Goal: Task Accomplishment & Management: Use online tool/utility

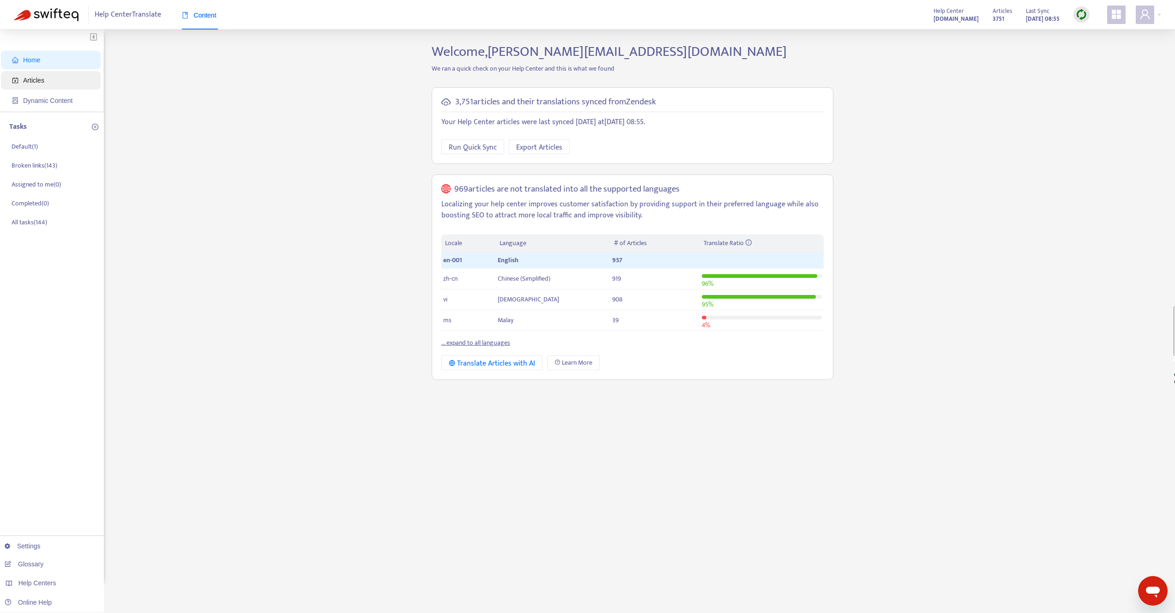
click at [71, 83] on span "Articles" at bounding box center [52, 80] width 81 height 18
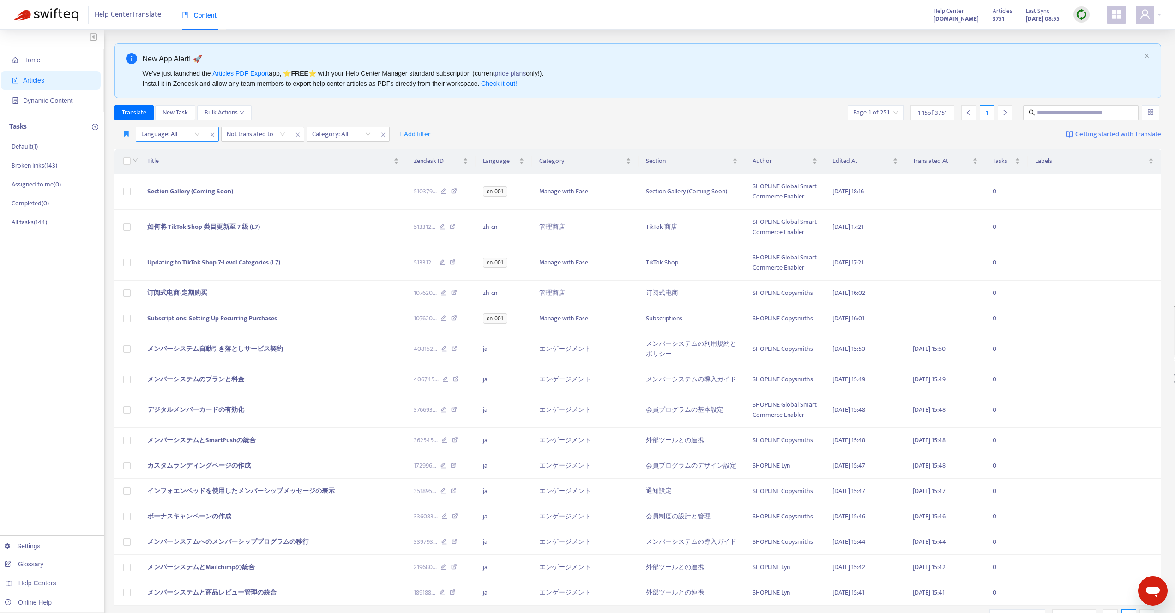
click at [159, 135] on div at bounding box center [166, 134] width 56 height 11
click at [156, 169] on div "en-001" at bounding box center [223, 167] width 161 height 10
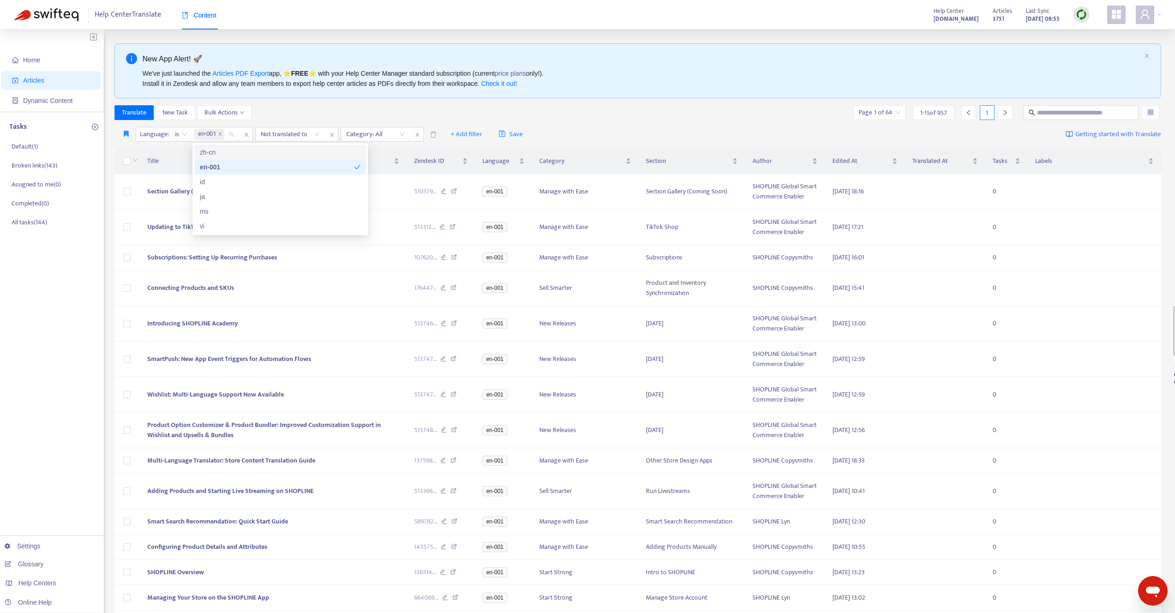
click at [308, 116] on div "Translate New Task Bulk Actions Page 1 of 64 1 - 15 of 957 1" at bounding box center [637, 112] width 1047 height 15
click at [298, 134] on div at bounding box center [286, 134] width 56 height 11
click at [274, 199] on div "ja" at bounding box center [344, 197] width 161 height 10
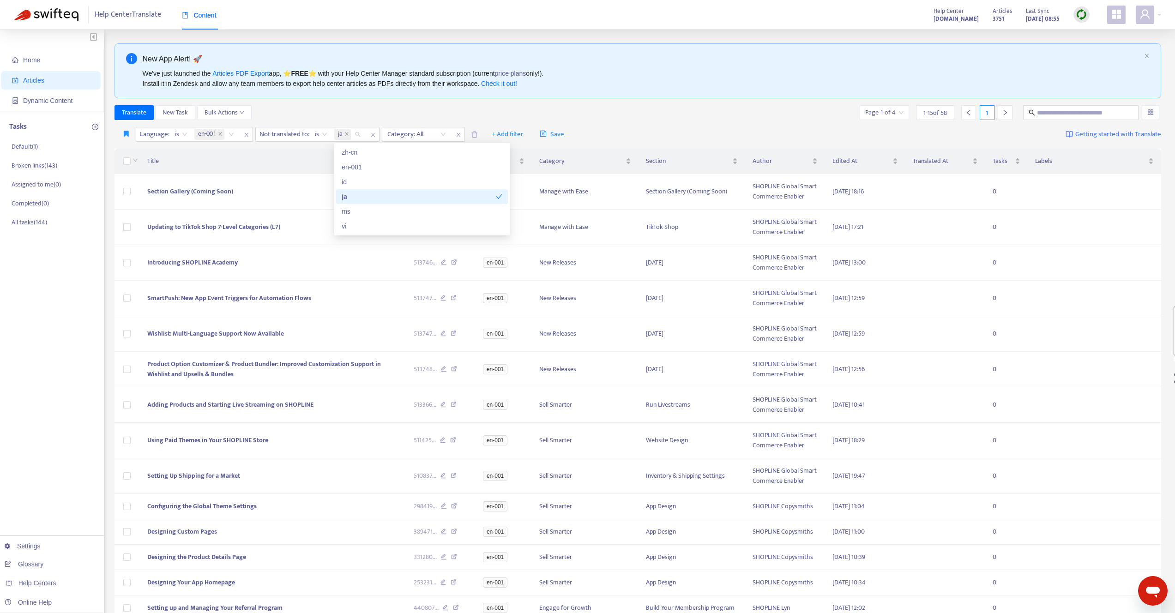
click at [335, 109] on div "Translate New Task Bulk Actions Page 1 of 4 1 - 15 of 58 1" at bounding box center [637, 112] width 1047 height 15
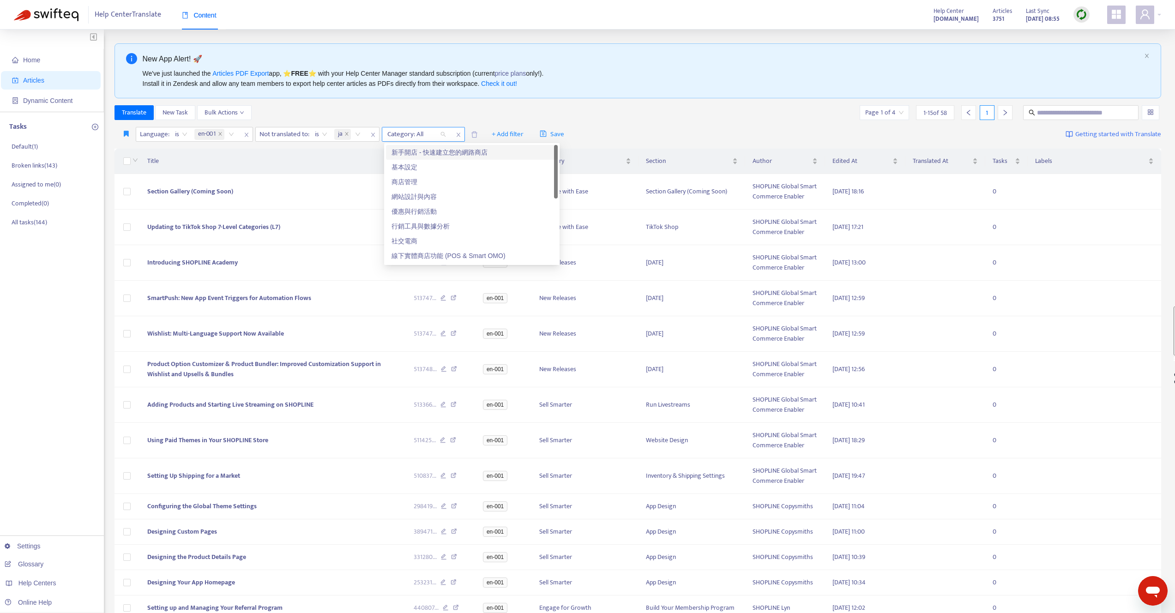
click at [394, 137] on div at bounding box center [412, 134] width 56 height 11
click at [422, 153] on div "新手開店 - 快速建立您的網路商店" at bounding box center [472, 152] width 161 height 10
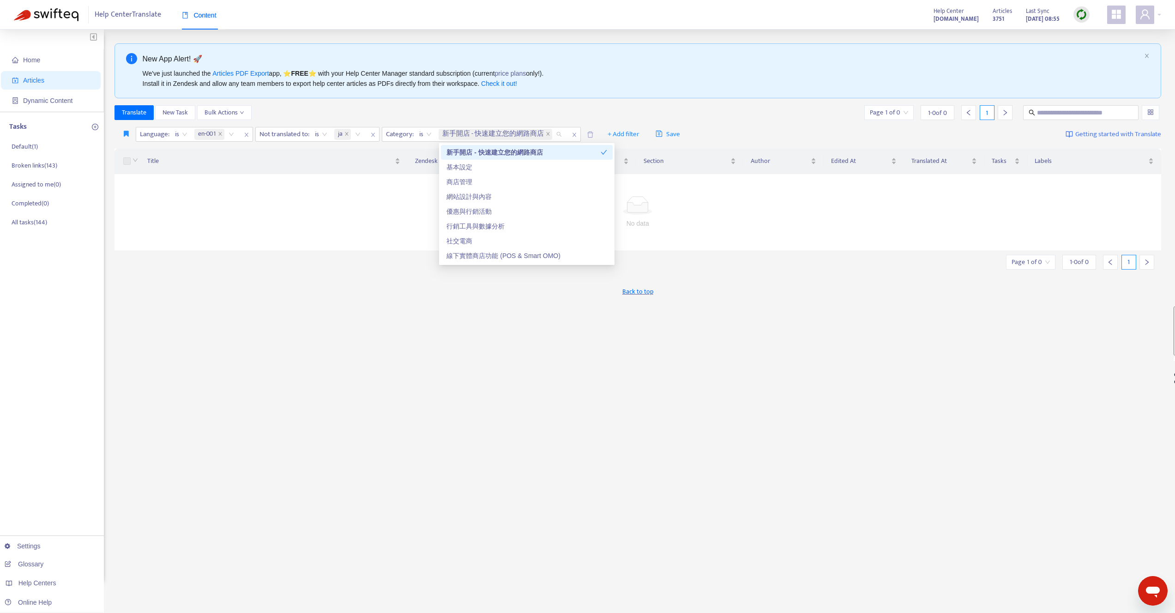
click at [442, 111] on div "Translate New Task Bulk Actions Page 1 of 0 1 - 0 of 0 1" at bounding box center [637, 112] width 1047 height 15
click at [471, 131] on span "新手開店 - 快速建立您的網路商店" at bounding box center [493, 134] width 102 height 11
click at [346, 134] on icon "close" at bounding box center [346, 134] width 5 height 5
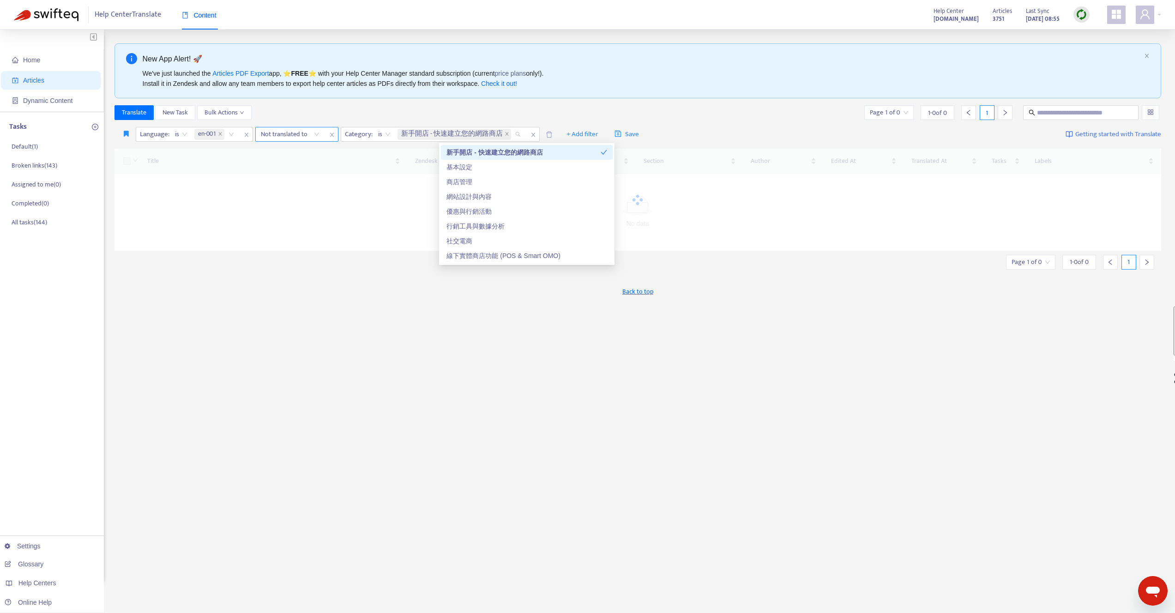
click at [403, 118] on div "Translate New Task Bulk Actions Page 1 of 0 1 - 0 of 0 1" at bounding box center [637, 112] width 1047 height 15
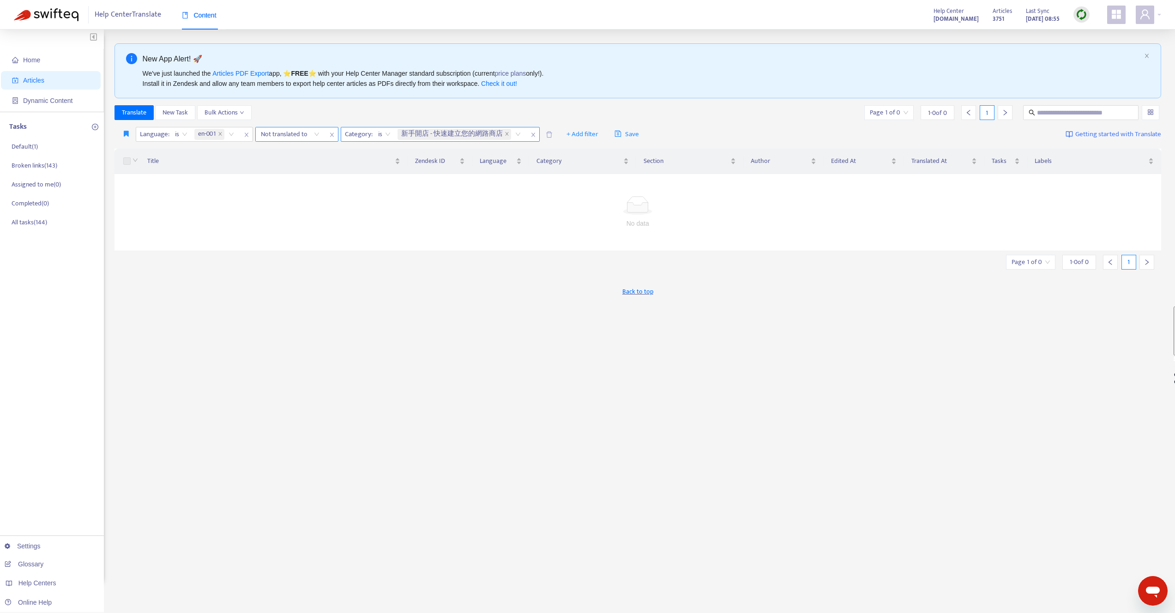
click at [505, 133] on span "新手開店 - 快速建立您的網路商店" at bounding box center [455, 134] width 114 height 11
click at [506, 133] on icon "close" at bounding box center [507, 134] width 5 height 5
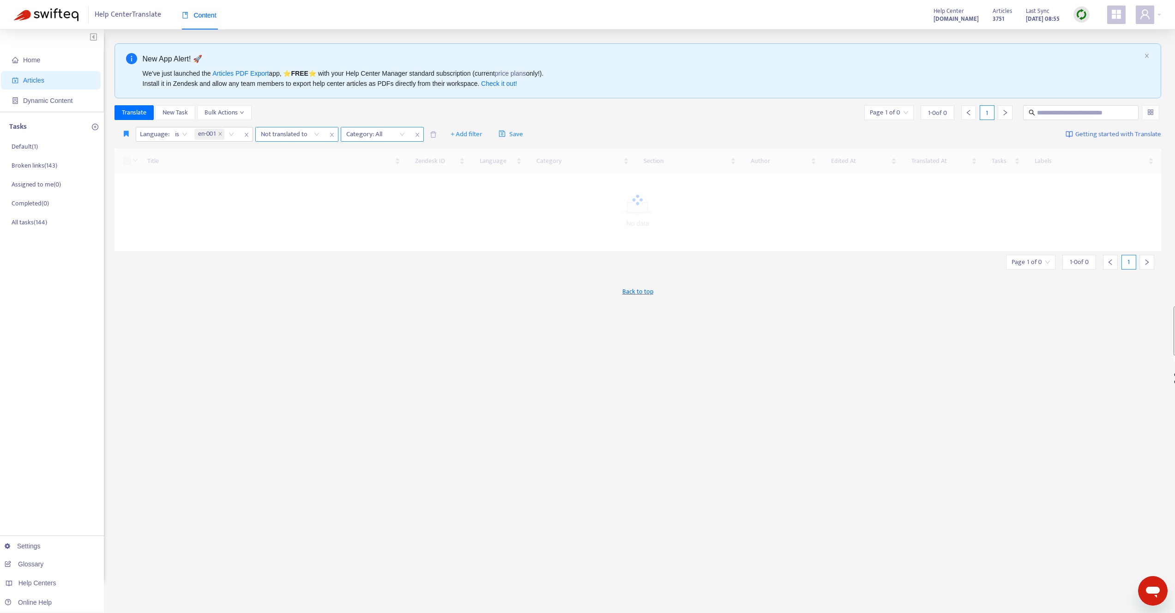
click at [432, 117] on div "Translate New Task Bulk Actions Page 1 of 0 1 - 0 of 0 1" at bounding box center [637, 112] width 1047 height 15
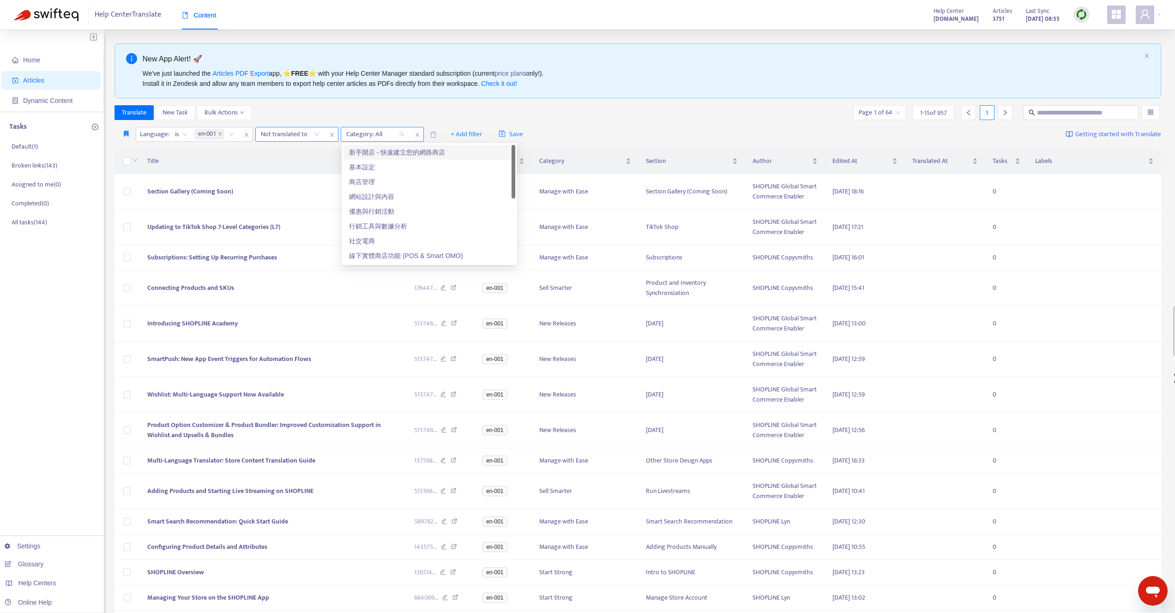
click at [396, 131] on div at bounding box center [371, 134] width 56 height 11
click at [392, 166] on div "基本設定" at bounding box center [429, 167] width 161 height 10
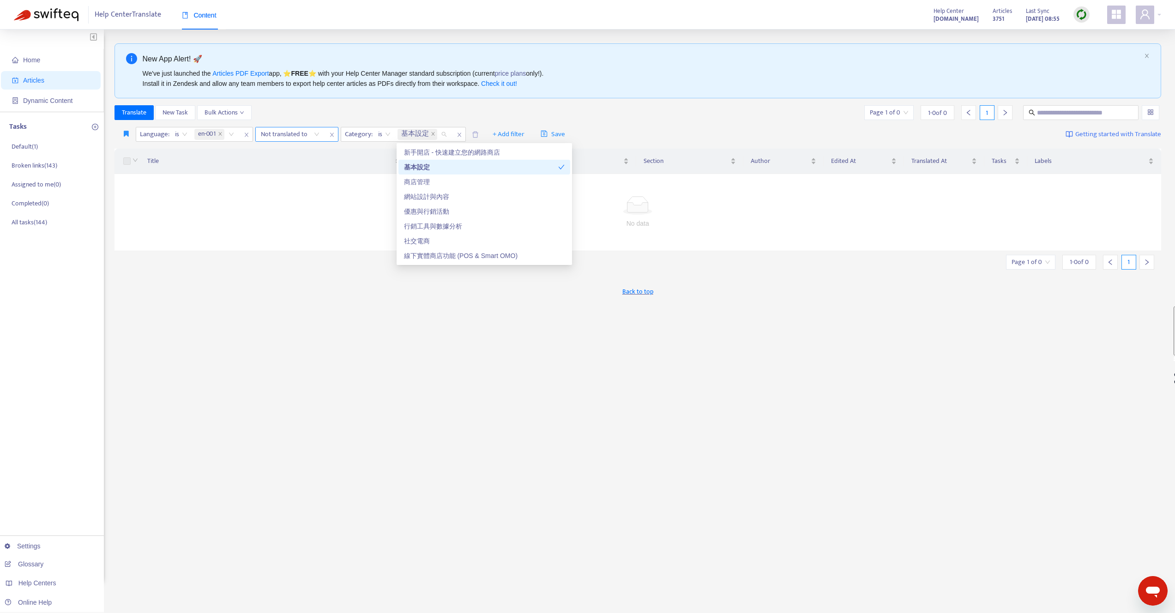
click at [359, 114] on div "Translate New Task Bulk Actions Page 1 of 0 1 - 0 of 0 1" at bounding box center [637, 112] width 1047 height 15
click at [433, 133] on icon "close" at bounding box center [433, 134] width 5 height 5
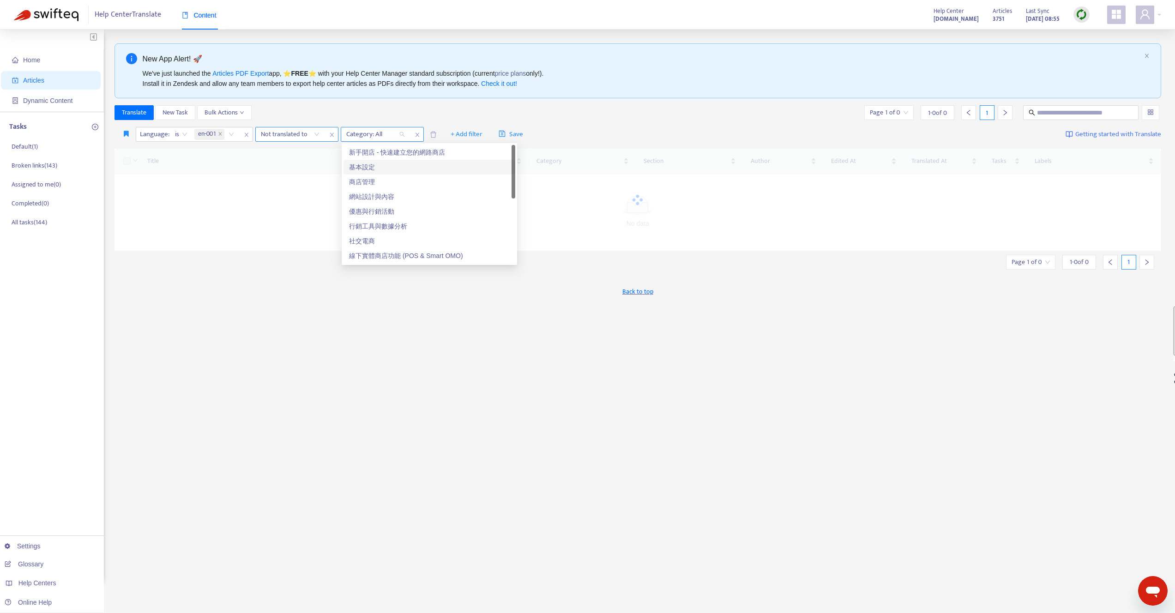
click at [405, 133] on div "Category: All" at bounding box center [375, 134] width 69 height 14
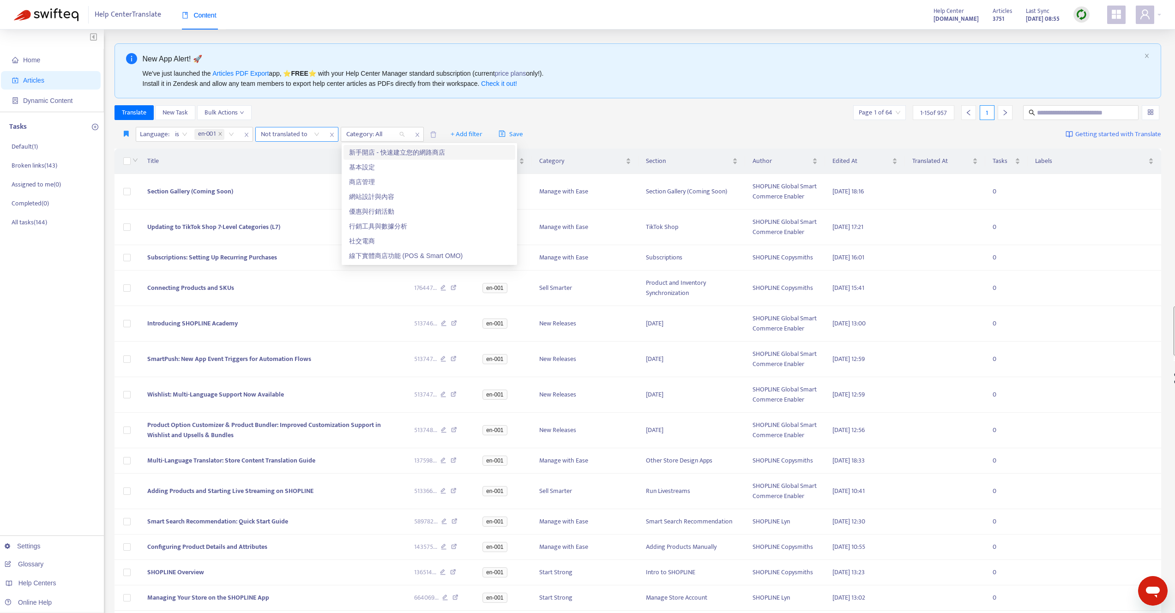
click at [400, 111] on div "Translate New Task Bulk Actions Page 1 of 64 1 - 15 of 957 1" at bounding box center [637, 112] width 1047 height 15
click at [363, 141] on div "Category: All" at bounding box center [382, 134] width 83 height 15
click at [364, 138] on div at bounding box center [371, 134] width 56 height 11
click at [366, 146] on div "新手開店 - 快速建立您的網路商店" at bounding box center [429, 152] width 172 height 15
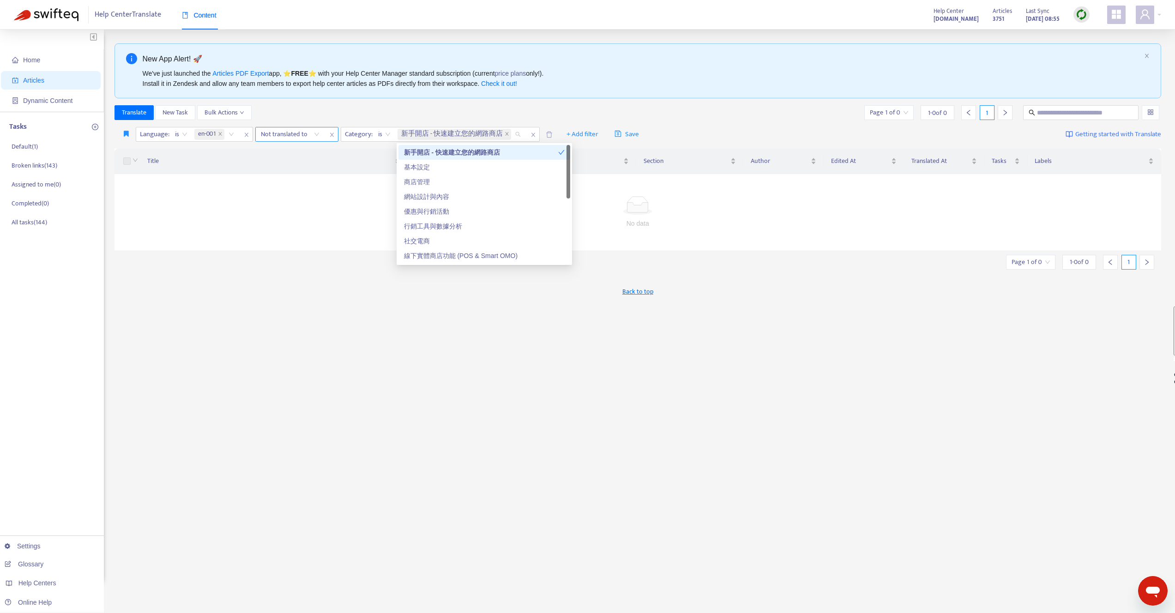
click at [293, 116] on div "Translate New Task Bulk Actions Page 1 of 0 1 - 0 of 0 1" at bounding box center [637, 112] width 1047 height 15
click at [221, 133] on icon "close" at bounding box center [220, 134] width 5 height 5
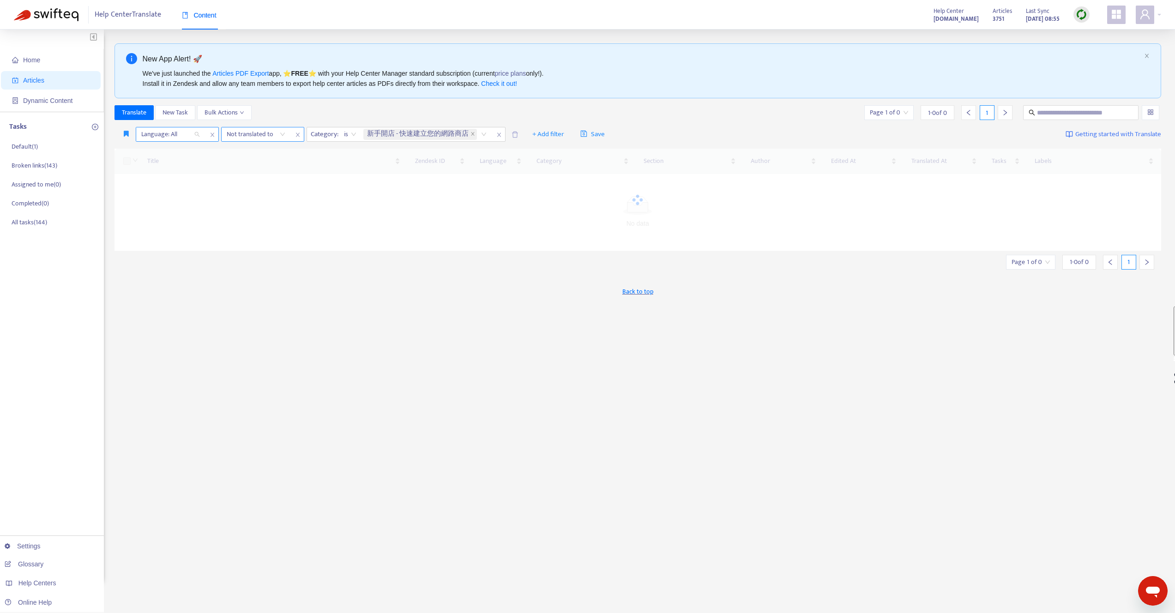
click at [196, 134] on div "Language: All" at bounding box center [170, 134] width 69 height 14
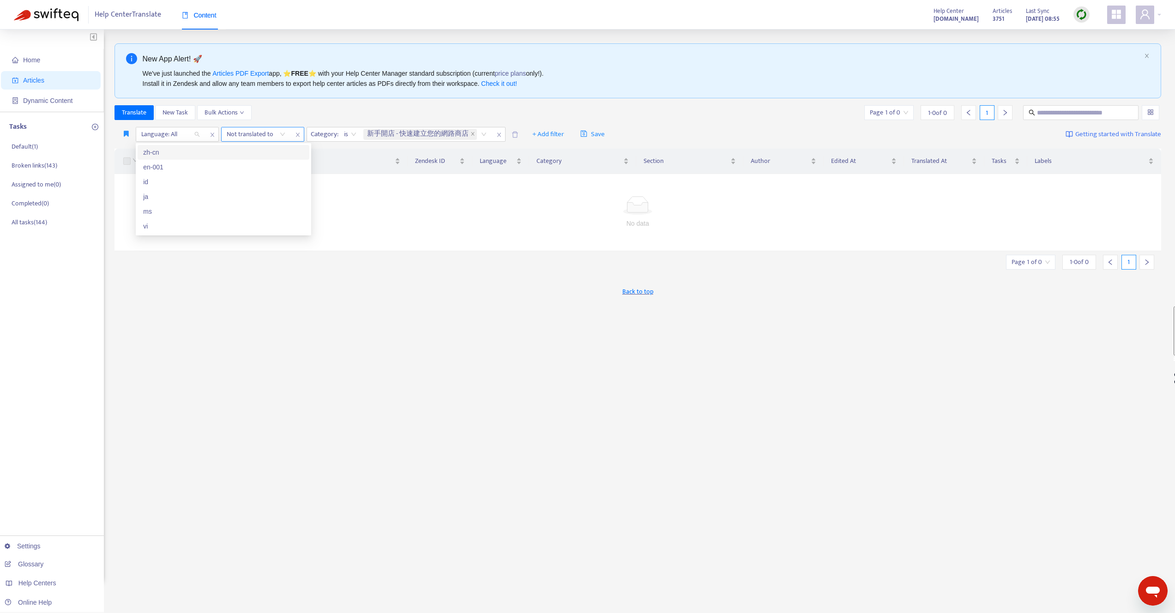
click at [169, 147] on div "zh-cn" at bounding box center [223, 152] width 161 height 10
click at [336, 107] on div "Translate New Task Bulk Actions Page 1 of 0 1 - 0 of 0 1" at bounding box center [637, 112] width 1047 height 15
click at [502, 135] on icon "close" at bounding box center [503, 134] width 5 height 5
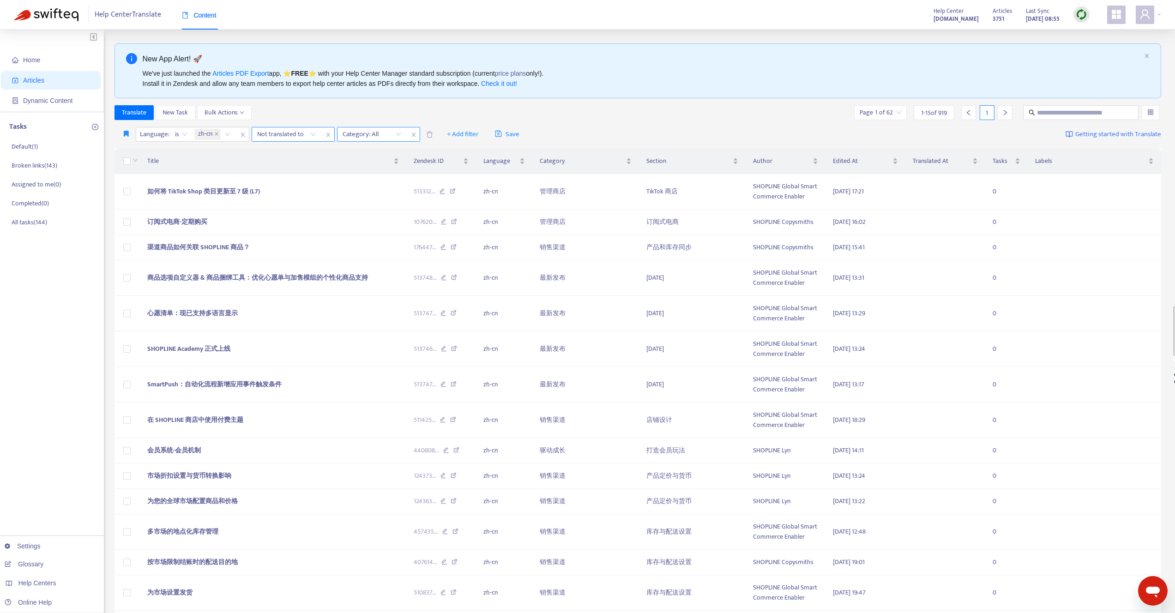
click at [417, 111] on div "Translate New Task Bulk Actions Page 1 of 62 1 - 15 of 919 1" at bounding box center [637, 112] width 1047 height 15
click at [395, 130] on div "Category: All" at bounding box center [371, 134] width 69 height 14
click at [371, 117] on div "Translate New Task Bulk Actions Page 1 of 62 1 - 15 of 919 1" at bounding box center [637, 112] width 1047 height 15
click at [1083, 16] on img at bounding box center [1082, 15] width 12 height 12
click at [406, 134] on div "Category: All" at bounding box center [378, 134] width 83 height 15
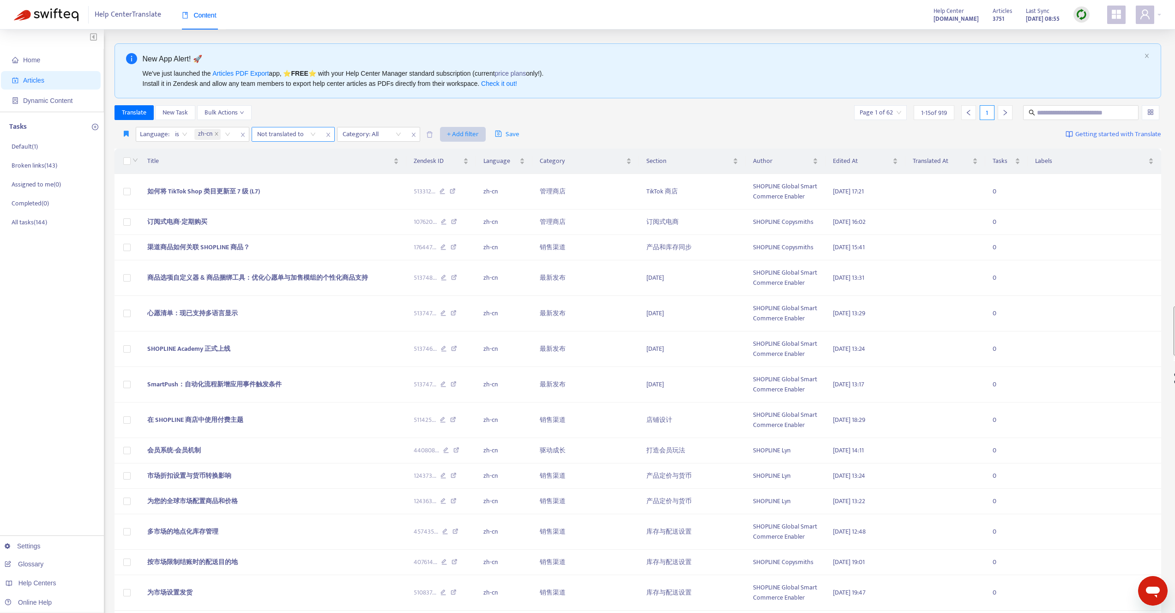
click at [460, 129] on span "+ Add filter" at bounding box center [463, 134] width 32 height 11
click at [463, 165] on span "Section" at bounding box center [476, 168] width 58 height 10
click at [453, 136] on div "Click to sort ascending" at bounding box center [440, 143] width 72 height 16
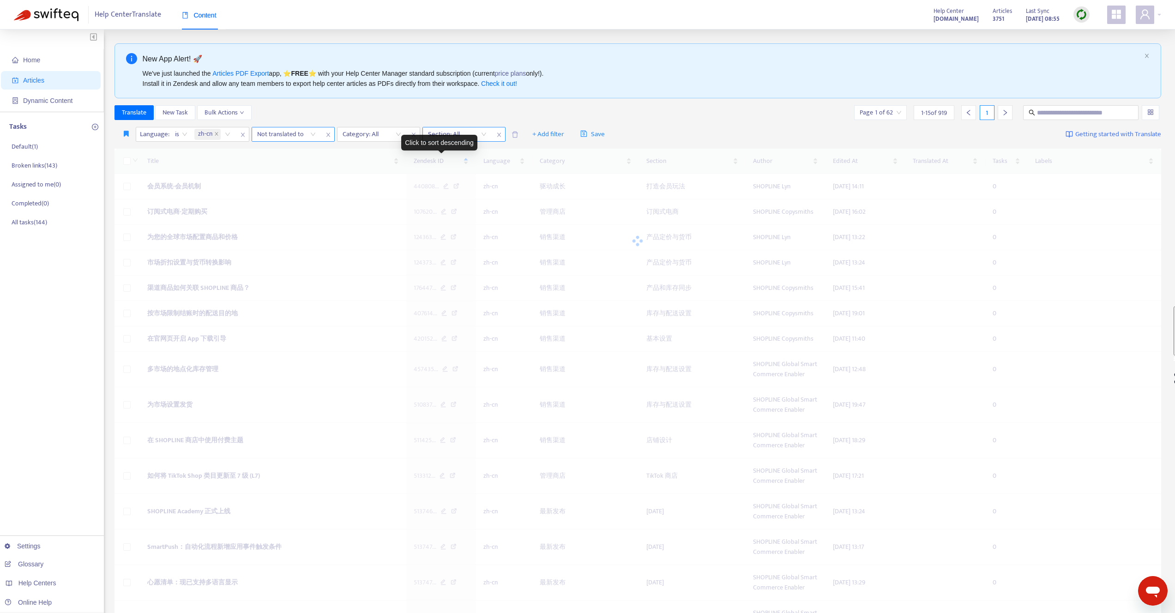
click at [471, 133] on div at bounding box center [453, 134] width 56 height 11
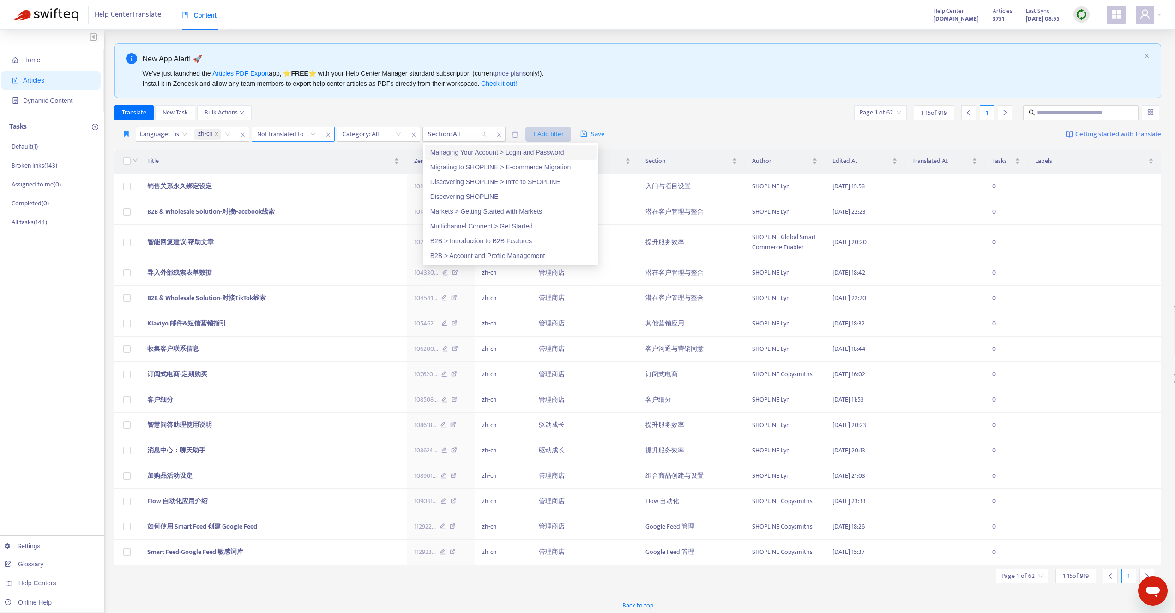
click at [546, 136] on span "+ Add filter" at bounding box center [548, 134] width 32 height 11
click at [488, 110] on div "Translate New Task Bulk Actions Page 1 of 62 1 - 15 of 919 1" at bounding box center [637, 112] width 1047 height 15
click at [553, 140] on button "+ Add filter" at bounding box center [548, 134] width 46 height 15
click at [300, 129] on div at bounding box center [282, 134] width 56 height 11
click at [313, 133] on div "Not translated to" at bounding box center [286, 134] width 69 height 14
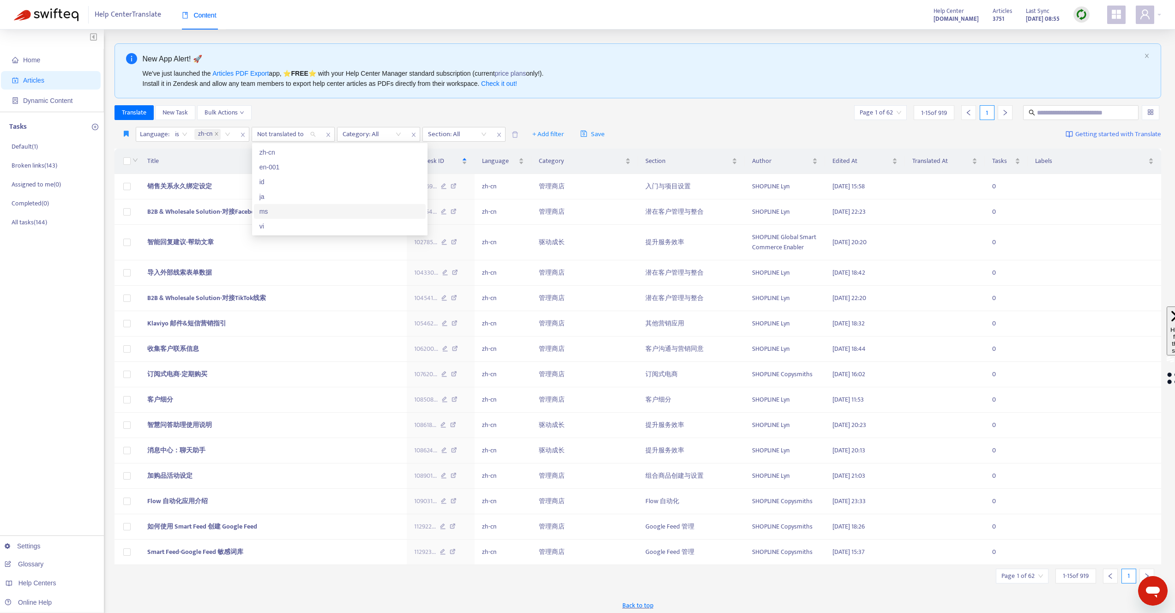
click at [312, 117] on div "Translate New Task Bulk Actions Page 1 of 62 1 - 15 of 919 1" at bounding box center [637, 112] width 1047 height 15
click at [311, 134] on div "Not translated to" at bounding box center [286, 134] width 69 height 14
click at [261, 190] on div "ja" at bounding box center [340, 196] width 172 height 15
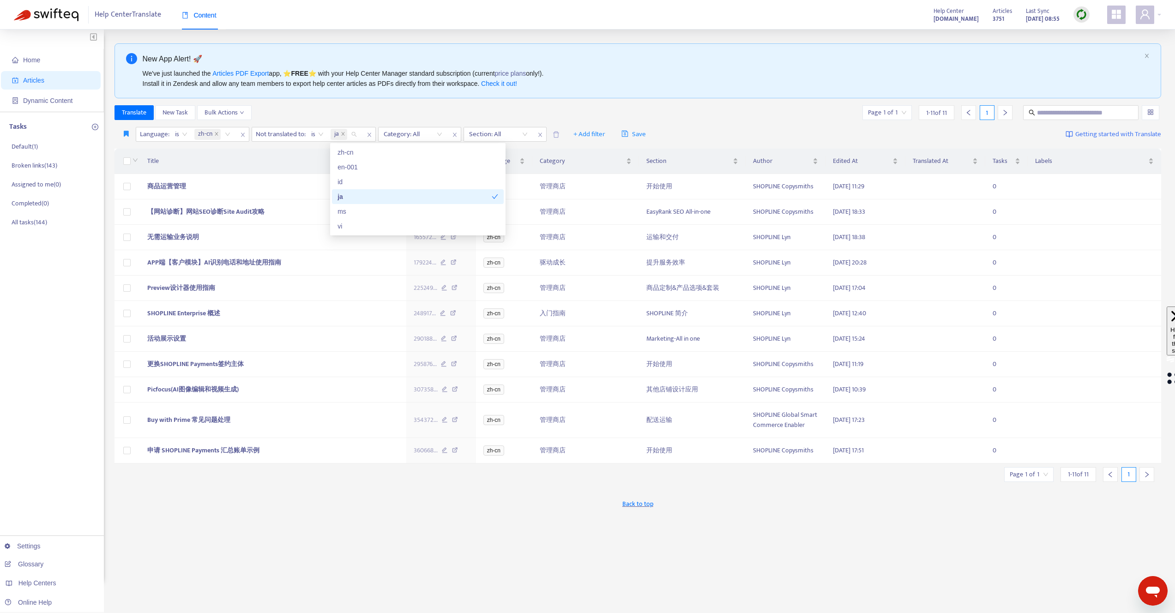
click at [327, 111] on div "Translate New Task Bulk Actions Page 1 of 1 1 - 11 of 11 1" at bounding box center [637, 112] width 1047 height 15
click at [1151, 6] on span at bounding box center [1145, 15] width 18 height 18
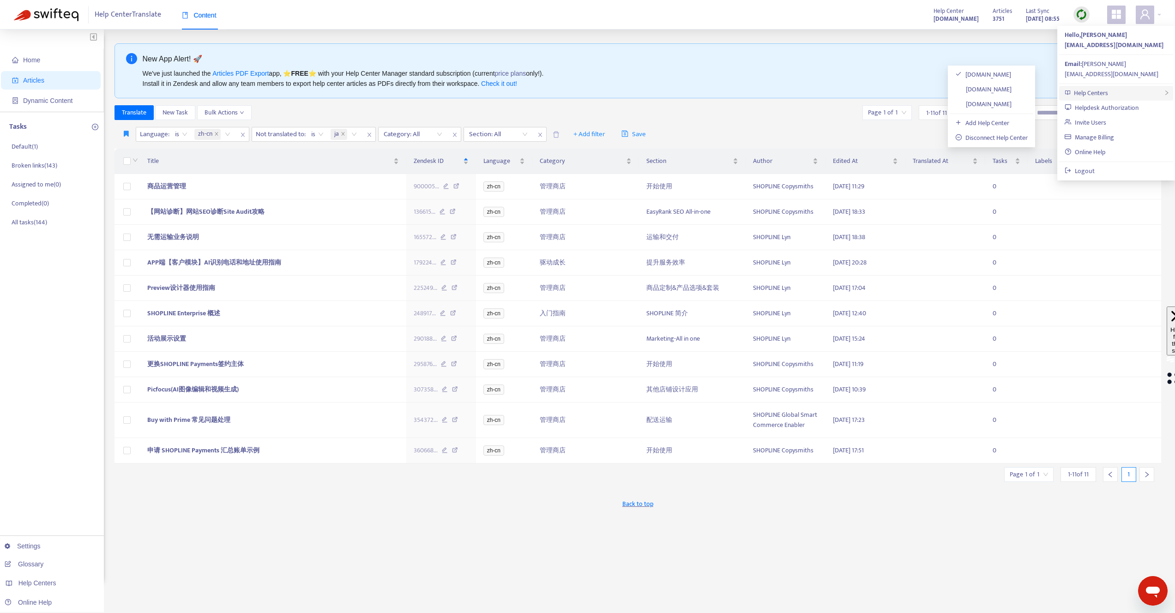
click at [1088, 88] on span "Help Centers" at bounding box center [1091, 93] width 34 height 11
click at [1011, 73] on link "[DOMAIN_NAME]" at bounding box center [983, 74] width 56 height 11
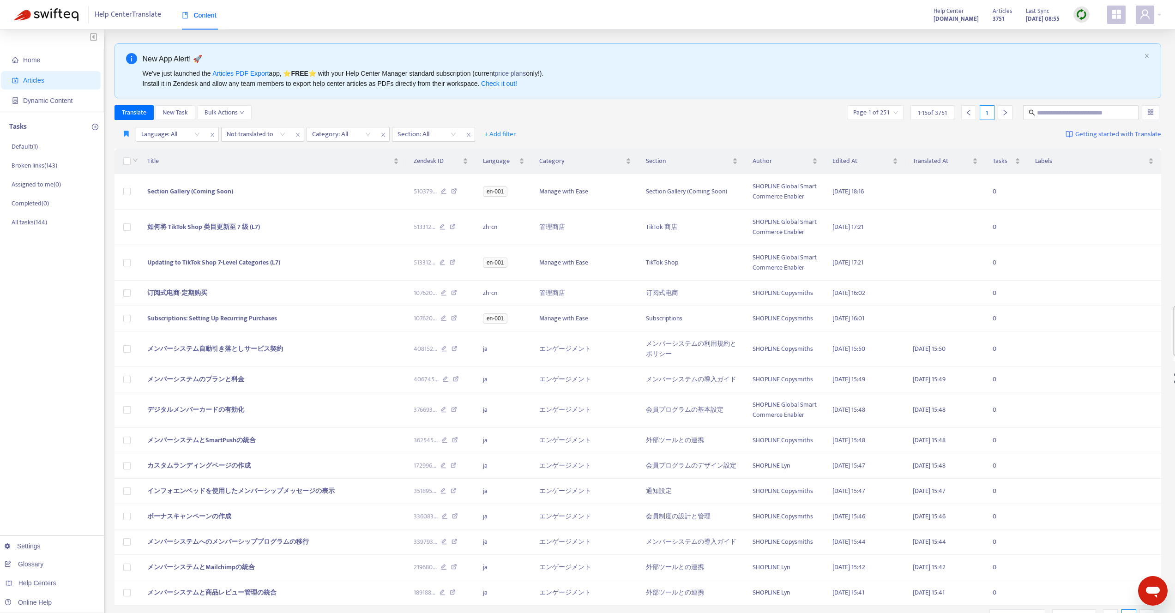
click at [174, 142] on div "Language: All Not translated to Category: All Section: All + Add filter Getting…" at bounding box center [637, 135] width 1047 height 22
click at [174, 128] on div "Language: All" at bounding box center [170, 134] width 69 height 14
click at [160, 153] on div "zh-cn" at bounding box center [223, 152] width 161 height 10
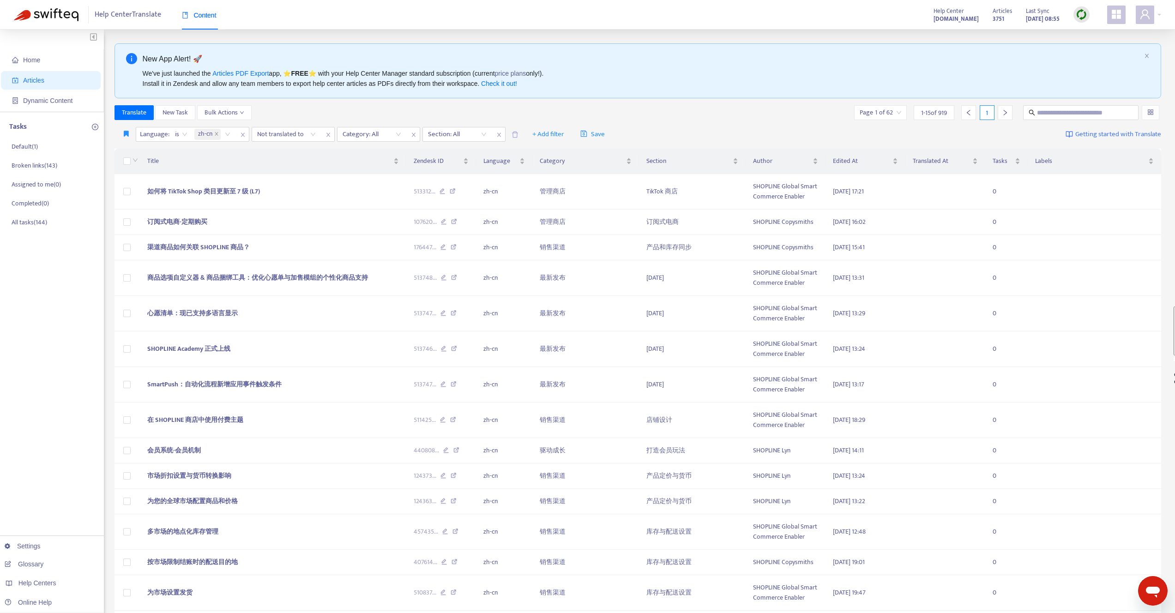
click at [287, 119] on div "Translate New Task Bulk Actions Page 1 of 62 1 - 15 of 919 1" at bounding box center [637, 112] width 1047 height 15
click at [202, 141] on div "Language : is zh-cn" at bounding box center [193, 134] width 114 height 15
click at [217, 138] on span at bounding box center [216, 134] width 5 height 11
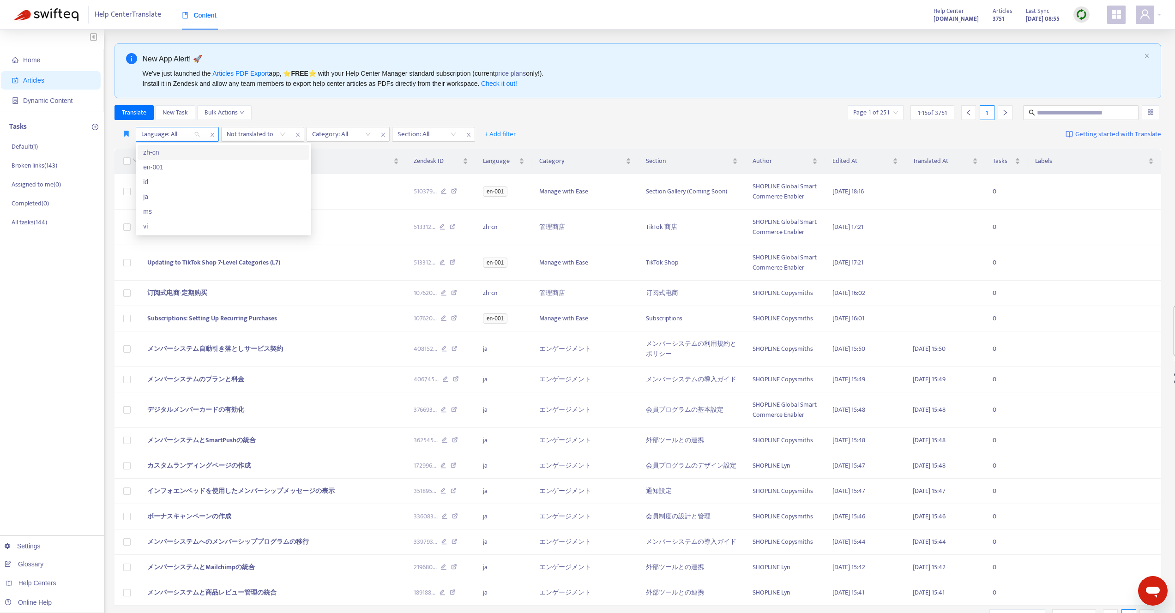
click at [300, 103] on div "New App Alert! 🚀 We've just launched the Articles PDF Export app, ⭐ FREE ⭐️ wit…" at bounding box center [637, 350] width 1047 height 614
click at [1148, 11] on icon "user" at bounding box center [1144, 14] width 11 height 11
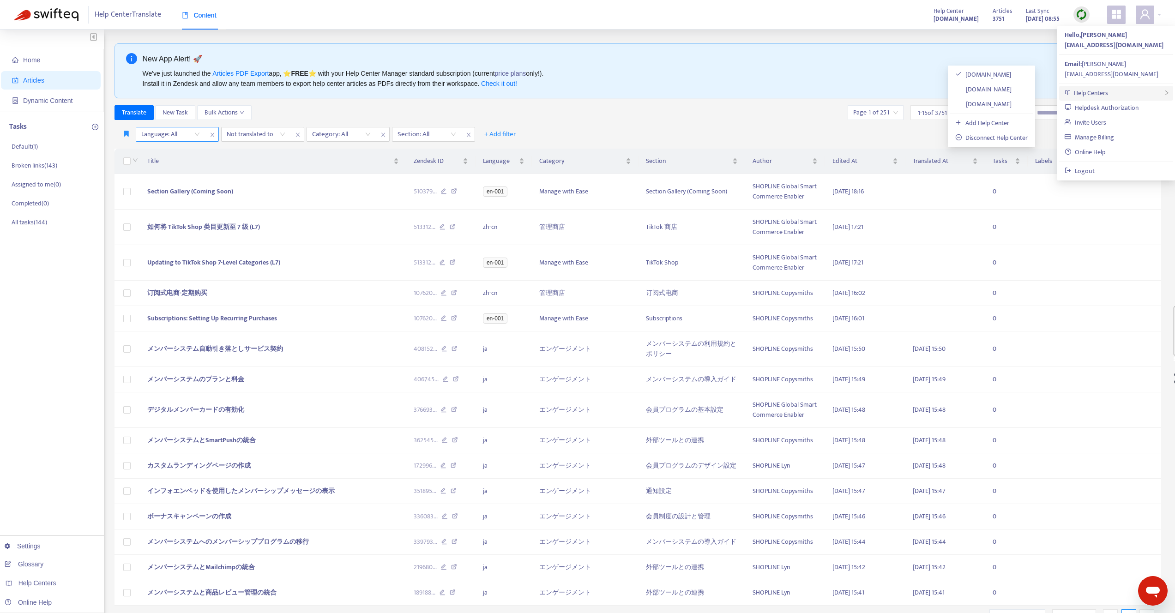
click at [1114, 86] on div "Help Centers" at bounding box center [1116, 93] width 114 height 15
click at [998, 91] on link "[DOMAIN_NAME]" at bounding box center [983, 89] width 56 height 11
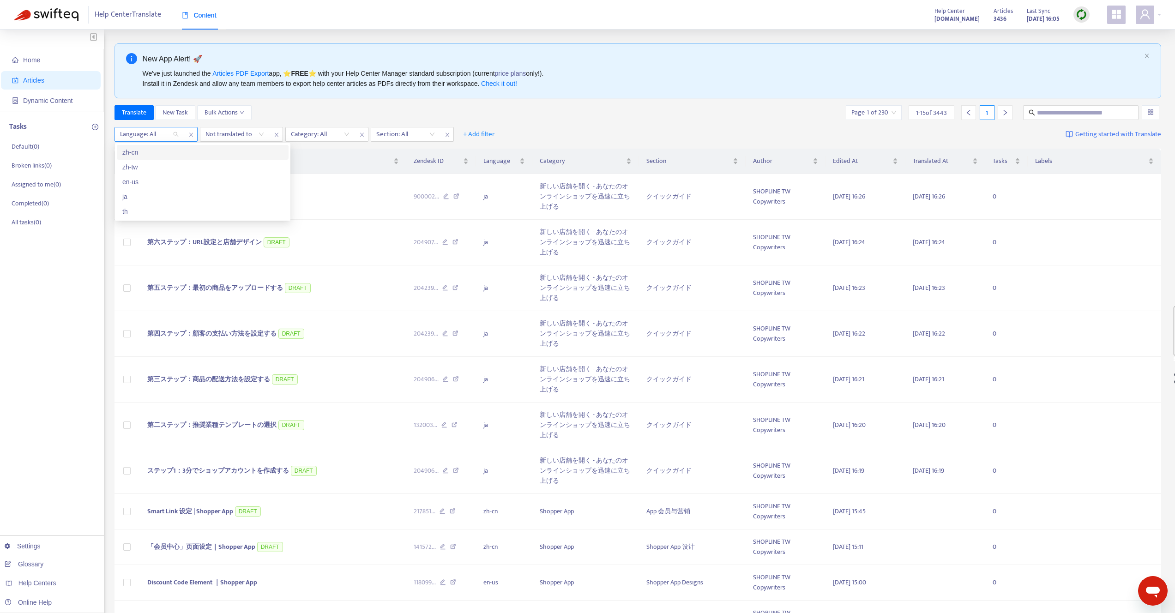
click at [173, 139] on div "Language: All" at bounding box center [149, 134] width 69 height 14
click at [140, 164] on div "zh-tw" at bounding box center [202, 167] width 161 height 10
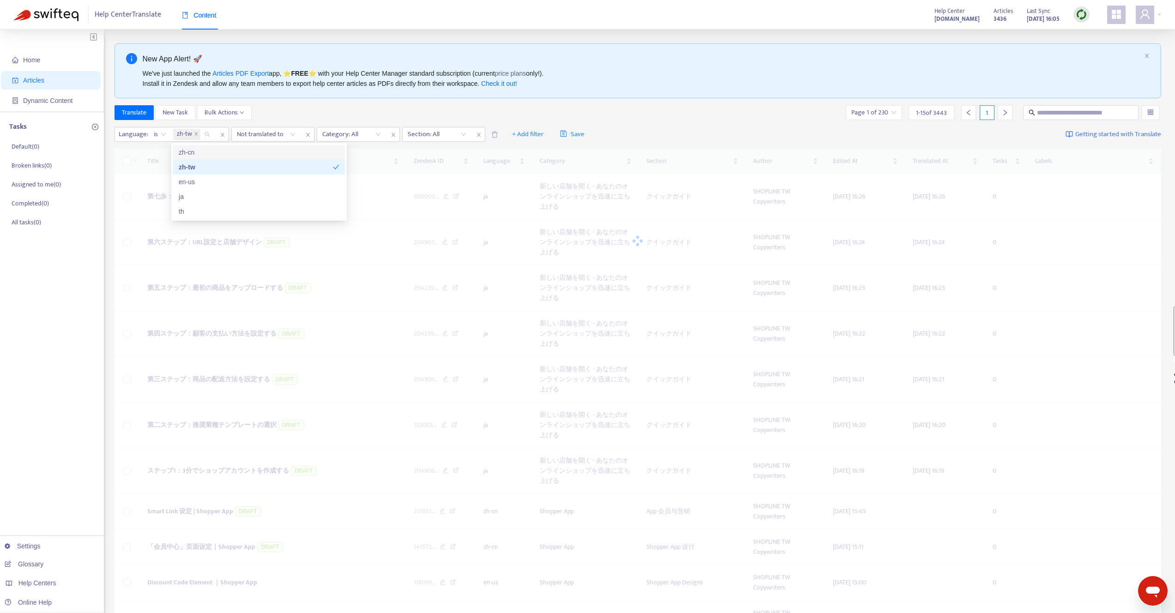
click at [321, 112] on div "Translate New Task Bulk Actions Page 1 of 230 1 - 15 of 3443 1" at bounding box center [637, 112] width 1047 height 15
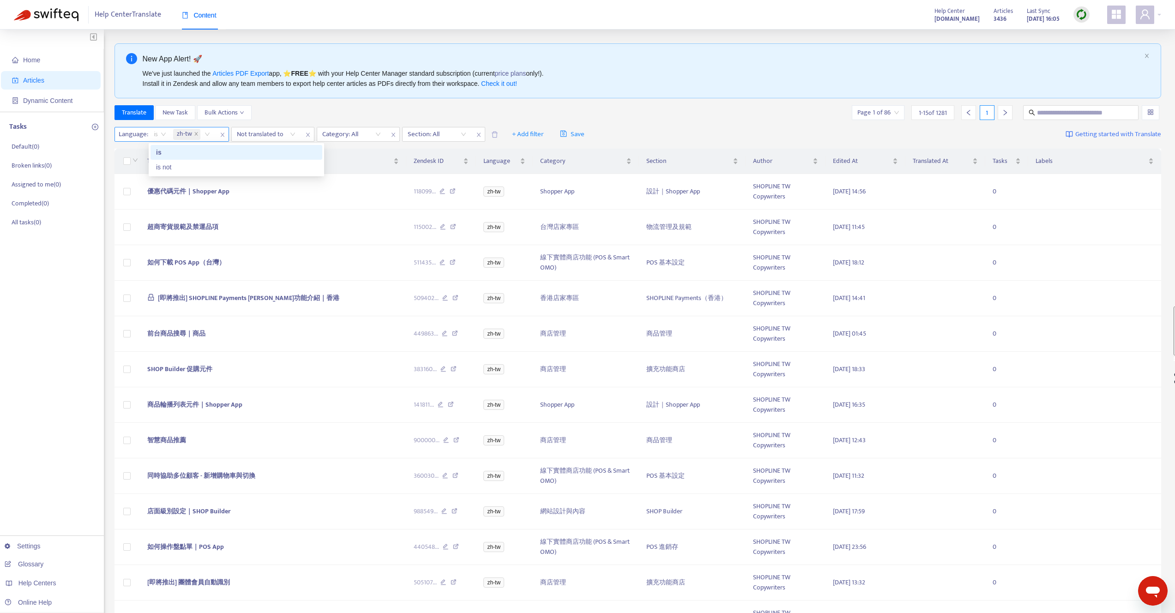
click at [155, 137] on span "is" at bounding box center [160, 134] width 12 height 14
click at [194, 138] on span at bounding box center [196, 134] width 5 height 11
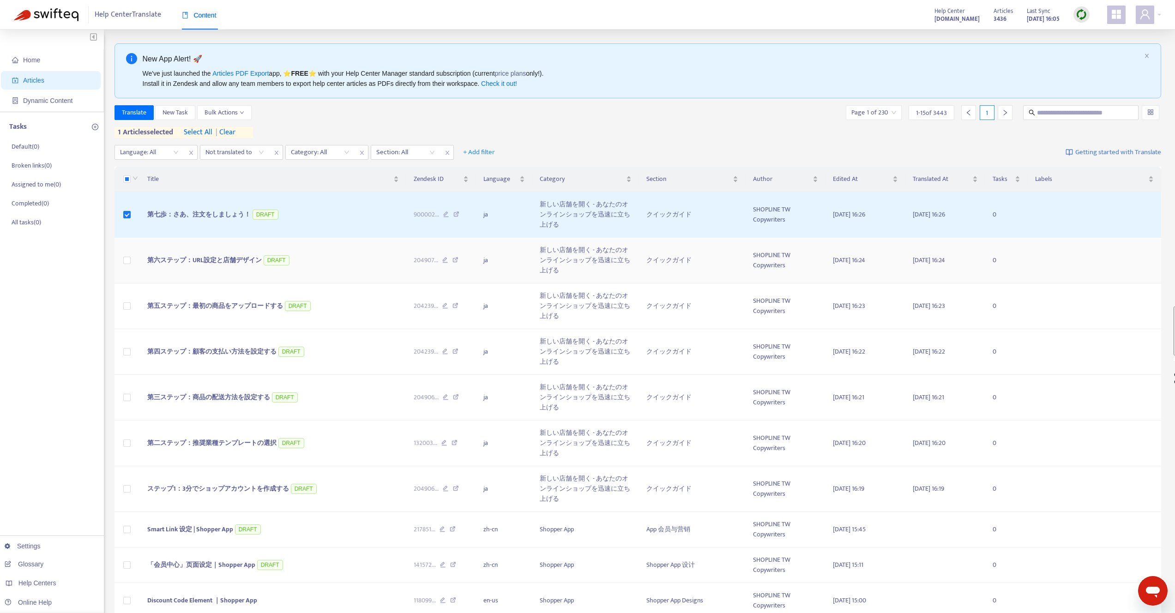
click at [126, 254] on td at bounding box center [126, 261] width 25 height 46
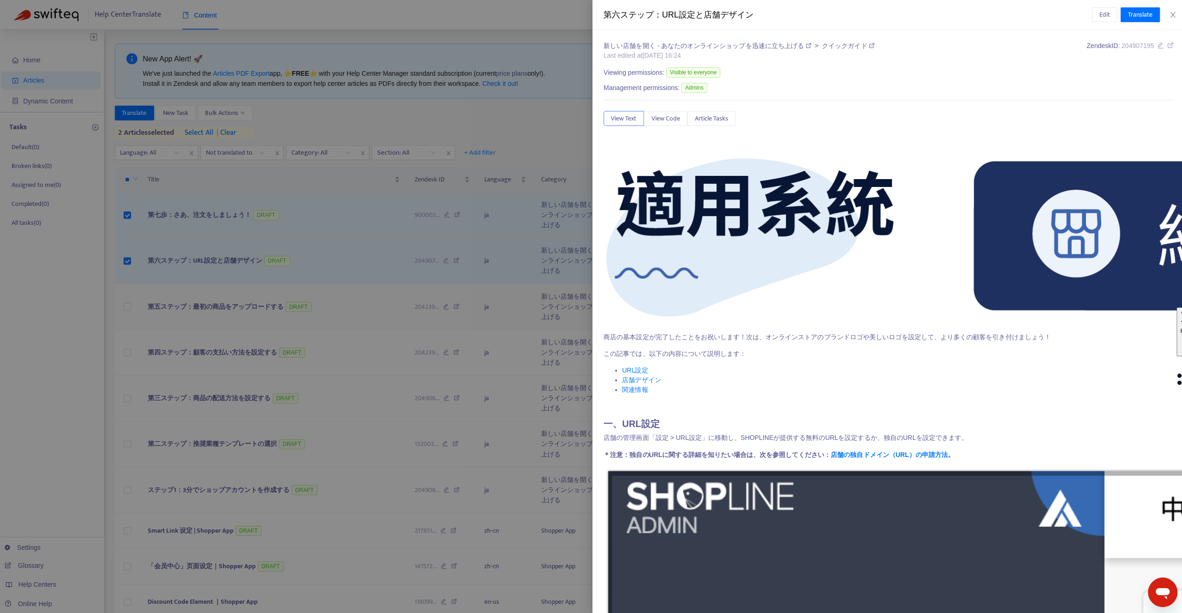
click at [128, 306] on div at bounding box center [591, 306] width 1182 height 613
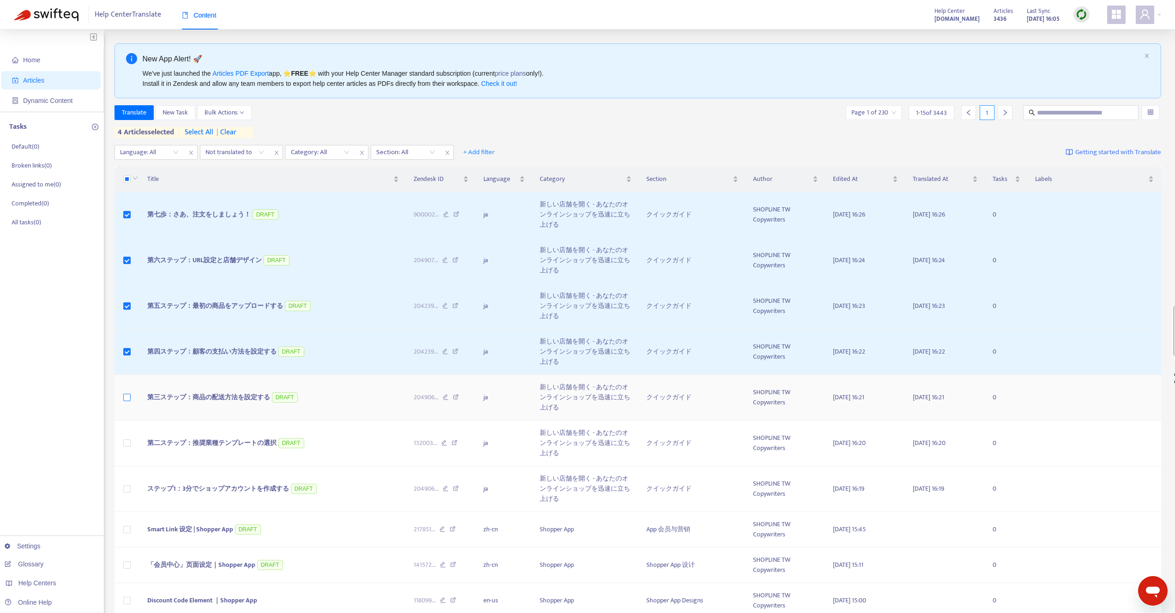
click at [126, 392] on label at bounding box center [126, 397] width 7 height 10
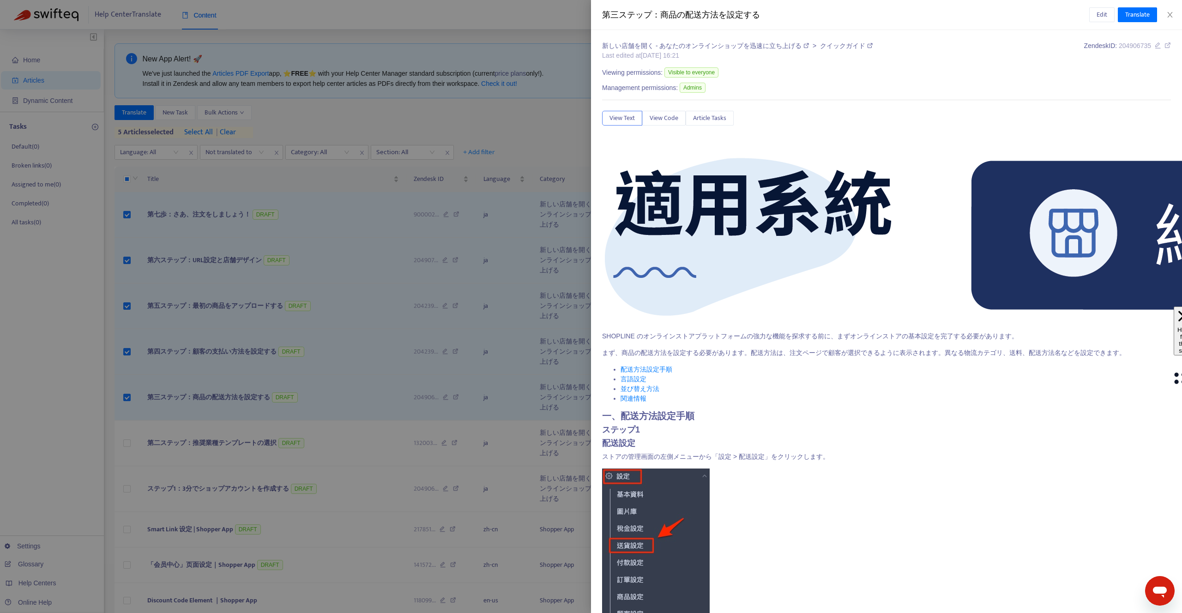
click at [126, 445] on div at bounding box center [591, 306] width 1182 height 613
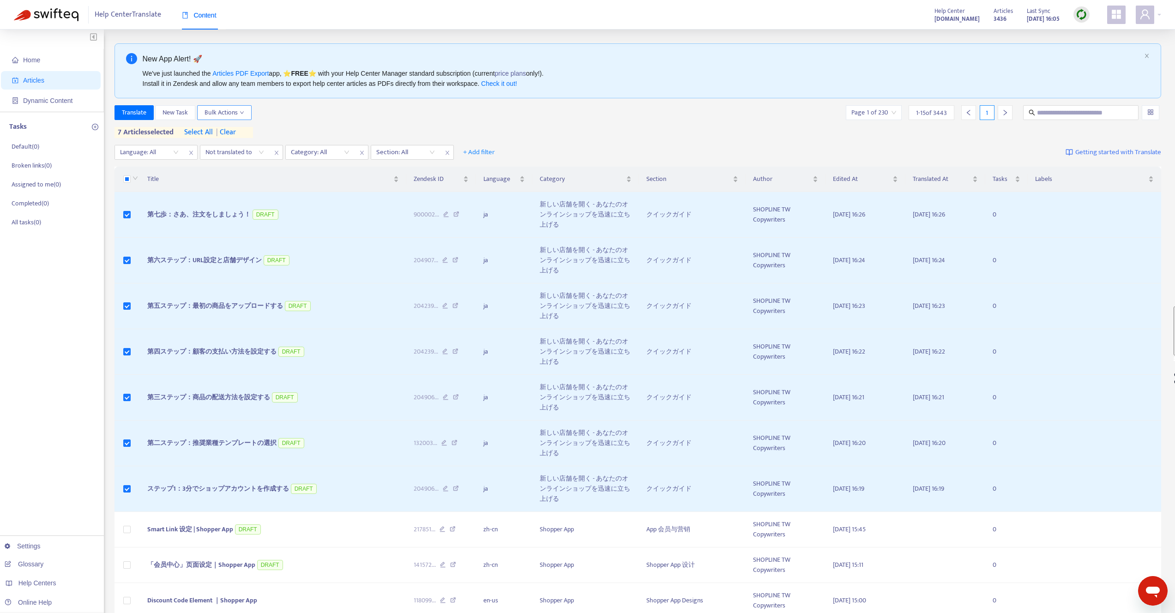
click at [238, 114] on span "Bulk Actions" at bounding box center [225, 113] width 40 height 10
click at [235, 177] on span "Delete from Zendesk" at bounding box center [233, 175] width 57 height 11
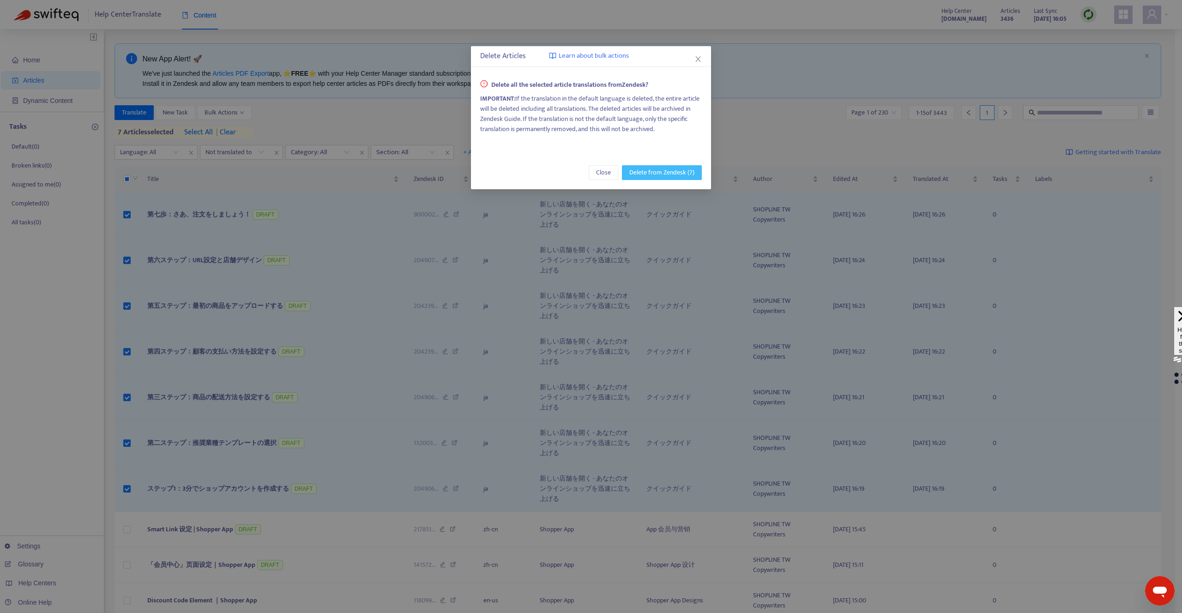
click at [640, 173] on span "Delete from Zendesk (7)" at bounding box center [661, 173] width 65 height 10
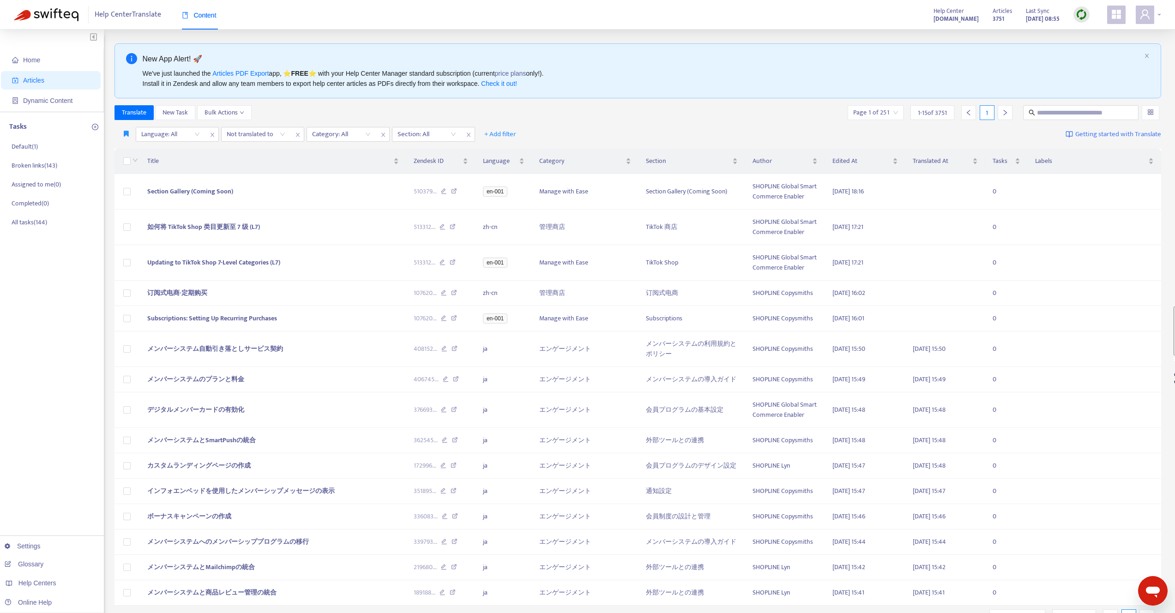
click at [1143, 12] on icon "user" at bounding box center [1144, 14] width 11 height 11
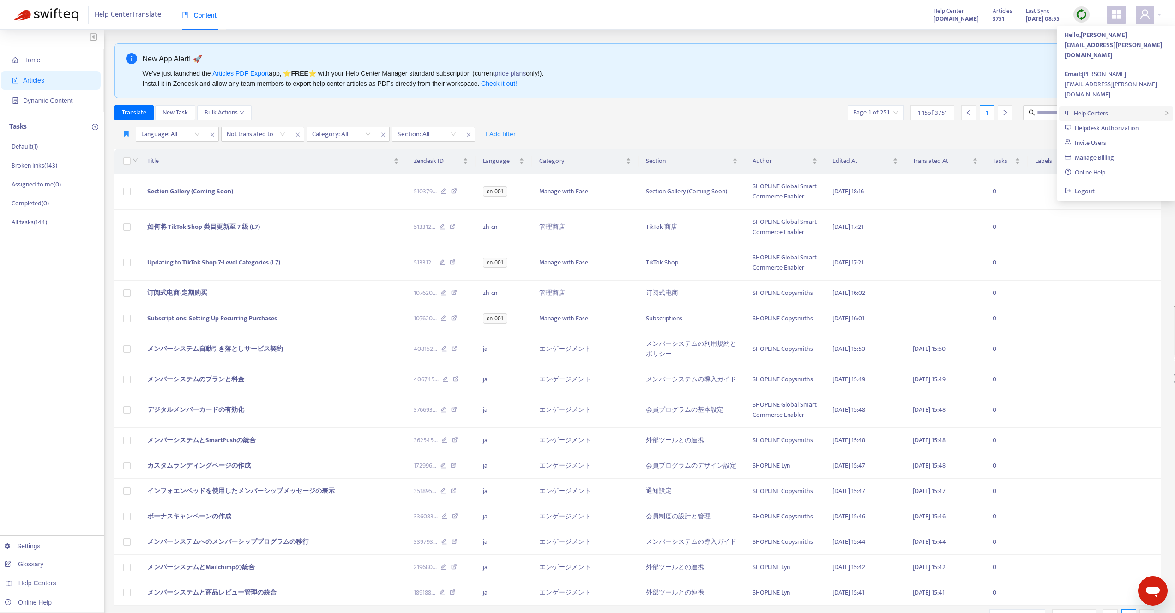
click at [1098, 108] on span "Help Centers" at bounding box center [1091, 113] width 34 height 11
click at [1012, 87] on link "[DOMAIN_NAME]" at bounding box center [983, 89] width 56 height 11
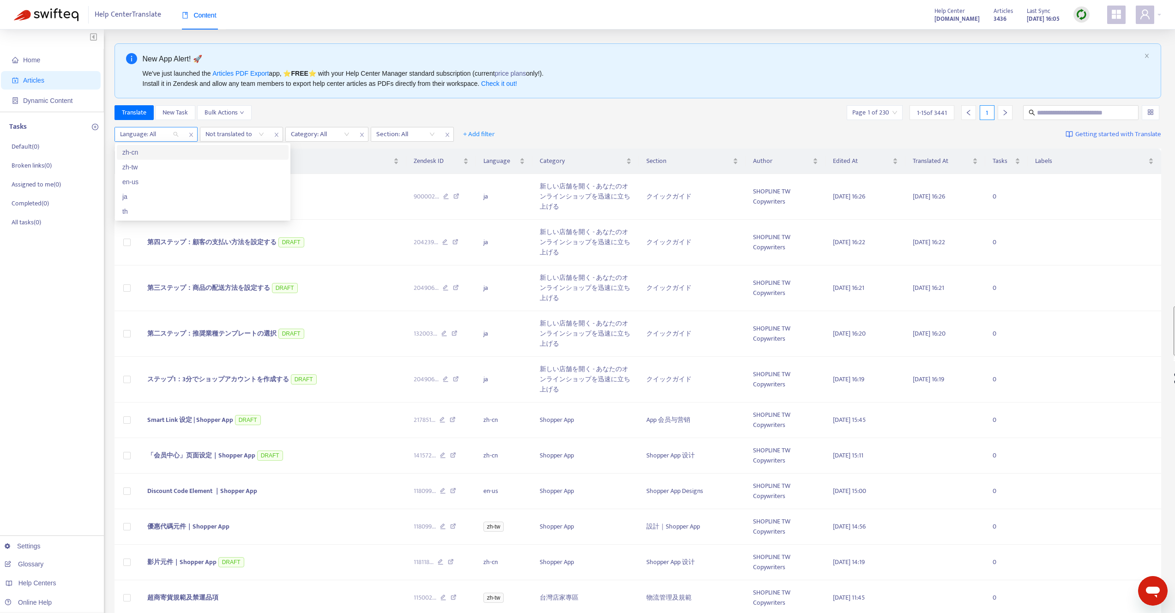
click at [178, 133] on div "Language: All" at bounding box center [149, 134] width 69 height 14
click at [134, 180] on div "en-us" at bounding box center [202, 182] width 161 height 10
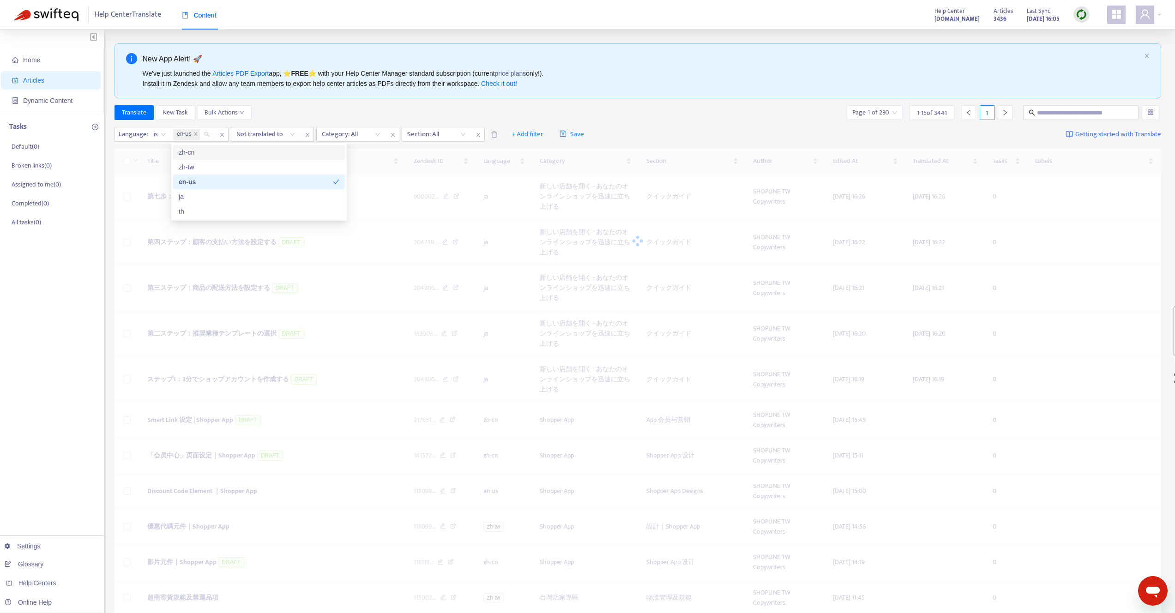
click at [313, 112] on div "Translate New Task Bulk Actions Page 1 of 230 1 - 15 of 3441 1" at bounding box center [637, 112] width 1047 height 15
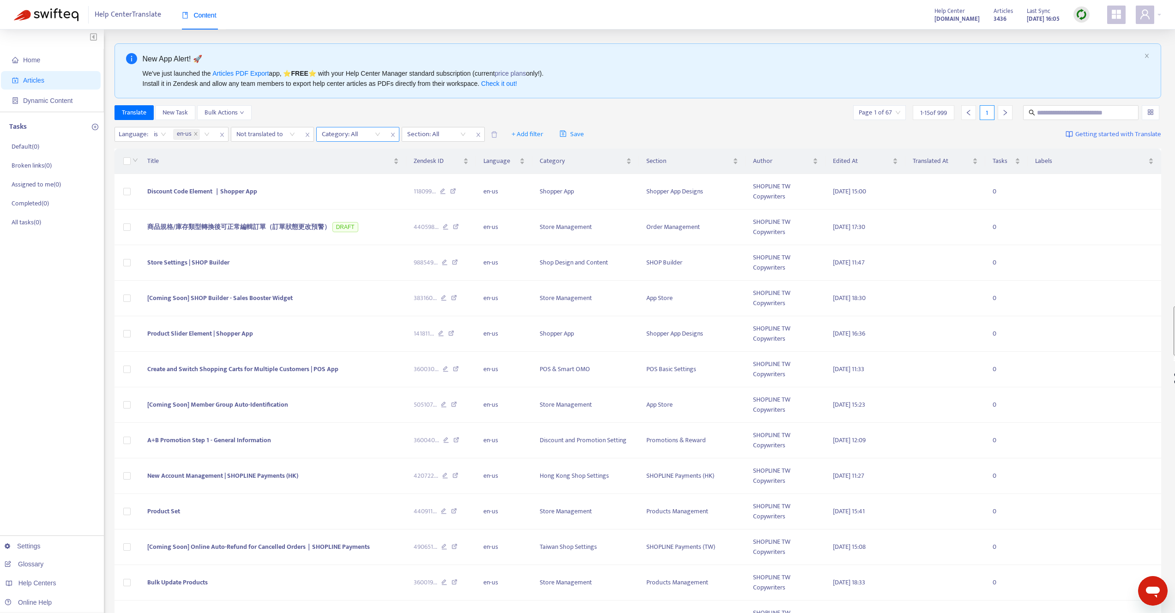
click at [343, 133] on div at bounding box center [347, 134] width 56 height 11
click at [373, 156] on div "新手開店 - 快速建立您的網路商店" at bounding box center [404, 152] width 161 height 10
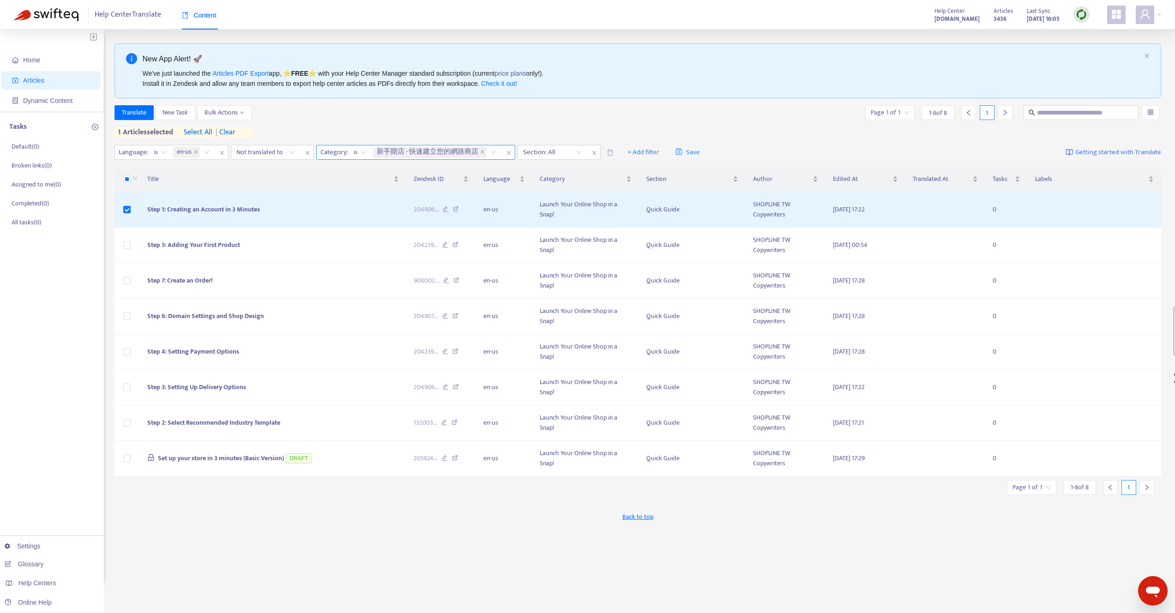
click at [399, 151] on span "新手開店 - 快速建立您的網路商店" at bounding box center [428, 152] width 102 height 11
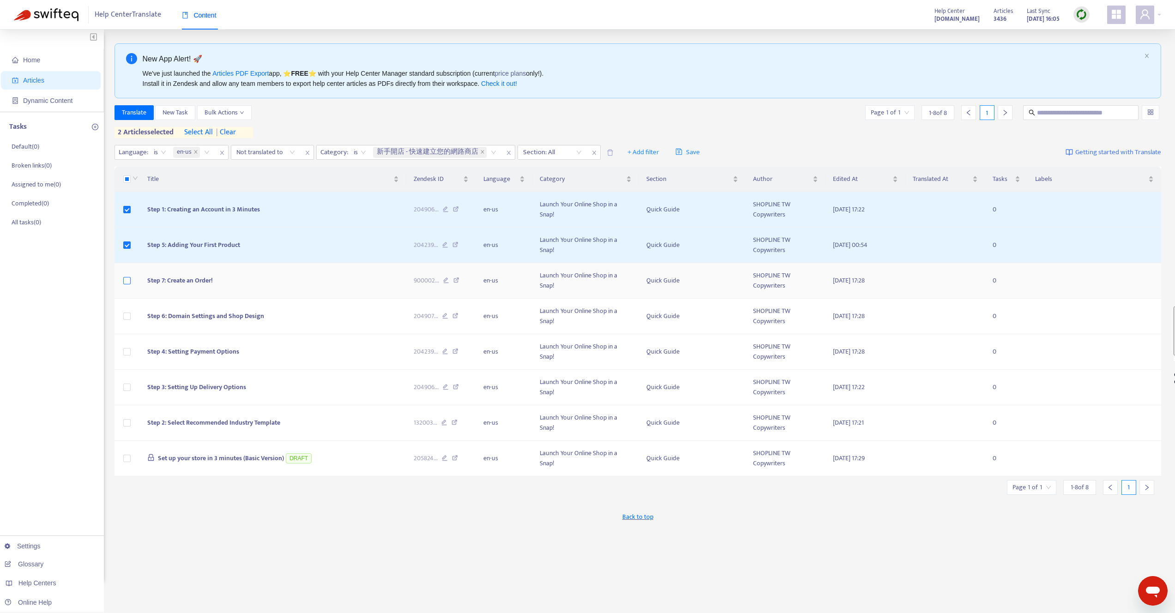
click at [126, 285] on label at bounding box center [126, 281] width 7 height 10
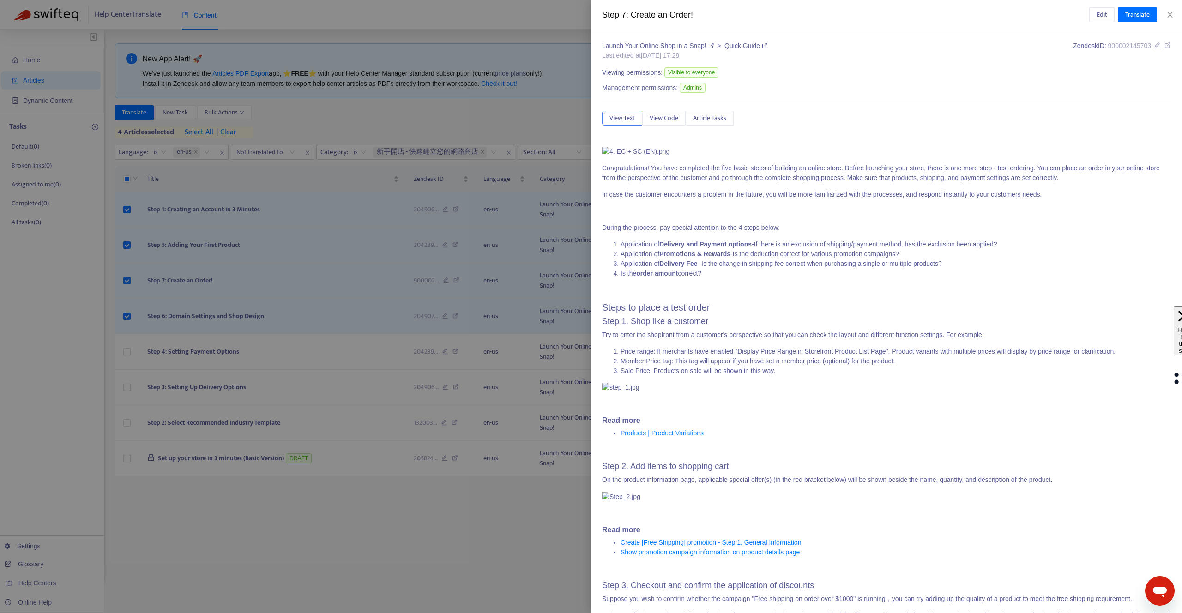
click at [126, 349] on div at bounding box center [591, 306] width 1182 height 613
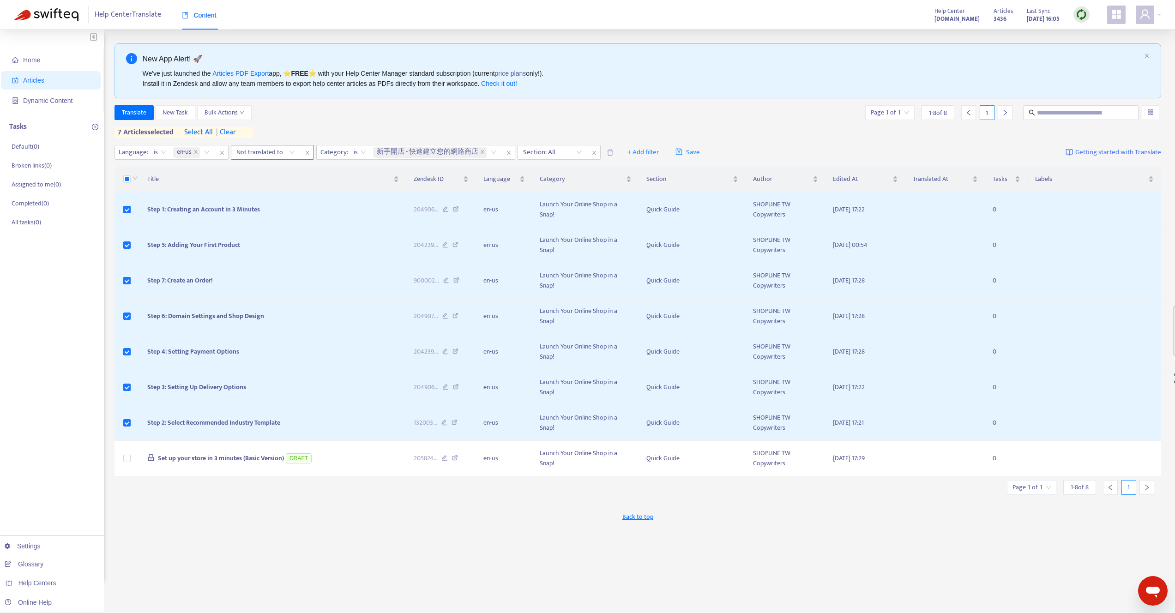
click at [266, 145] on div "Not translated to" at bounding box center [272, 152] width 83 height 15
click at [343, 130] on div "Translate New Task Bulk Actions Page 1 of 1 1 - 8 of 8 1 7 articles selected se…" at bounding box center [637, 121] width 1047 height 33
click at [126, 110] on span "Translate" at bounding box center [134, 113] width 24 height 10
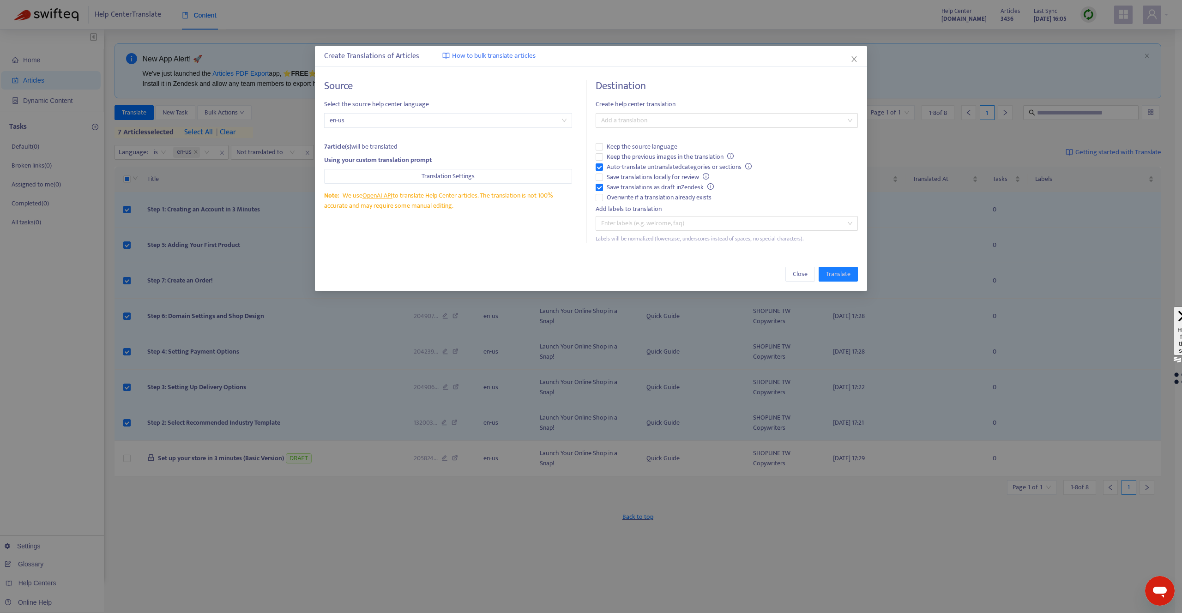
click at [427, 125] on span "en-us" at bounding box center [448, 121] width 237 height 14
click at [423, 136] on div "en-us" at bounding box center [447, 139] width 233 height 10
click at [653, 110] on div "Destination Create help center translation Add a translation Keep the source la…" at bounding box center [727, 161] width 262 height 163
click at [651, 112] on div "Destination Create help center translation Add a translation Keep the source la…" at bounding box center [727, 161] width 262 height 163
click at [651, 118] on div at bounding box center [722, 120] width 248 height 11
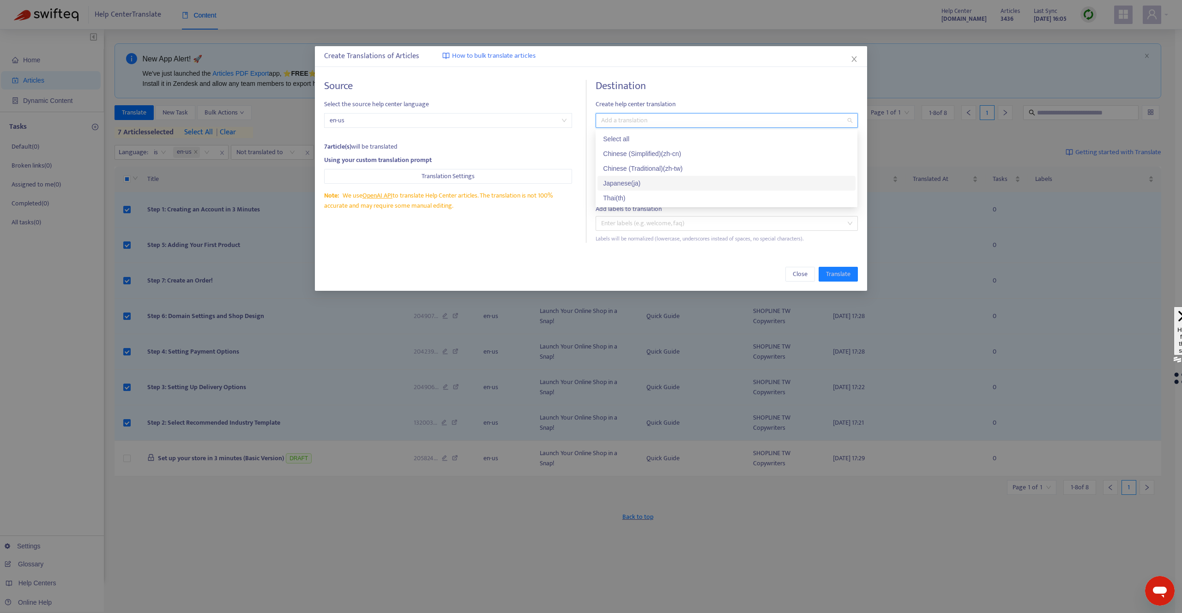
click at [618, 181] on div "Japanese ( ja )" at bounding box center [726, 183] width 247 height 10
click at [640, 264] on div "Close Translate" at bounding box center [591, 274] width 552 height 33
click at [831, 275] on span "Translate" at bounding box center [838, 274] width 24 height 10
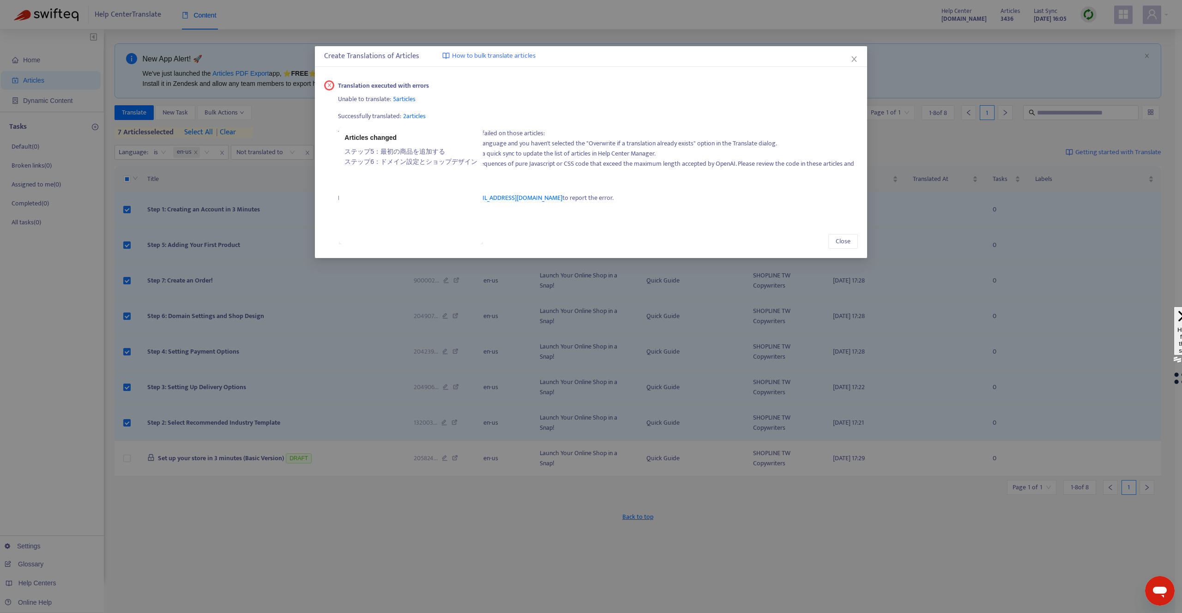
click at [556, 170] on li "The body of these articles contains very long sequences of pure Javascript or C…" at bounding box center [606, 169] width 501 height 20
click at [856, 61] on icon "close" at bounding box center [853, 58] width 7 height 7
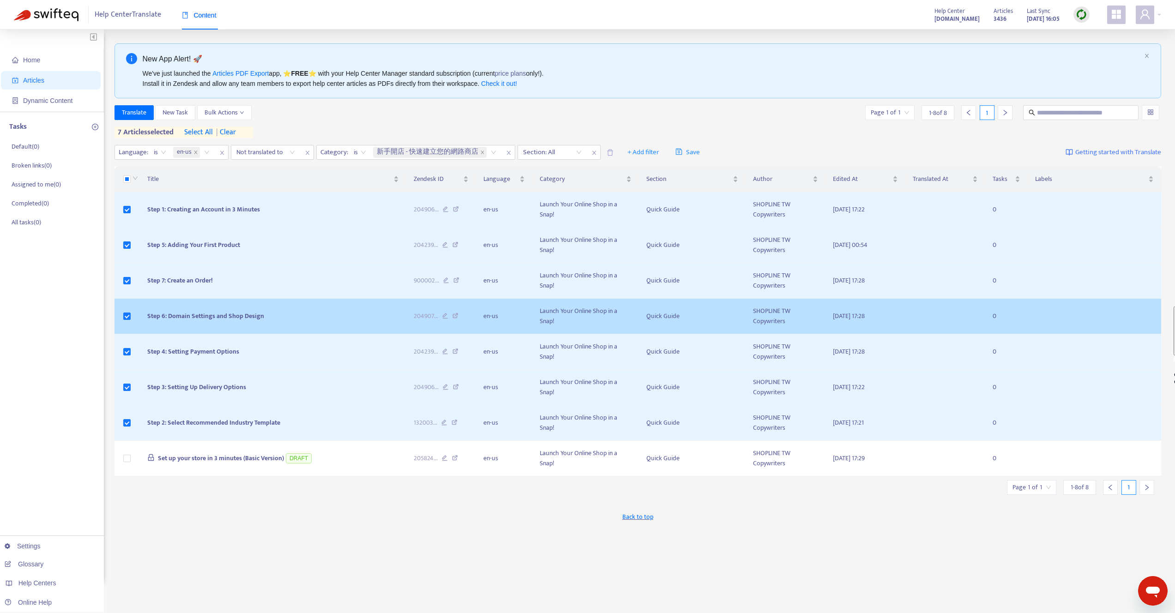
click at [187, 319] on span "Step 6: Domain Settings and Shop Design" at bounding box center [205, 316] width 117 height 11
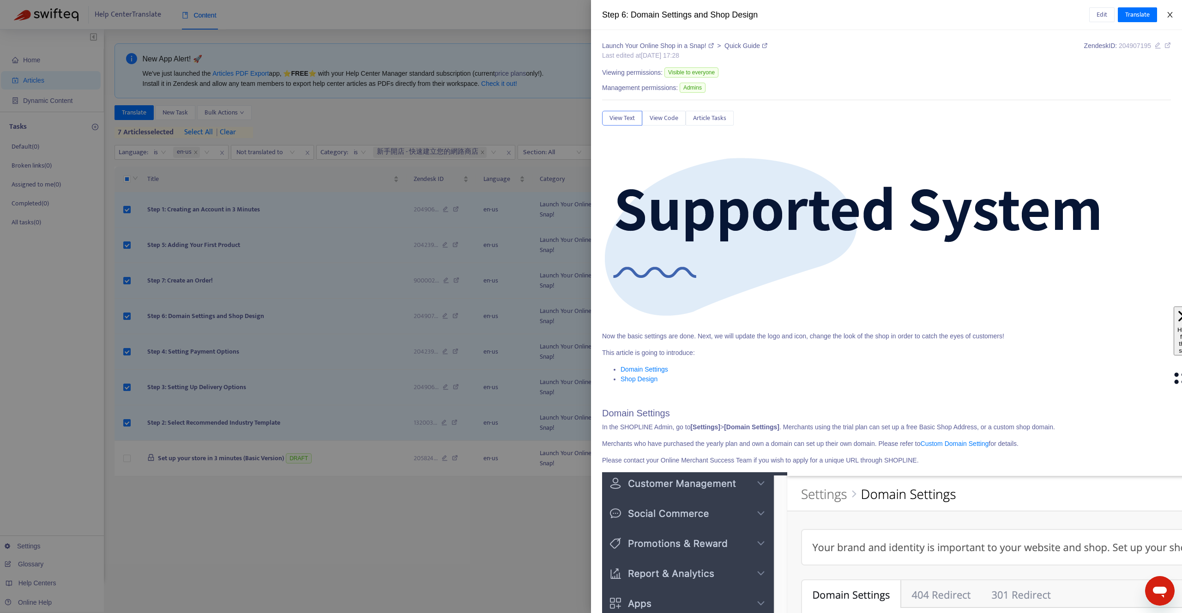
click at [1166, 12] on icon "close" at bounding box center [1169, 14] width 7 height 7
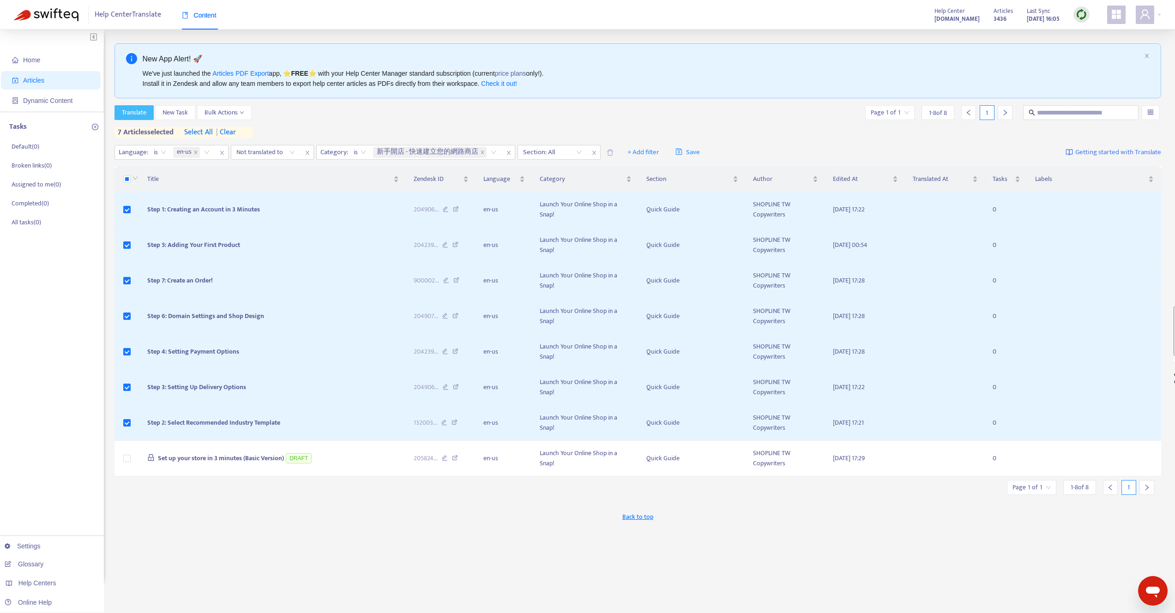
click at [131, 113] on span "Translate" at bounding box center [134, 113] width 24 height 10
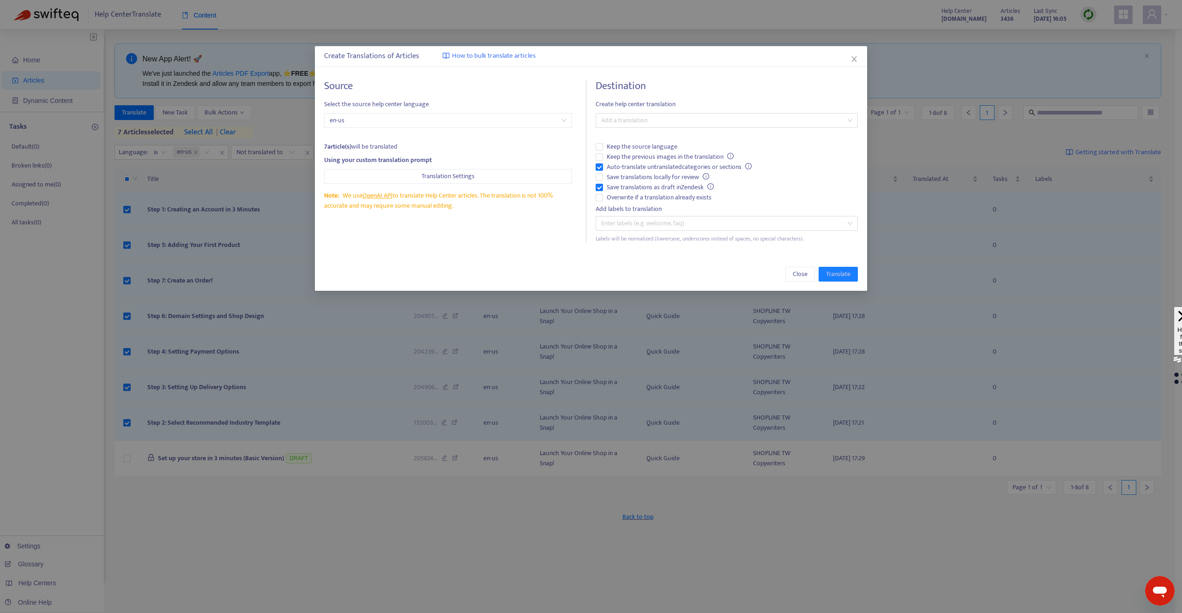
click at [391, 115] on span "en-us" at bounding box center [448, 121] width 237 height 14
click at [361, 135] on div "en-us" at bounding box center [447, 139] width 233 height 10
click at [457, 175] on span "Translation Settings" at bounding box center [448, 176] width 53 height 10
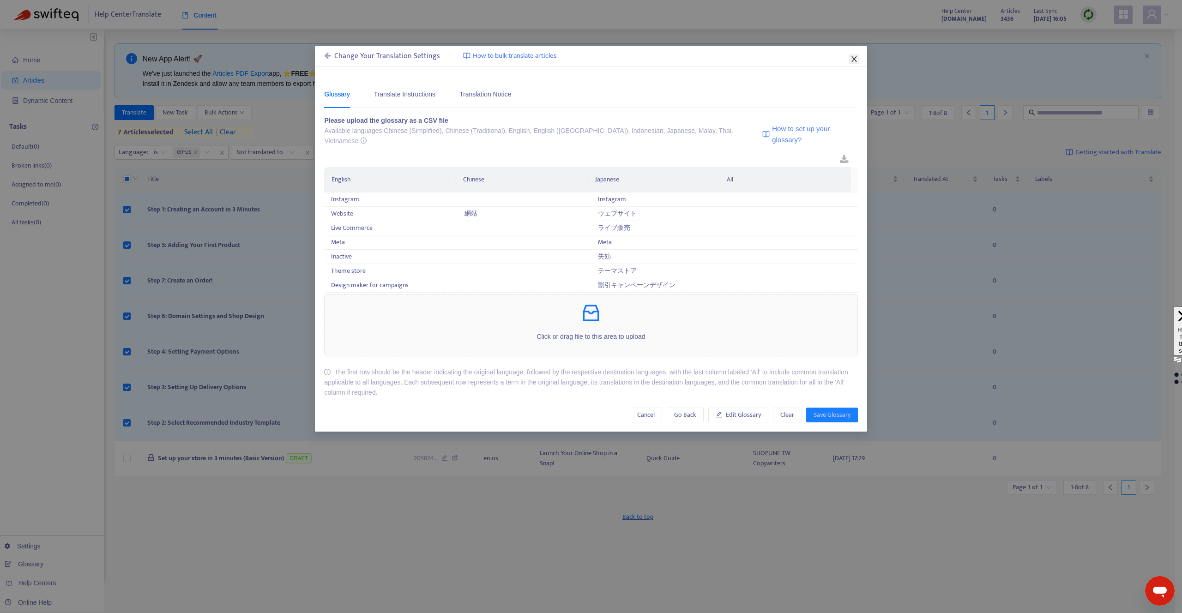
click at [856, 55] on icon "close" at bounding box center [853, 58] width 7 height 7
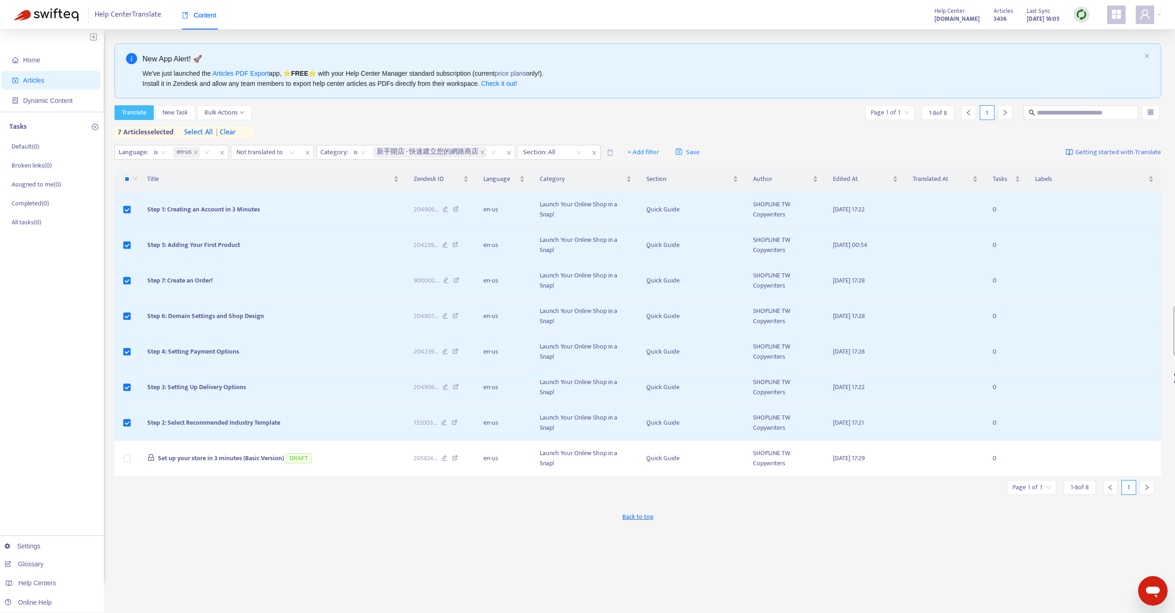
click at [123, 112] on span "Translate" at bounding box center [134, 113] width 24 height 10
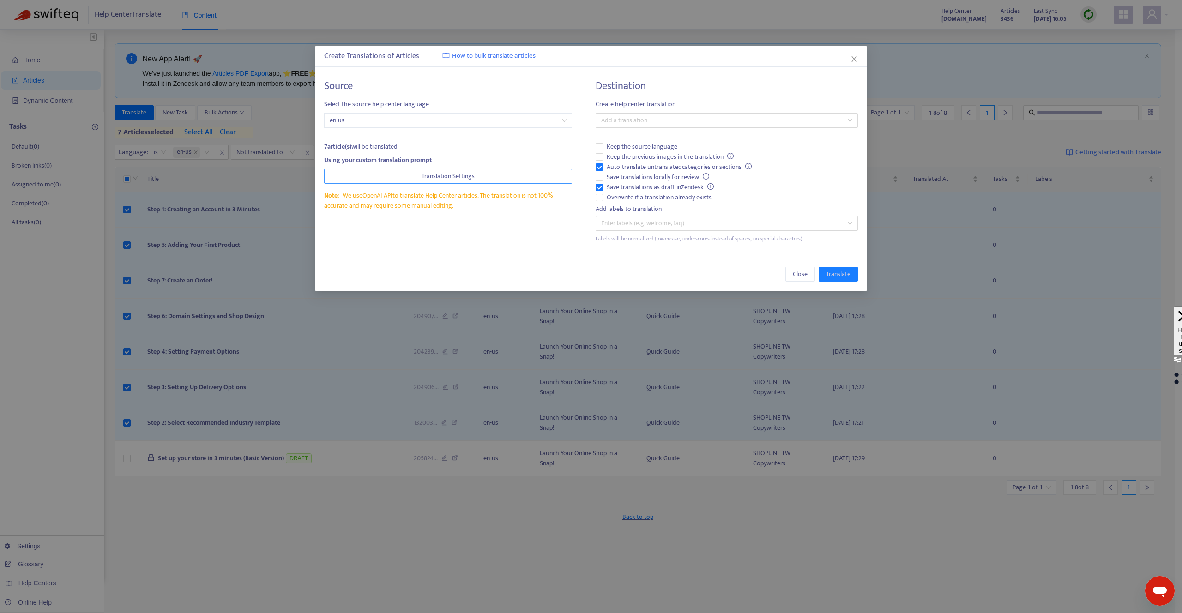
click at [443, 177] on span "Translation Settings" at bounding box center [448, 176] width 53 height 10
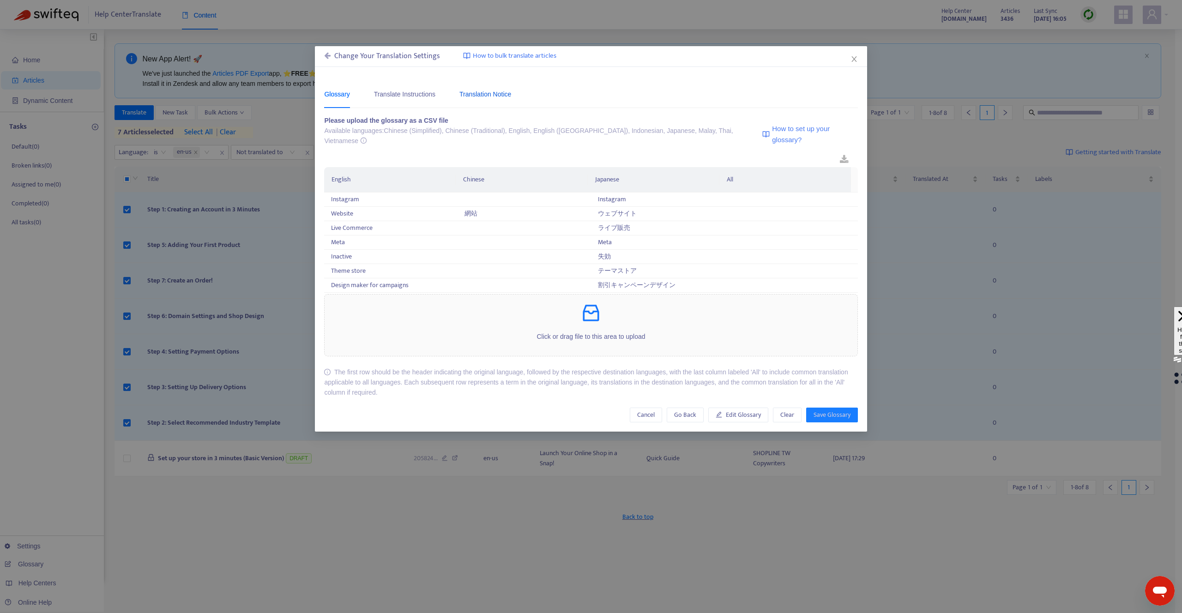
click at [498, 94] on div "Translation Notice" at bounding box center [485, 94] width 52 height 10
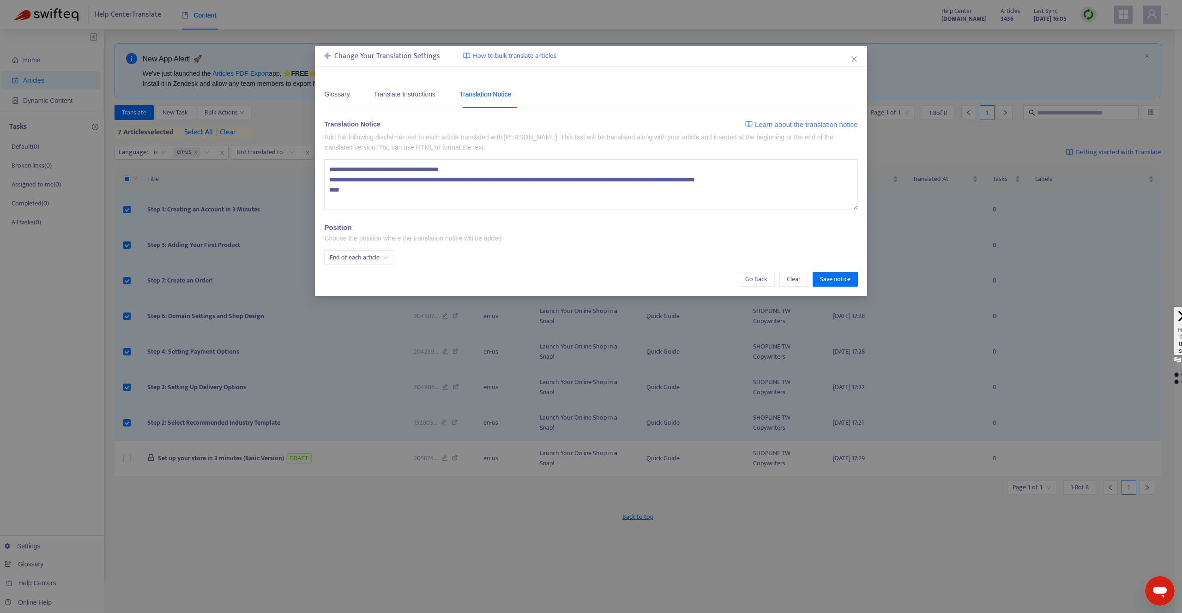
click at [341, 193] on textarea "**********" at bounding box center [590, 184] width 533 height 51
click at [387, 199] on textarea "**********" at bounding box center [590, 184] width 533 height 51
drag, startPoint x: 350, startPoint y: 179, endPoint x: 706, endPoint y: 179, distance: 356.0
click at [706, 179] on textarea "**********" at bounding box center [590, 184] width 533 height 51
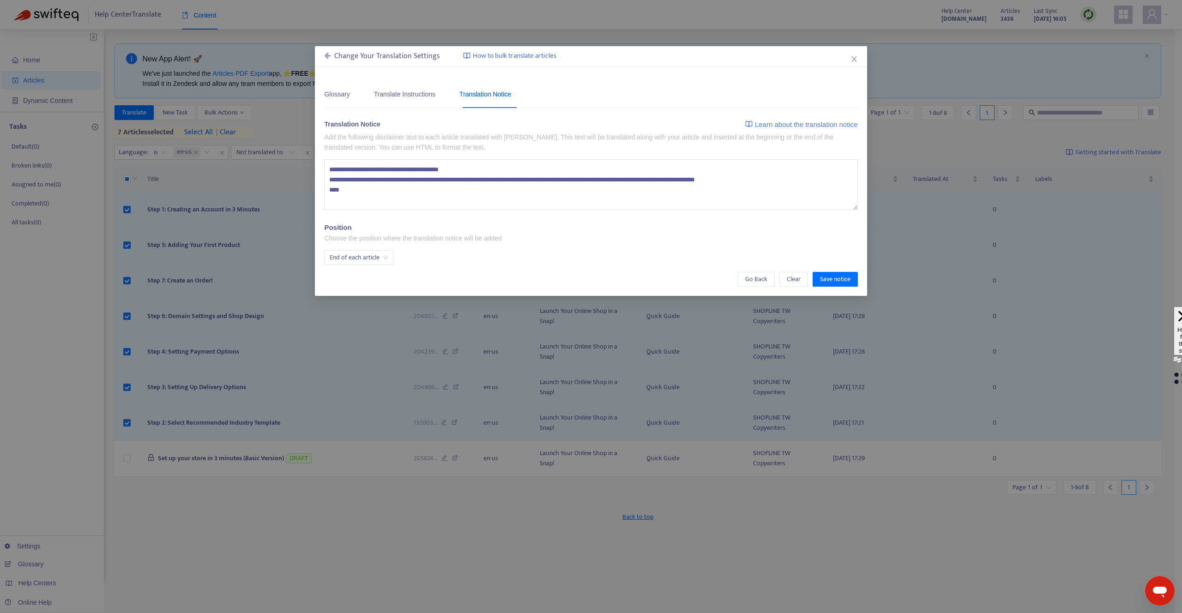
drag, startPoint x: 777, startPoint y: 180, endPoint x: 350, endPoint y: 182, distance: 427.1
click at [350, 182] on textarea "**********" at bounding box center [590, 184] width 533 height 51
click at [348, 174] on textarea "**********" at bounding box center [590, 184] width 533 height 51
drag, startPoint x: 351, startPoint y: 180, endPoint x: 777, endPoint y: 179, distance: 426.1
click at [777, 179] on textarea "**********" at bounding box center [590, 184] width 533 height 51
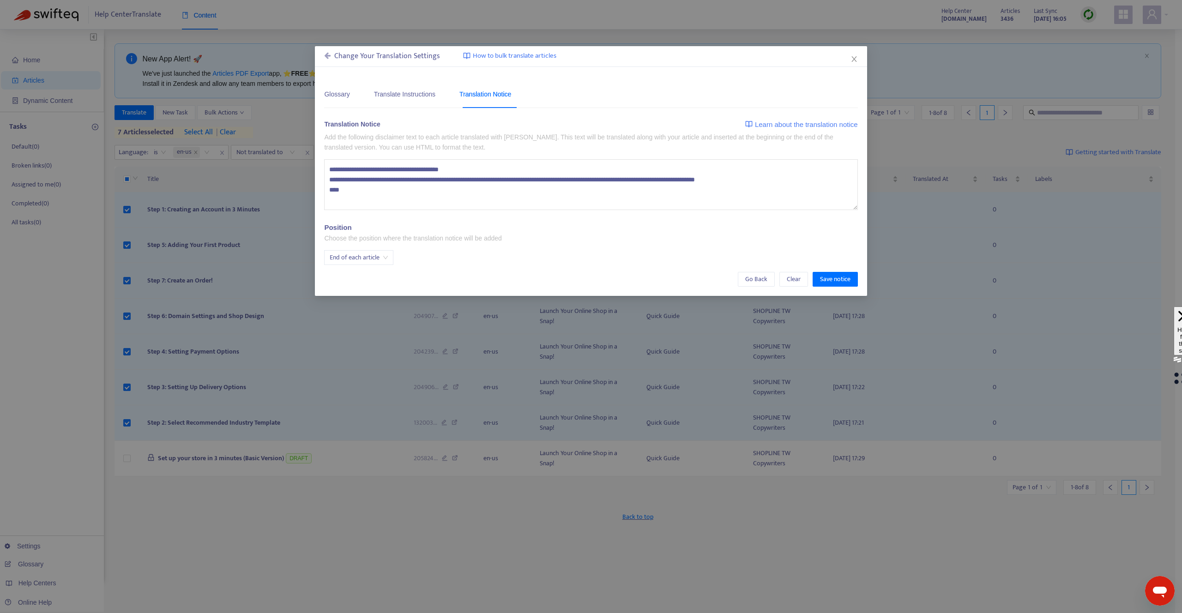
paste textarea
type textarea "**********"
click at [405, 96] on div "Translate Instructions" at bounding box center [404, 94] width 61 height 10
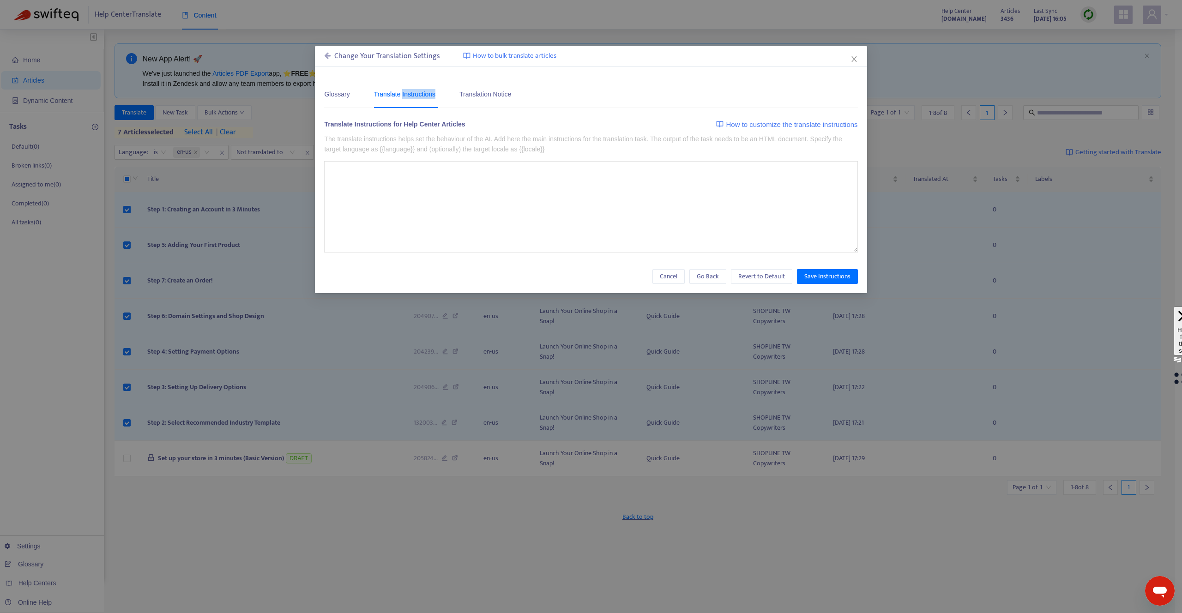
type textarea "**********"
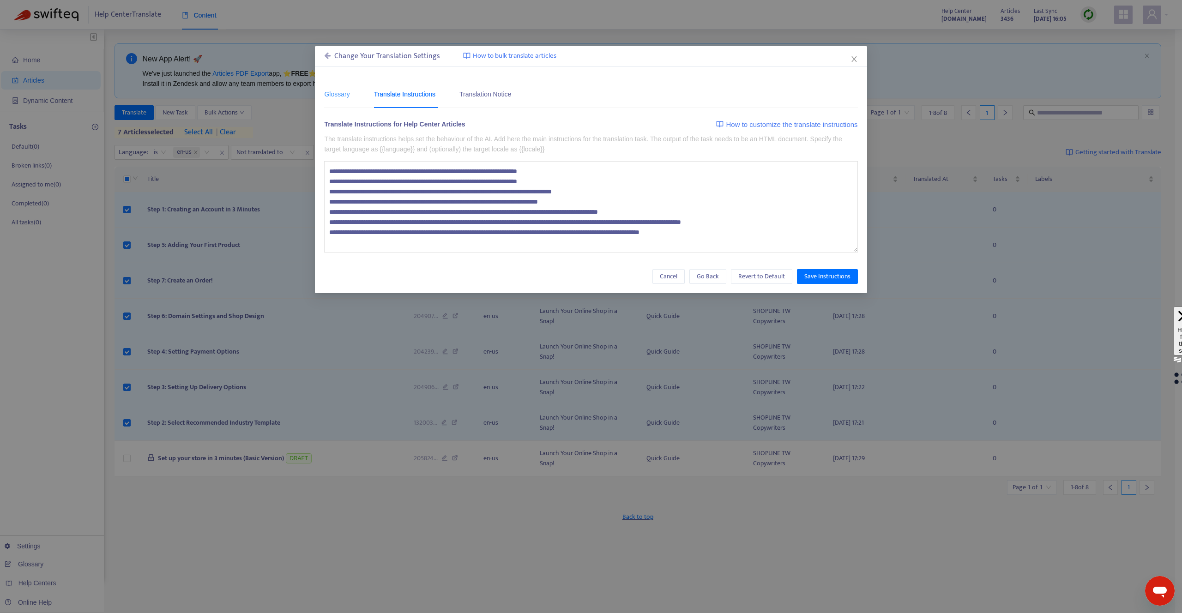
click at [341, 100] on div "Glossary" at bounding box center [336, 94] width 25 height 28
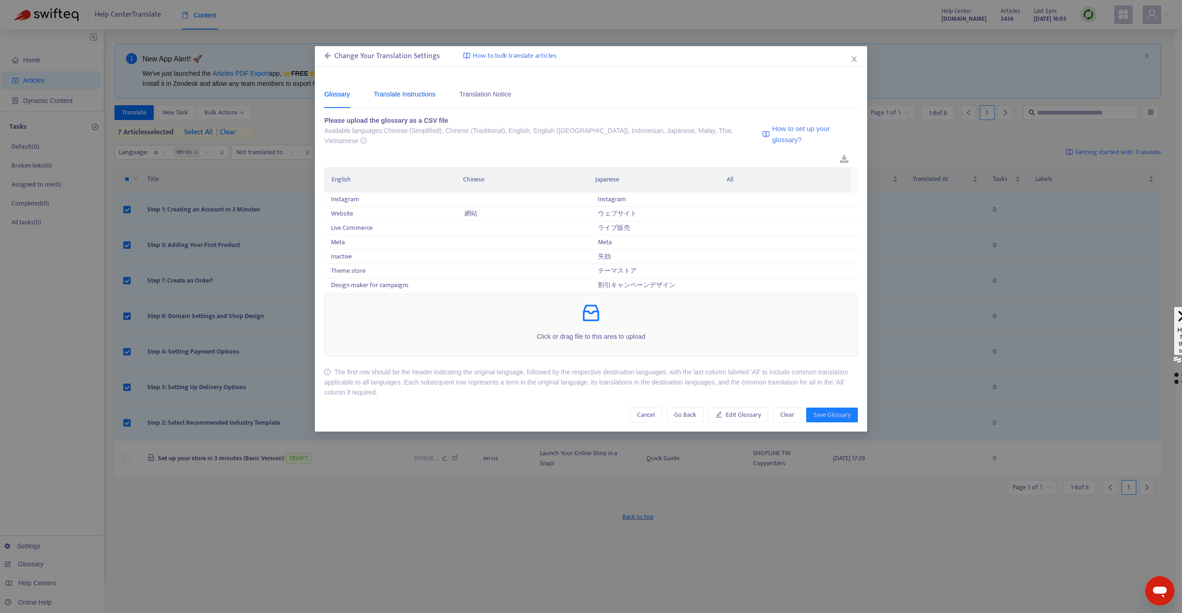
click at [387, 95] on div "Translate Instructions" at bounding box center [404, 94] width 61 height 10
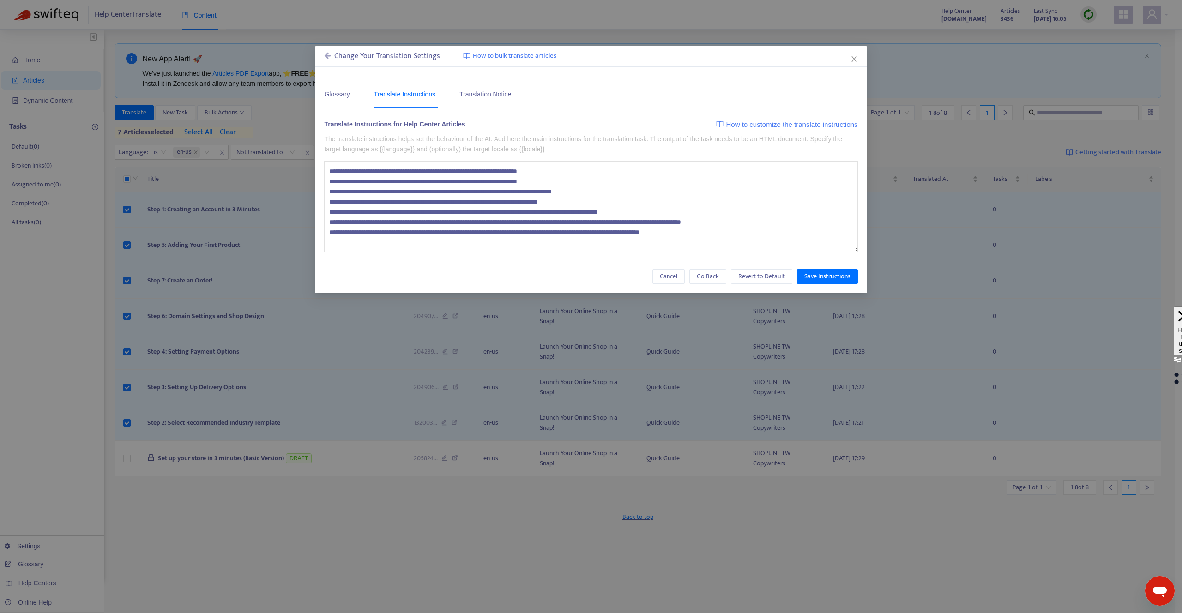
click at [352, 96] on div "Glossary Translate Instructions Translation Notice" at bounding box center [422, 94] width 196 height 28
click at [326, 88] on div "Glossary" at bounding box center [336, 94] width 25 height 28
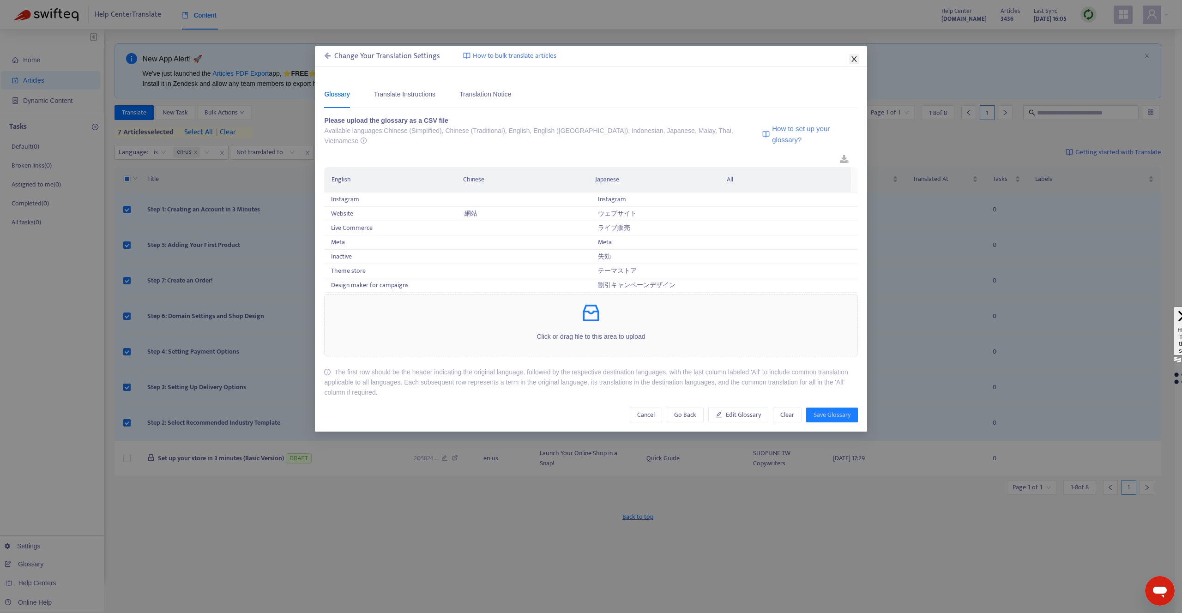
click at [853, 61] on icon "close" at bounding box center [853, 58] width 7 height 7
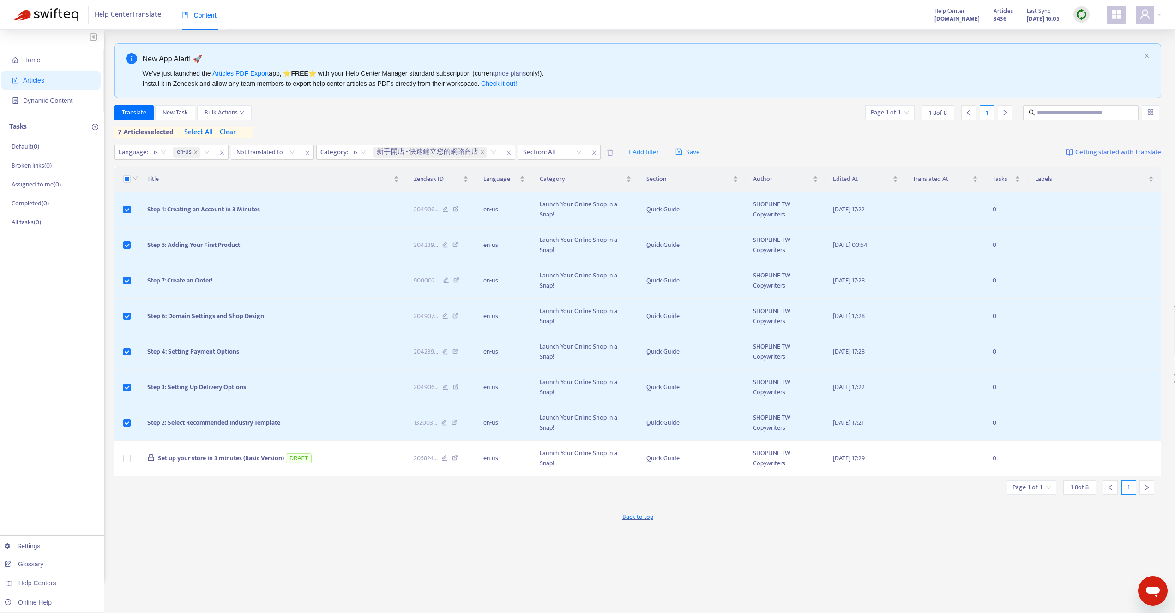
click at [190, 536] on div "New App Alert! 🚀 We've just launched the Articles PDF Export app, ⭐ FREE ⭐️ wit…" at bounding box center [637, 313] width 1047 height 540
click at [154, 156] on span "is" at bounding box center [160, 152] width 12 height 14
click at [159, 150] on span "is" at bounding box center [160, 152] width 12 height 14
click at [156, 148] on span "is" at bounding box center [160, 152] width 12 height 14
click at [193, 155] on span "en-us" at bounding box center [186, 152] width 27 height 11
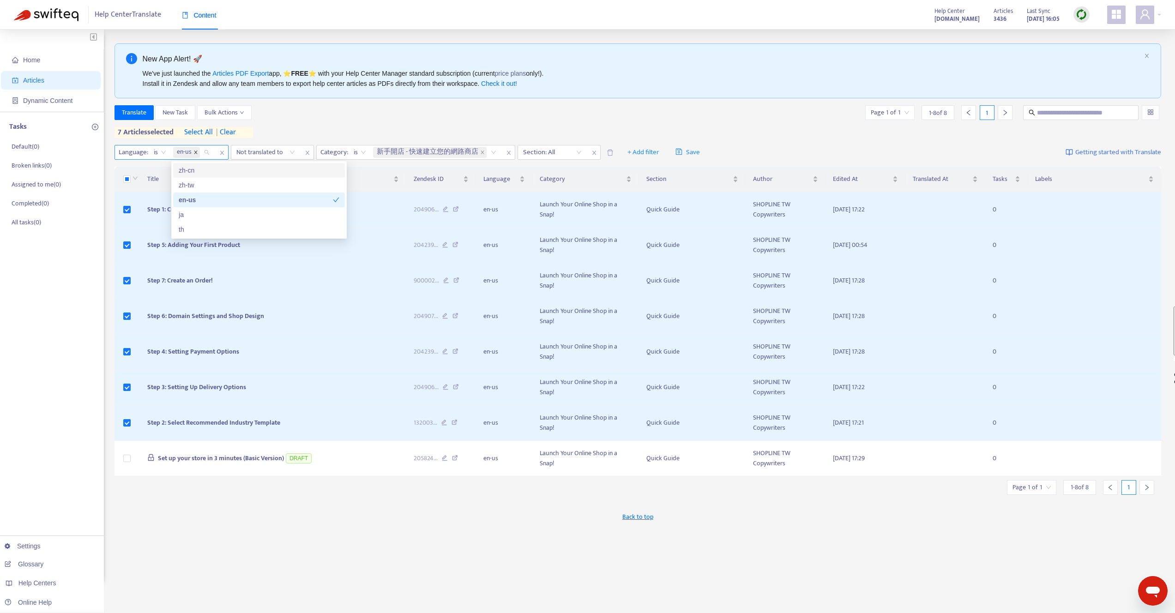
click at [195, 155] on span at bounding box center [195, 152] width 5 height 11
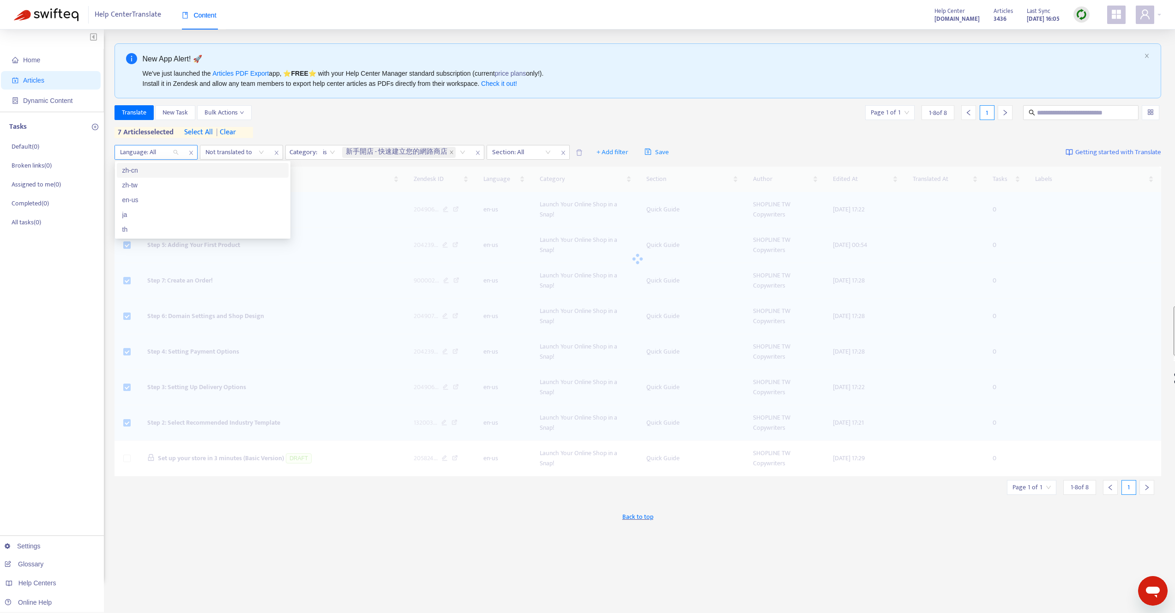
click at [195, 155] on span "close" at bounding box center [191, 152] width 12 height 11
click at [165, 152] on div at bounding box center [145, 152] width 56 height 11
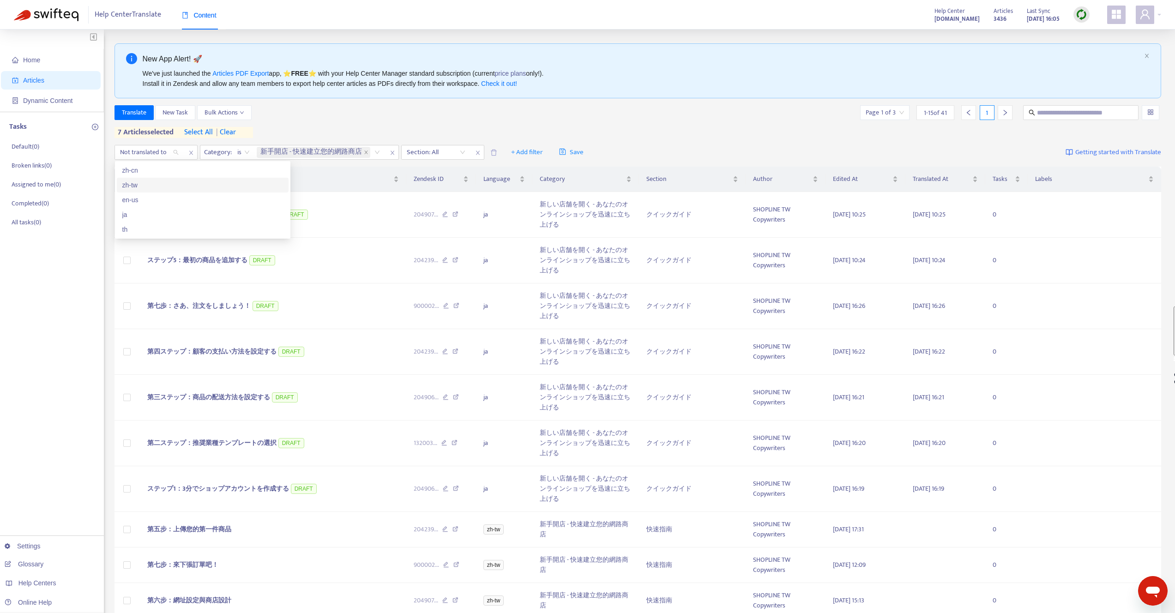
click at [136, 184] on div "zh-tw" at bounding box center [202, 185] width 161 height 10
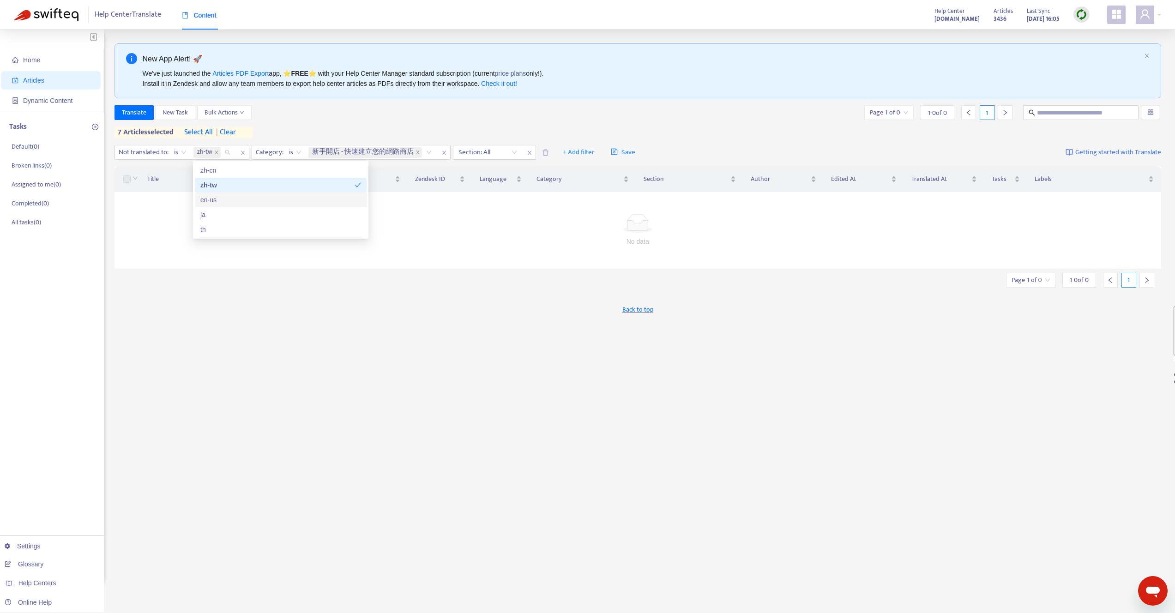
click at [379, 126] on div "Translate New Task Bulk Actions Page 1 of 0 1 - 0 of 0 1 7 articles selected se…" at bounding box center [637, 121] width 1047 height 33
click at [419, 153] on icon "close" at bounding box center [418, 152] width 5 height 5
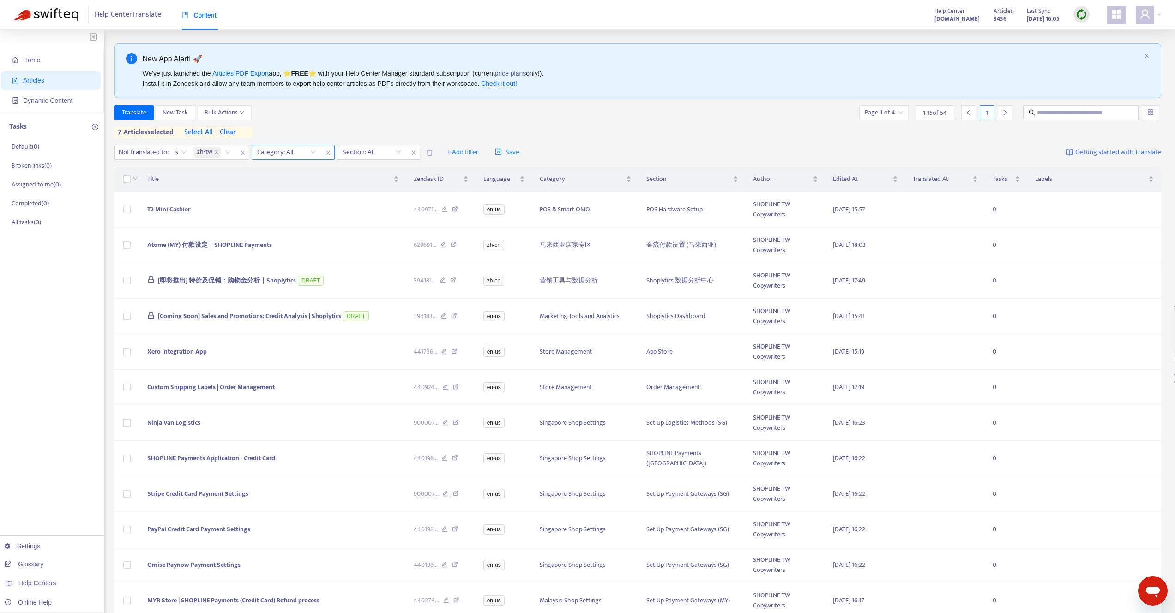
click at [397, 114] on div "Translate New Task Bulk Actions Page 1 of 4 1 - 15 of 54 1" at bounding box center [637, 112] width 1047 height 15
click at [364, 156] on div at bounding box center [367, 152] width 56 height 11
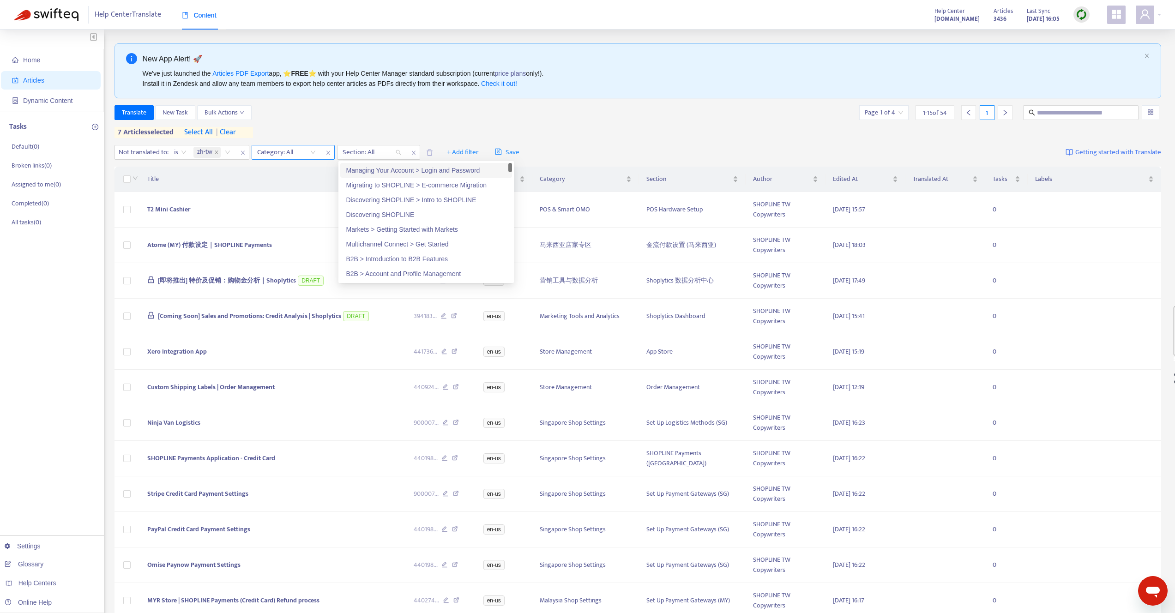
click at [309, 153] on div at bounding box center [282, 152] width 56 height 11
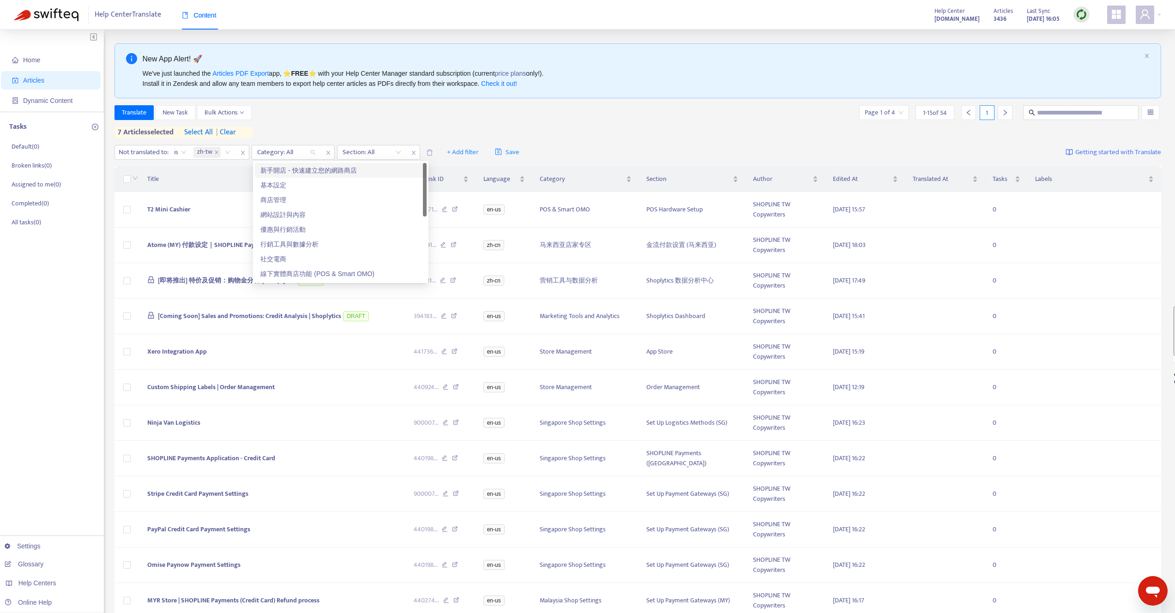
click at [298, 168] on div "新手開店 - 快速建立您的網路商店" at bounding box center [340, 170] width 161 height 10
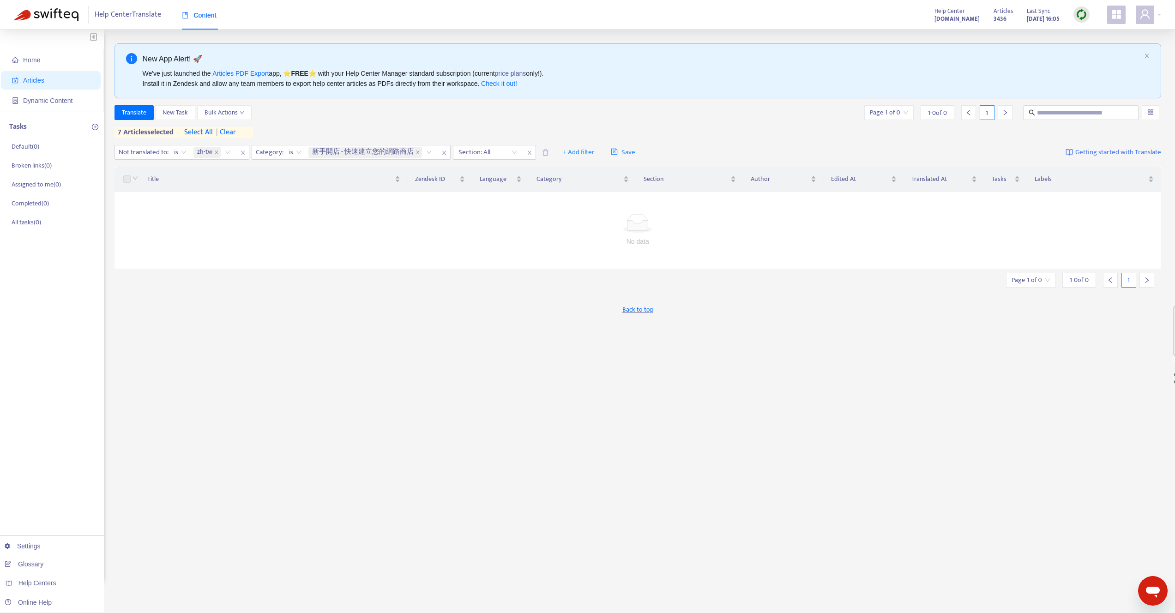
click at [328, 317] on div "Back to top" at bounding box center [637, 309] width 1047 height 23
click at [185, 153] on span "is" at bounding box center [180, 152] width 12 height 14
click at [211, 149] on span "zh-tw" at bounding box center [204, 152] width 15 height 11
click at [211, 197] on div "en-us" at bounding box center [280, 200] width 161 height 10
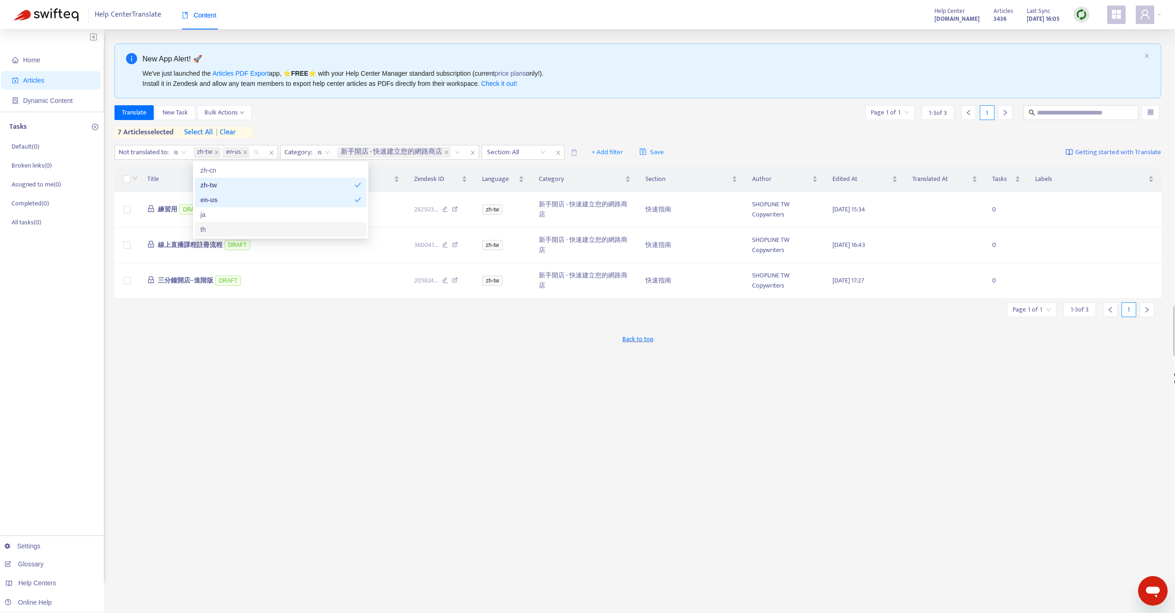
click at [266, 341] on div "Back to top" at bounding box center [637, 338] width 1047 height 23
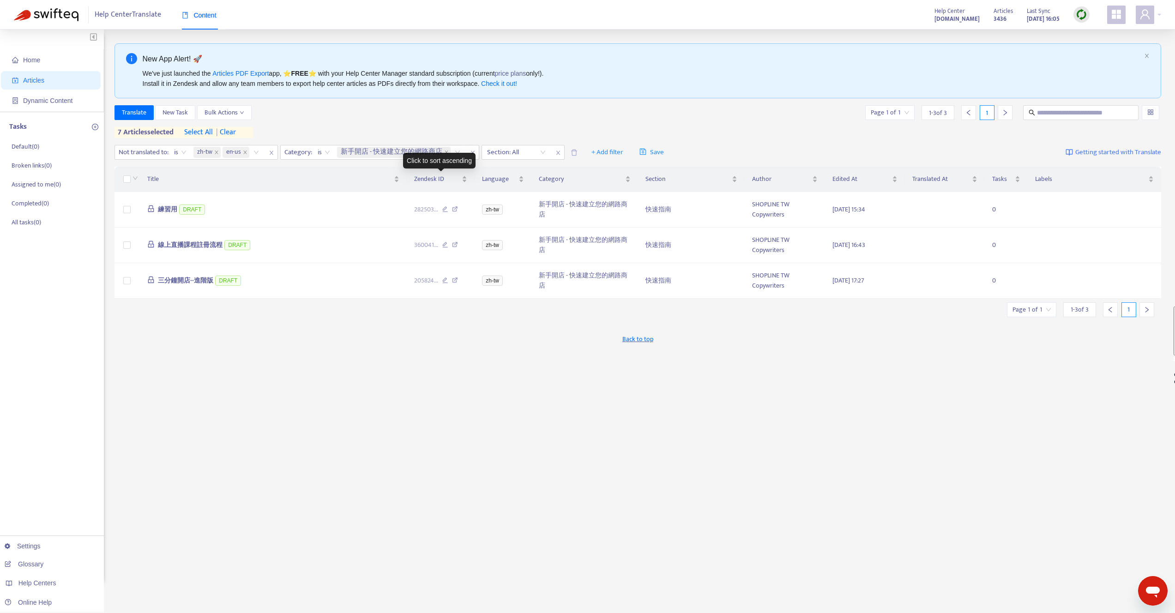
click at [446, 155] on div "Click to sort ascending" at bounding box center [439, 161] width 72 height 16
click at [447, 151] on icon "close" at bounding box center [446, 152] width 5 height 5
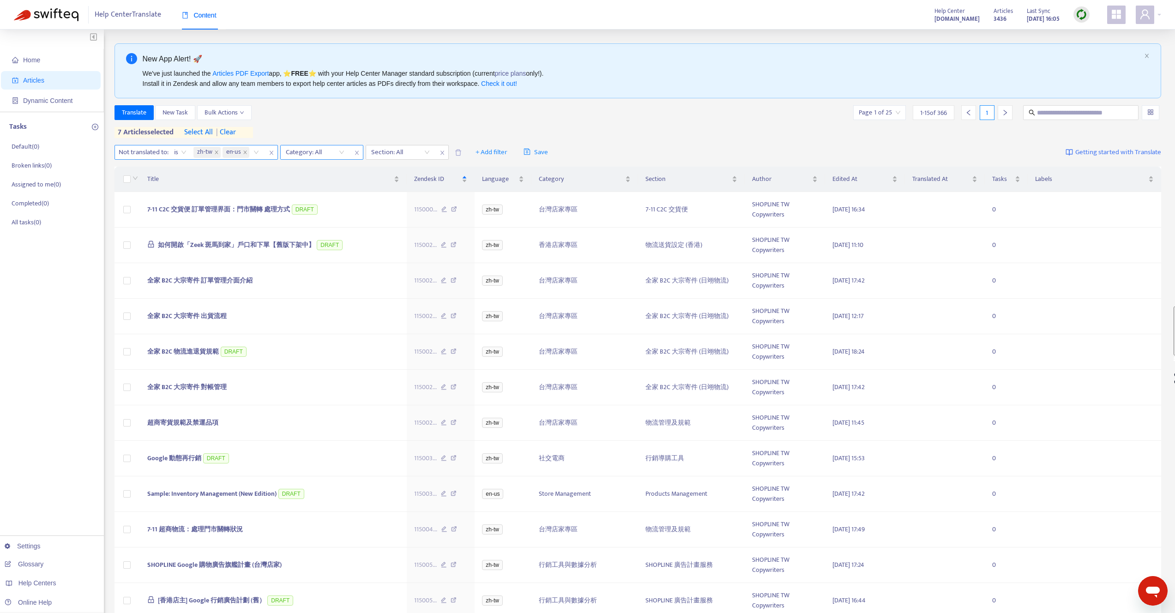
click at [190, 153] on div "is" at bounding box center [180, 152] width 23 height 14
click at [218, 152] on icon "close" at bounding box center [216, 152] width 5 height 5
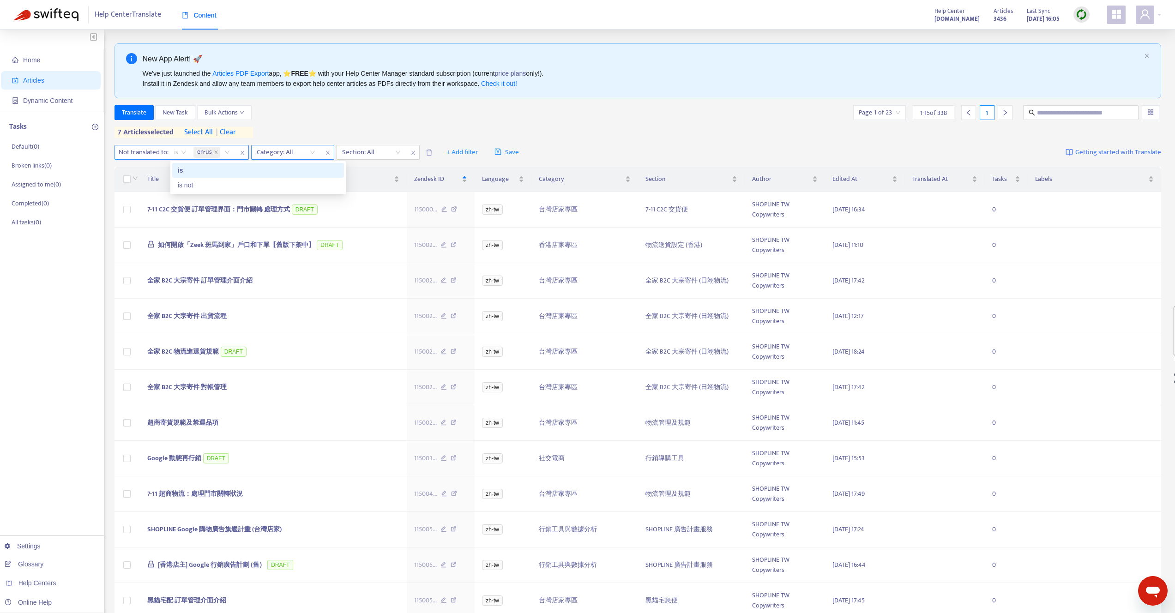
click at [296, 153] on div at bounding box center [281, 152] width 56 height 11
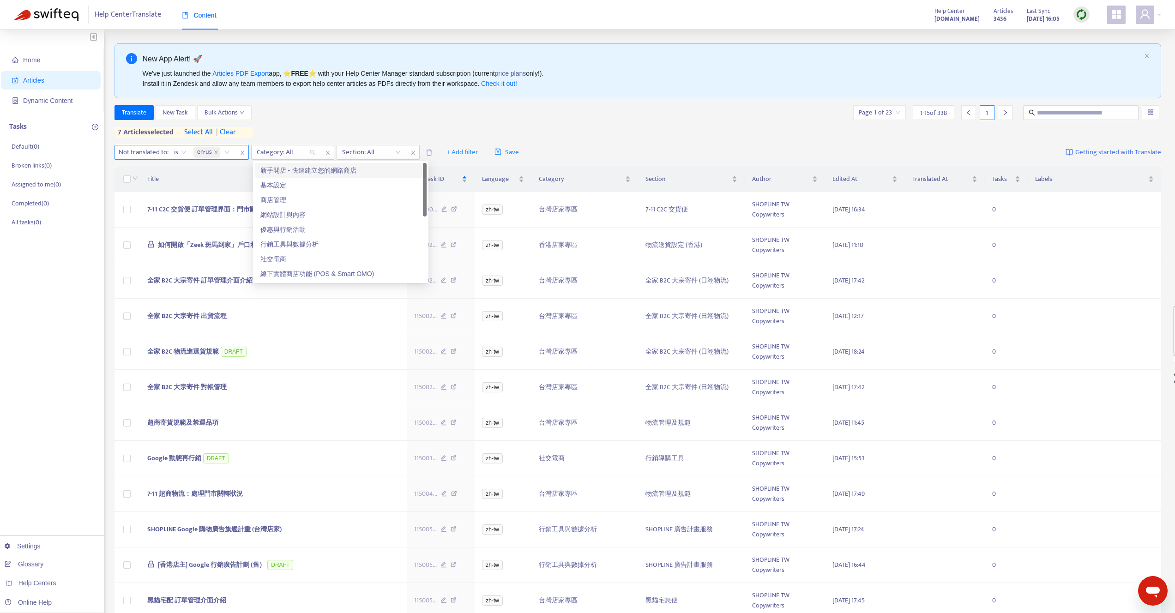
click at [290, 173] on div "新手開店 - 快速建立您的網路商店" at bounding box center [340, 170] width 161 height 10
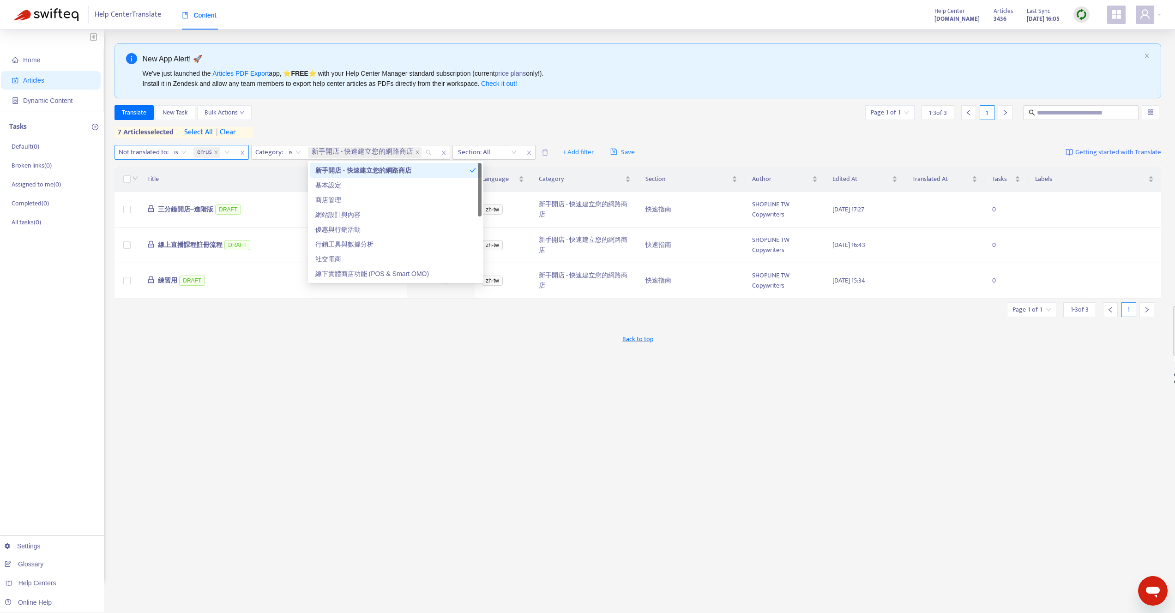
click at [325, 123] on div "Translate New Task Bulk Actions Page 1 of 1 1 - 3 of 3 1 7 articles selected se…" at bounding box center [637, 121] width 1047 height 33
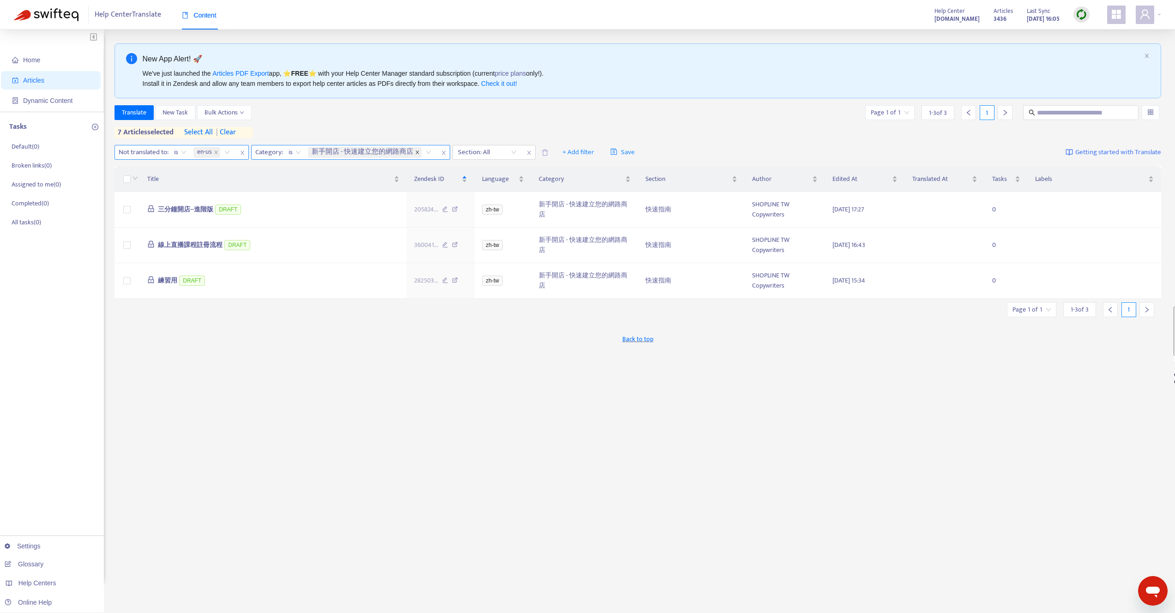
click at [418, 150] on icon "close" at bounding box center [417, 152] width 5 height 5
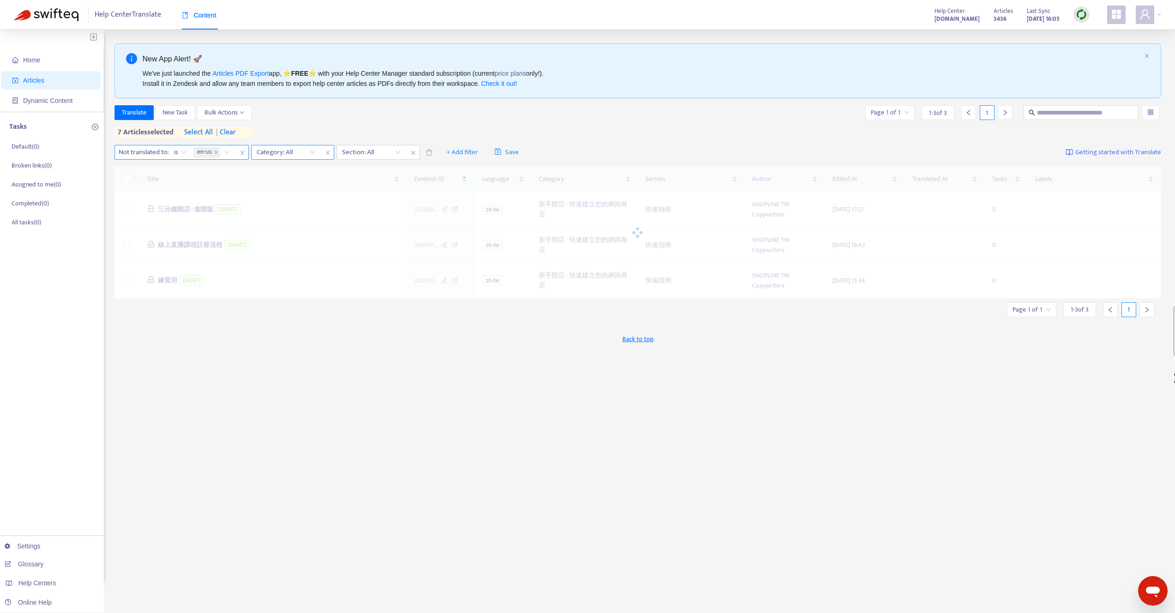
click at [211, 150] on span "en-us" at bounding box center [204, 152] width 15 height 11
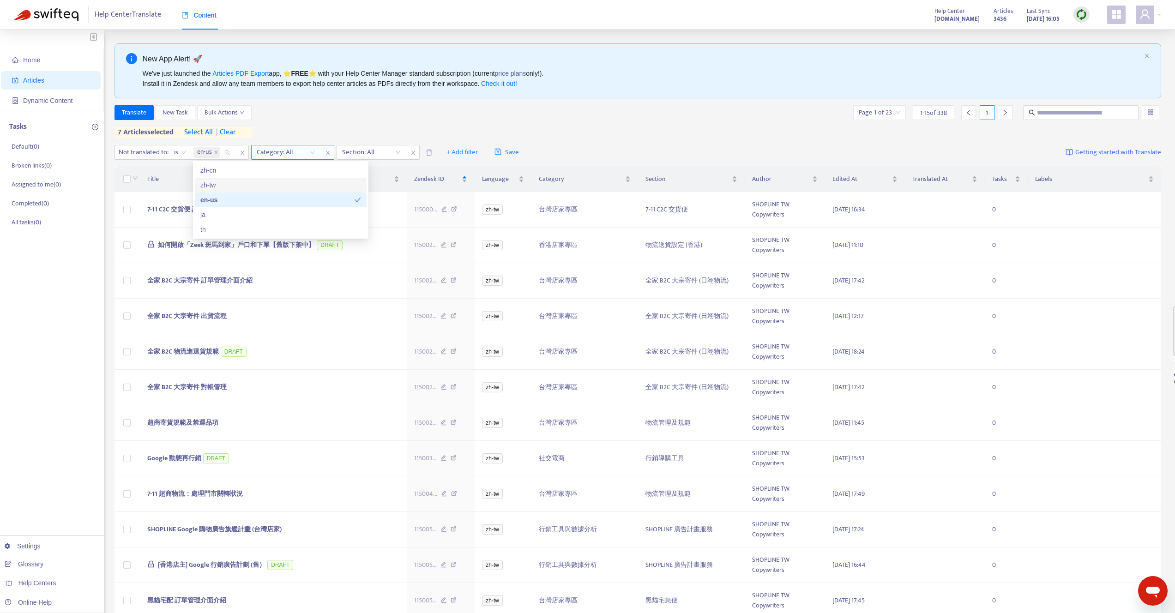
click at [210, 185] on div "zh-tw" at bounding box center [280, 185] width 161 height 10
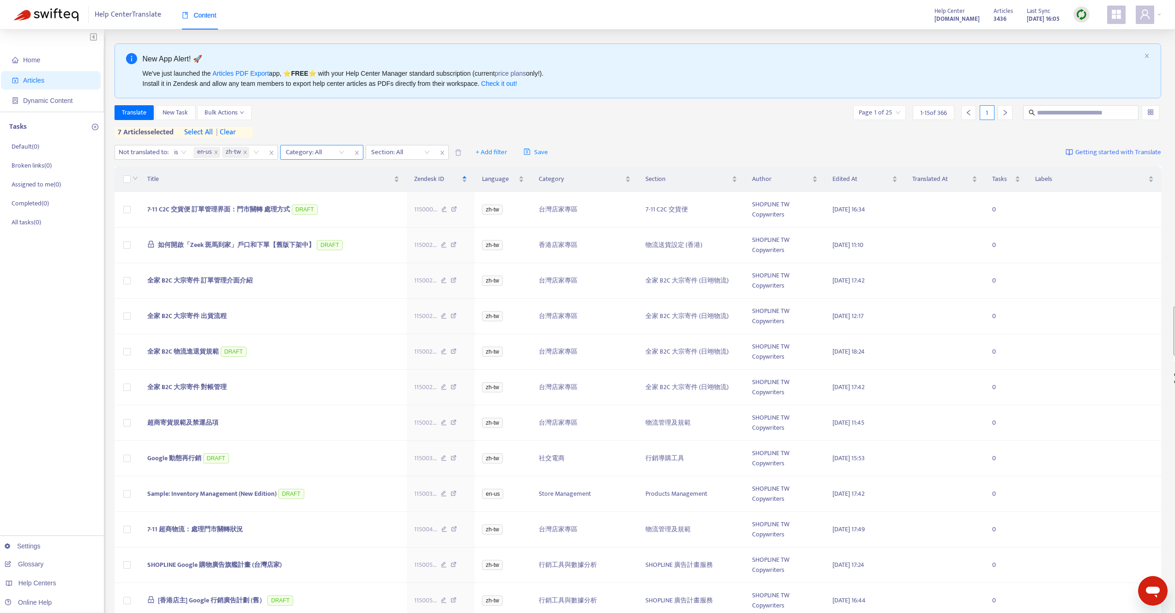
click at [351, 107] on div "Translate New Task Bulk Actions Page 1 of 25 1 - 15 of 366 1" at bounding box center [637, 112] width 1047 height 15
click at [216, 152] on icon "close" at bounding box center [216, 152] width 5 height 5
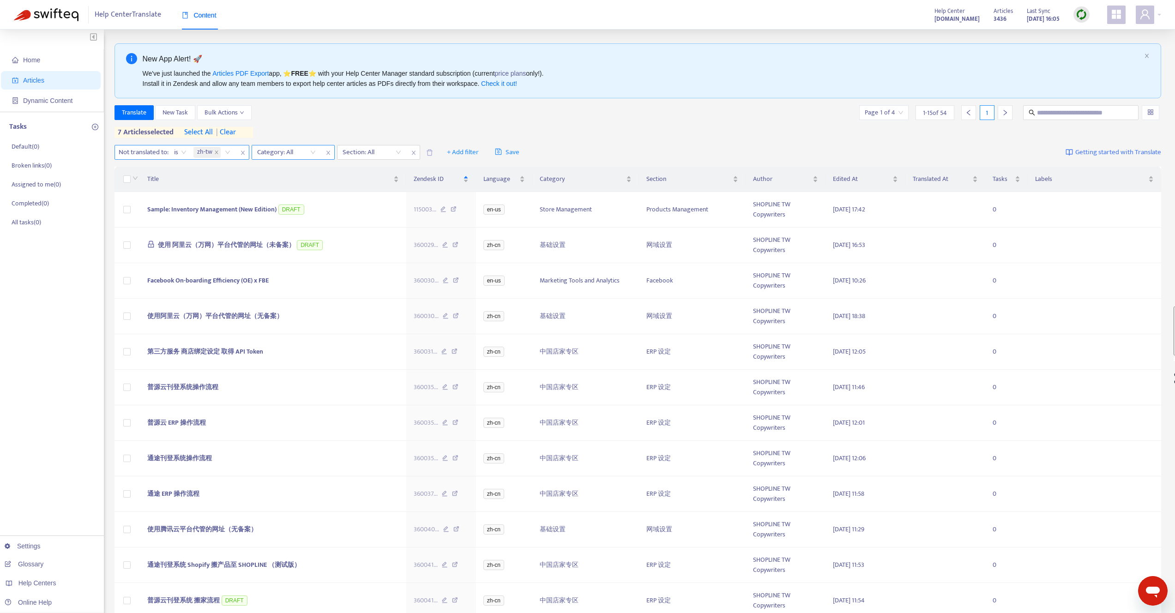
click at [304, 154] on div at bounding box center [282, 152] width 56 height 11
click at [312, 169] on div "新手開店 - 快速建立您的網路商店" at bounding box center [340, 170] width 161 height 10
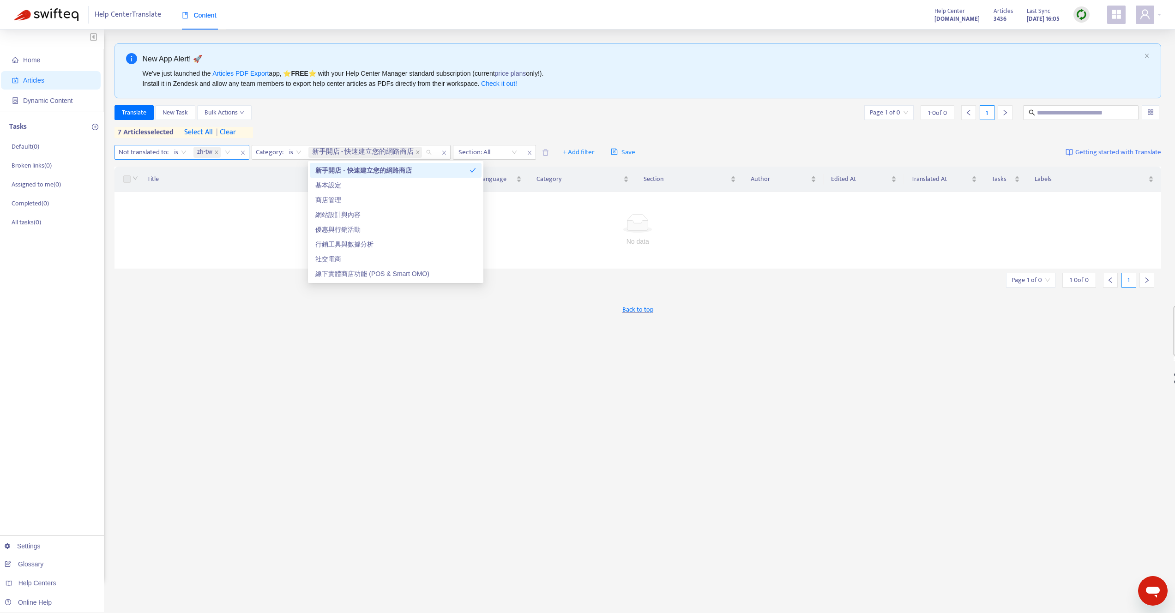
click at [342, 129] on div "Translate New Task Bulk Actions Page 1 of 0 1 - 0 of 0 1 7 articles selected se…" at bounding box center [637, 121] width 1047 height 33
click at [481, 155] on div at bounding box center [483, 152] width 56 height 11
click at [422, 118] on div "Translate New Task Bulk Actions Page 1 of 0 1 - 0 of 0 1" at bounding box center [637, 112] width 1047 height 15
click at [1150, 19] on icon "user" at bounding box center [1144, 14] width 11 height 11
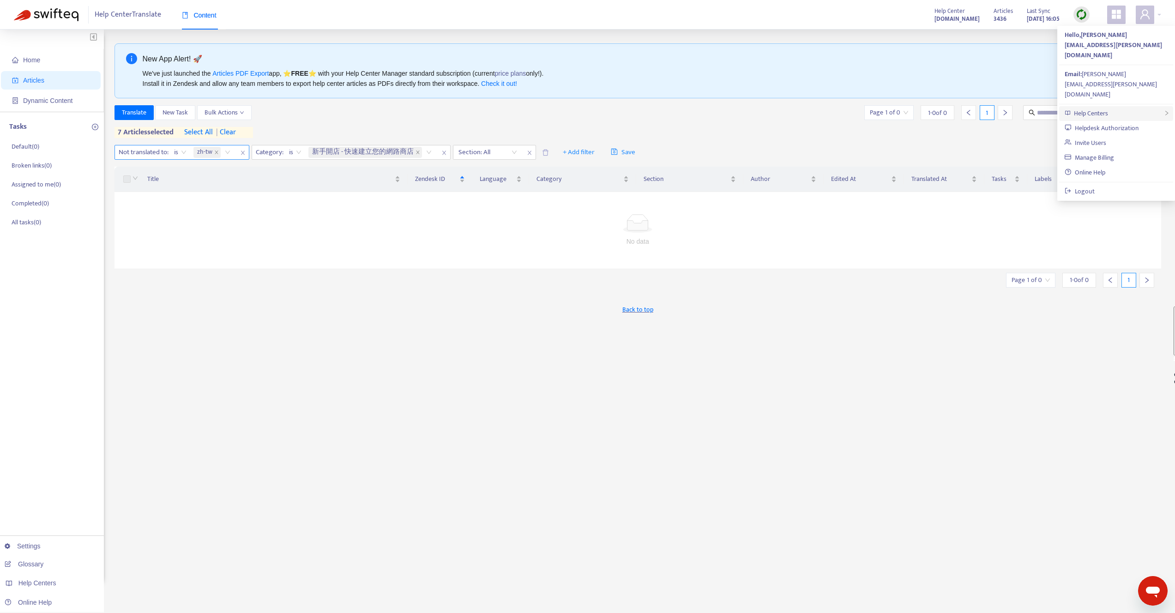
click at [1107, 108] on span "Help Centers" at bounding box center [1091, 113] width 34 height 11
click at [1005, 91] on link "[DOMAIN_NAME]" at bounding box center [983, 89] width 56 height 11
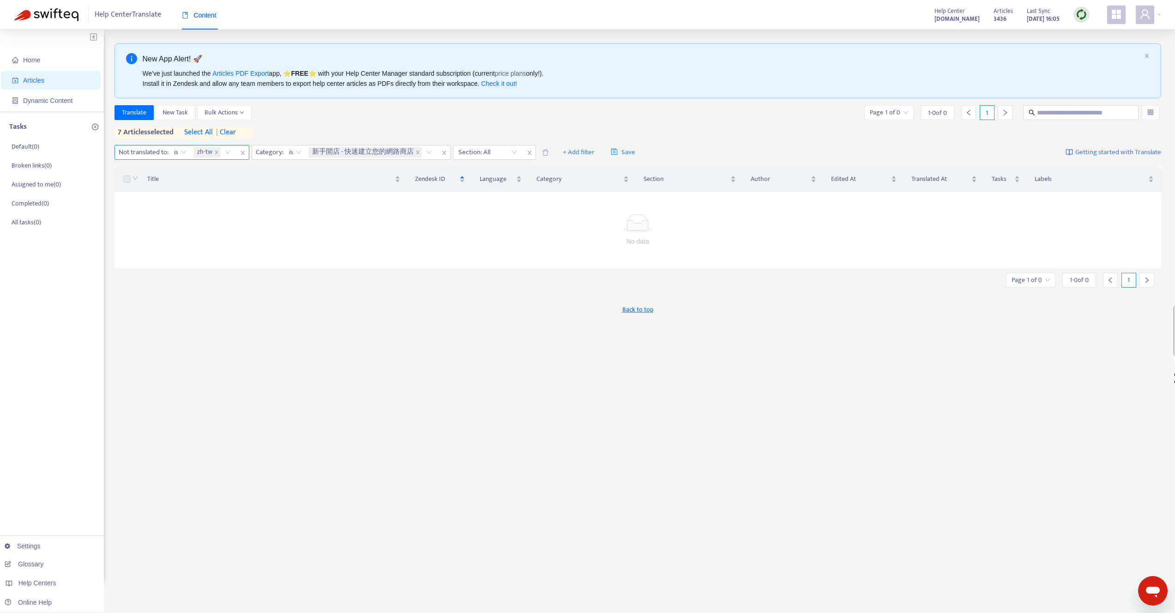
click at [960, 49] on div "New App Alert! 🚀 We've just launched the Articles PDF Export app, ⭐ FREE ⭐️ wit…" at bounding box center [637, 70] width 1047 height 55
drag, startPoint x: 141, startPoint y: 117, endPoint x: 170, endPoint y: 188, distance: 77.2
click at [167, 188] on div "New App Alert! 🚀 We've just launched the Articles PDF Export app, ⭐ FREE ⭐️ wit…" at bounding box center [637, 313] width 1047 height 540
click at [419, 152] on icon "close" at bounding box center [418, 152] width 5 height 5
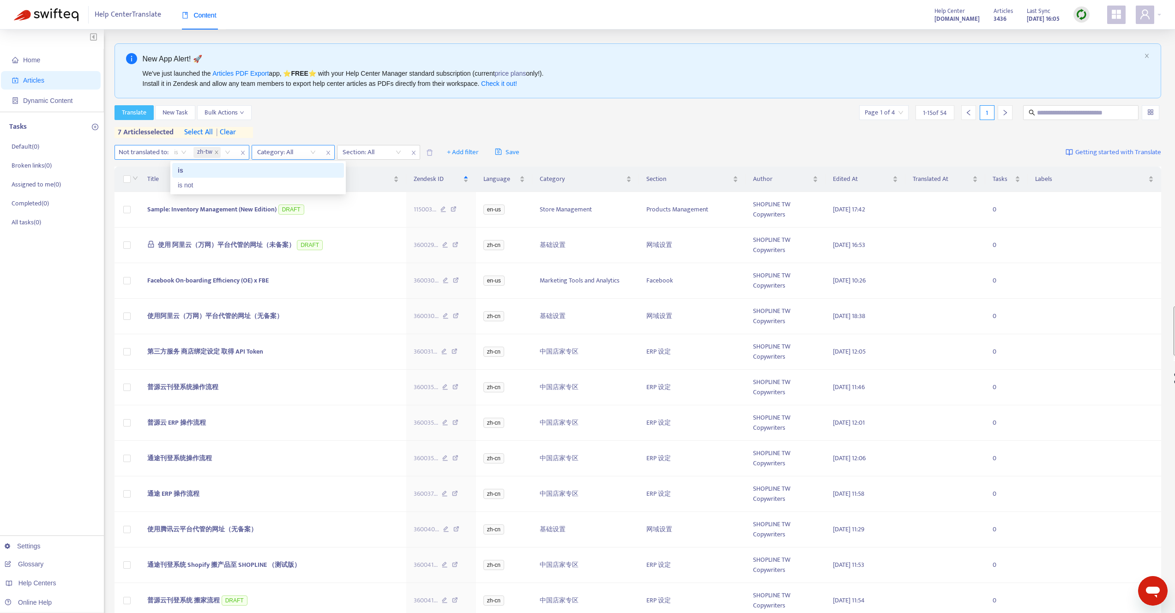
click at [182, 153] on span "is" at bounding box center [180, 152] width 12 height 14
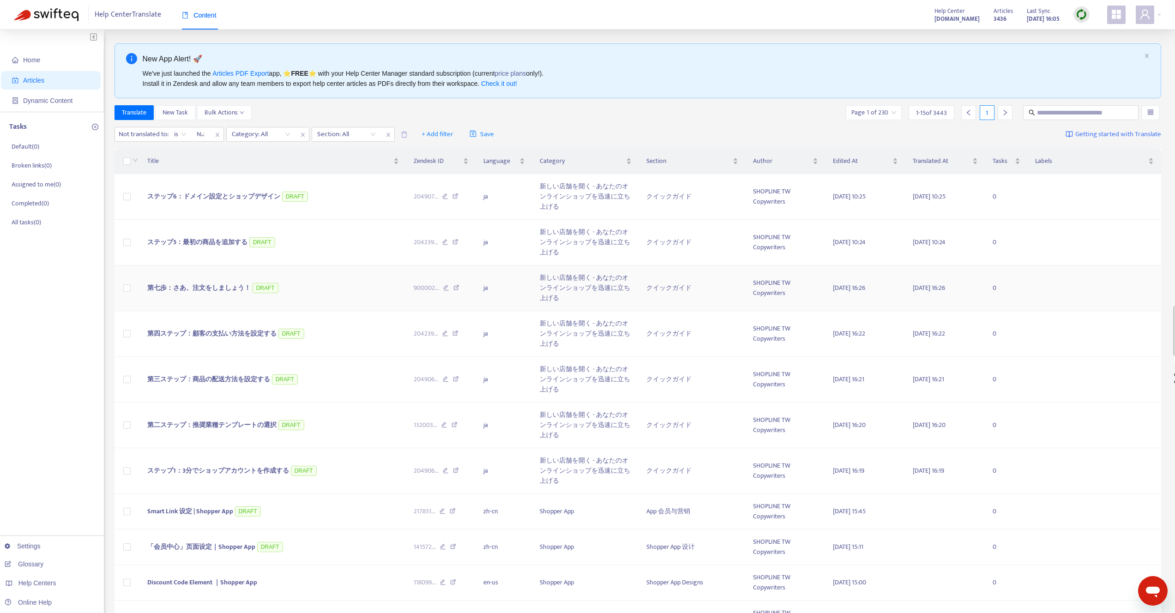
click at [214, 289] on span "第七歩：さあ、注文をしましょう！" at bounding box center [198, 288] width 103 height 11
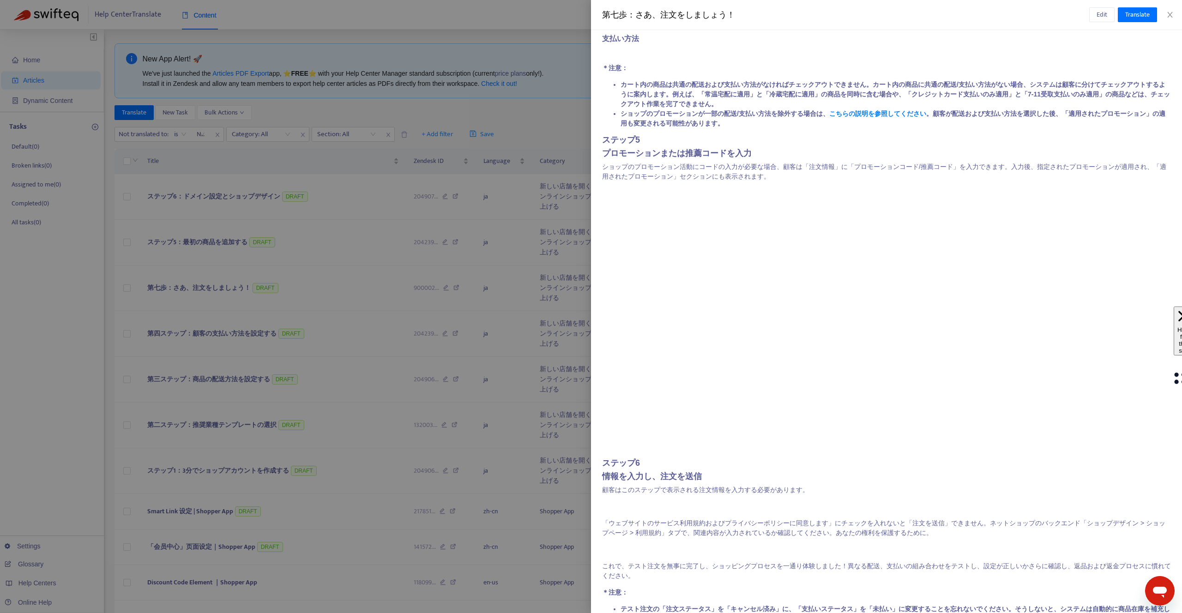
scroll to position [682, 0]
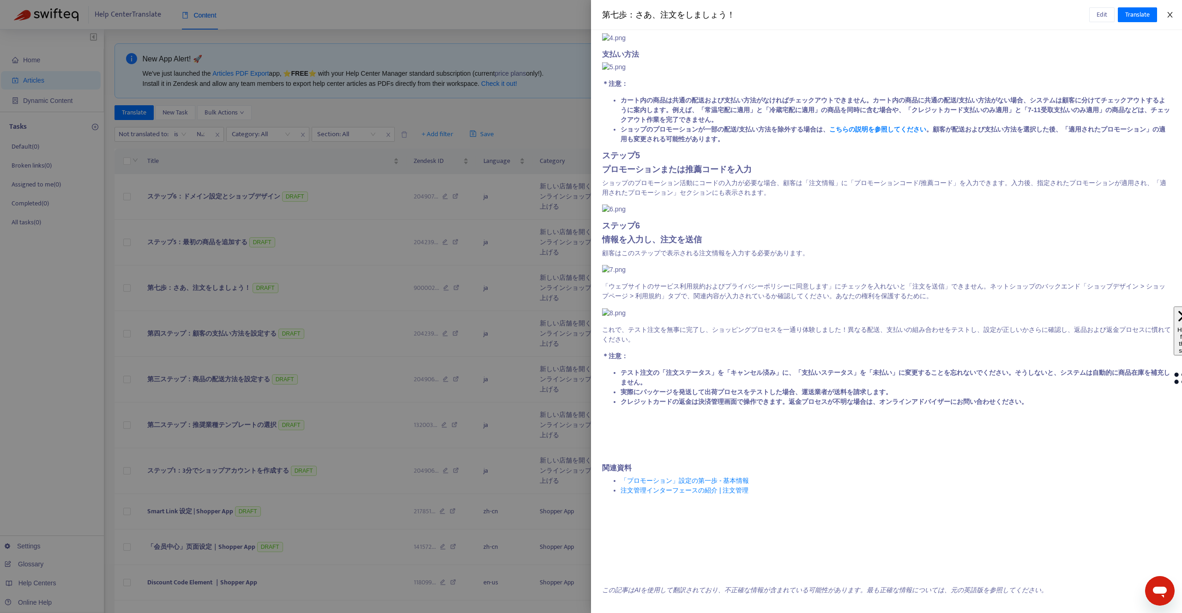
click at [1171, 14] on icon "close" at bounding box center [1169, 15] width 5 height 6
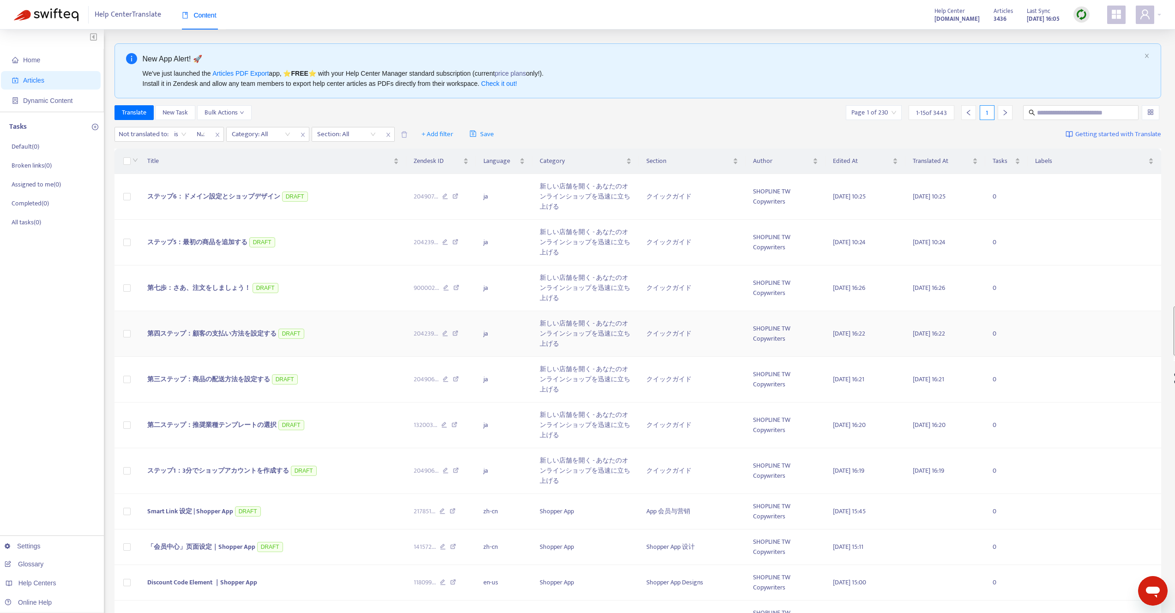
click at [236, 335] on span "第四ステップ：顧客の支払い方法を設定する" at bounding box center [211, 333] width 129 height 11
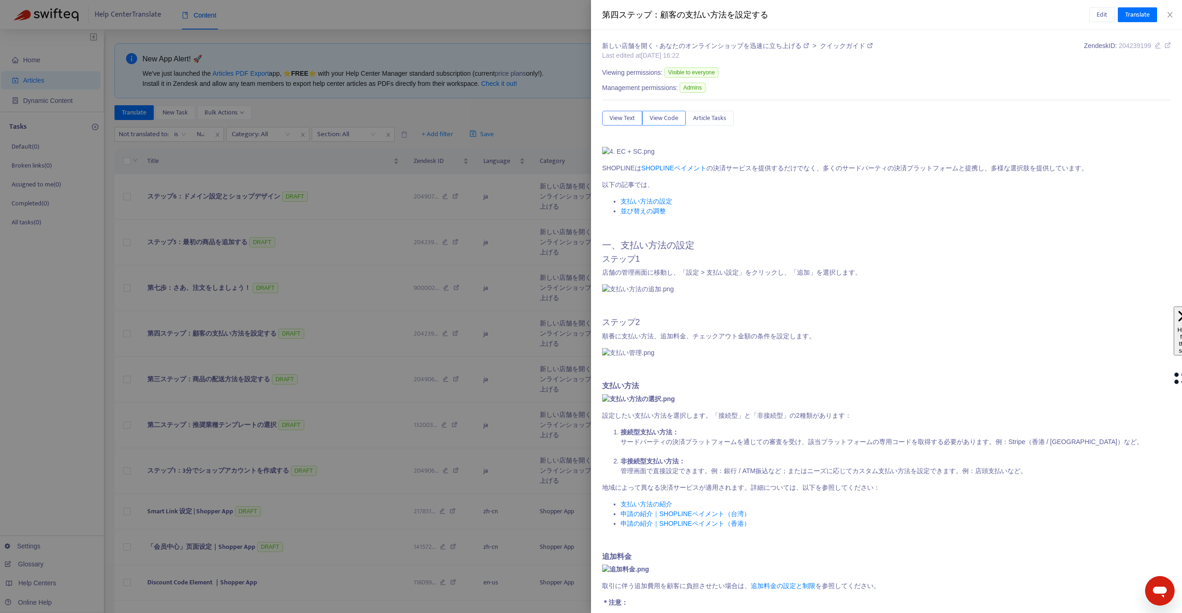
click at [669, 123] on span "View Code" at bounding box center [664, 118] width 29 height 10
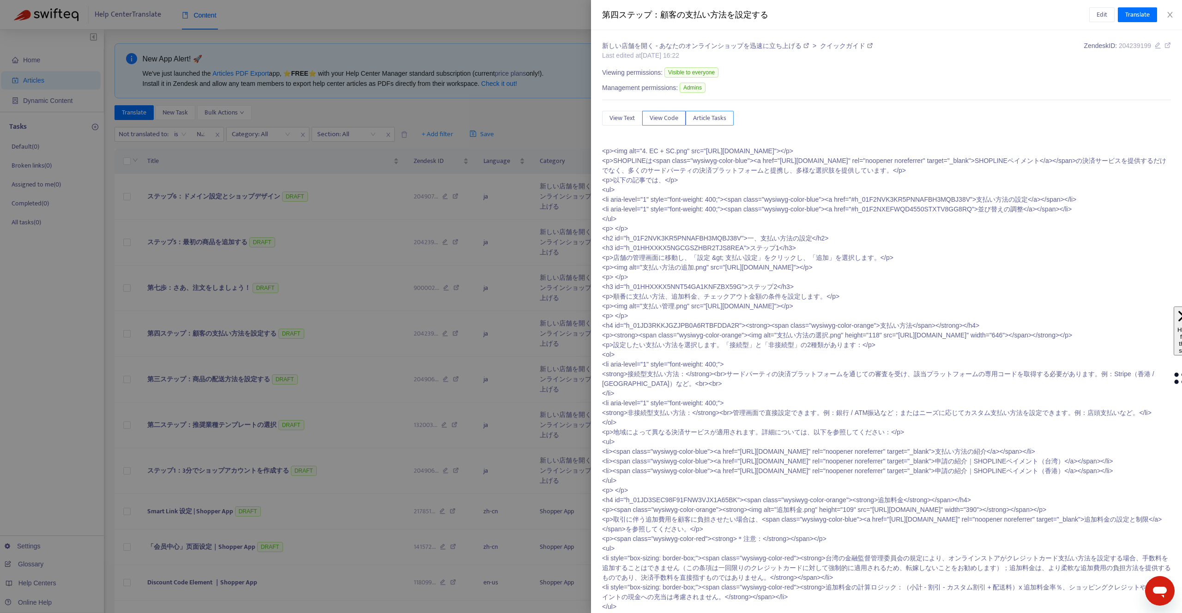
click at [720, 116] on span "Article Tasks" at bounding box center [709, 118] width 33 height 10
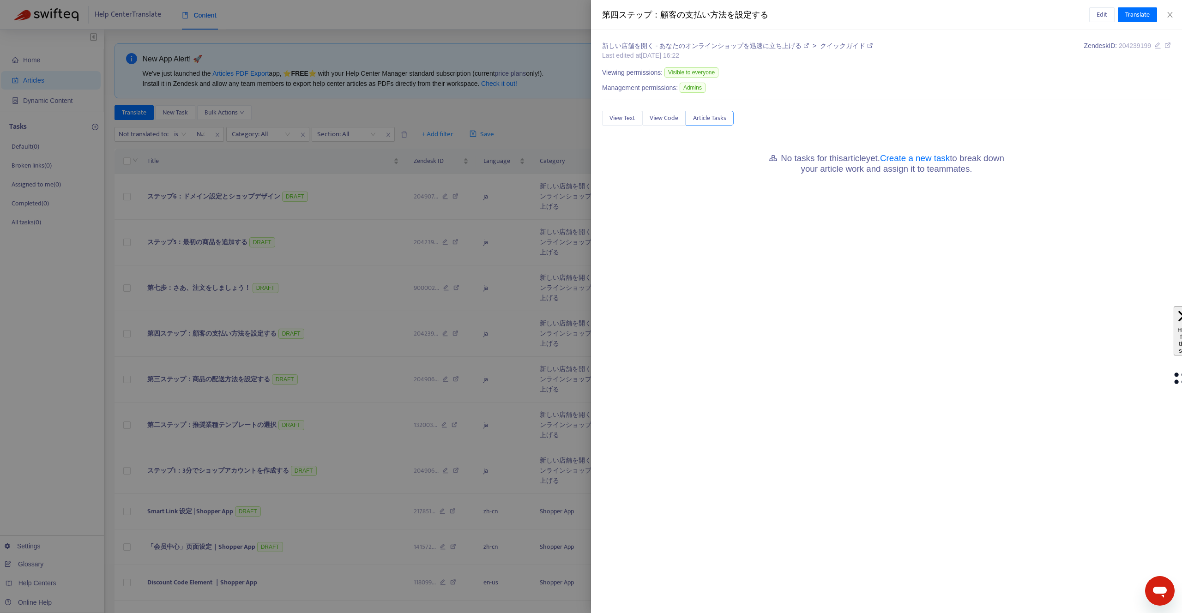
click at [686, 120] on button "Article Tasks" at bounding box center [710, 118] width 48 height 15
click at [640, 120] on button "View Text" at bounding box center [622, 118] width 40 height 15
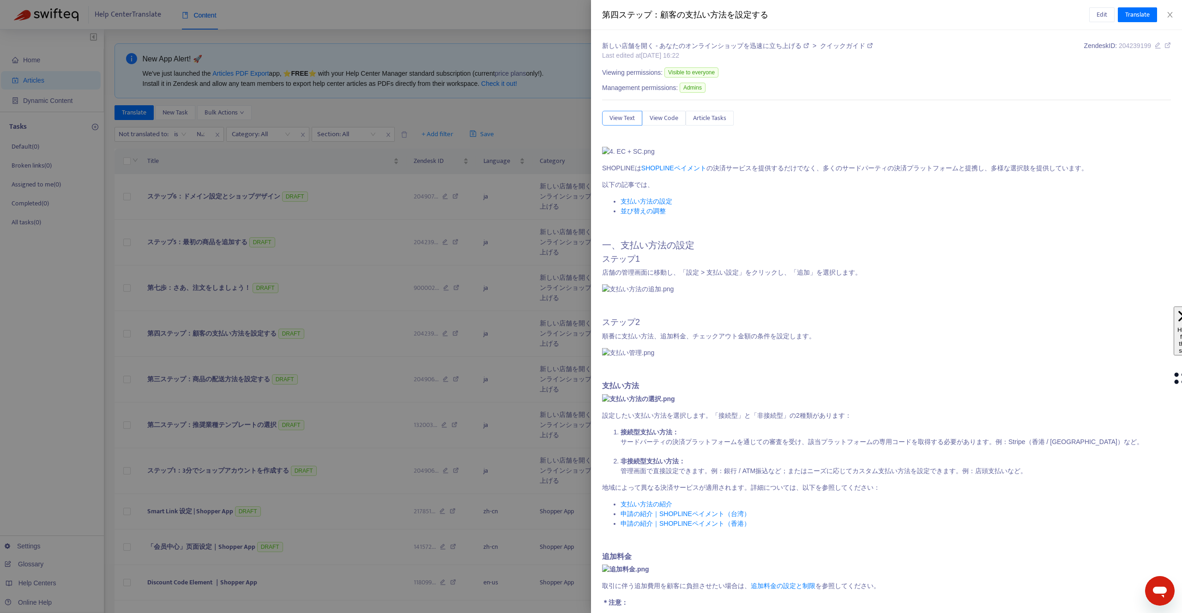
click at [619, 120] on span "View Text" at bounding box center [621, 118] width 25 height 10
click at [1170, 13] on icon "close" at bounding box center [1169, 15] width 5 height 6
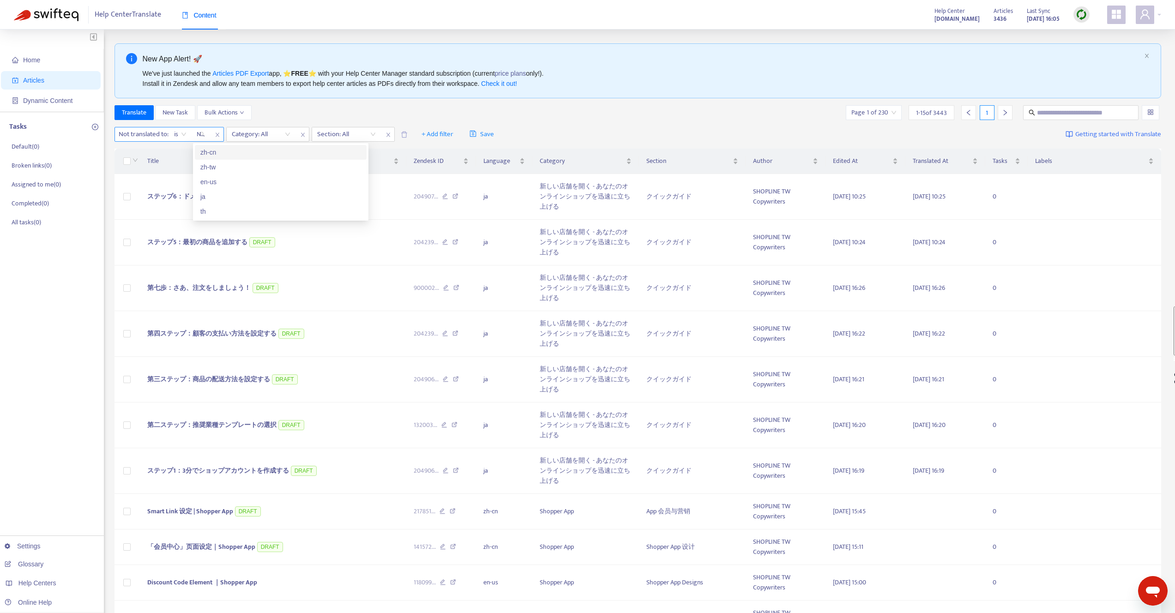
click at [210, 132] on div "Not translated to" at bounding box center [201, 134] width 18 height 14
click at [301, 102] on div "New App Alert! 🚀 We've just launched the Articles PDF Export app, ⭐ FREE ⭐️ wit…" at bounding box center [637, 436] width 1047 height 787
click at [231, 333] on span "第四ステップ：顧客の支払い方法を設定する" at bounding box center [211, 333] width 129 height 11
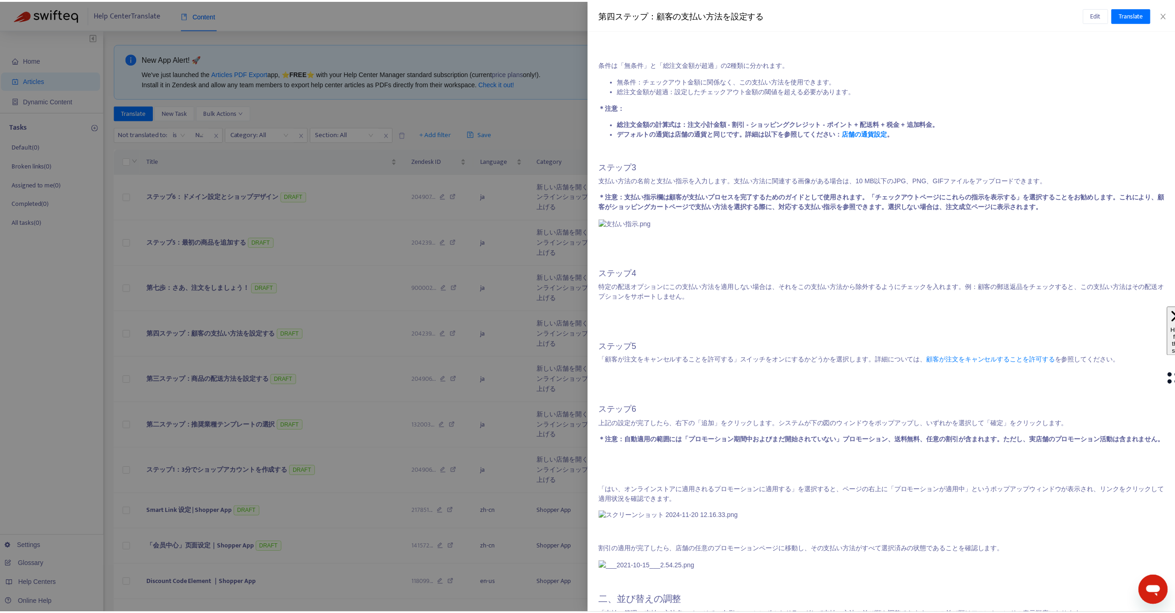
scroll to position [658, 0]
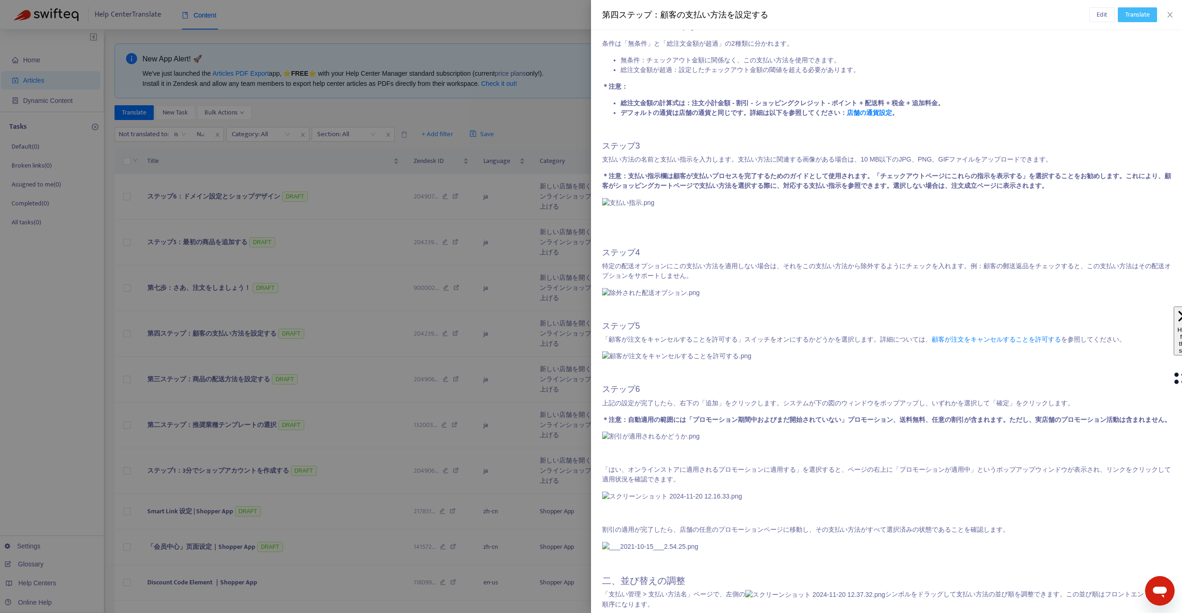
click at [1135, 16] on span "Translate" at bounding box center [1137, 15] width 24 height 10
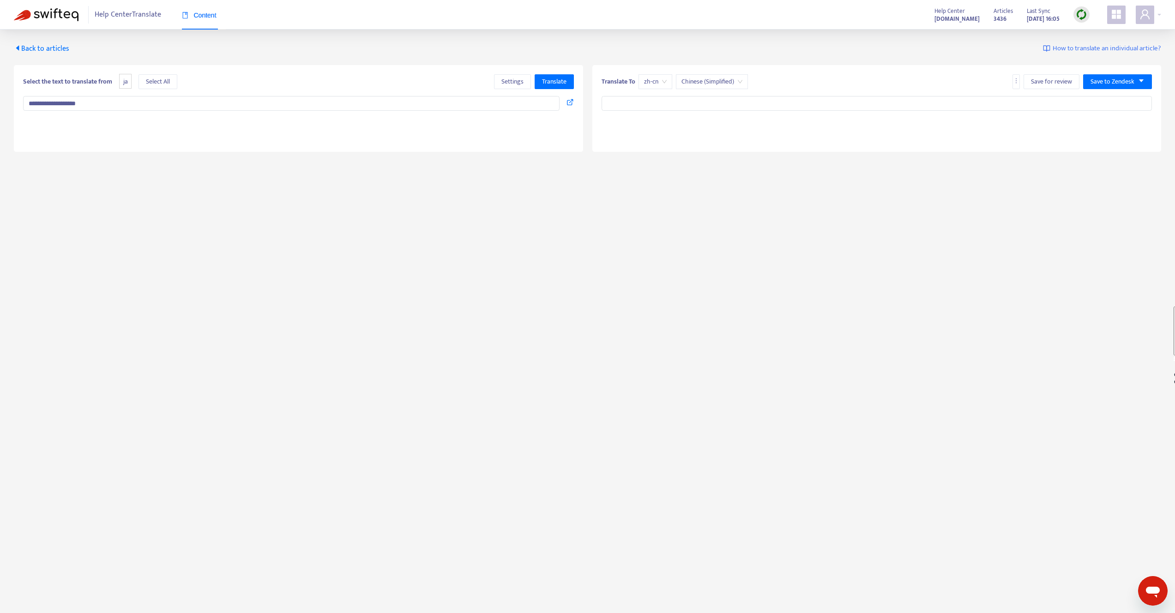
type input "**********"
type textarea "**********"
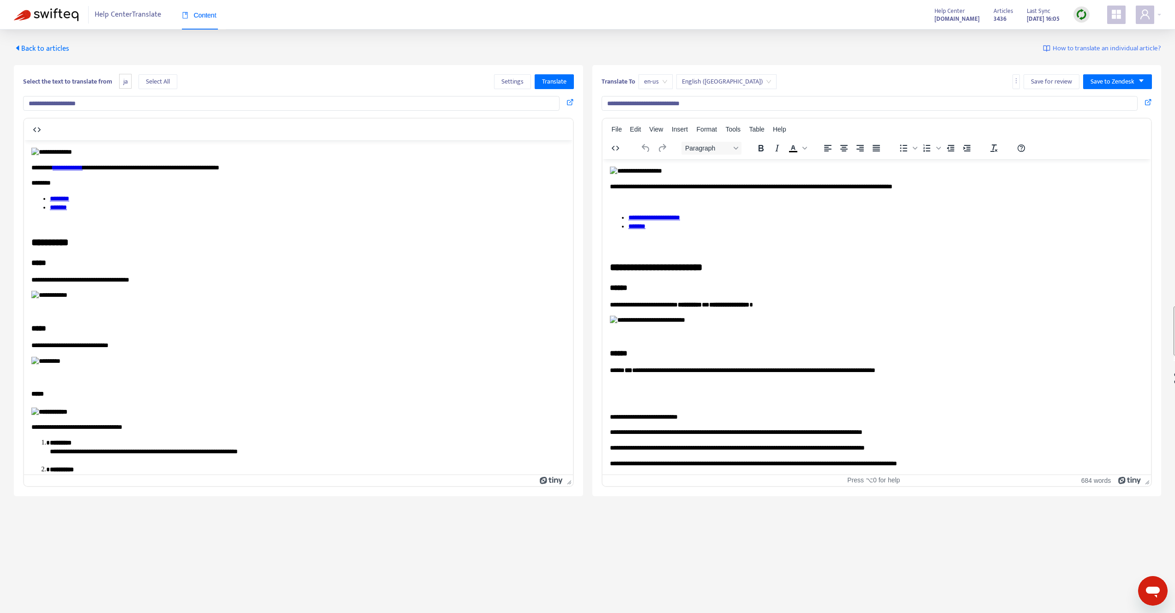
click at [698, 78] on span "English ([GEOGRAPHIC_DATA])" at bounding box center [726, 82] width 89 height 14
click at [658, 83] on span "en-us" at bounding box center [655, 82] width 23 height 14
click at [657, 110] on div "zh-tw" at bounding box center [726, 115] width 161 height 10
type input "**********"
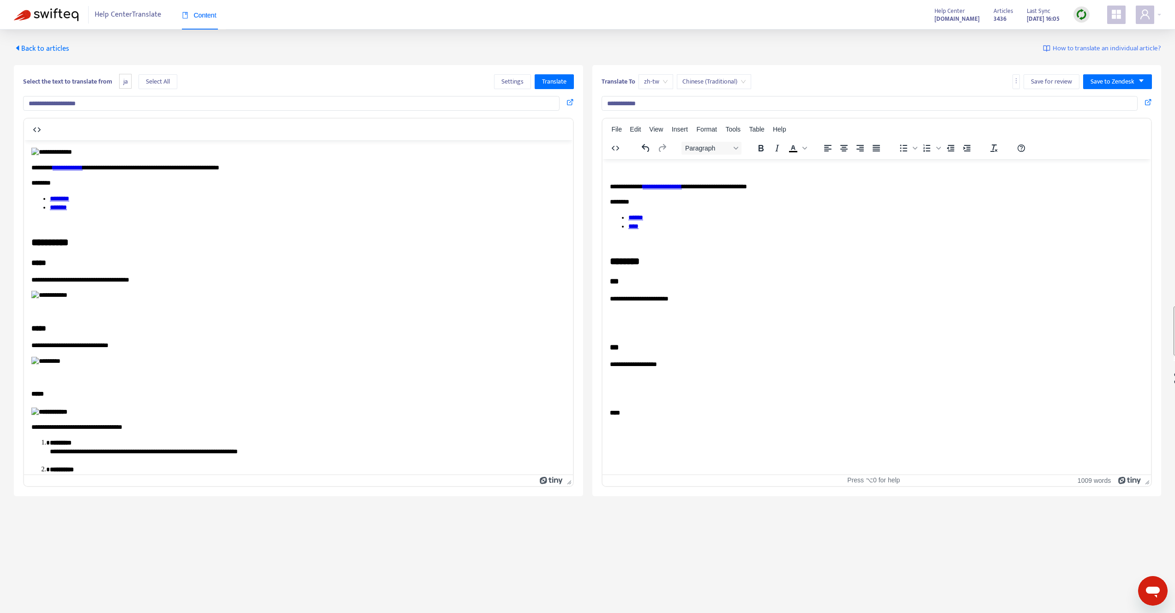
click at [877, 34] on div "**********" at bounding box center [587, 263] width 1175 height 467
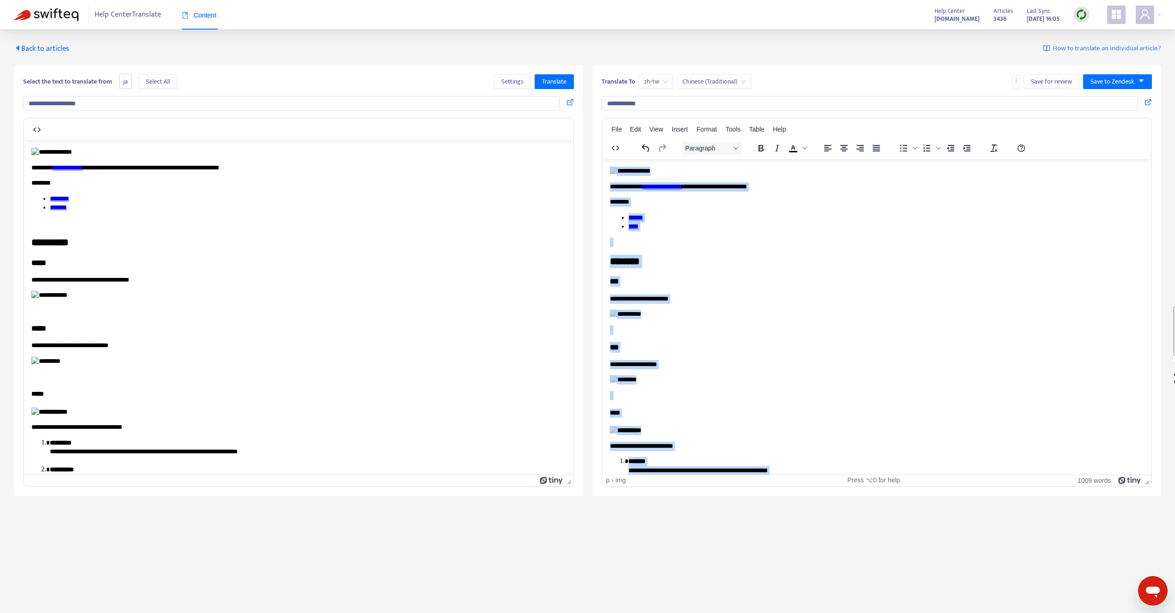
drag, startPoint x: 741, startPoint y: 405, endPoint x: 608, endPoint y: 167, distance: 272.6
copy body "**********"
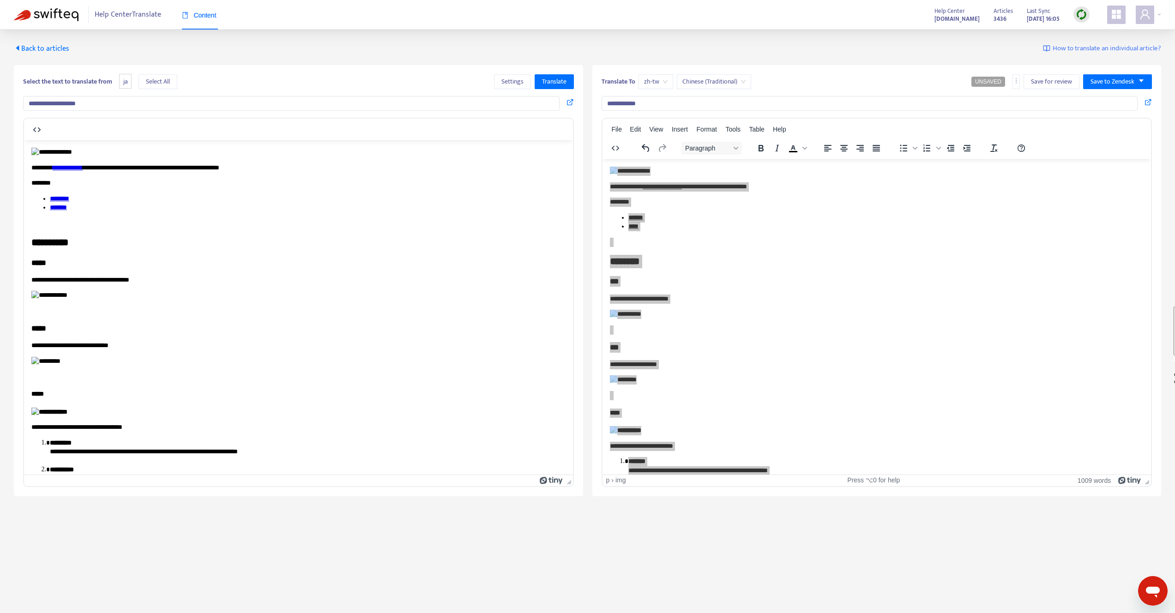
click at [20, 52] on span "Back to articles" at bounding box center [41, 48] width 55 height 12
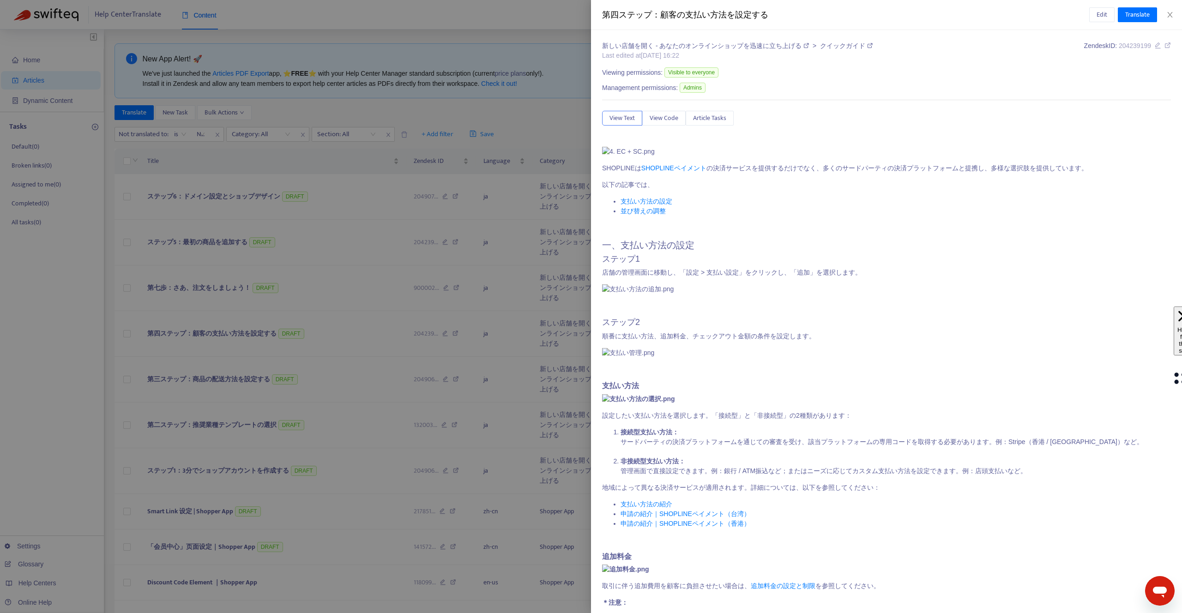
click at [228, 239] on div at bounding box center [591, 306] width 1182 height 613
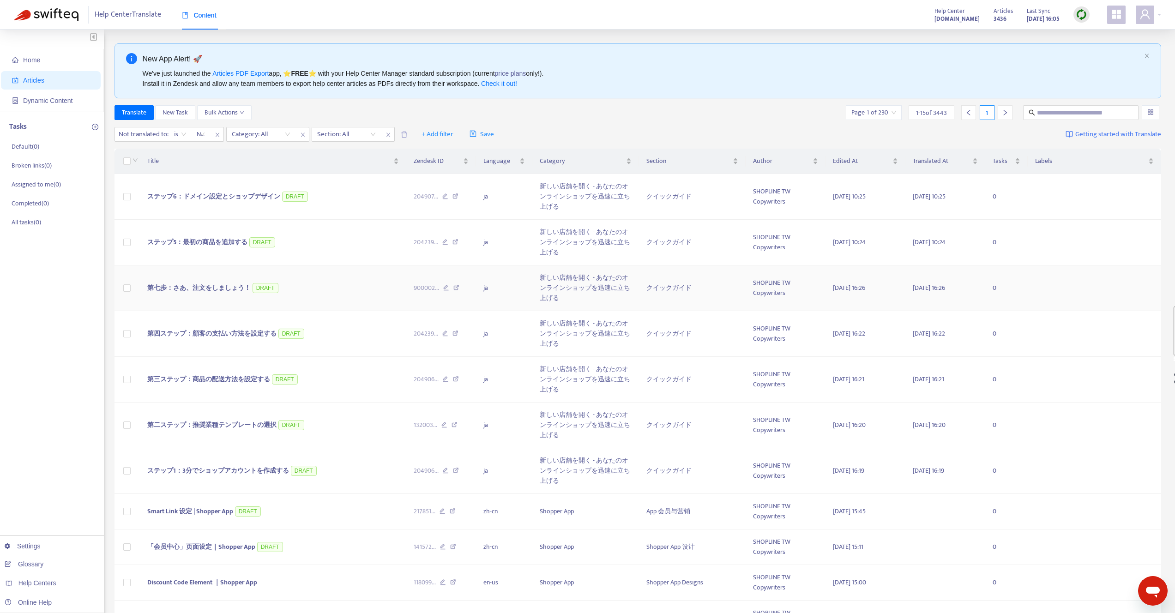
click at [217, 300] on td "第七歩：さあ、注文をしましょう！ DRAFT" at bounding box center [273, 288] width 266 height 46
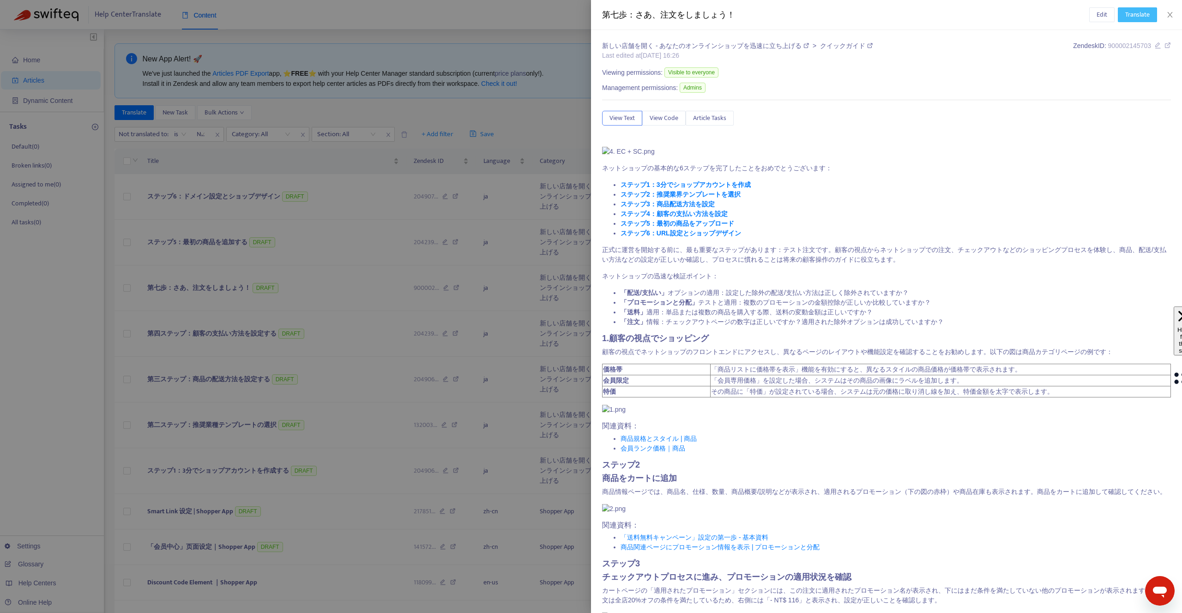
click at [1133, 18] on span "Translate" at bounding box center [1137, 15] width 24 height 10
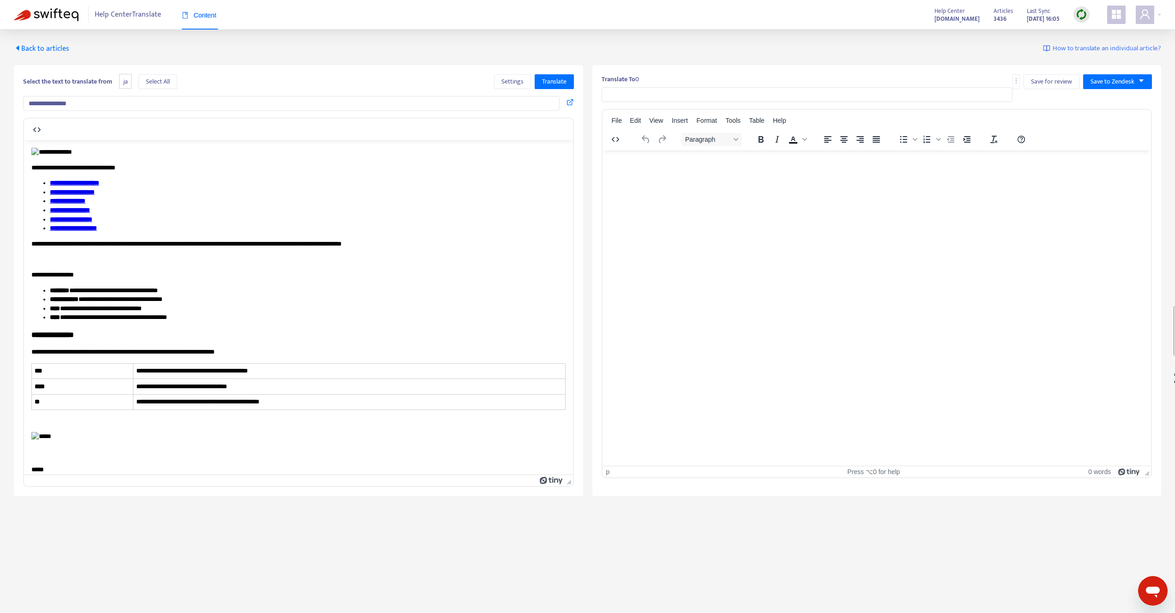
click at [656, 93] on input "text" at bounding box center [807, 94] width 411 height 15
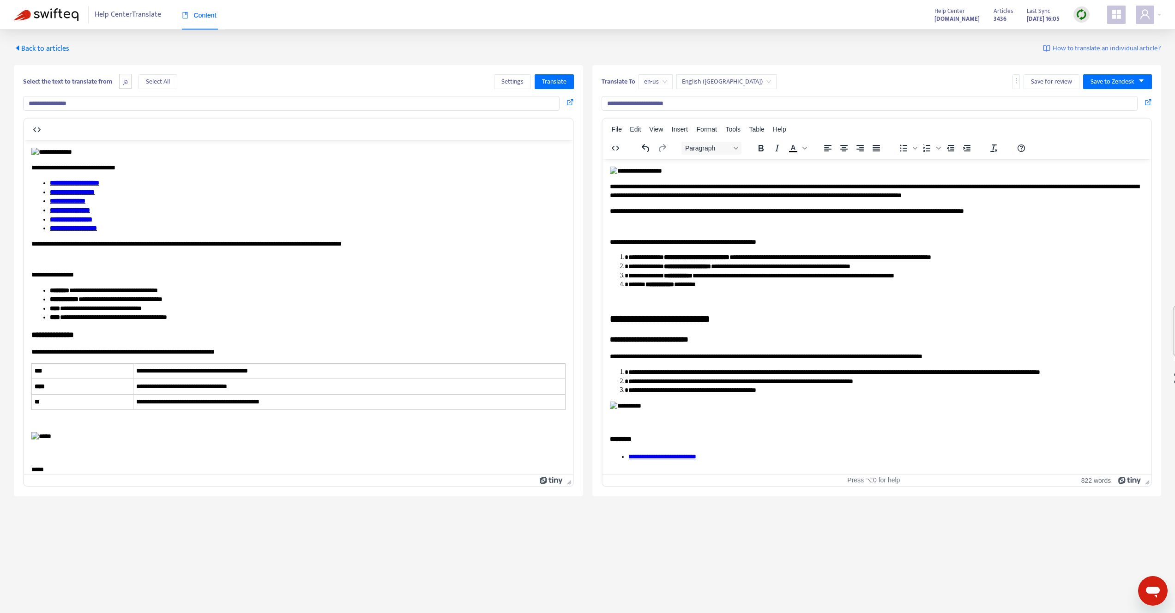
click at [640, 104] on input "**********" at bounding box center [870, 103] width 536 height 15
click at [660, 81] on span "en-us" at bounding box center [655, 82] width 23 height 14
click at [660, 116] on div "zh-tw" at bounding box center [726, 115] width 161 height 10
type input "**********"
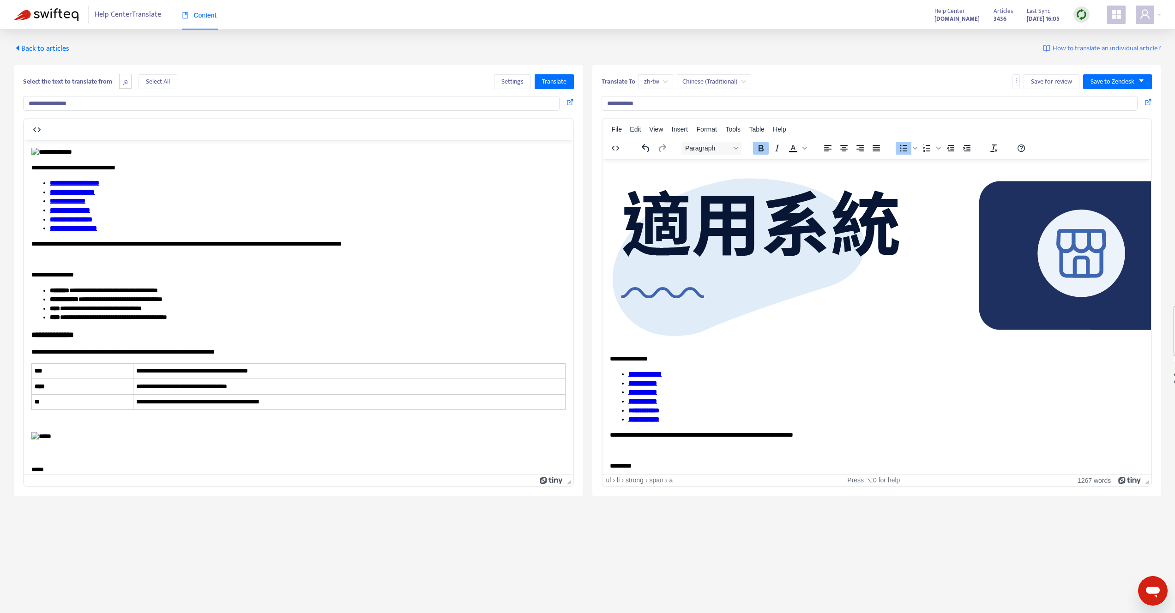
click at [744, 379] on li "**********" at bounding box center [886, 383] width 516 height 9
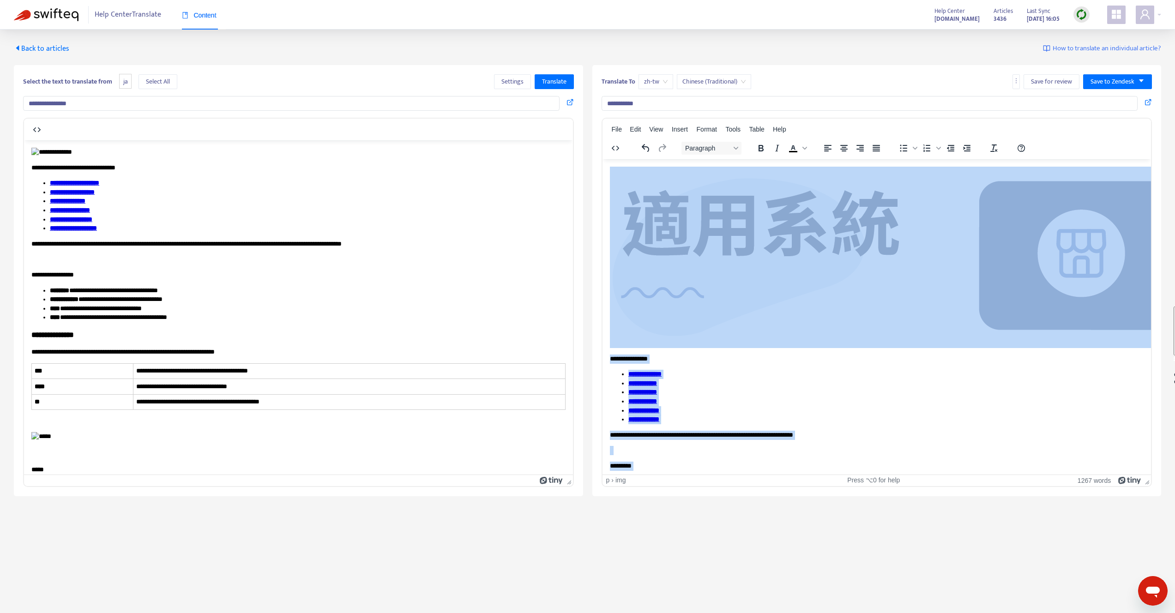
drag, startPoint x: 729, startPoint y: 388, endPoint x: 608, endPoint y: 170, distance: 249.1
click at [625, 461] on p "*********" at bounding box center [876, 465] width 534 height 9
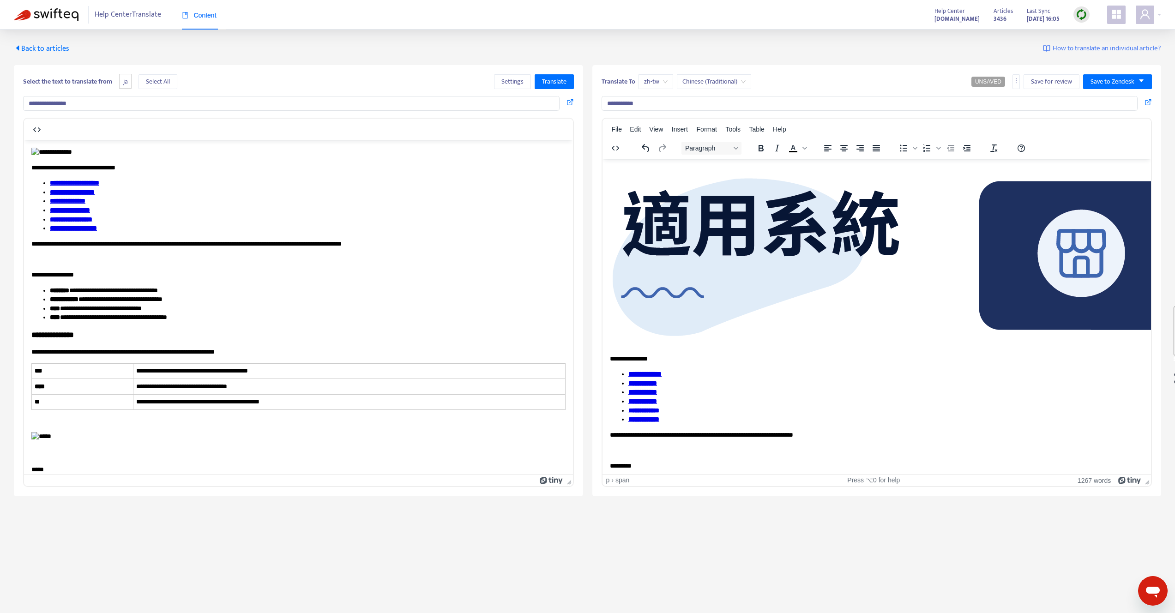
click at [42, 51] on span "Back to articles" at bounding box center [41, 48] width 55 height 12
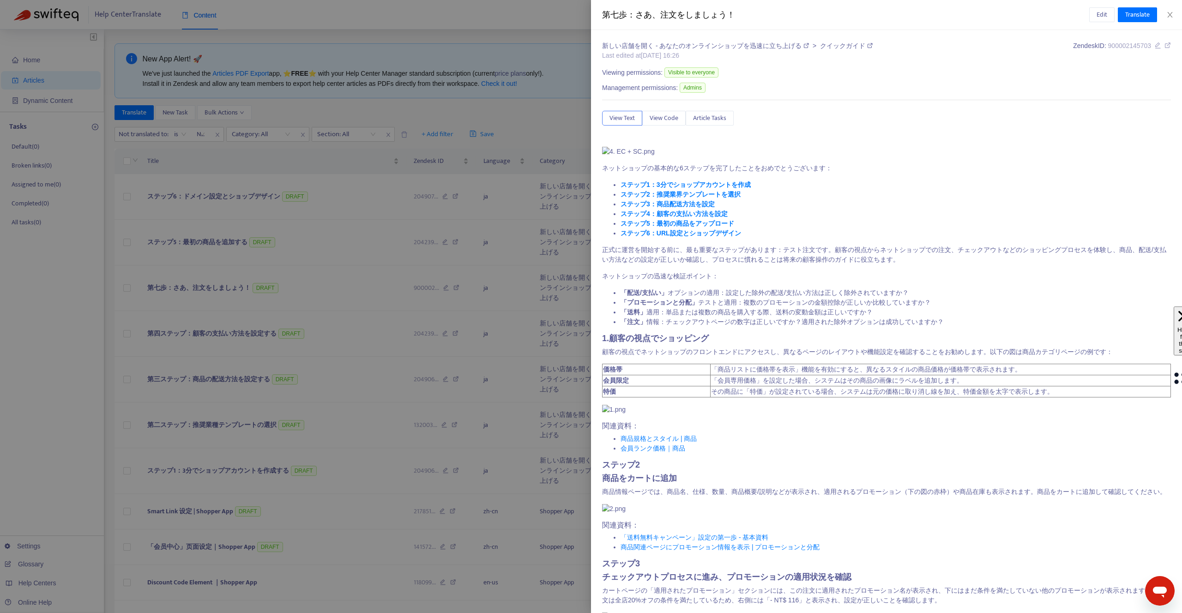
click at [1168, 20] on div "Edit Translate" at bounding box center [1130, 14] width 82 height 15
click at [1169, 14] on icon "close" at bounding box center [1169, 14] width 7 height 7
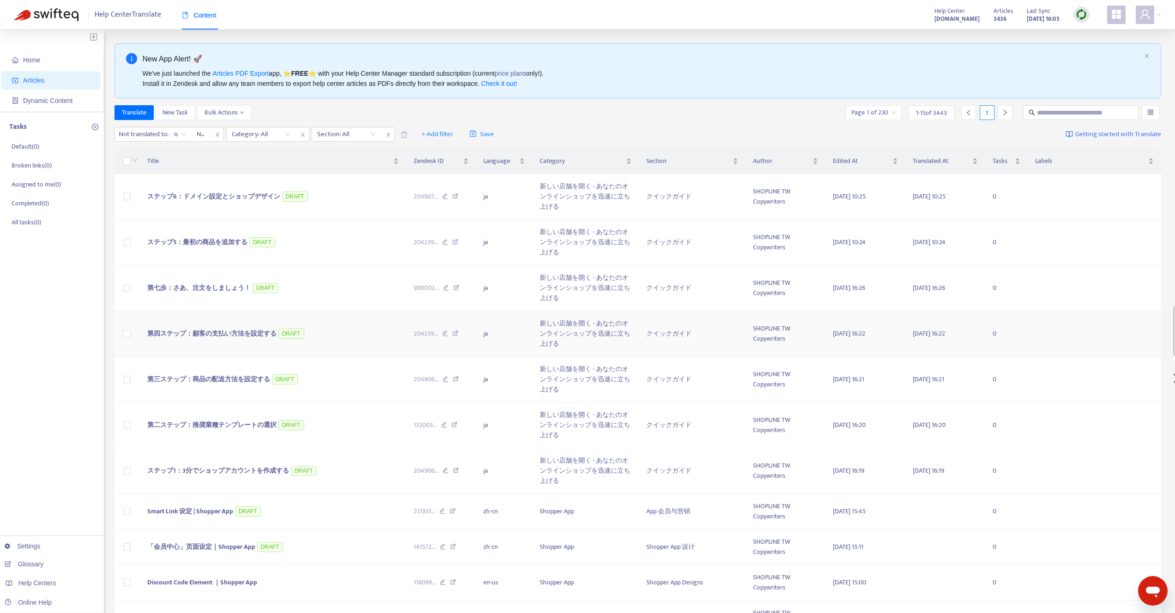
click at [203, 333] on span "第四ステップ：顧客の支払い方法を設定する" at bounding box center [211, 333] width 129 height 11
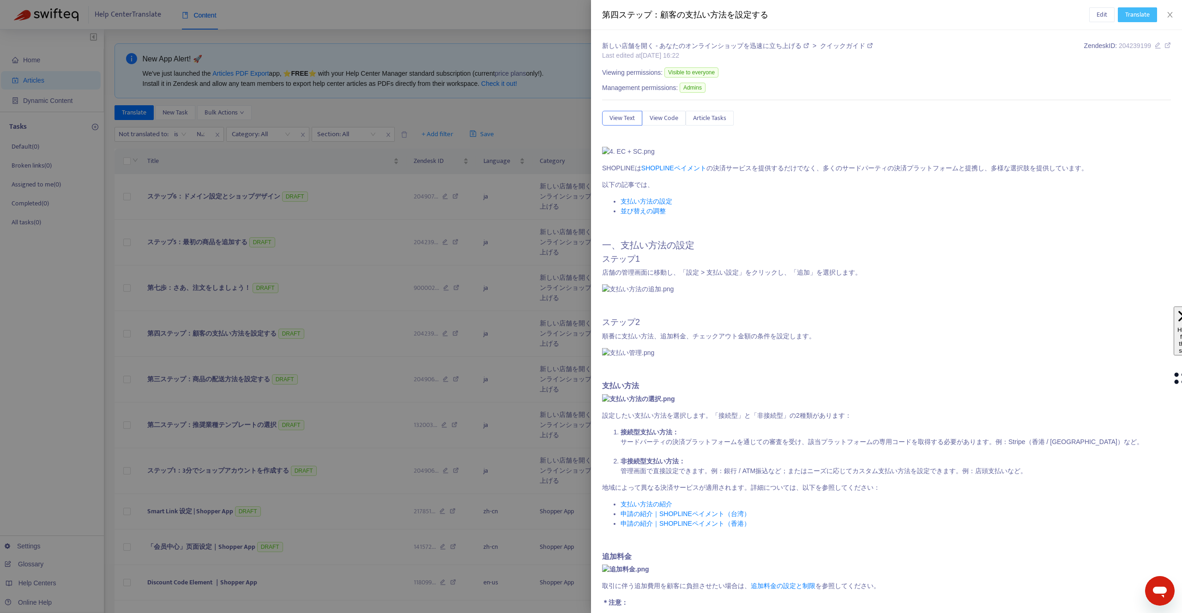
click at [1126, 15] on span "Translate" at bounding box center [1137, 15] width 24 height 10
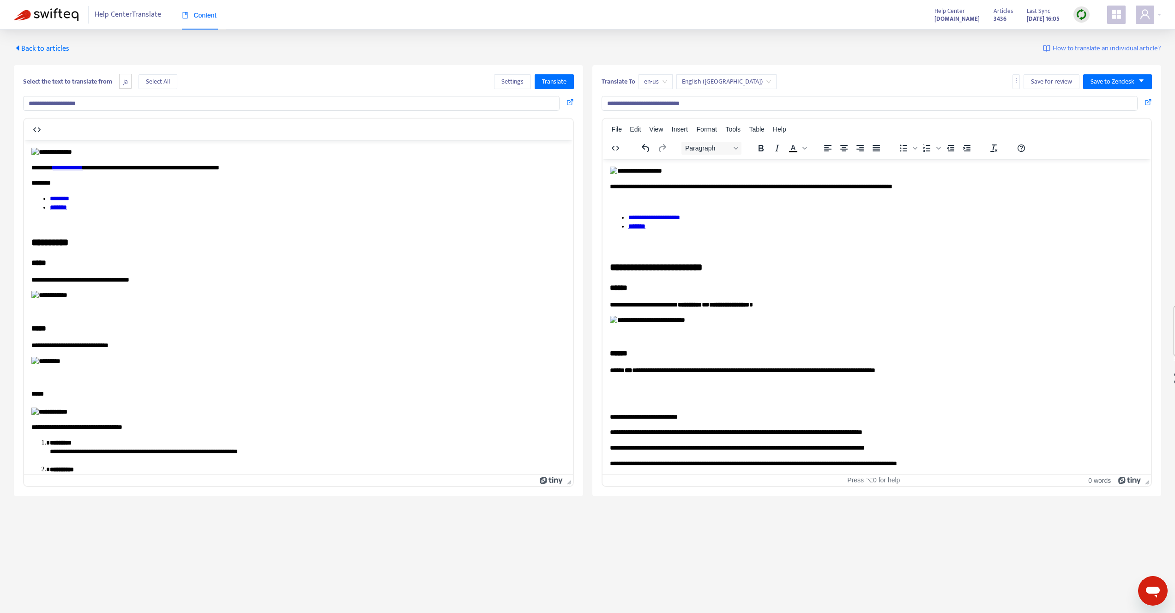
click at [656, 85] on span "en-us" at bounding box center [655, 82] width 23 height 14
click at [661, 127] on div "en-us" at bounding box center [726, 130] width 161 height 10
click at [738, 224] on li "*******" at bounding box center [886, 226] width 516 height 9
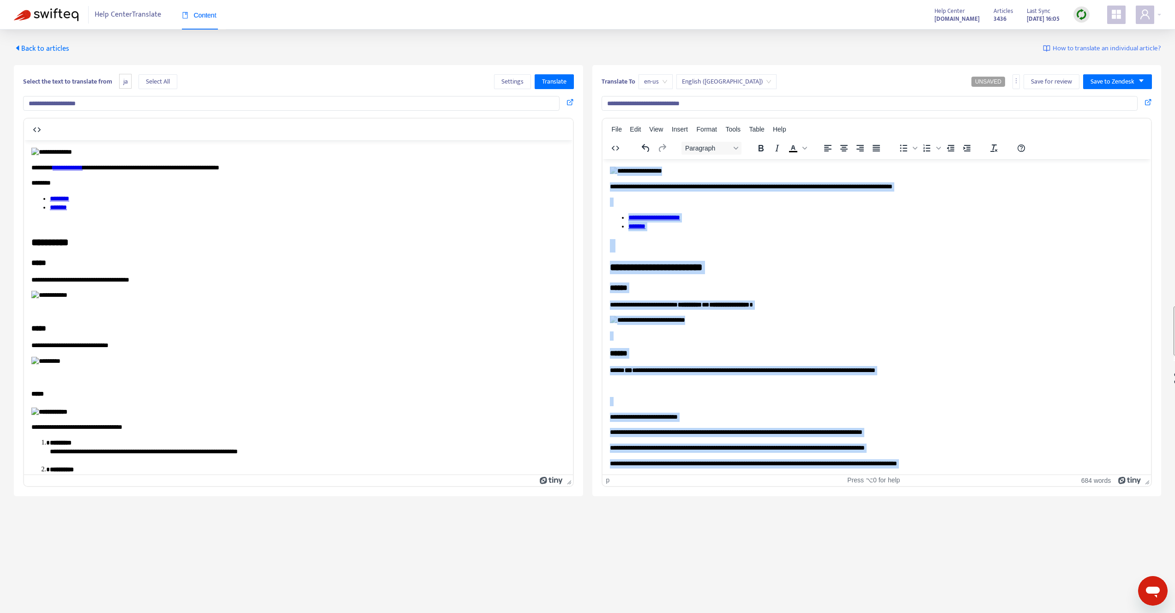
copy body "**********"
click at [694, 85] on span "English ([GEOGRAPHIC_DATA])" at bounding box center [726, 82] width 89 height 14
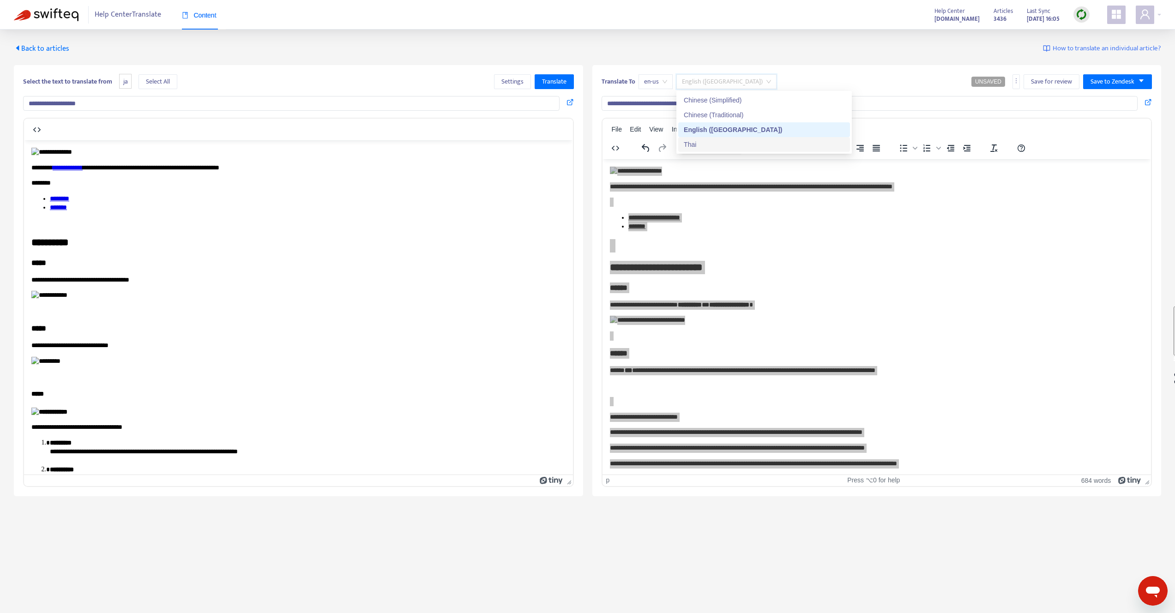
click at [705, 143] on div "Thai" at bounding box center [764, 144] width 161 height 10
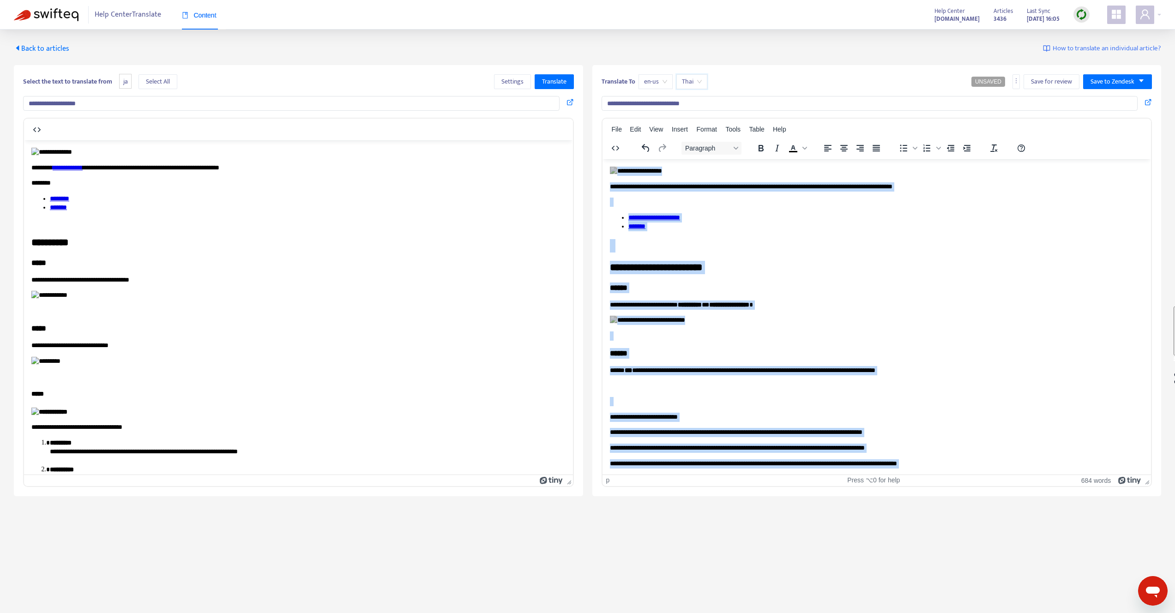
click at [735, 223] on li "*******" at bounding box center [886, 226] width 516 height 9
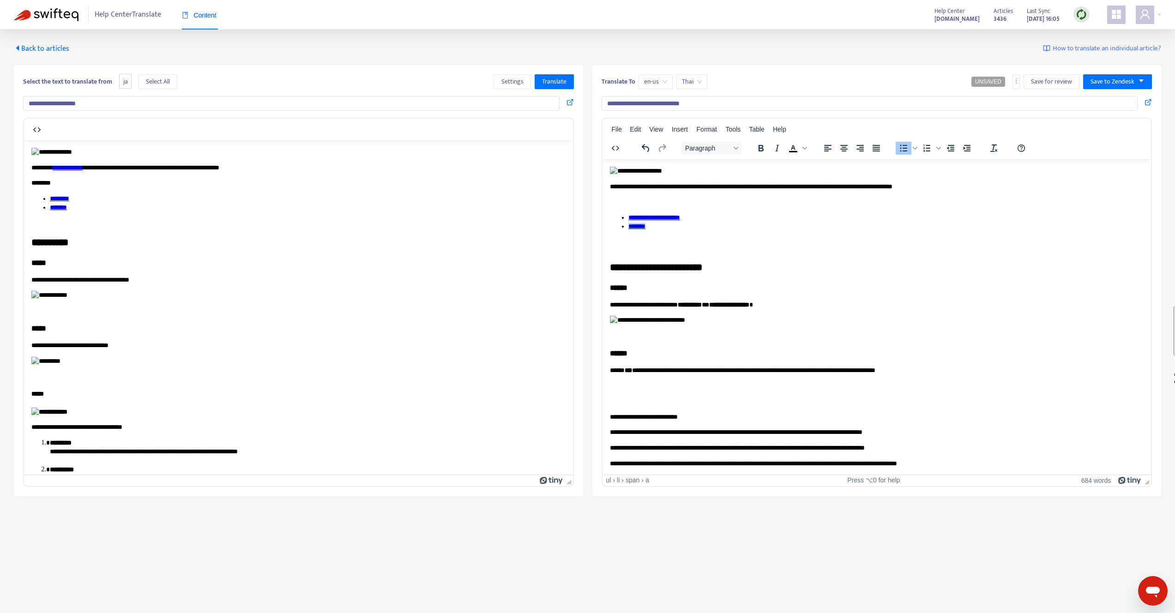
click at [735, 223] on li "*******" at bounding box center [886, 226] width 516 height 9
click at [699, 83] on span "Thai" at bounding box center [692, 82] width 20 height 14
click at [691, 84] on span "Thai" at bounding box center [692, 82] width 20 height 14
click at [701, 84] on span "Thai" at bounding box center [692, 82] width 20 height 14
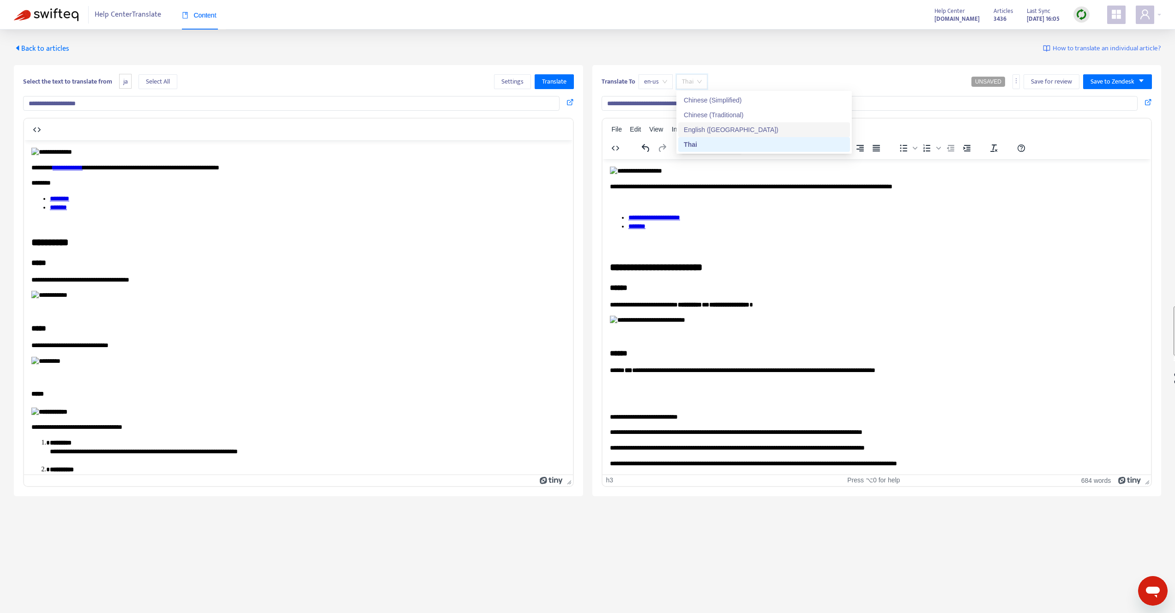
click at [701, 126] on div "English ([GEOGRAPHIC_DATA])" at bounding box center [764, 130] width 161 height 10
click at [666, 82] on span "en-us" at bounding box center [655, 82] width 23 height 14
click at [657, 146] on div "th" at bounding box center [726, 144] width 161 height 10
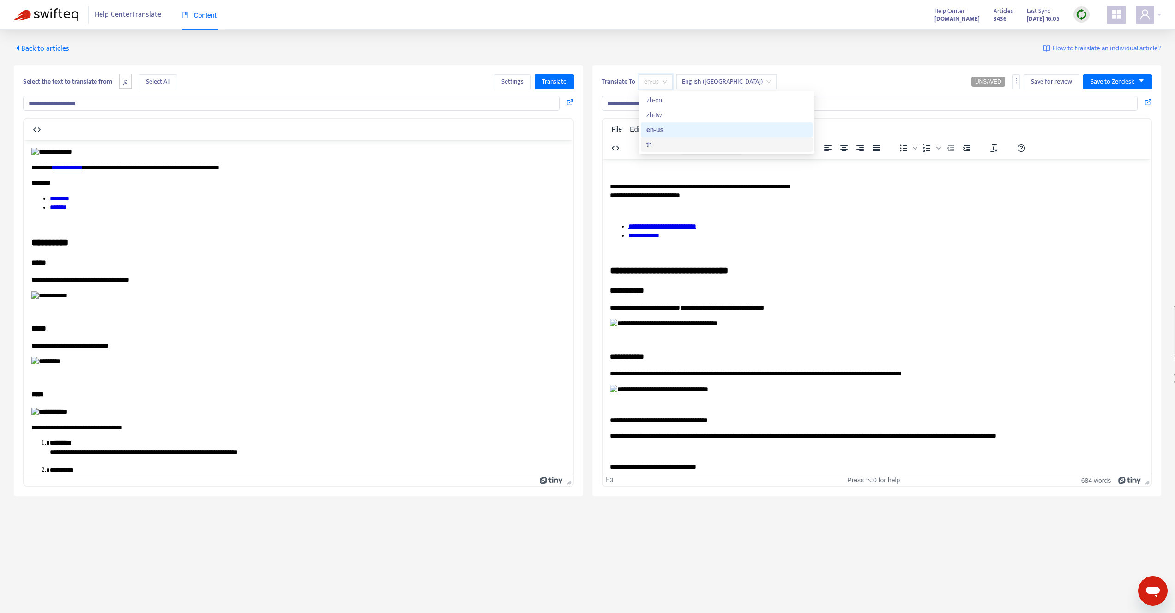
type input "**********"
click at [724, 194] on p "**********" at bounding box center [876, 191] width 534 height 18
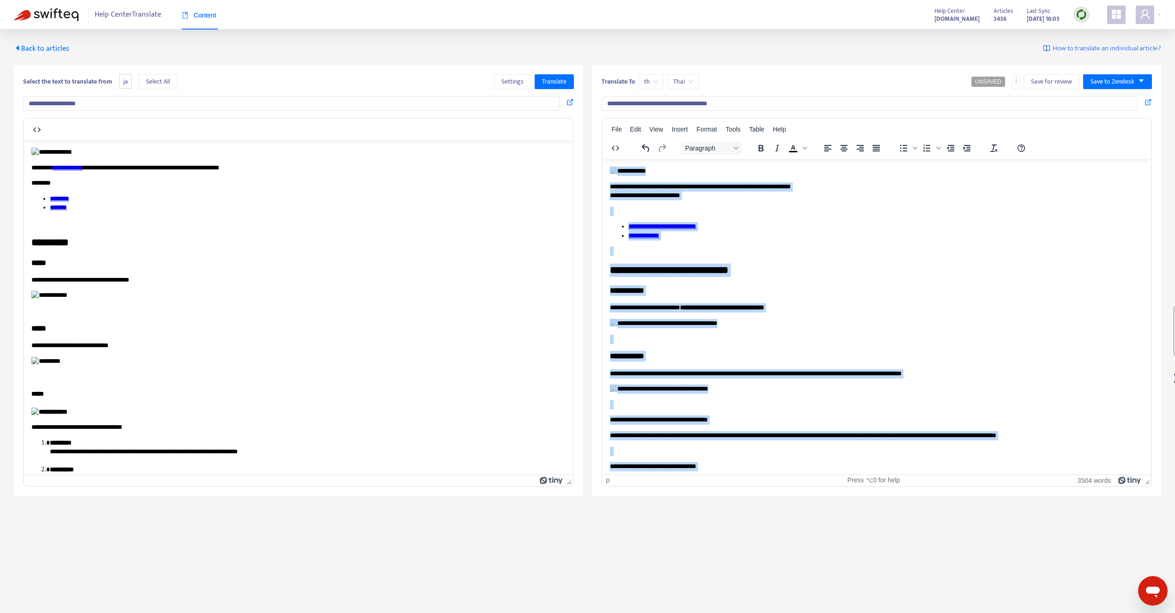
copy body "**********"
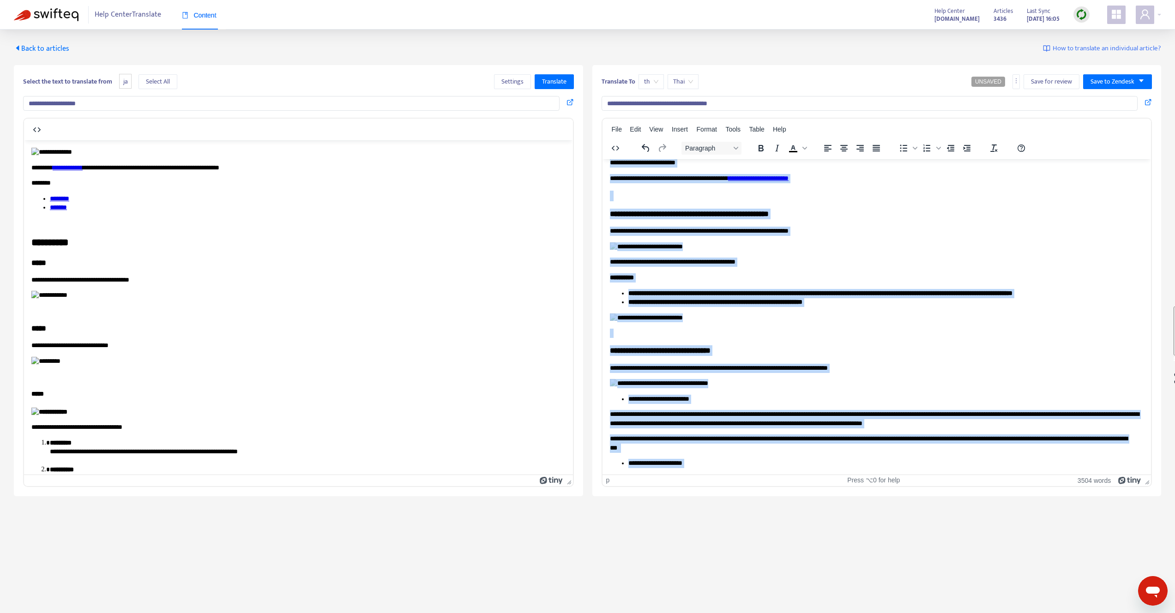
scroll to position [297, 0]
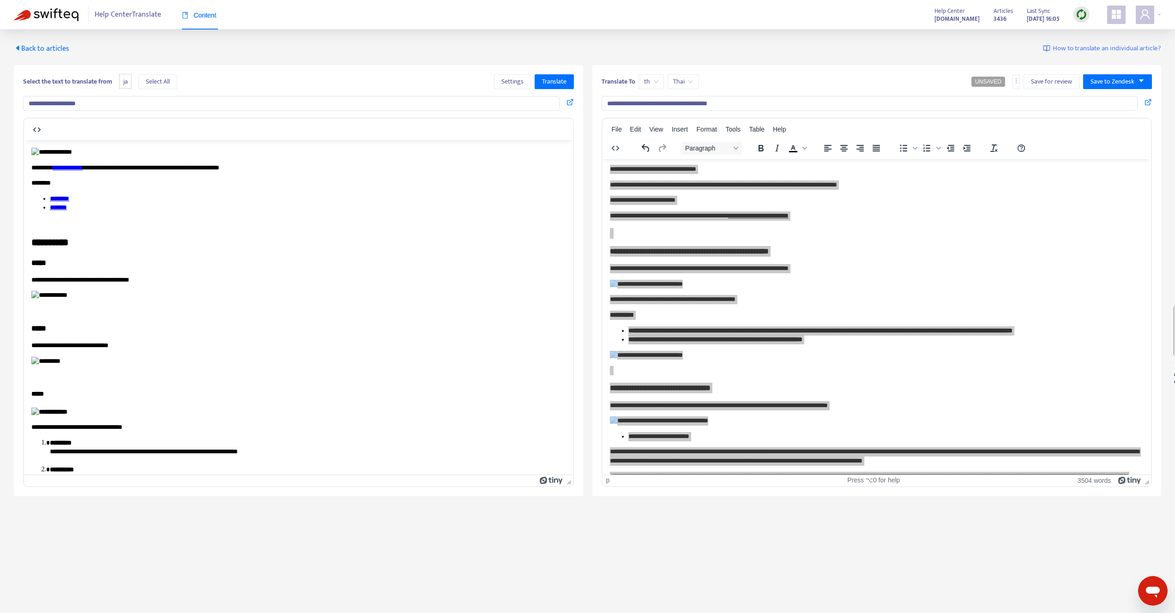
click at [36, 49] on span "Back to articles" at bounding box center [41, 48] width 55 height 12
click at [53, 42] on div "**********" at bounding box center [587, 263] width 1175 height 467
click at [53, 48] on span "Back to articles" at bounding box center [41, 48] width 55 height 12
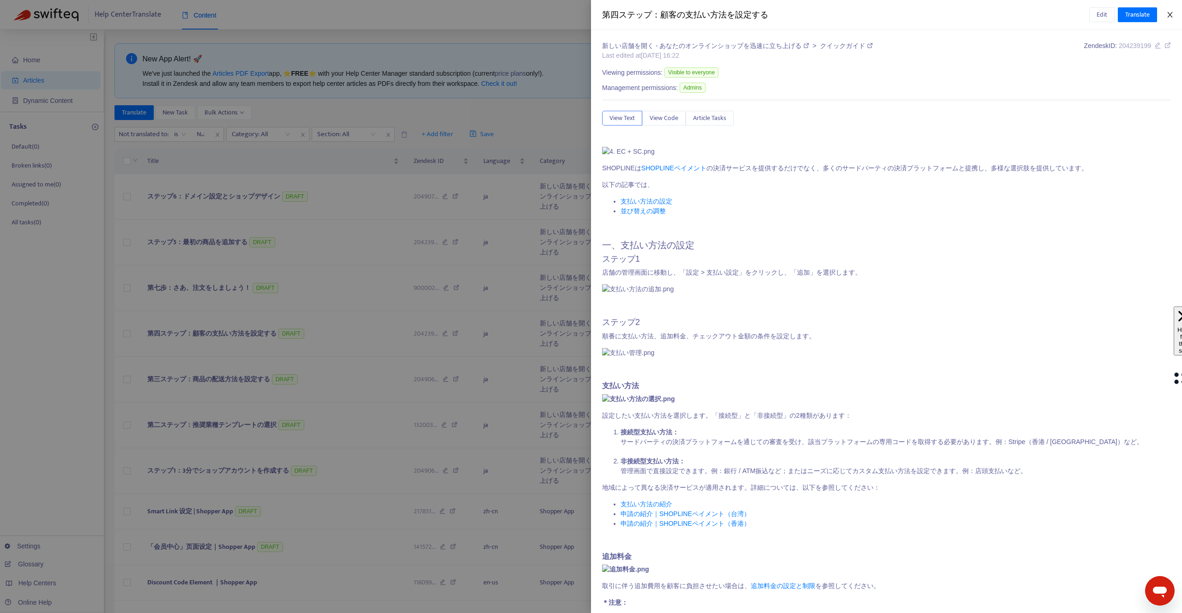
click at [1169, 11] on icon "close" at bounding box center [1169, 14] width 7 height 7
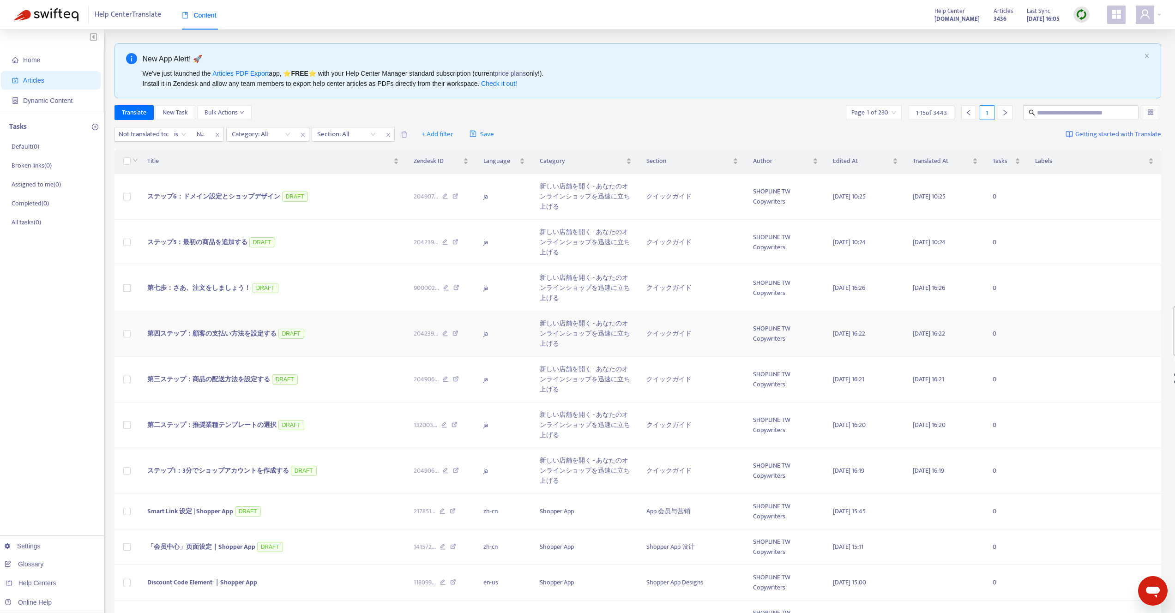
click at [199, 334] on span "第四ステップ：顧客の支払い方法を設定する" at bounding box center [211, 333] width 129 height 11
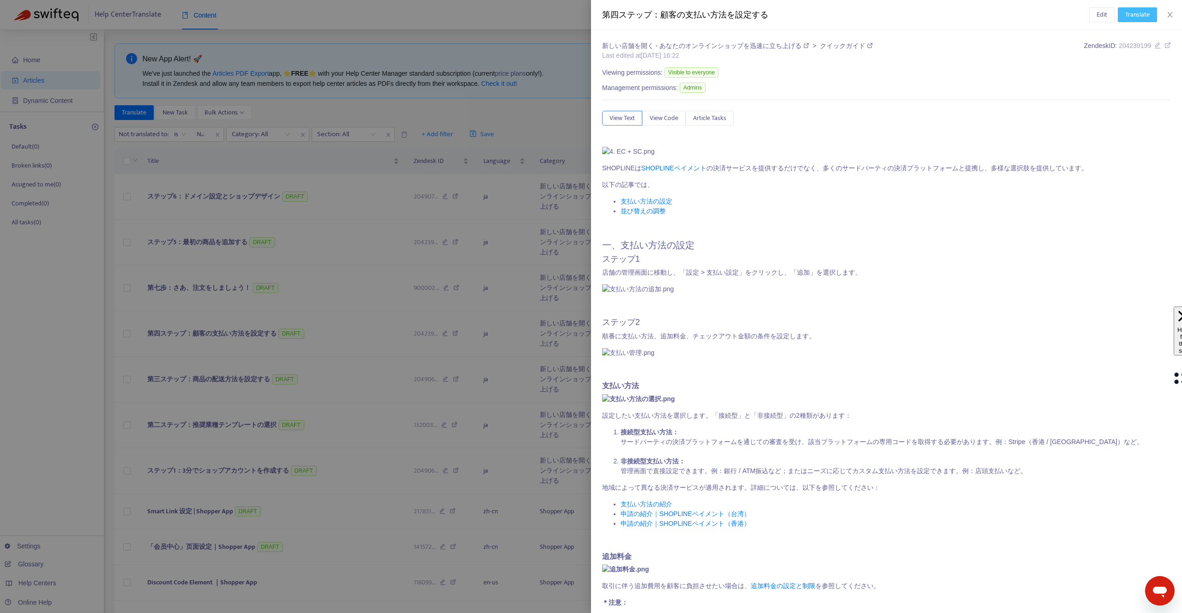
click at [1136, 18] on span "Translate" at bounding box center [1137, 15] width 24 height 10
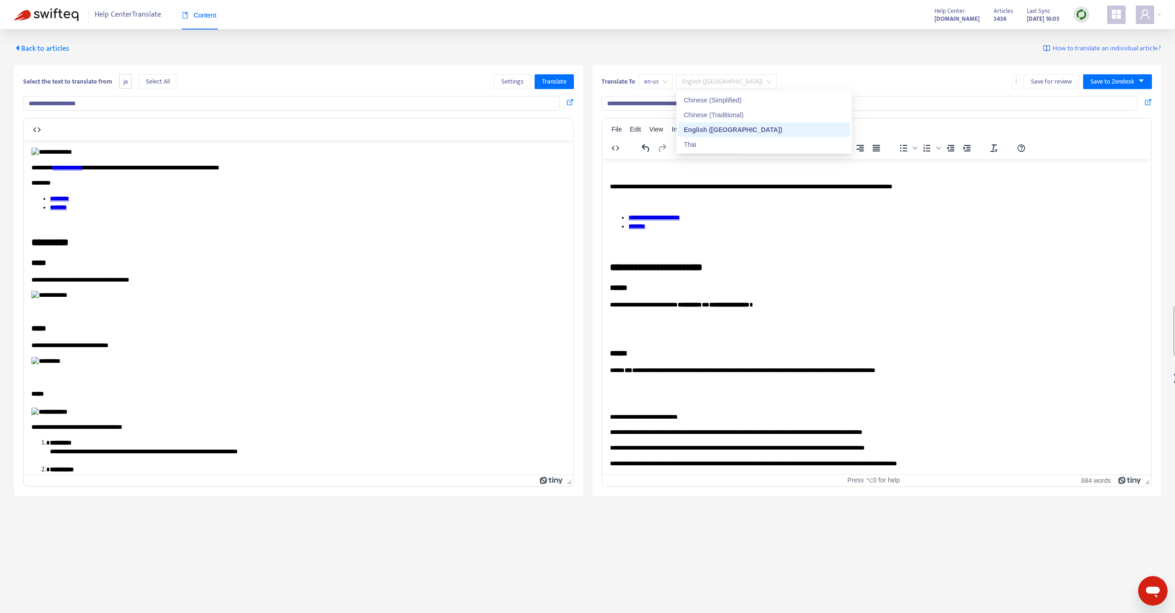
click at [709, 77] on span "English ([GEOGRAPHIC_DATA])" at bounding box center [726, 82] width 89 height 14
click at [662, 82] on span "en-us" at bounding box center [655, 82] width 23 height 14
click at [660, 119] on div "zh-tw" at bounding box center [726, 115] width 161 height 10
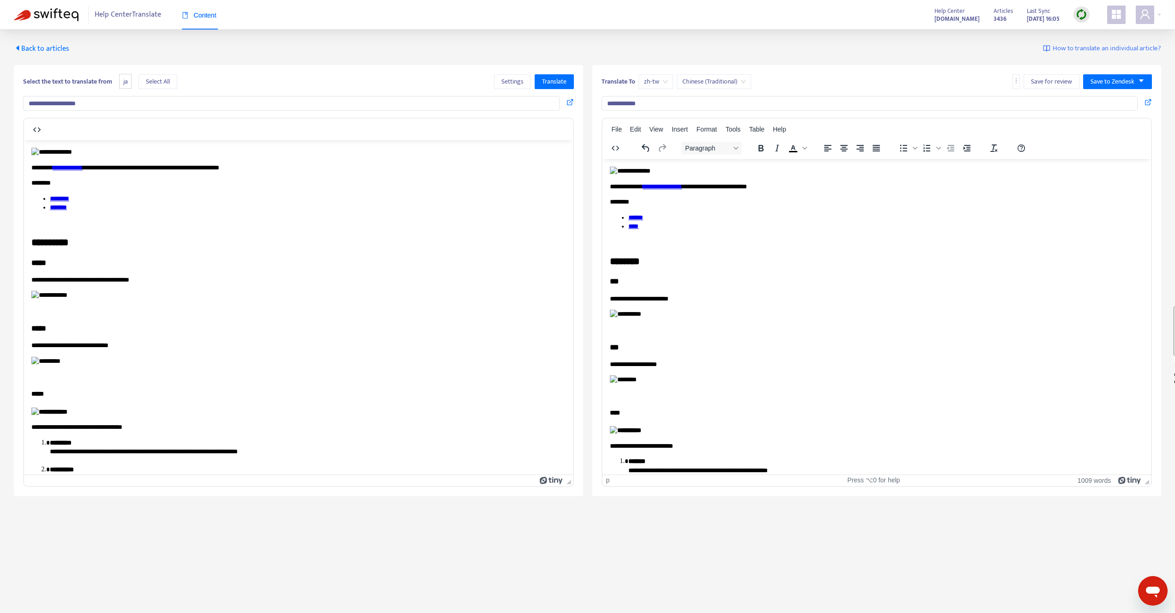
click at [694, 205] on p "********" at bounding box center [872, 201] width 527 height 9
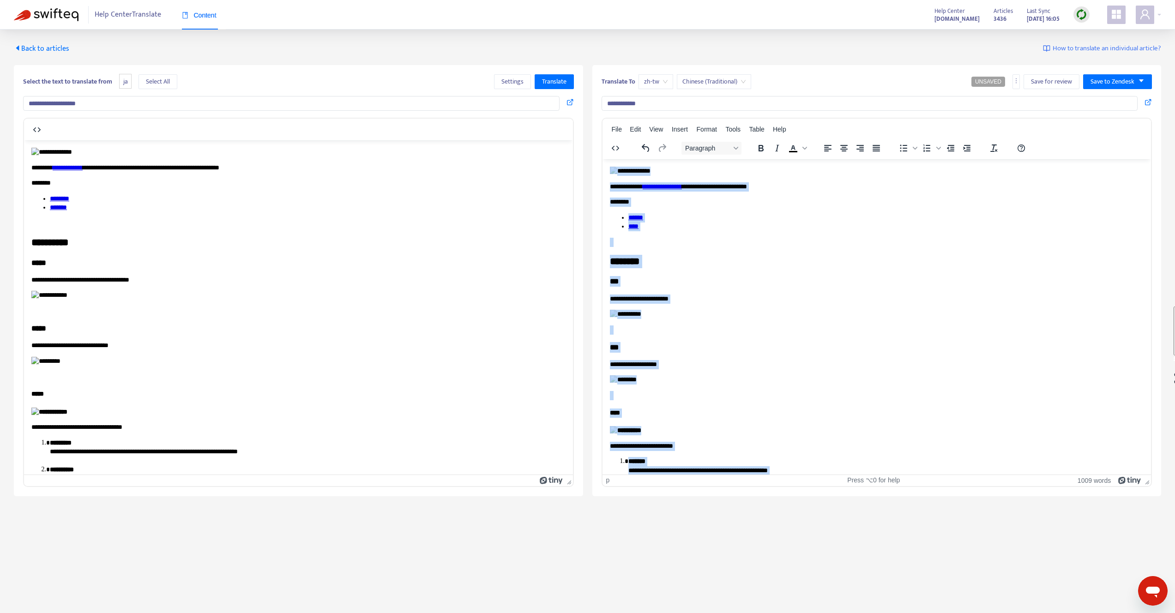
click at [661, 80] on span "zh-tw" at bounding box center [656, 82] width 24 height 14
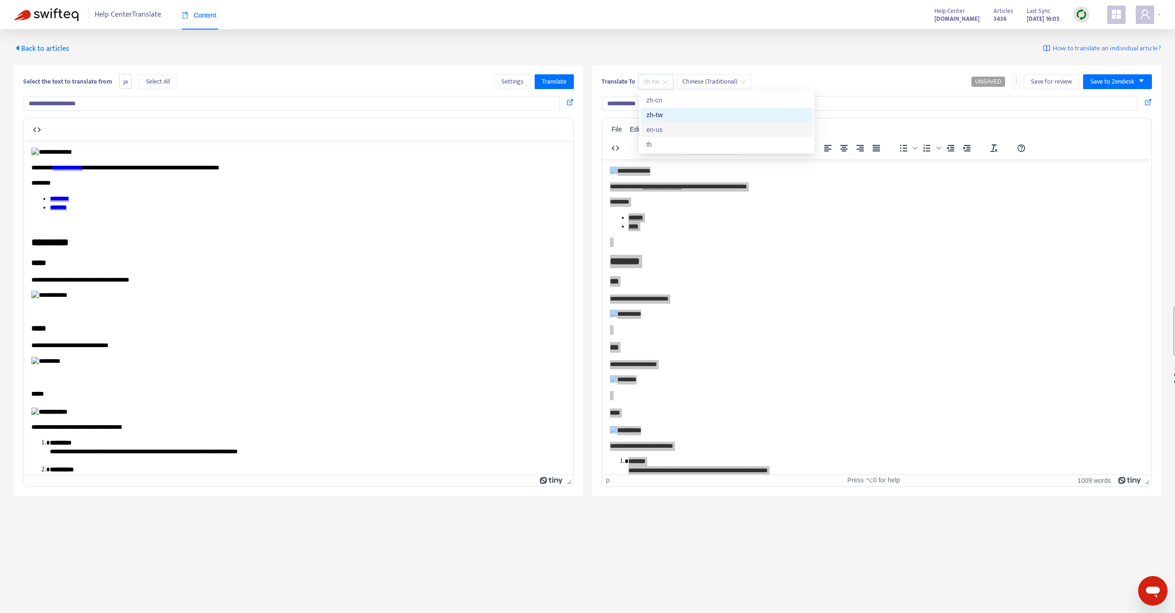
click at [659, 125] on div "en-us" at bounding box center [726, 130] width 161 height 10
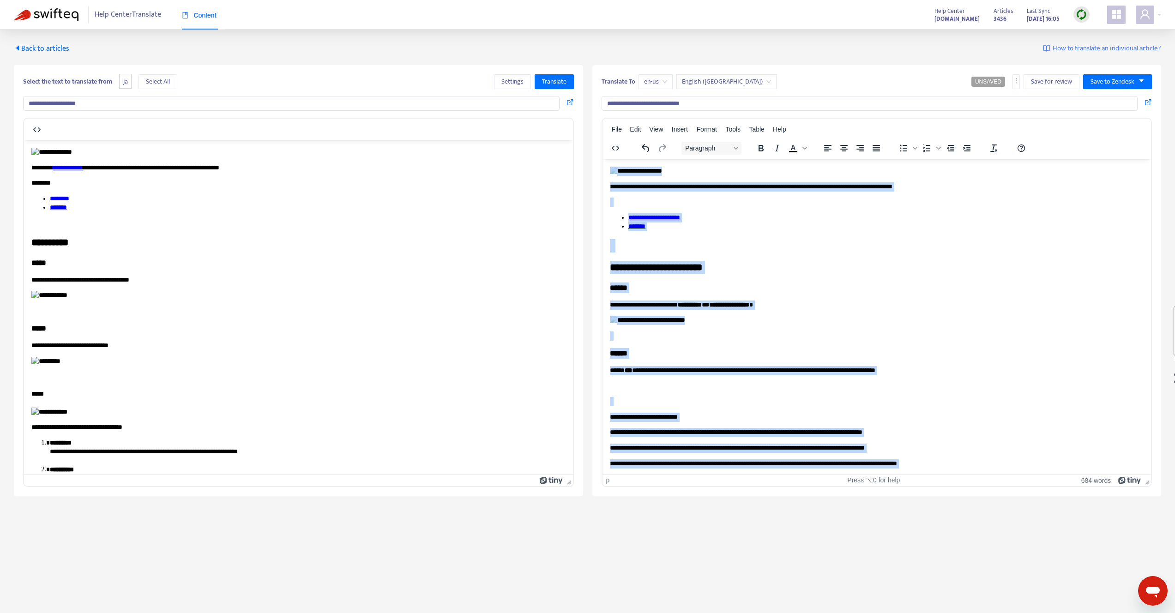
click at [659, 75] on span "en-us" at bounding box center [655, 82] width 23 height 14
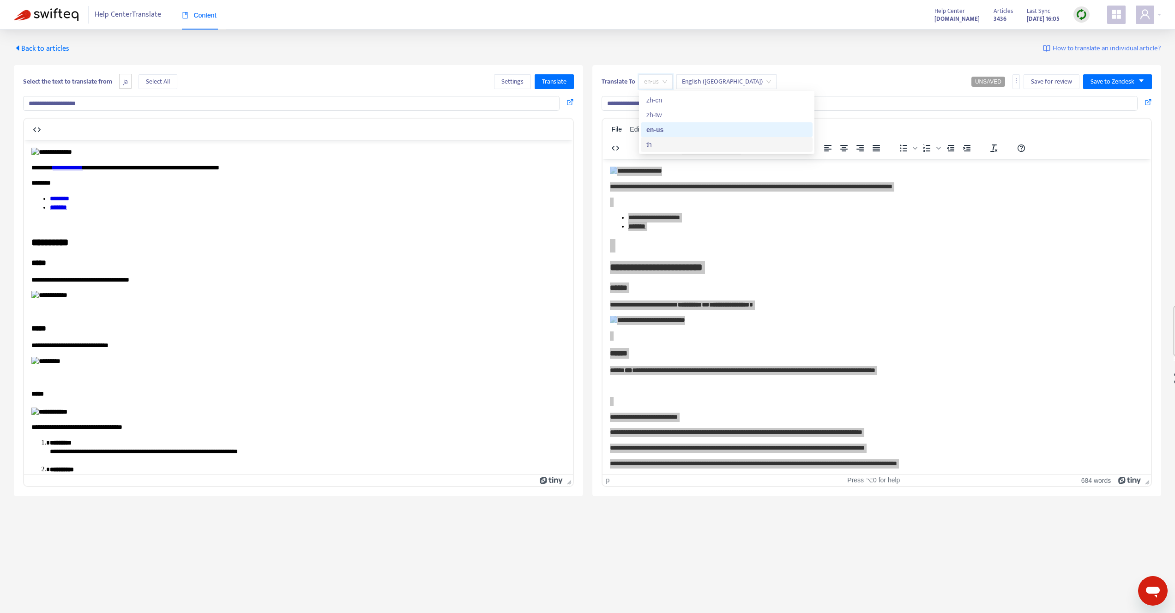
click at [652, 142] on div "th" at bounding box center [726, 144] width 161 height 10
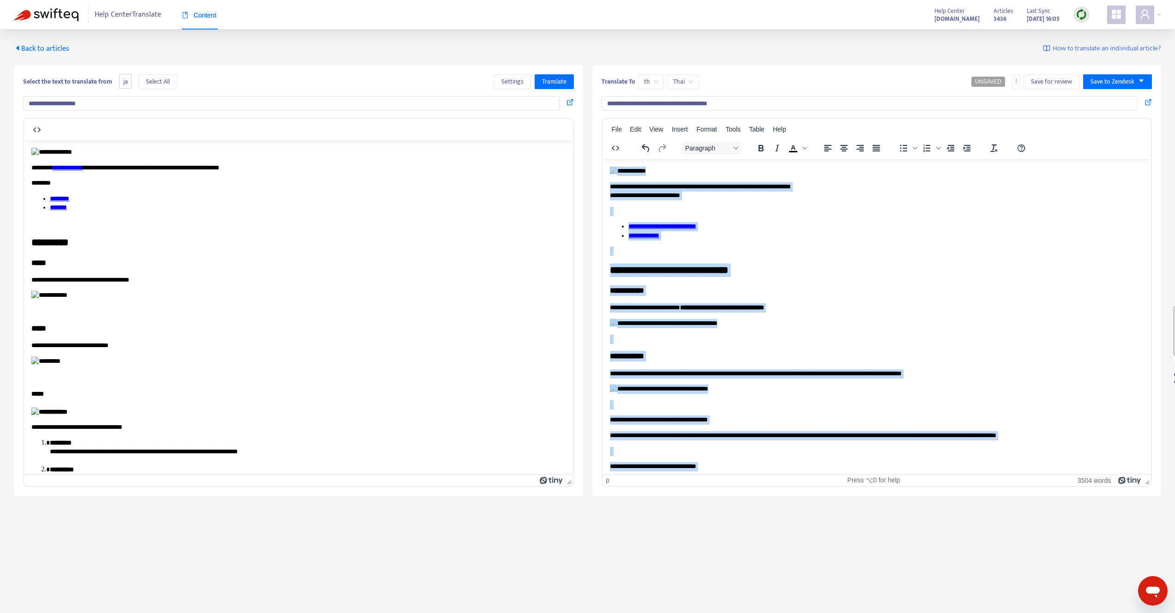
copy body "**********"
click at [663, 84] on div "th" at bounding box center [651, 81] width 25 height 15
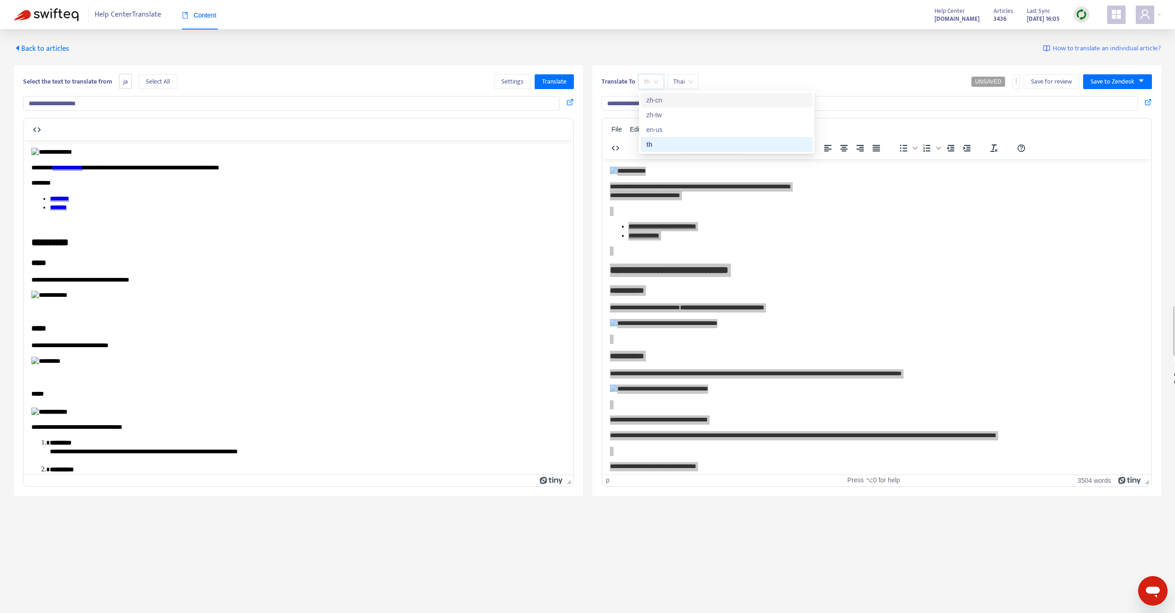
click at [662, 101] on div "zh-cn" at bounding box center [726, 100] width 161 height 10
type input "**********"
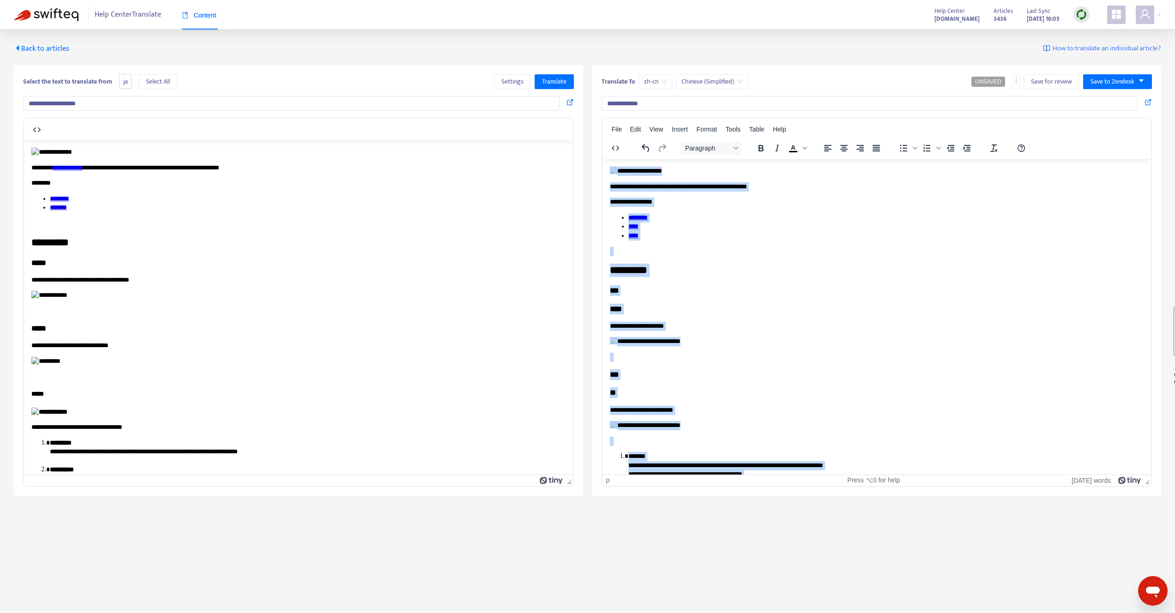
copy body "**********"
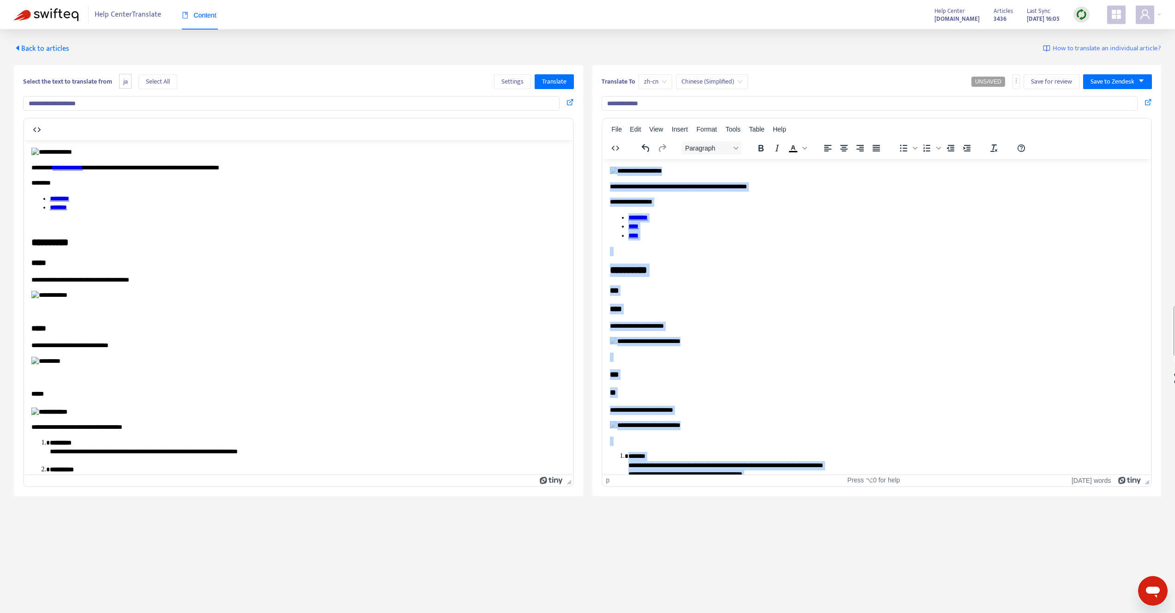
copy body "**********"
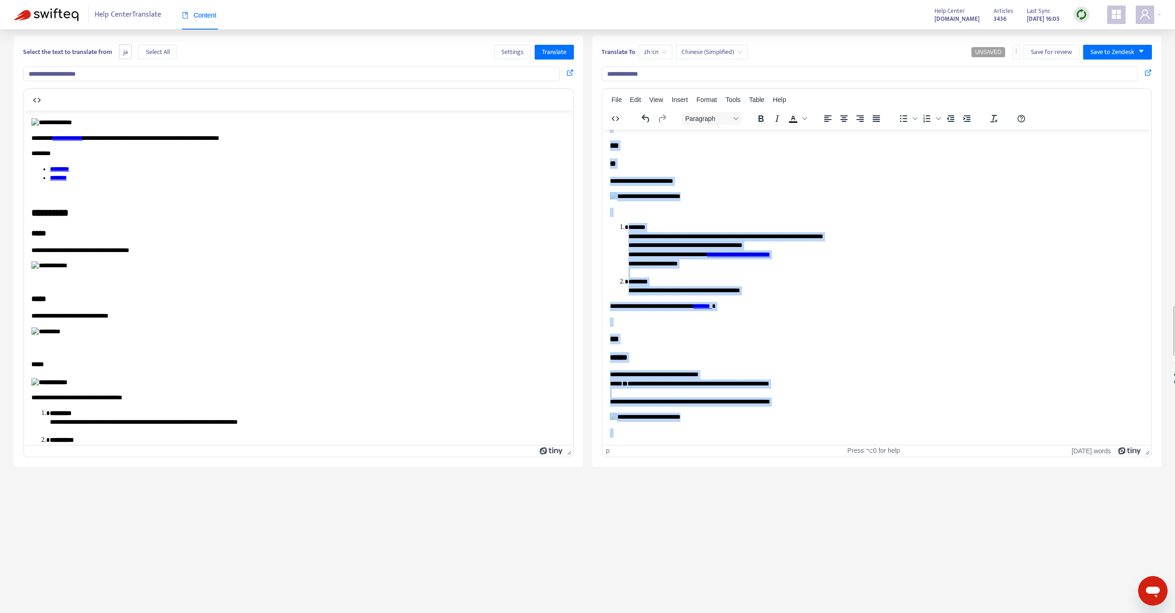
scroll to position [279, 0]
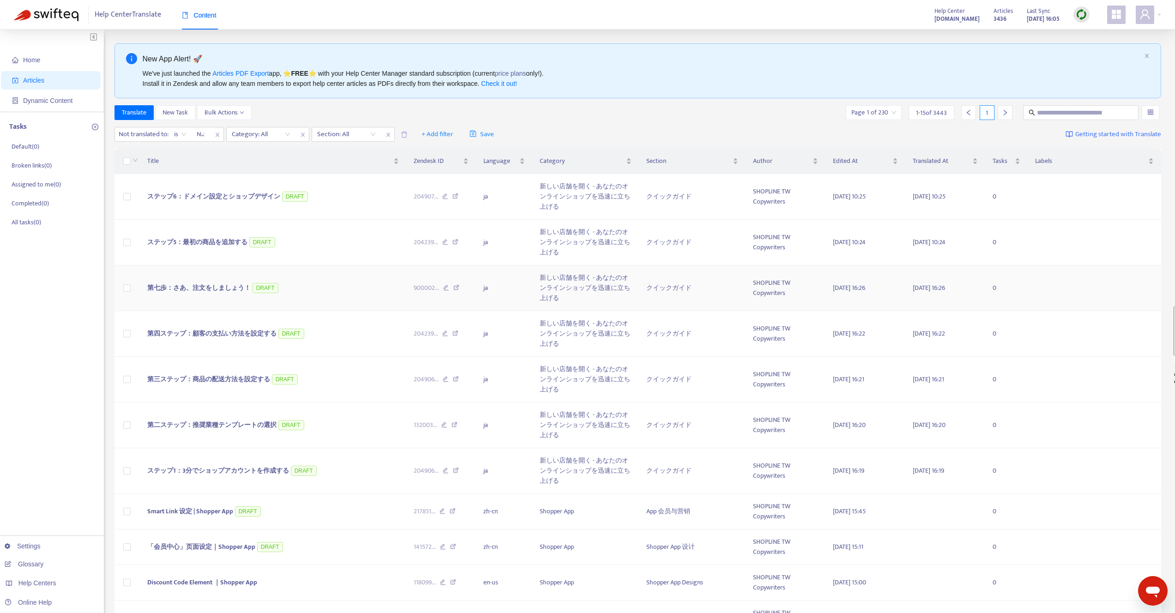
click at [208, 290] on span "第七歩：さあ、注文をしましょう！" at bounding box center [198, 288] width 103 height 11
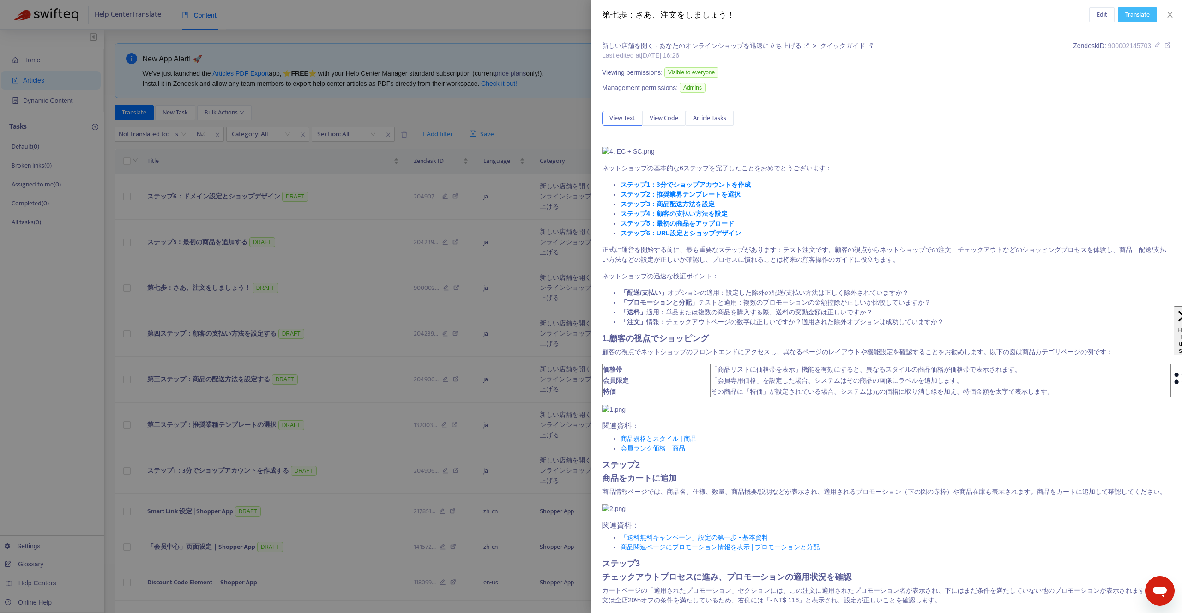
click at [1134, 11] on span "Translate" at bounding box center [1137, 15] width 24 height 10
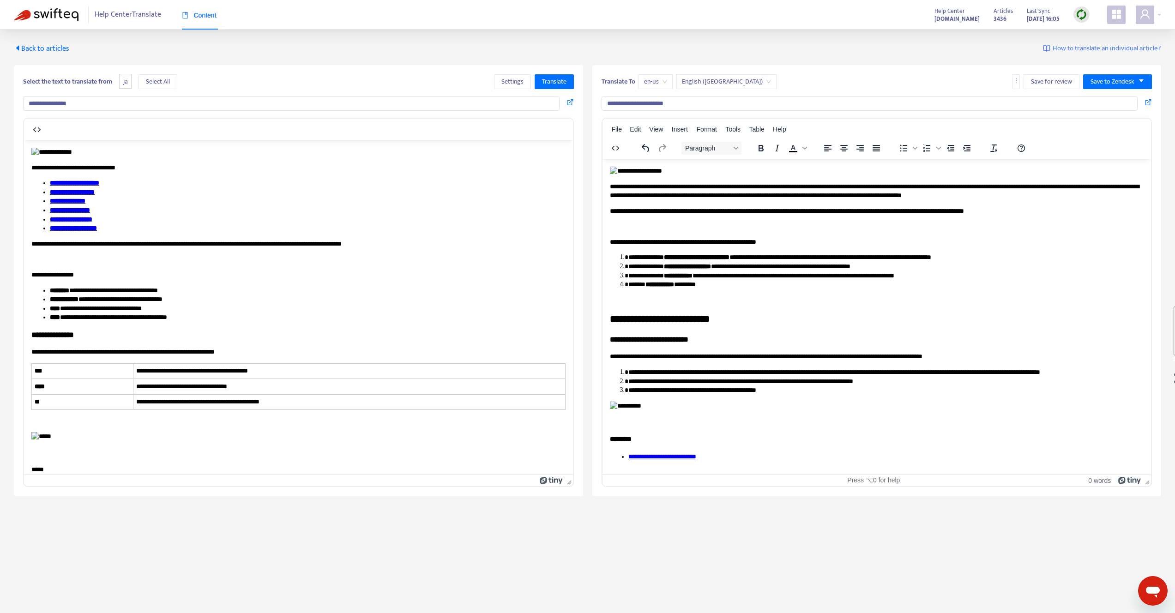
click at [648, 78] on span "en-us" at bounding box center [655, 82] width 23 height 14
click at [660, 100] on div "zh-cn" at bounding box center [726, 100] width 161 height 10
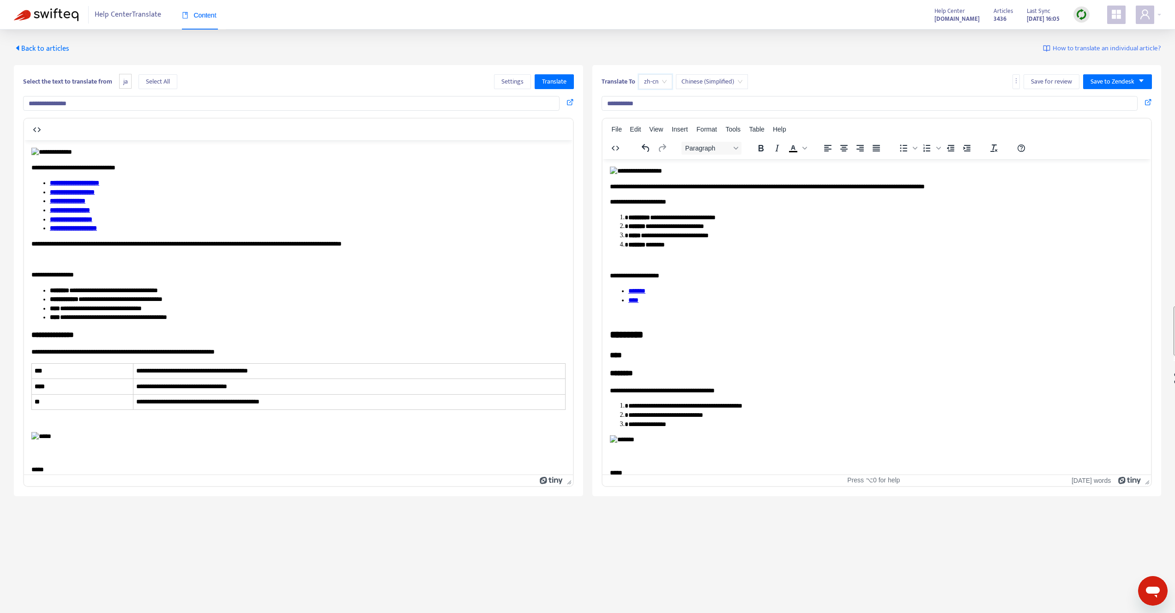
click at [657, 191] on p "**********" at bounding box center [876, 186] width 534 height 9
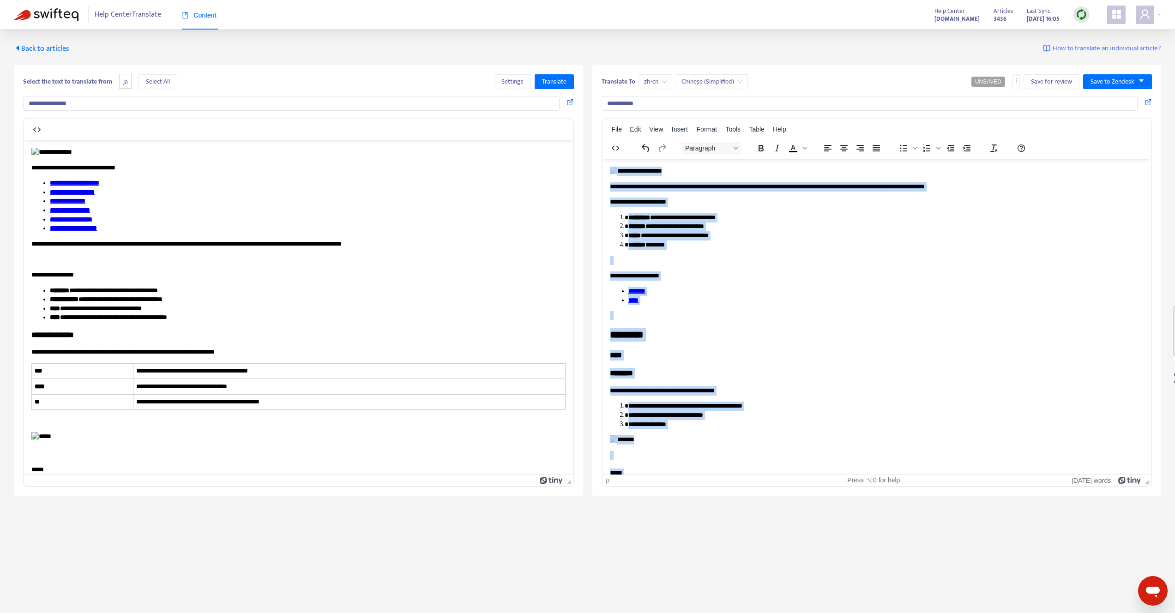
copy body "**********"
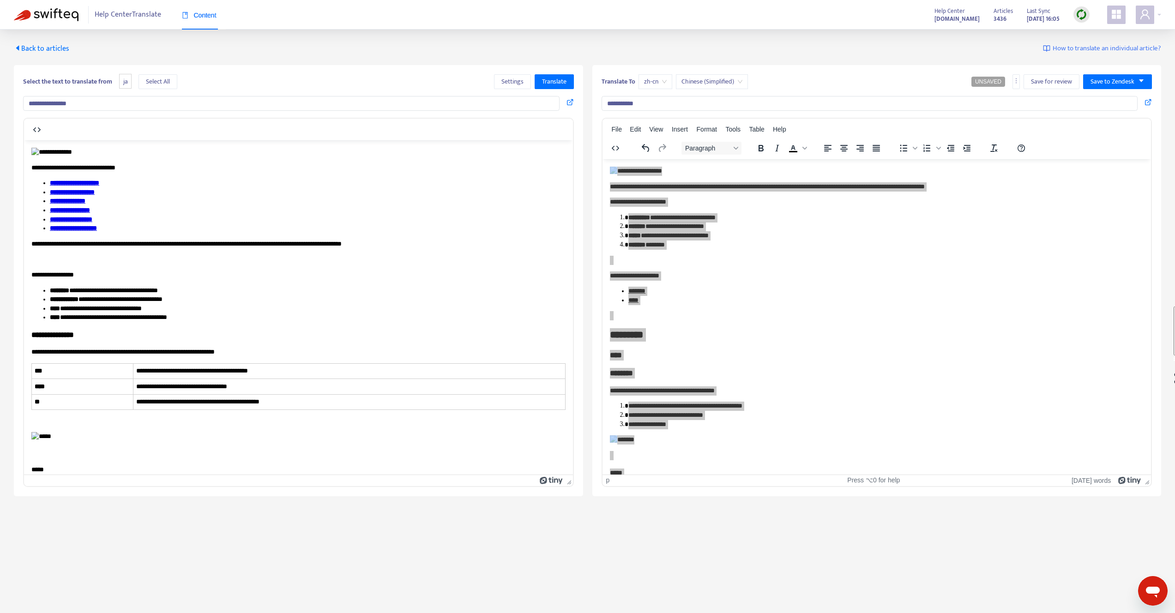
click at [651, 100] on input "**********" at bounding box center [870, 103] width 536 height 15
click at [653, 87] on span "zh-cn" at bounding box center [655, 82] width 23 height 14
click at [658, 114] on div "zh-tw" at bounding box center [726, 115] width 161 height 10
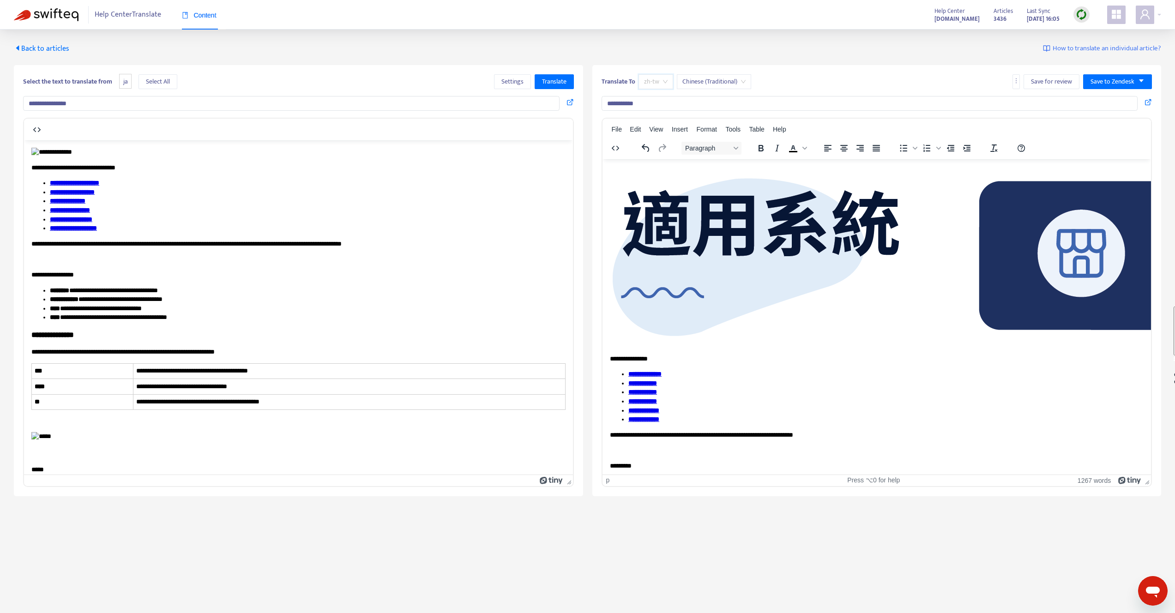
click at [657, 78] on span "zh-tw" at bounding box center [656, 82] width 24 height 14
click at [629, 100] on input "**********" at bounding box center [870, 103] width 536 height 15
click at [645, 88] on span "zh-tw" at bounding box center [656, 82] width 24 height 14
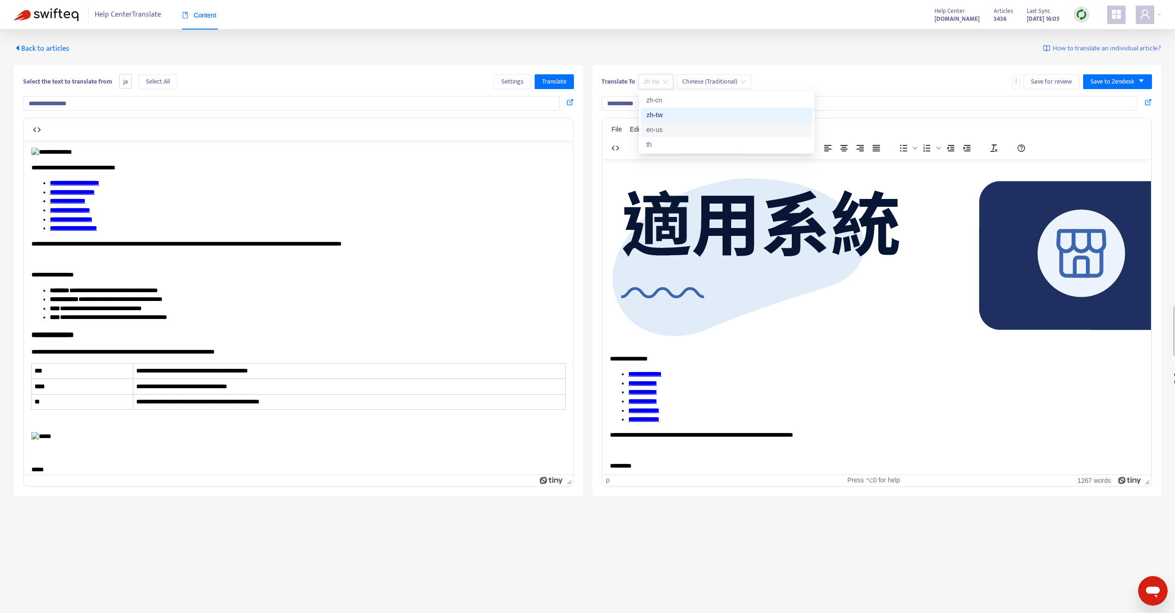
click at [657, 129] on div "en-us" at bounding box center [726, 130] width 161 height 10
type input "**********"
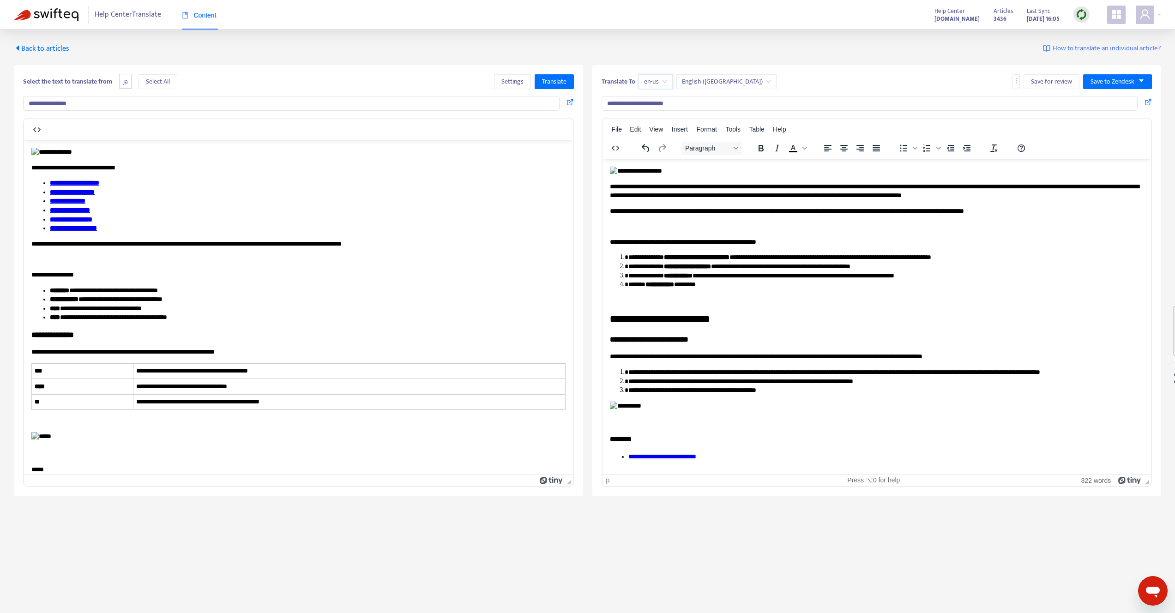
click at [645, 98] on input "**********" at bounding box center [870, 103] width 536 height 15
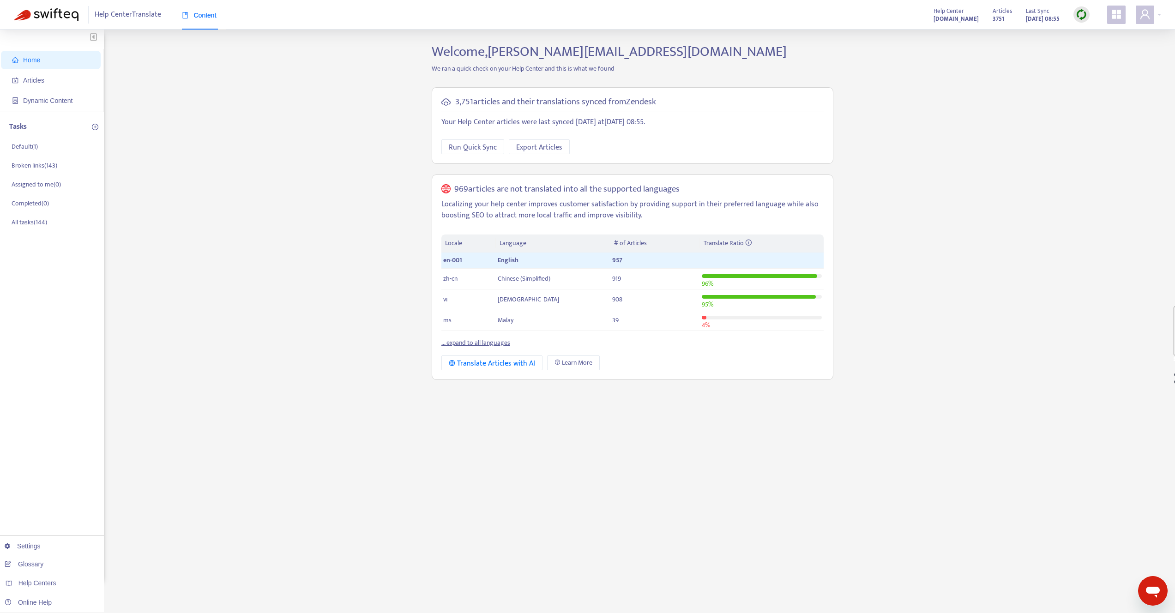
click at [1163, 18] on div "Help Center Translate Content Help Center [DOMAIN_NAME] Articles 3751 Last Sync…" at bounding box center [587, 15] width 1175 height 30
click at [1155, 13] on div at bounding box center [1148, 15] width 25 height 18
click at [1109, 86] on div "Help Centers" at bounding box center [1116, 93] width 114 height 15
click at [1012, 88] on link "[DOMAIN_NAME]" at bounding box center [983, 89] width 56 height 11
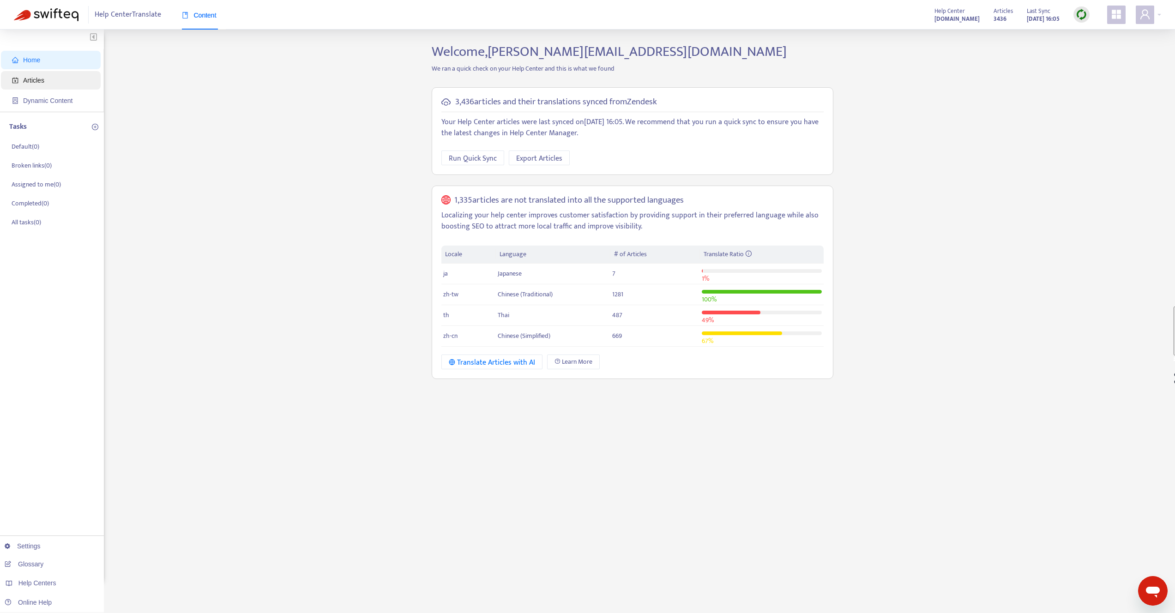
click at [63, 81] on span "Articles" at bounding box center [52, 80] width 81 height 18
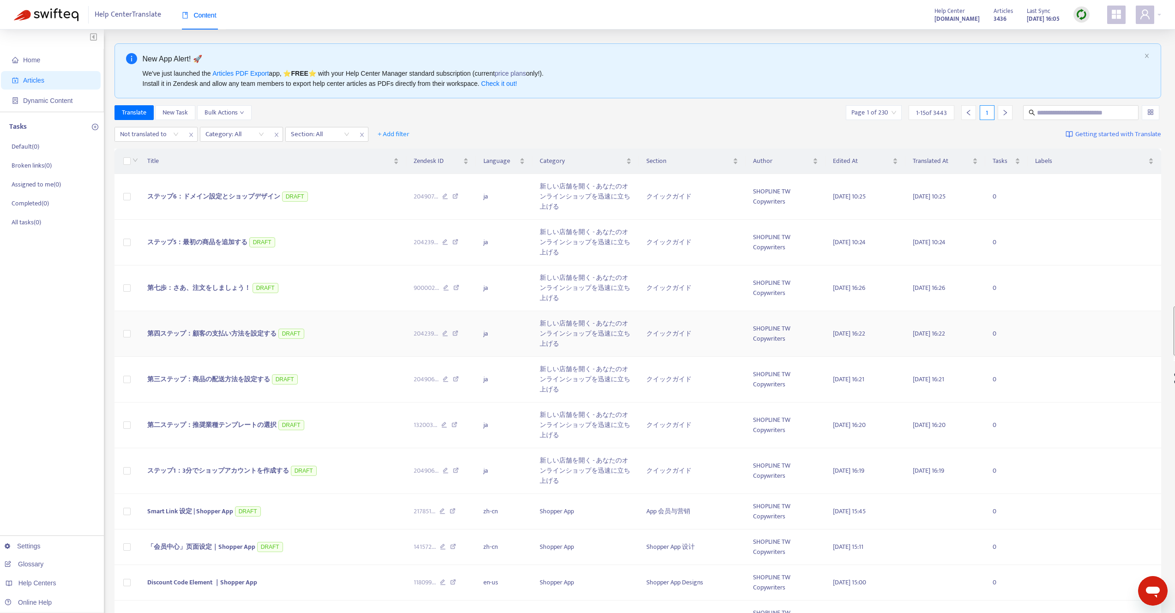
click at [192, 331] on span "第四ステップ：顧客の支払い方法を設定する" at bounding box center [211, 333] width 129 height 11
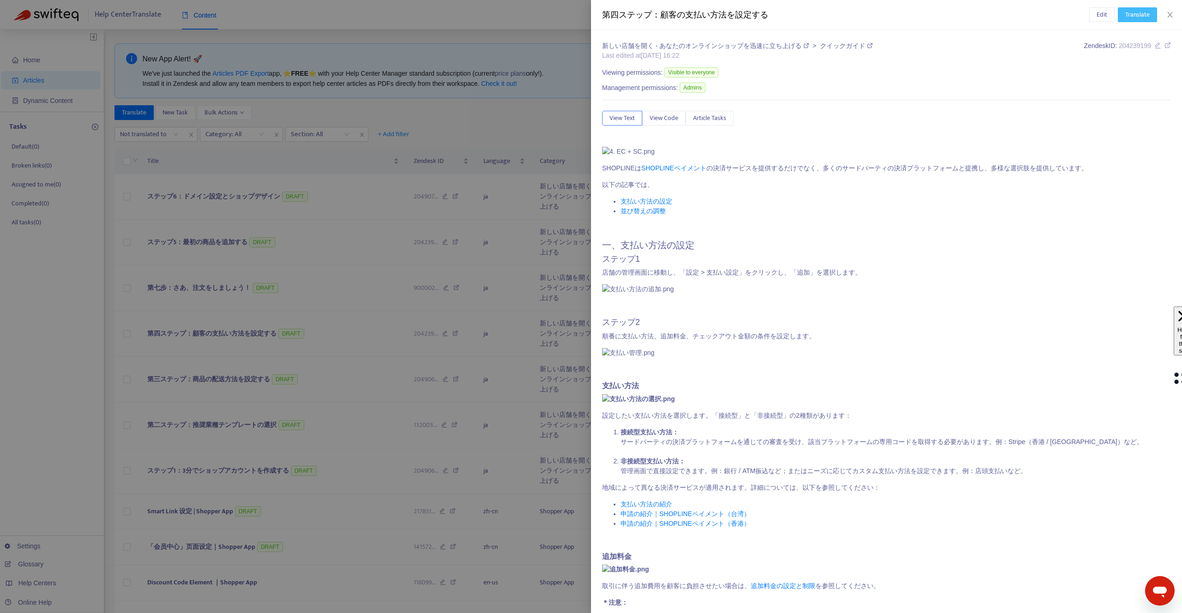
click at [1131, 16] on span "Translate" at bounding box center [1137, 15] width 24 height 10
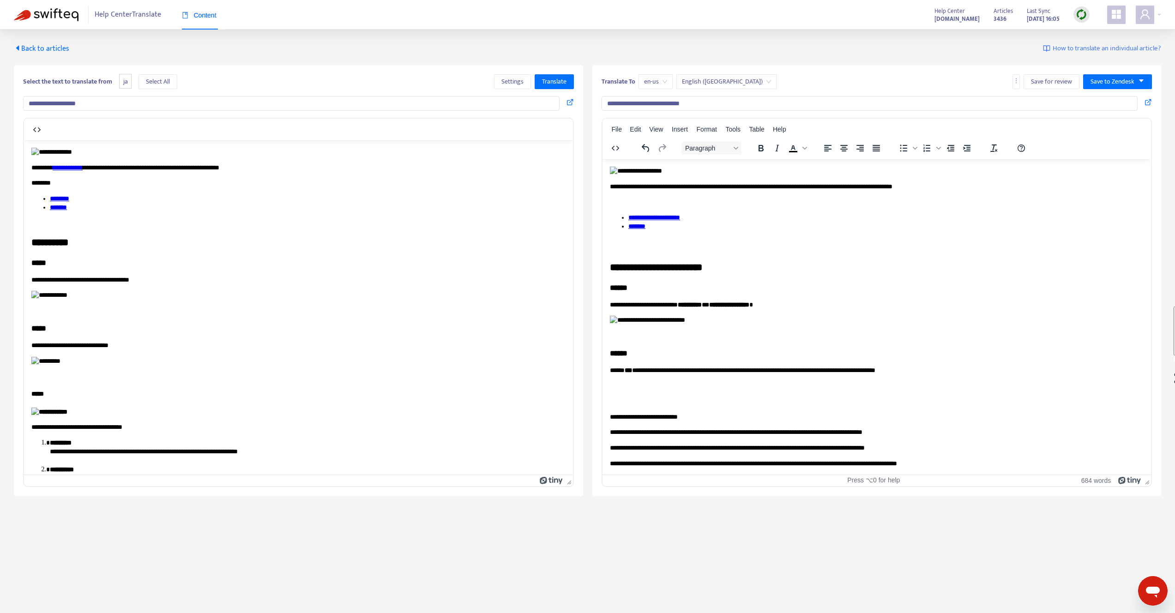
click at [657, 108] on input "**********" at bounding box center [870, 103] width 536 height 15
click at [659, 88] on div "en-us" at bounding box center [656, 81] width 34 height 15
click at [656, 141] on div "th" at bounding box center [726, 144] width 161 height 10
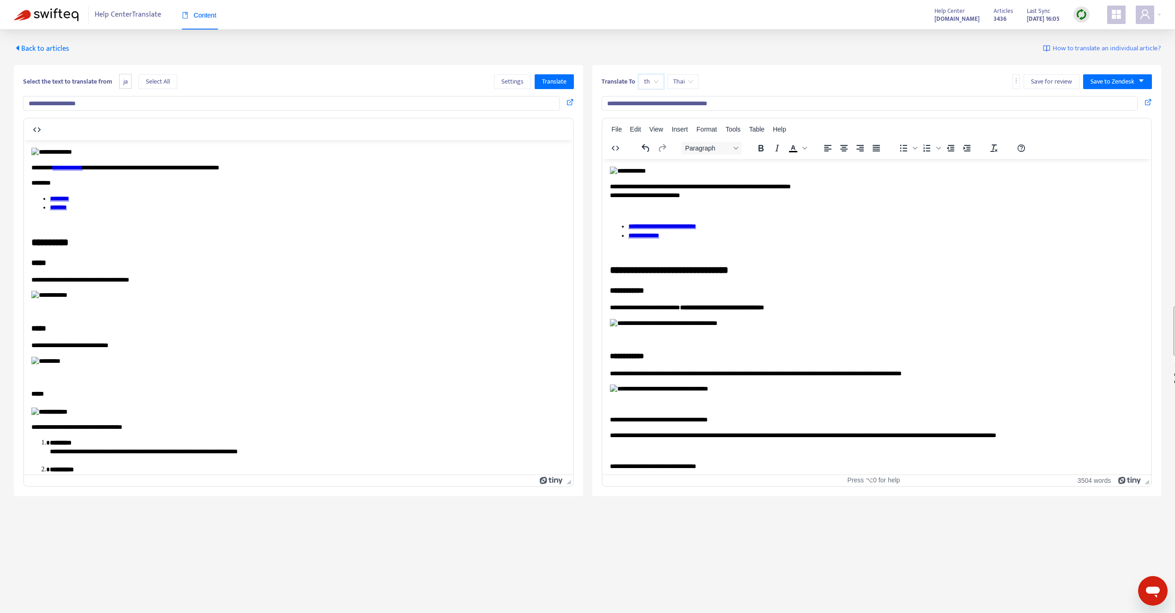
click at [655, 108] on input "**********" at bounding box center [870, 103] width 536 height 15
click at [659, 84] on div "th" at bounding box center [651, 81] width 25 height 15
click at [659, 120] on div "zh-tw" at bounding box center [727, 115] width 172 height 15
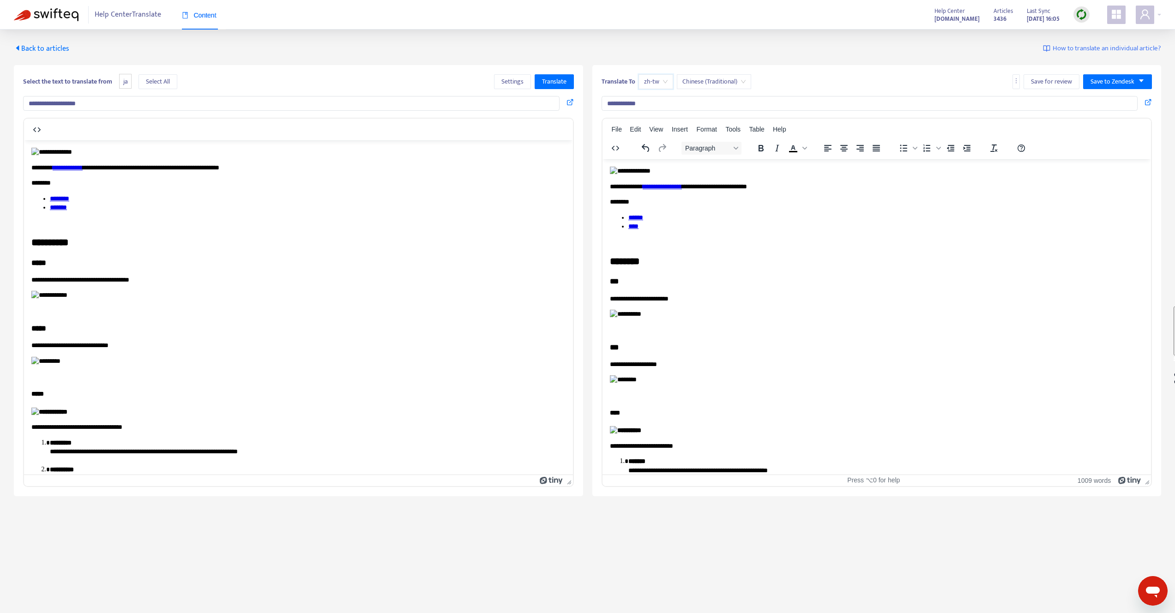
click at [658, 102] on input "**********" at bounding box center [870, 103] width 536 height 15
click at [652, 78] on span "zh-tw" at bounding box center [656, 82] width 24 height 14
click at [664, 102] on div "zh-cn" at bounding box center [726, 100] width 161 height 10
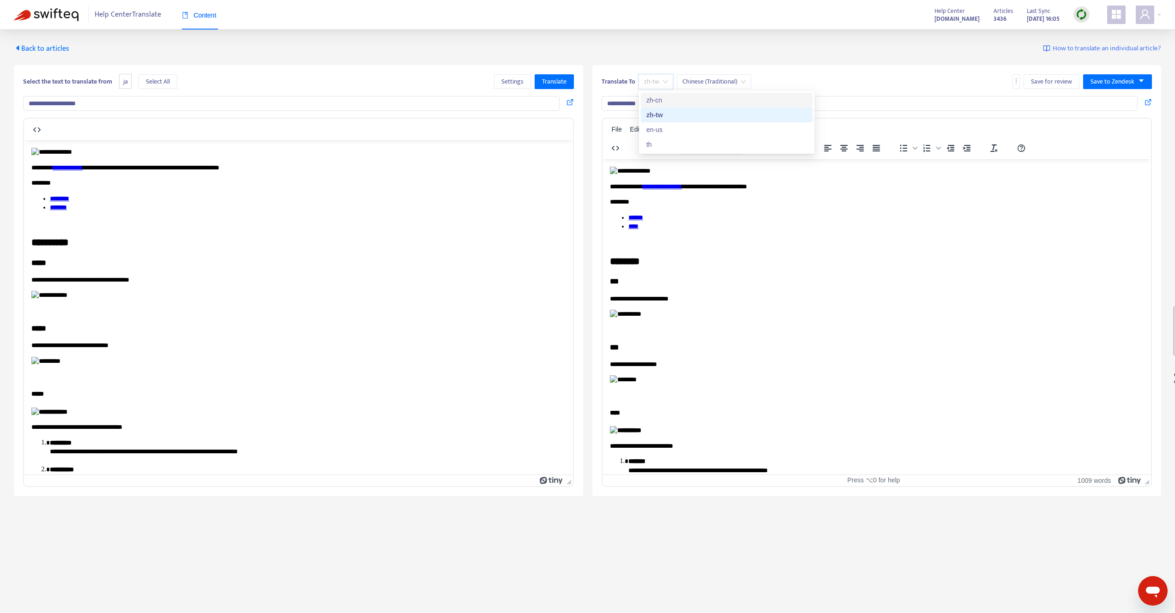
type input "**********"
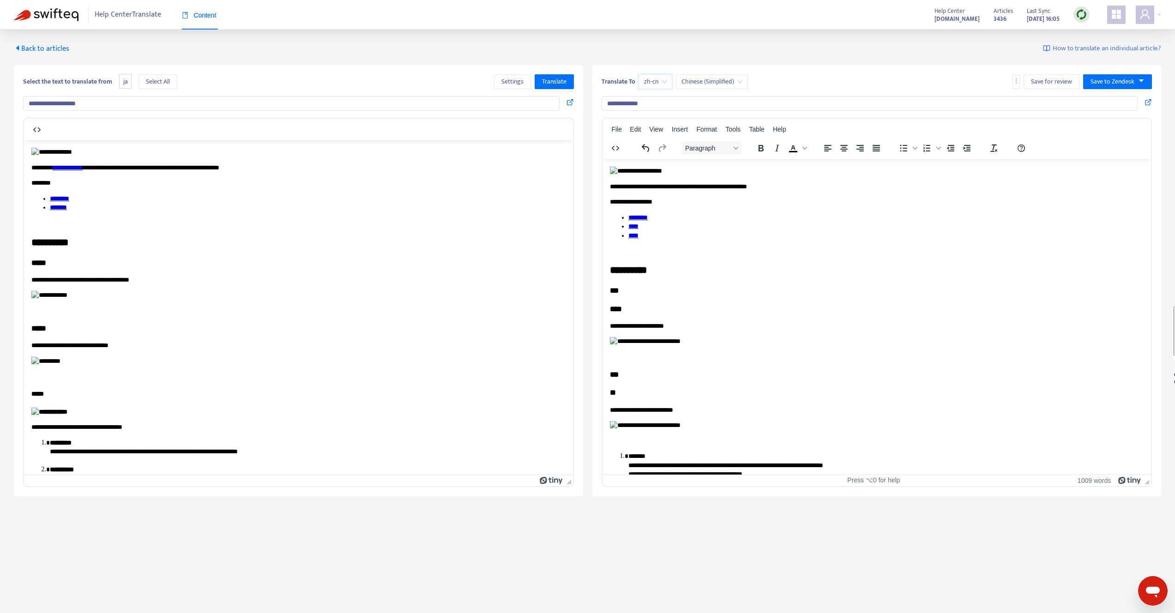
click at [647, 102] on input "**********" at bounding box center [870, 103] width 536 height 15
click at [675, 189] on span "**********" at bounding box center [677, 186] width 137 height 6
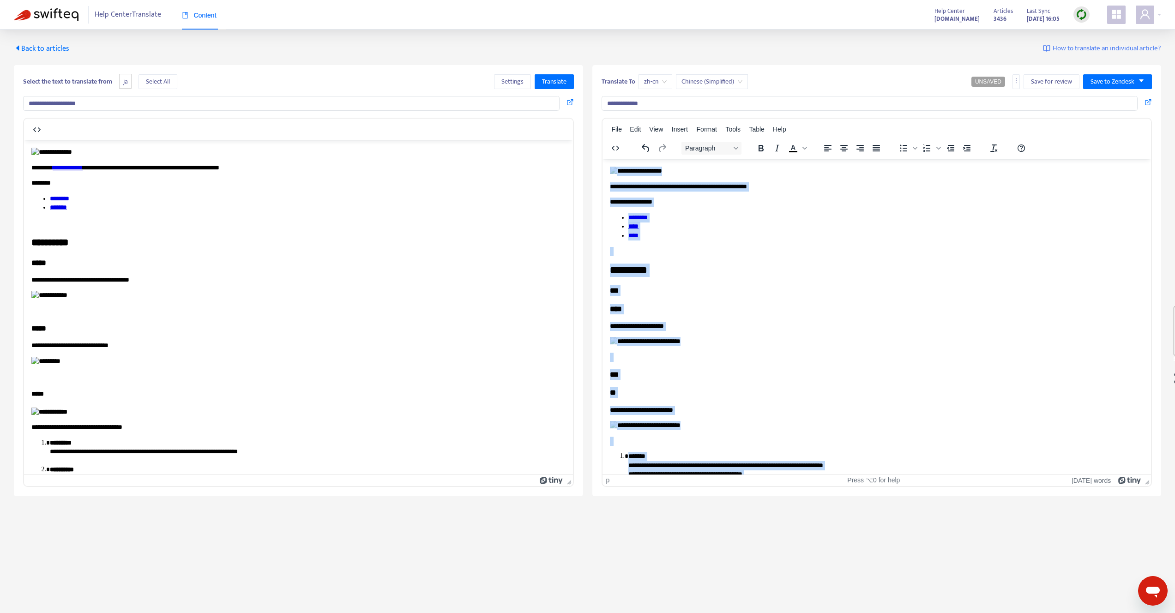
copy body "**********"
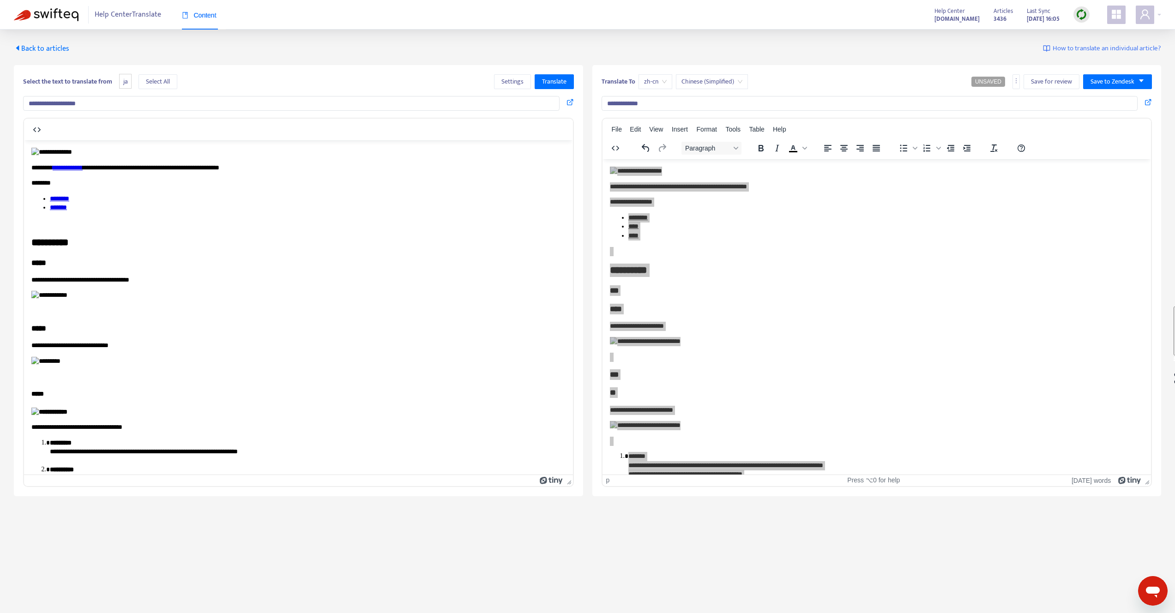
click at [42, 49] on span "Back to articles" at bounding box center [41, 48] width 55 height 12
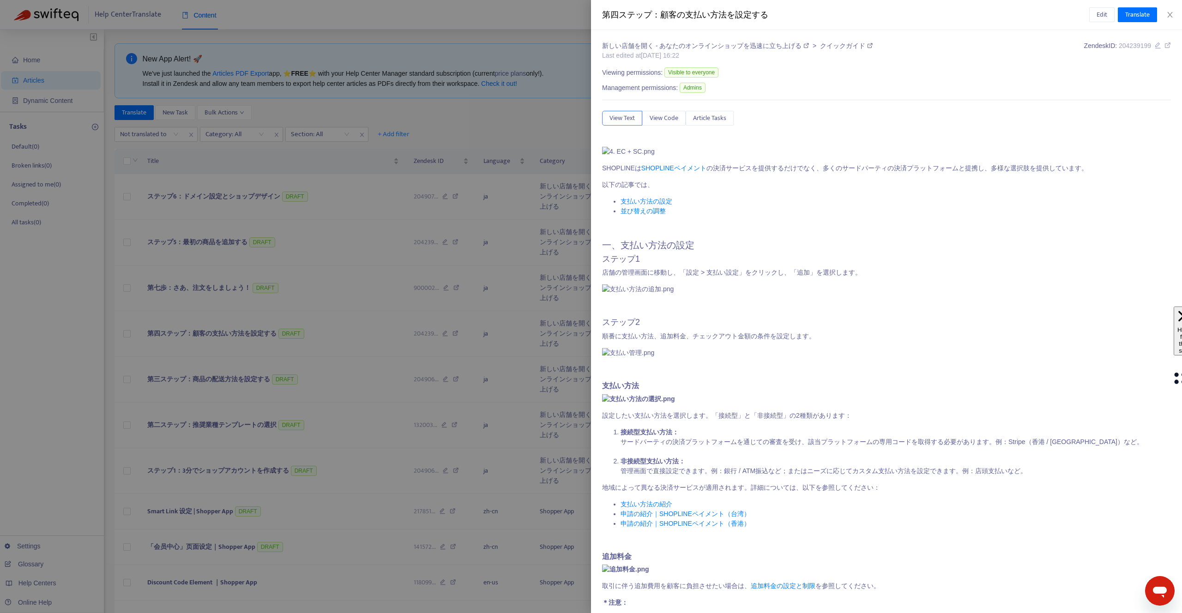
click at [291, 273] on div at bounding box center [591, 306] width 1182 height 613
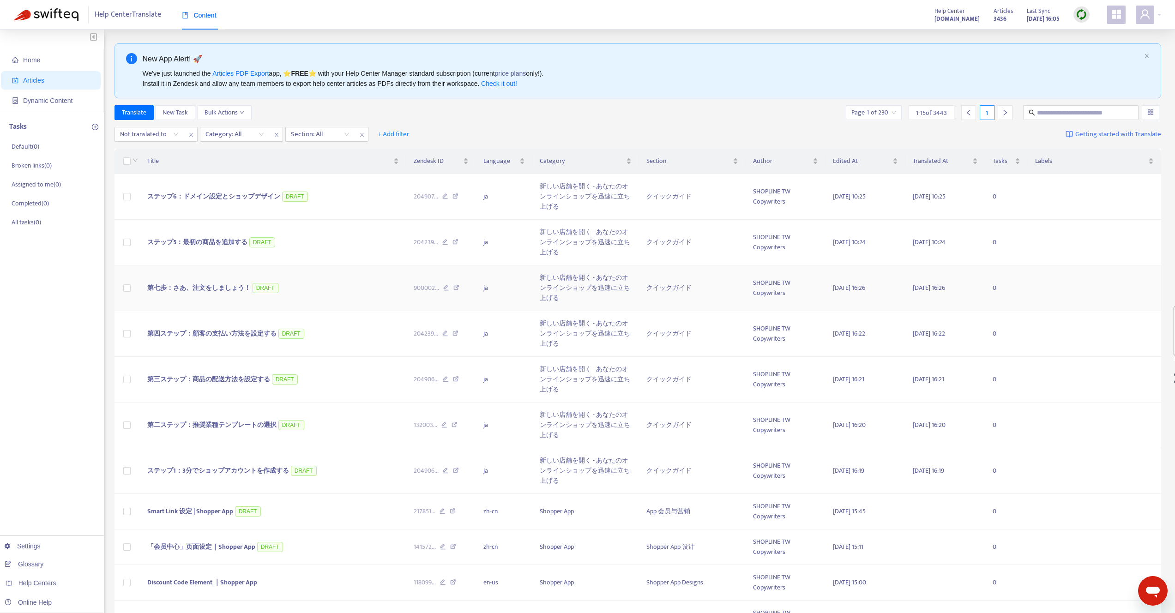
click at [224, 294] on td "第七歩：さあ、注文をしましょう！ DRAFT" at bounding box center [273, 288] width 266 height 46
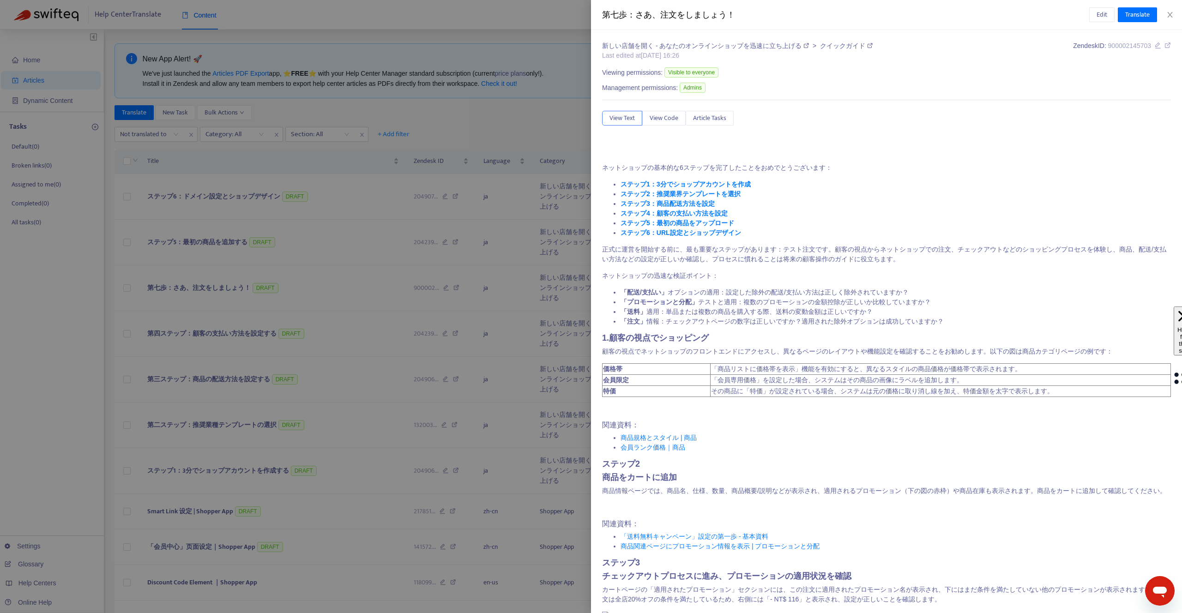
click at [646, 19] on div "第七歩：さあ、注文をしましょう！" at bounding box center [845, 15] width 487 height 12
copy div "第七歩：さあ、注文をしましょう！ Edit Translate"
click at [1138, 16] on span "Translate" at bounding box center [1137, 15] width 24 height 10
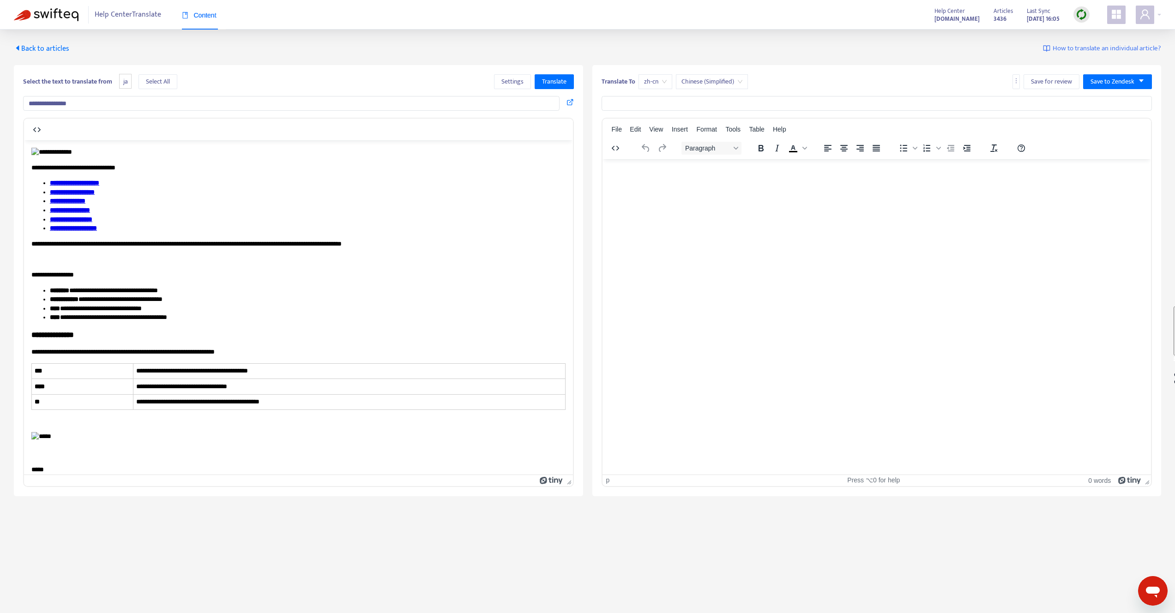
click at [653, 82] on span "zh-cn" at bounding box center [655, 82] width 23 height 14
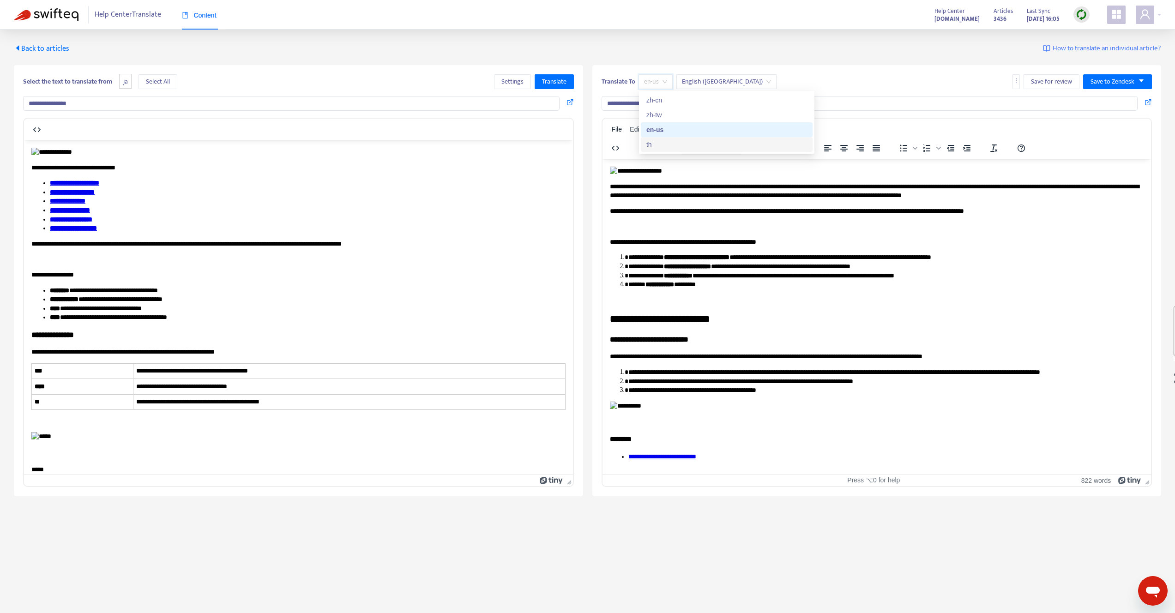
click at [657, 145] on div "th" at bounding box center [726, 144] width 161 height 10
type input "**********"
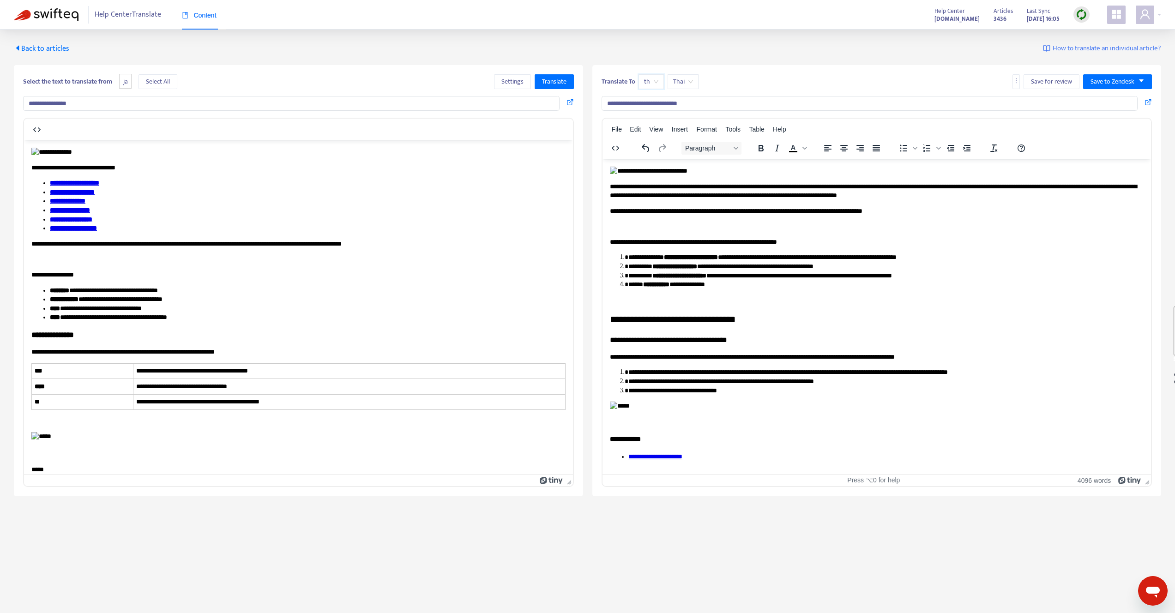
click at [647, 106] on input "**********" at bounding box center [870, 103] width 536 height 15
click at [657, 170] on img "Rich Text Area. Press ALT-0 for help." at bounding box center [648, 170] width 78 height 9
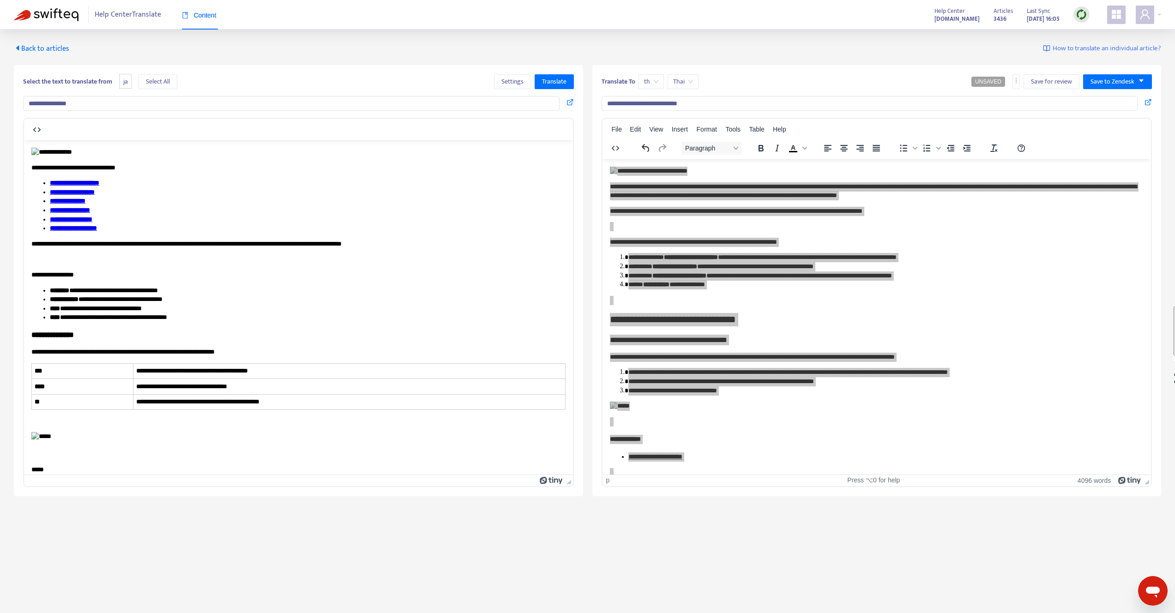
click at [29, 52] on span "Back to articles" at bounding box center [41, 48] width 55 height 12
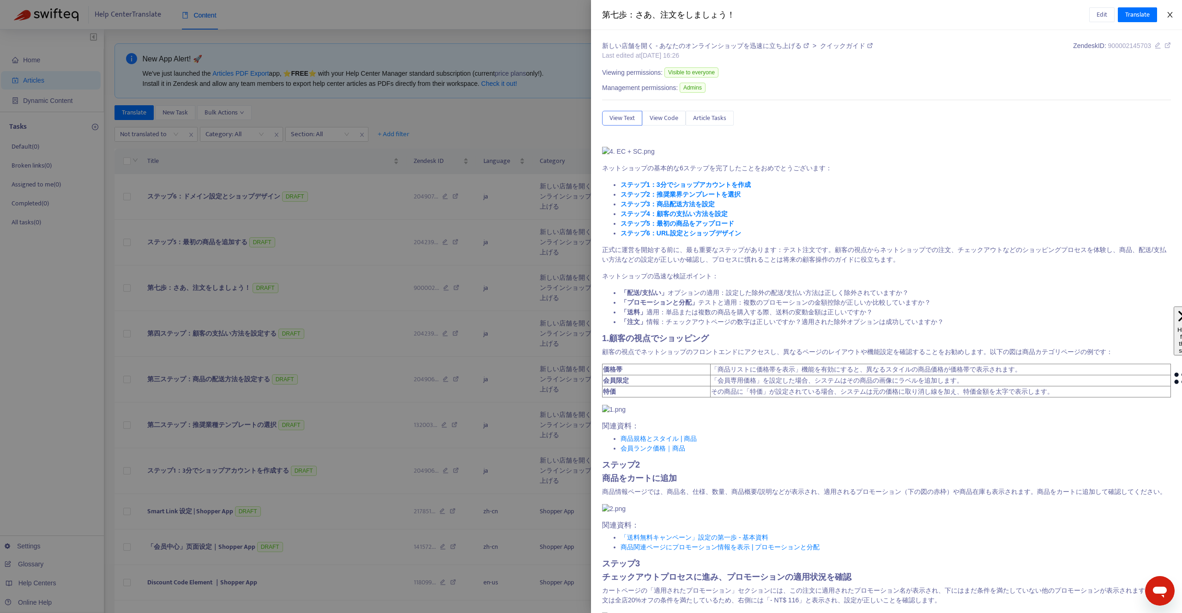
click at [1169, 15] on icon "close" at bounding box center [1169, 15] width 5 height 6
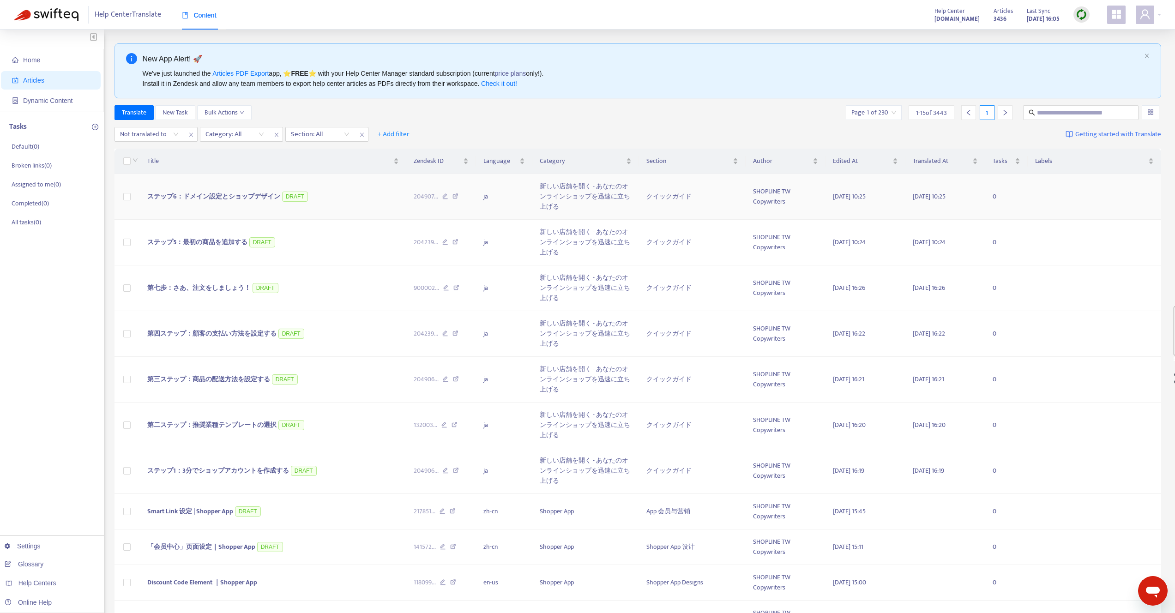
click at [216, 193] on span "ステップ6：ドメイン設定とショップデザイン" at bounding box center [213, 196] width 133 height 11
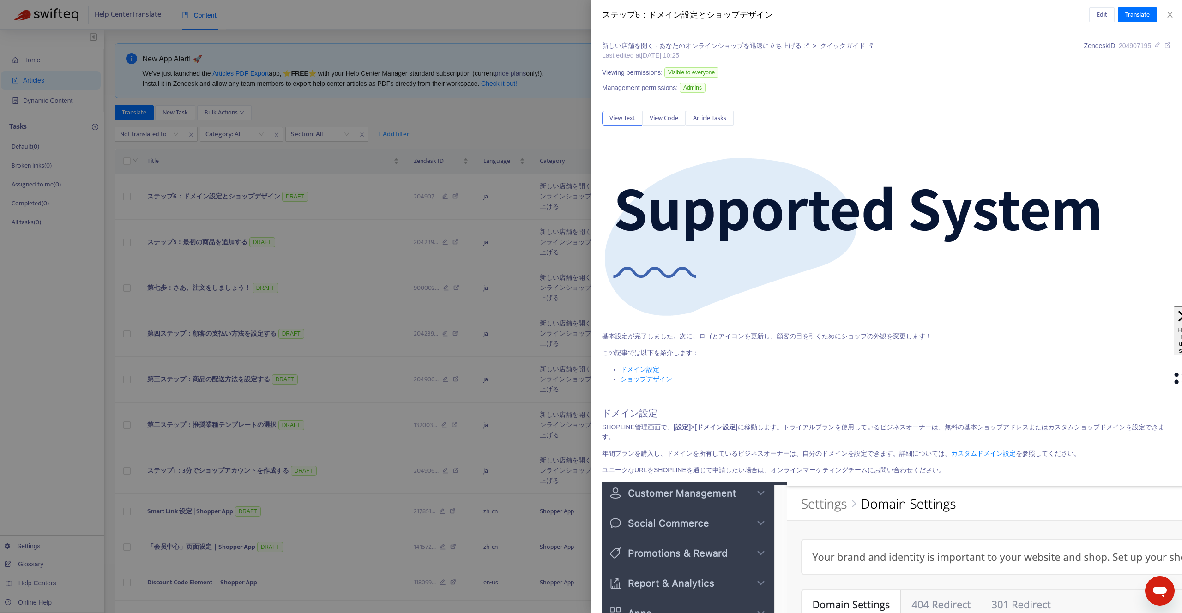
click at [596, 305] on div "新しい店舗を開く - あなたのオンラインショップを迅速に立ち上げる > クイックガイド Last edited at [DATE] 10:25 Zendesk…" at bounding box center [886, 321] width 591 height 583
click at [574, 307] on div at bounding box center [591, 306] width 1182 height 613
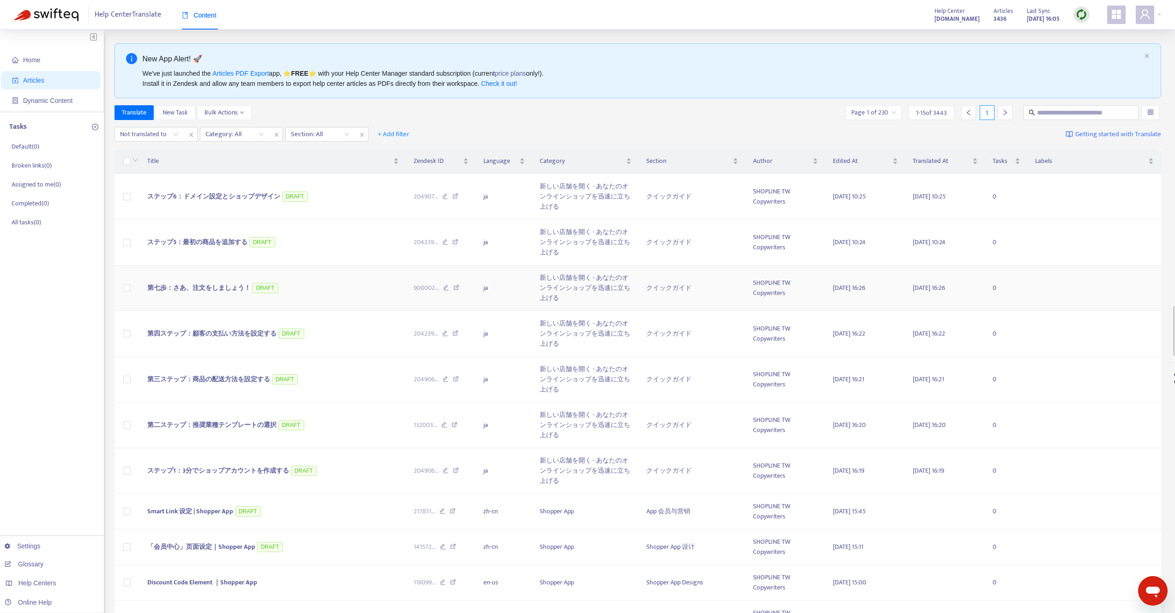
click at [213, 287] on span "第七歩：さあ、注文をしましょう！" at bounding box center [198, 288] width 103 height 11
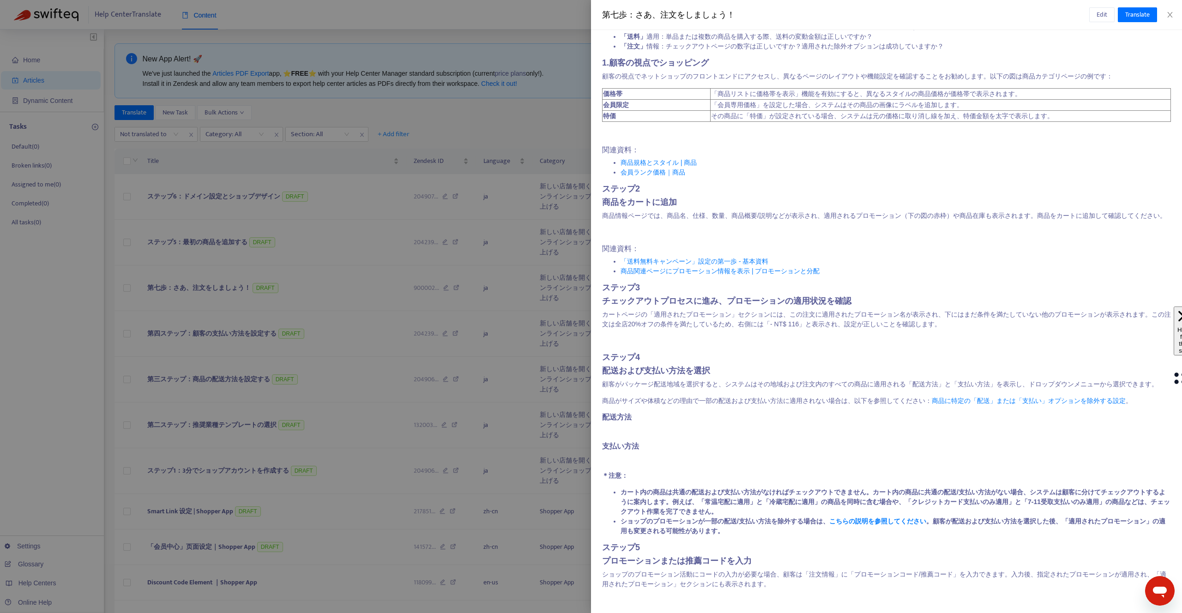
scroll to position [286, 0]
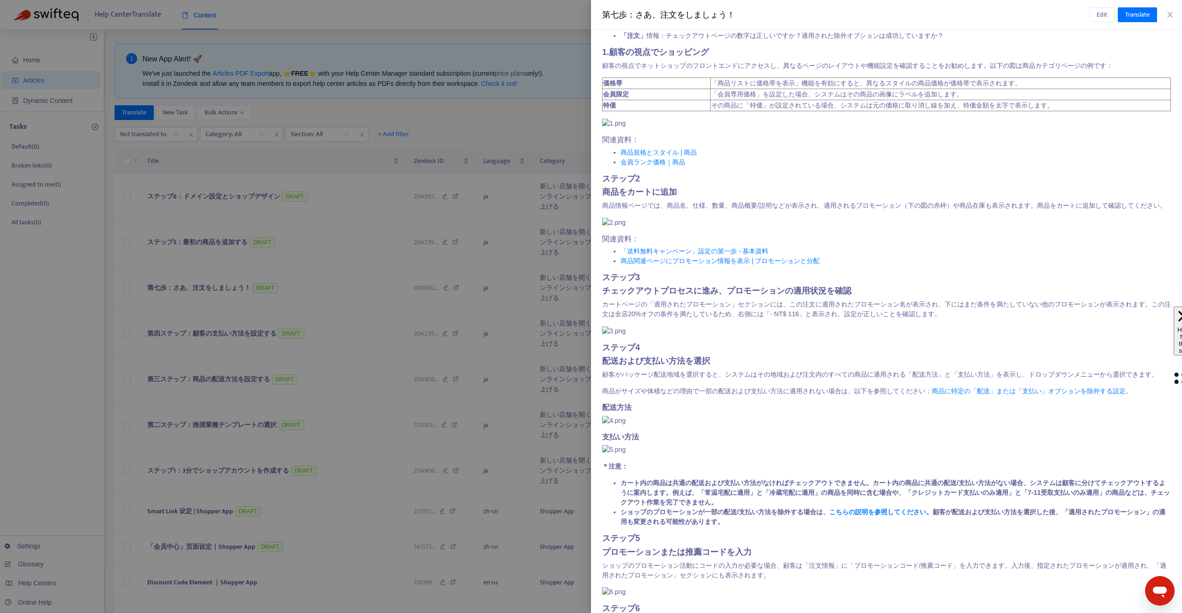
click at [453, 315] on div at bounding box center [591, 306] width 1182 height 613
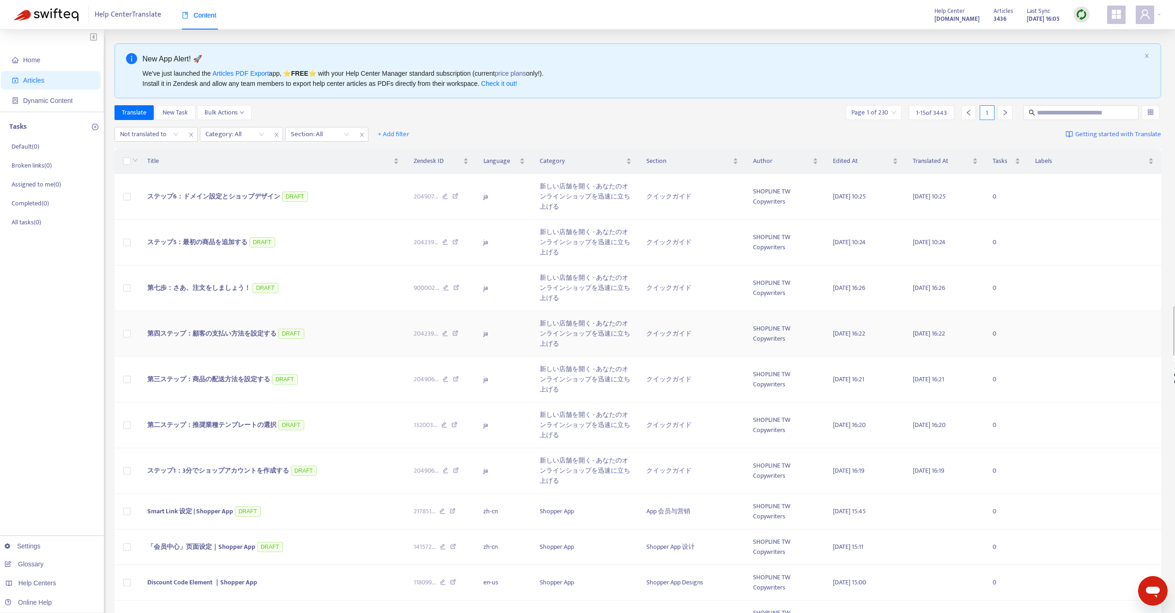
click at [221, 337] on span "第四ステップ：顧客の支払い方法を設定する" at bounding box center [211, 333] width 129 height 11
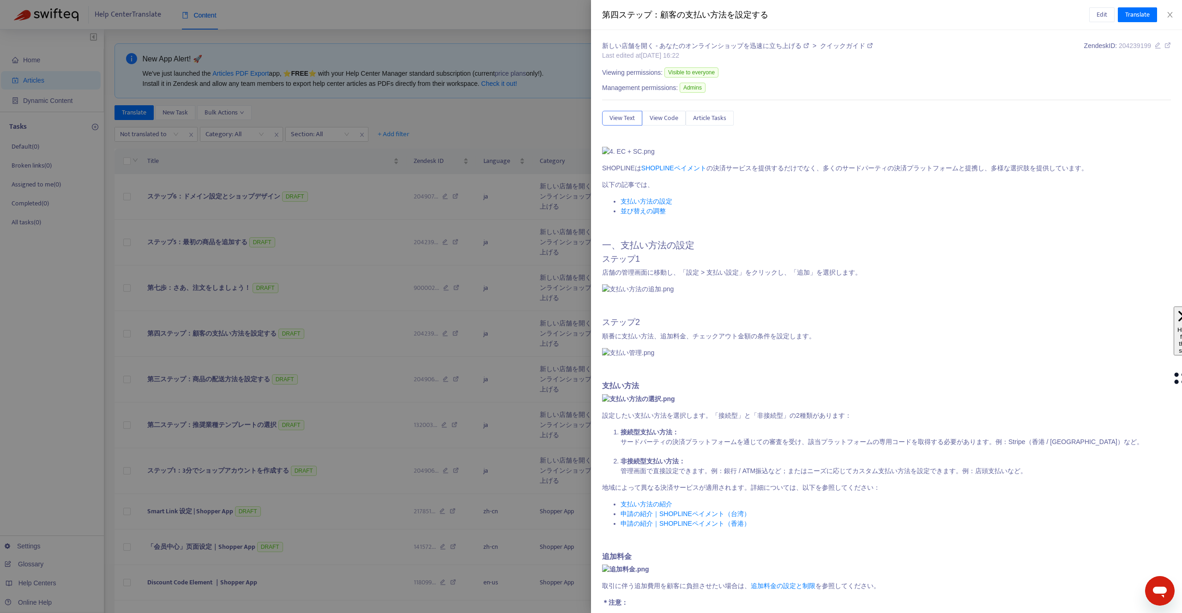
click at [354, 363] on div at bounding box center [591, 306] width 1182 height 613
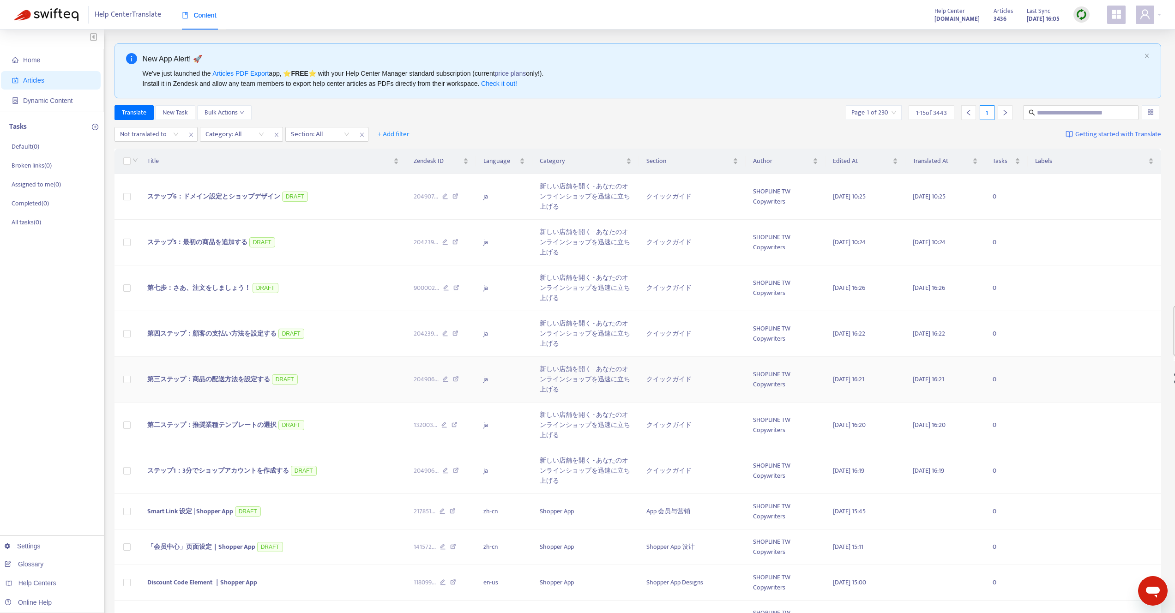
click at [235, 382] on span "第三ステップ：商品の配送方法を設定する" at bounding box center [208, 379] width 123 height 11
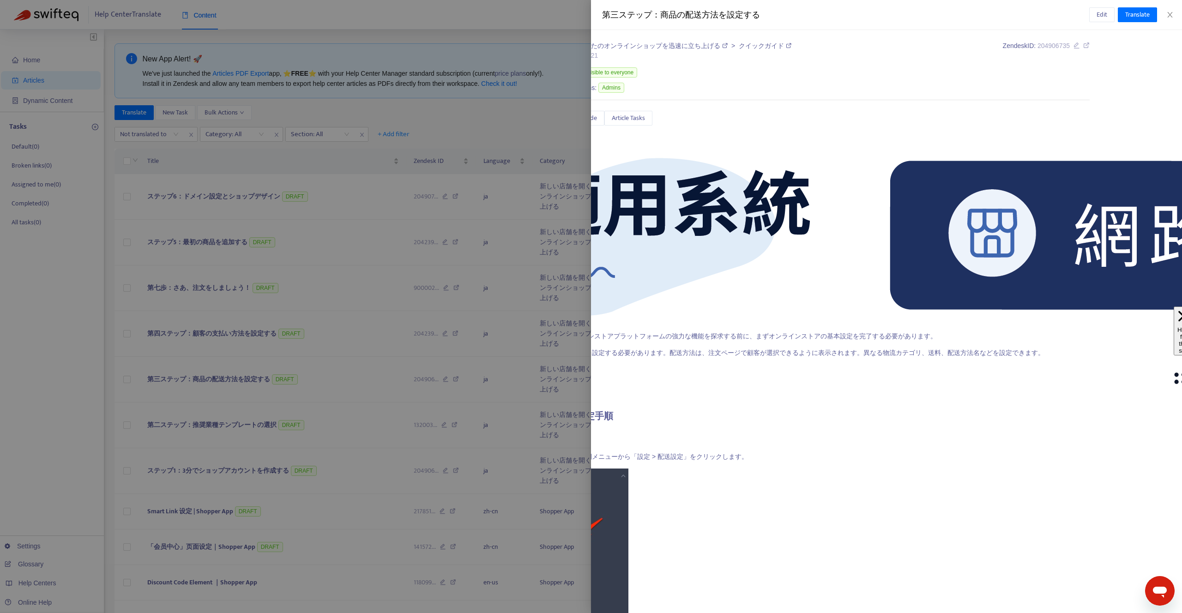
scroll to position [0, 0]
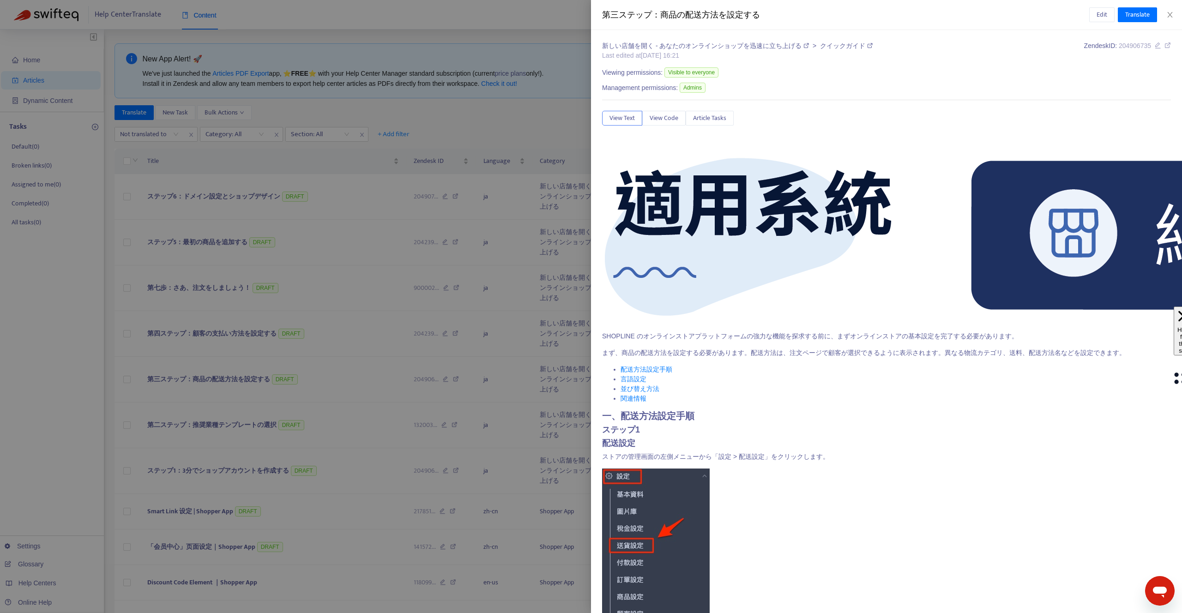
click at [939, 367] on li "配送方法設定手順" at bounding box center [895, 370] width 550 height 10
click at [777, 415] on h2 "一、配送方法設定手順" at bounding box center [886, 415] width 569 height 11
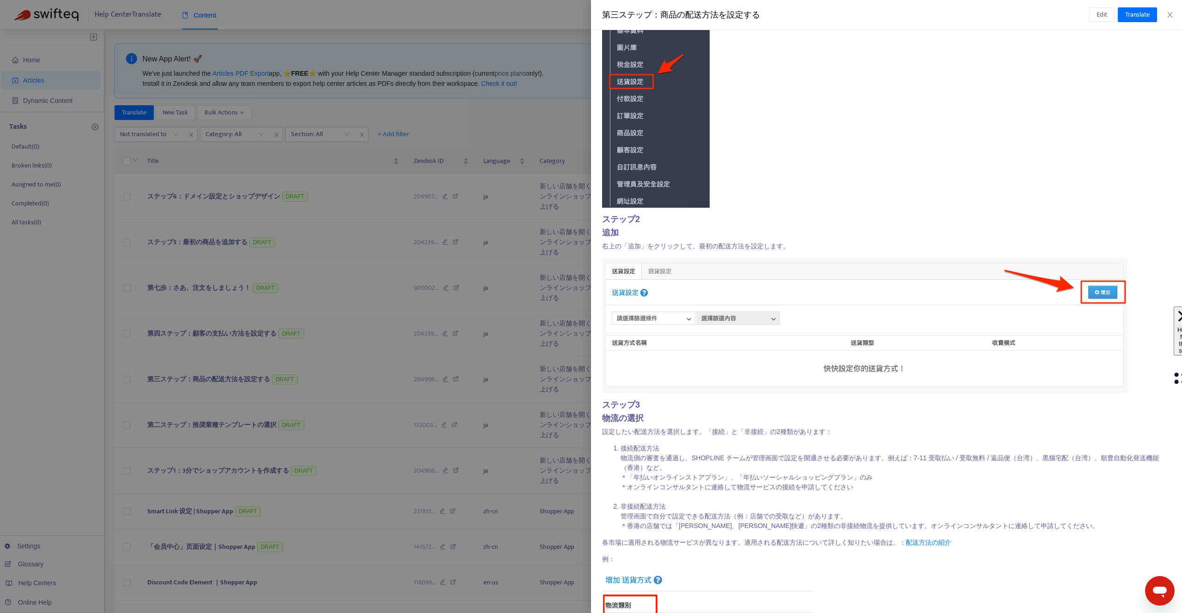
scroll to position [520, 0]
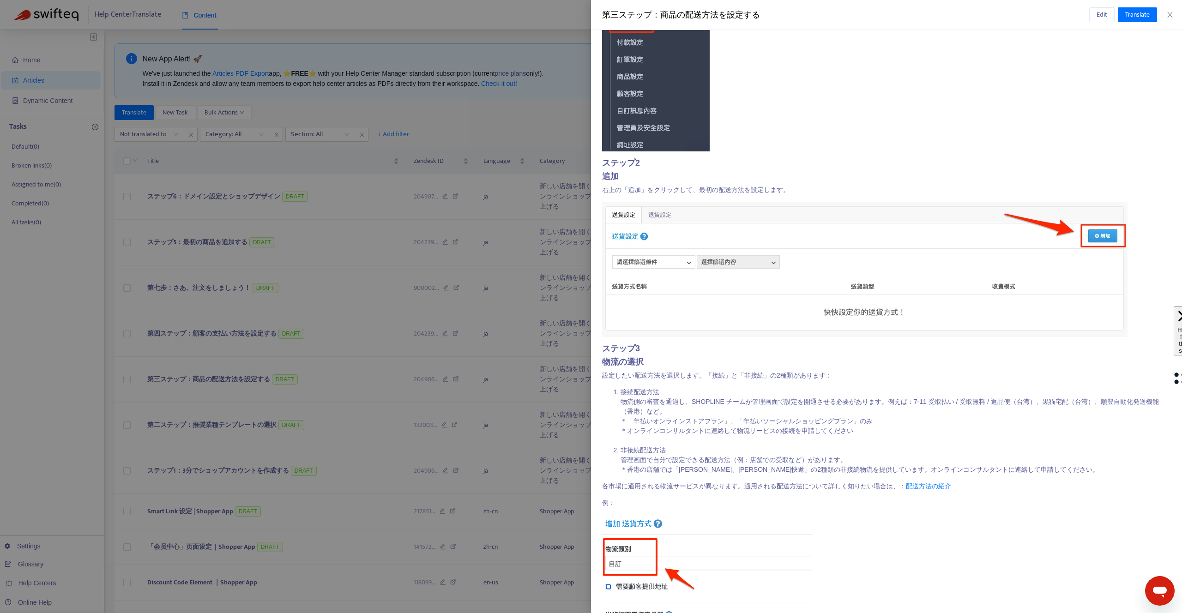
click at [452, 435] on div at bounding box center [591, 306] width 1182 height 613
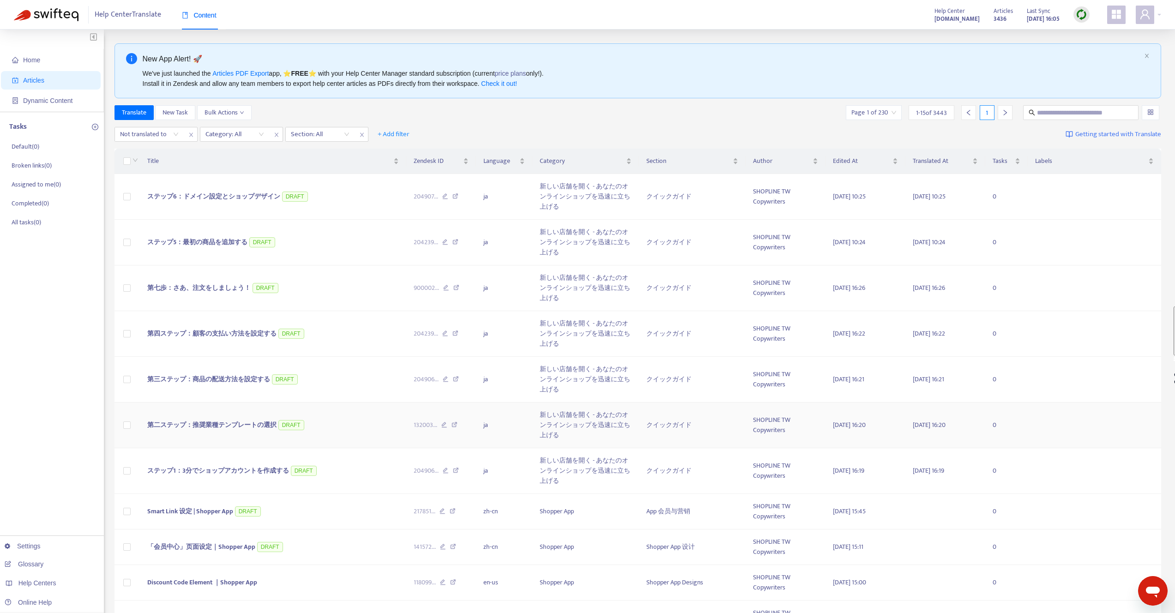
click at [233, 425] on span "第二ステップ：推奨業種テンプレートの選択" at bounding box center [211, 425] width 129 height 11
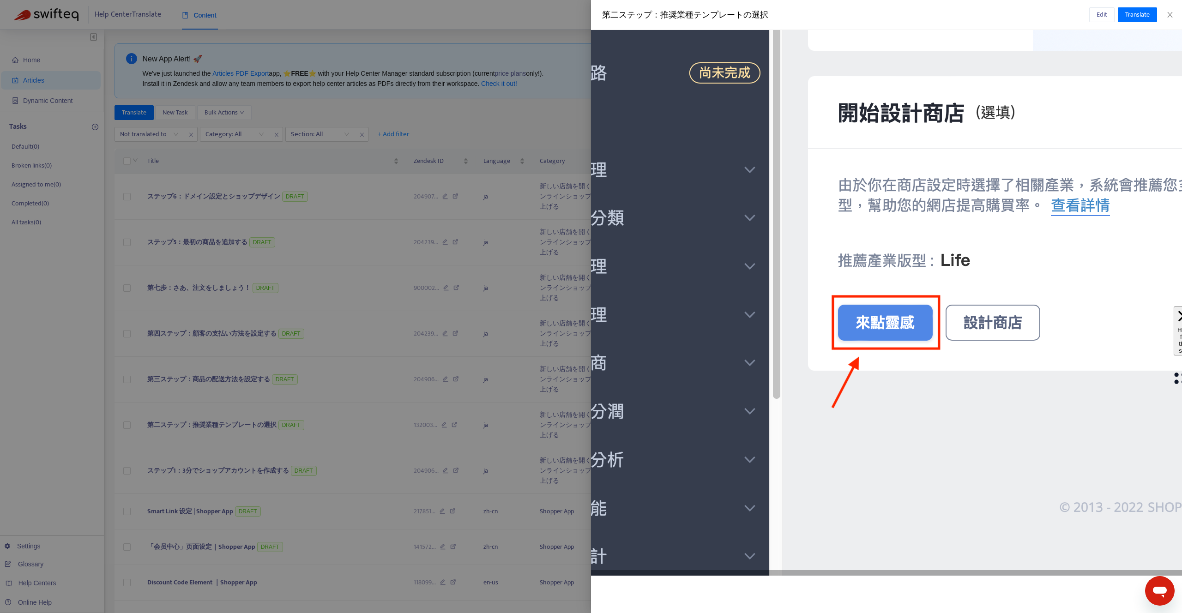
scroll to position [546, 0]
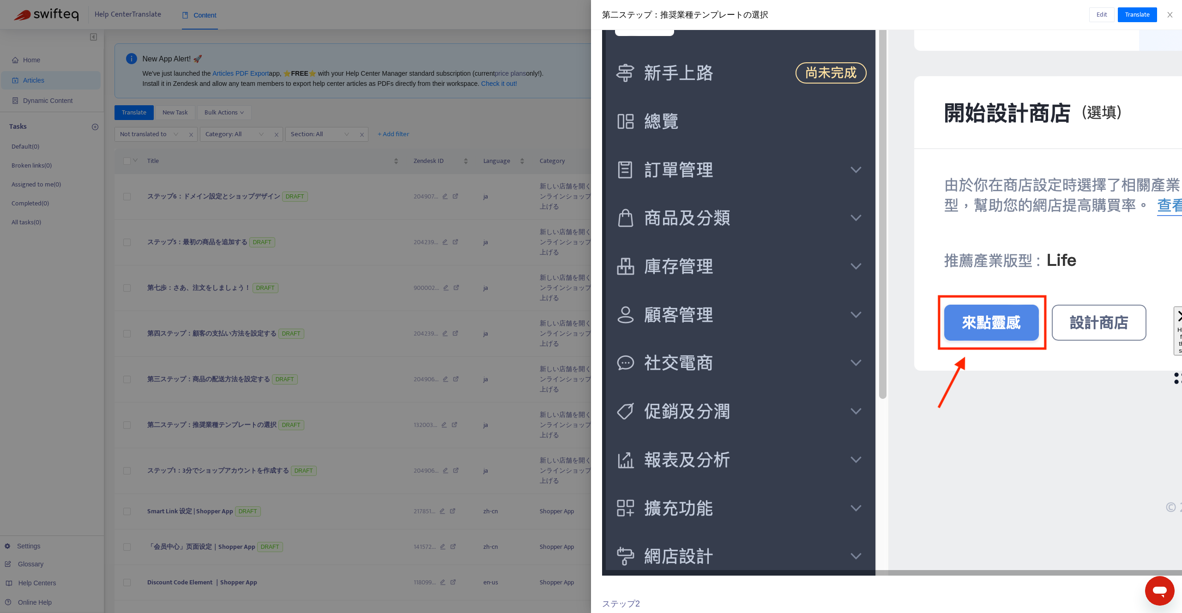
click at [441, 349] on div at bounding box center [591, 306] width 1182 height 613
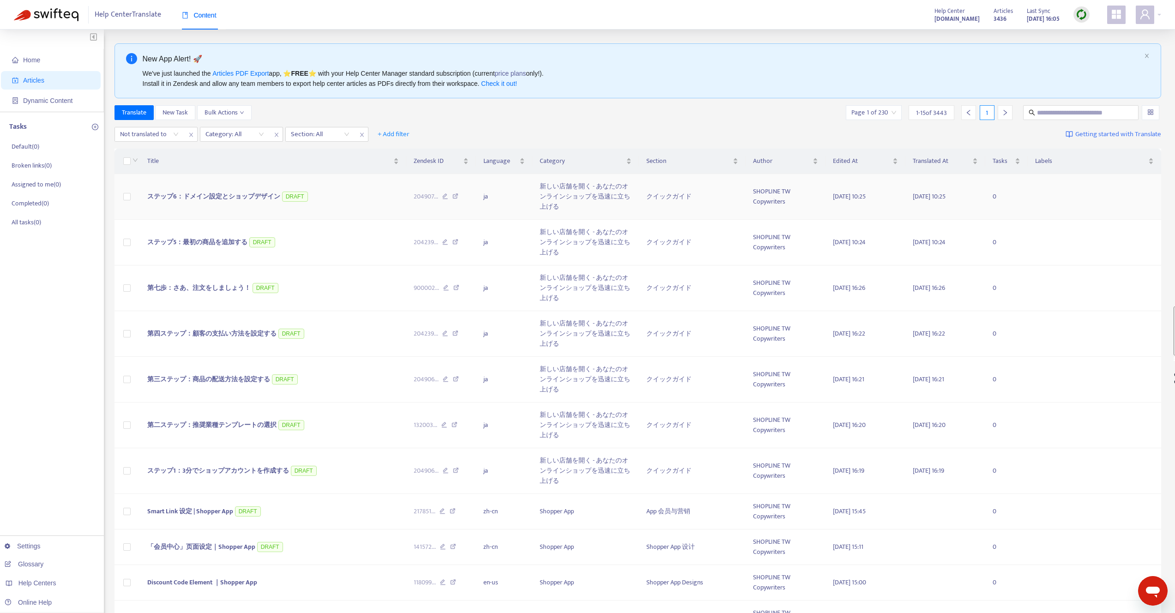
click at [225, 199] on span "ステップ6：ドメイン設定とショップデザイン" at bounding box center [213, 196] width 133 height 11
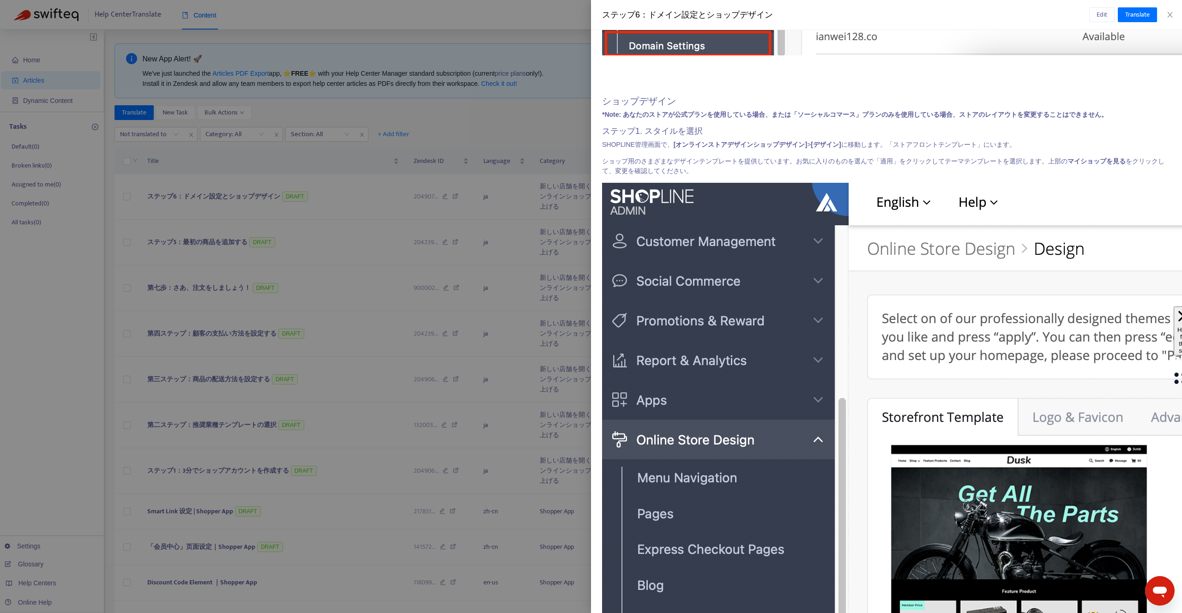
scroll to position [836, 0]
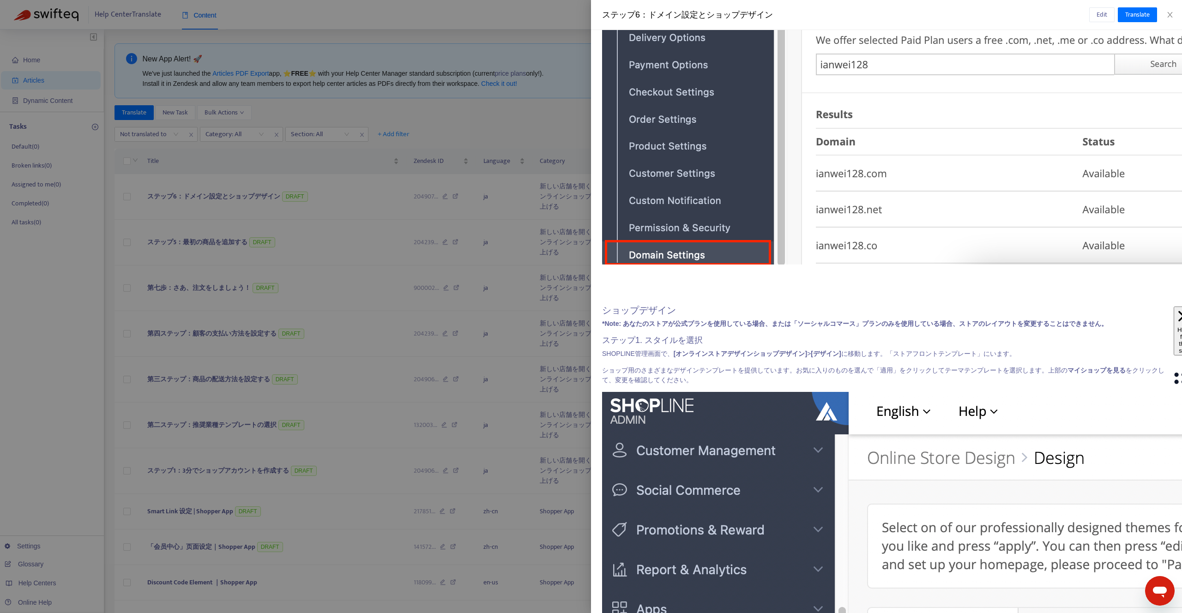
click at [416, 293] on div at bounding box center [591, 306] width 1182 height 613
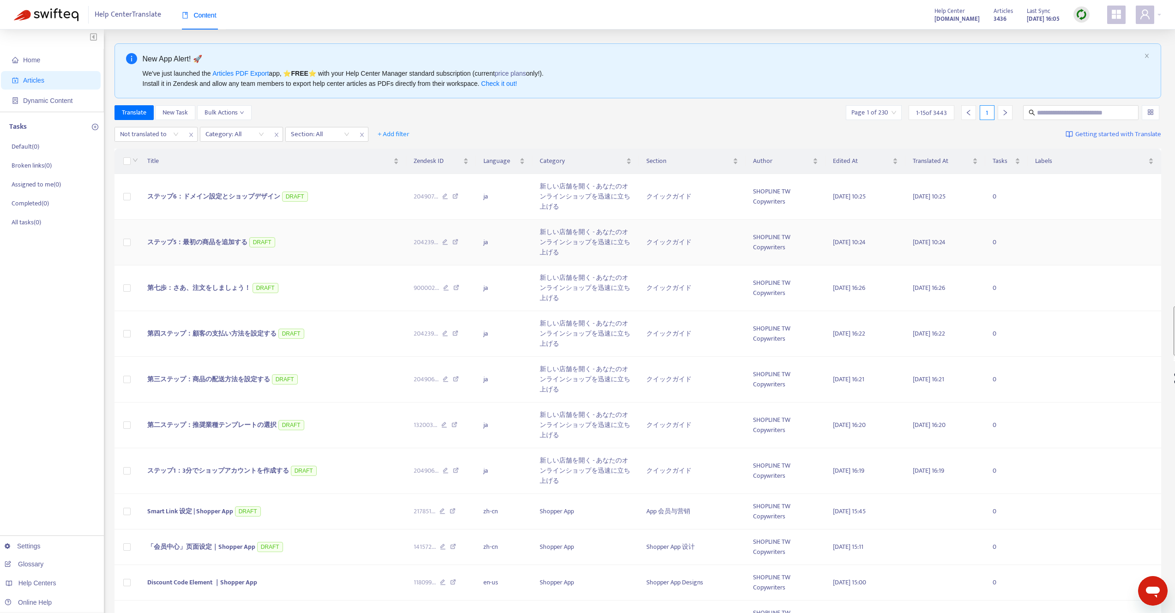
click at [223, 241] on span "ステップ5：最初の商品を追加する" at bounding box center [197, 242] width 100 height 11
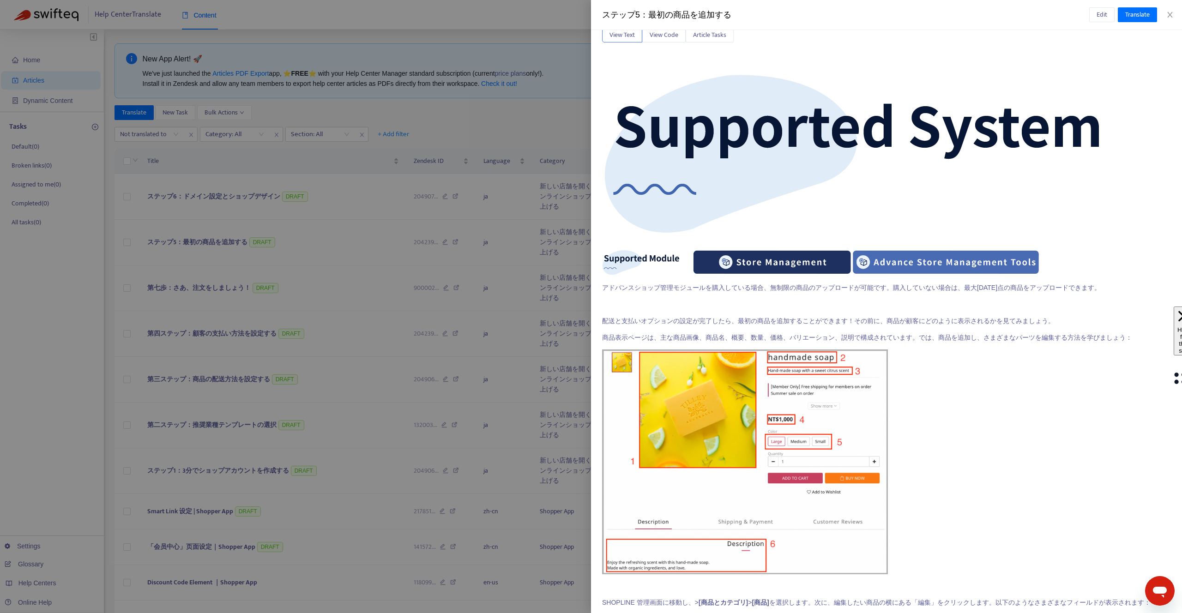
scroll to position [0, 0]
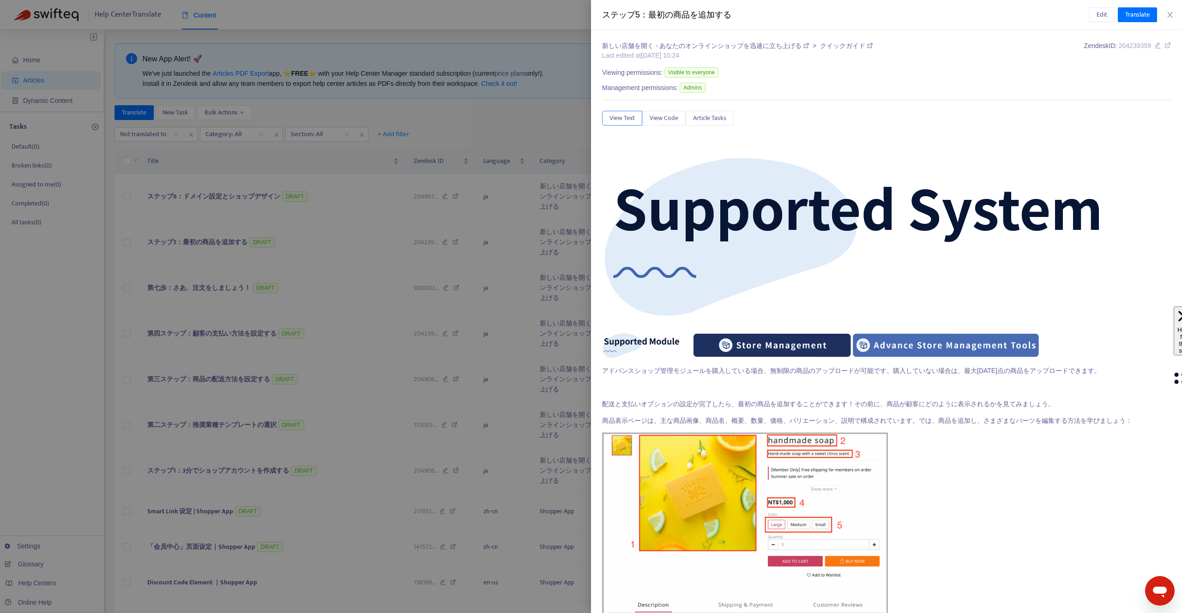
click at [308, 258] on div at bounding box center [591, 306] width 1182 height 613
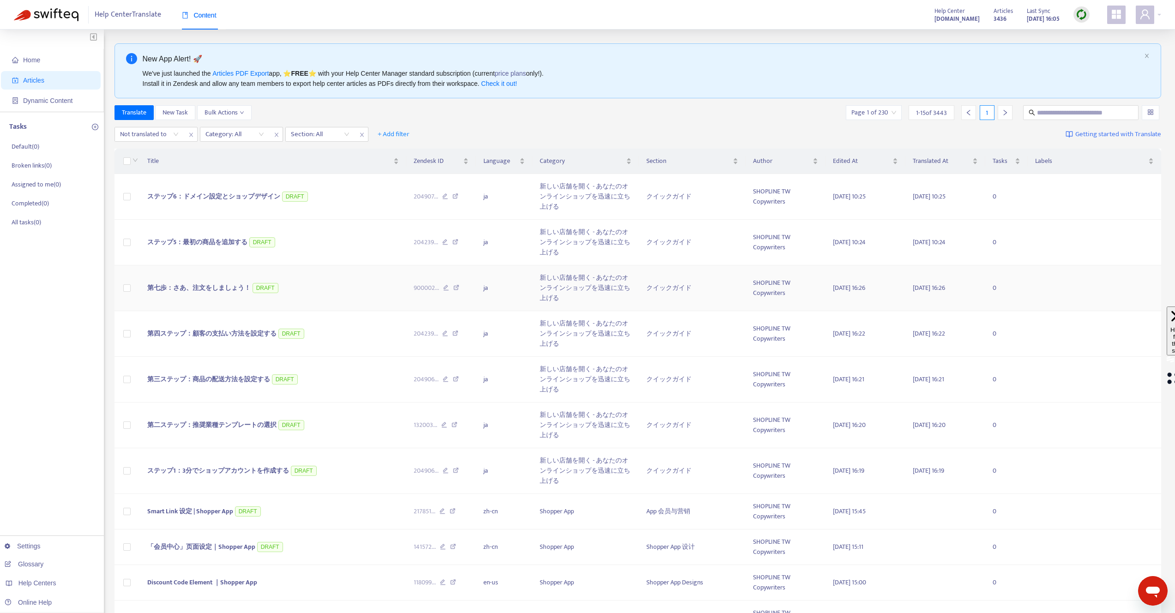
click at [191, 283] on span "第七歩：さあ、注文をしましょう！" at bounding box center [198, 288] width 103 height 11
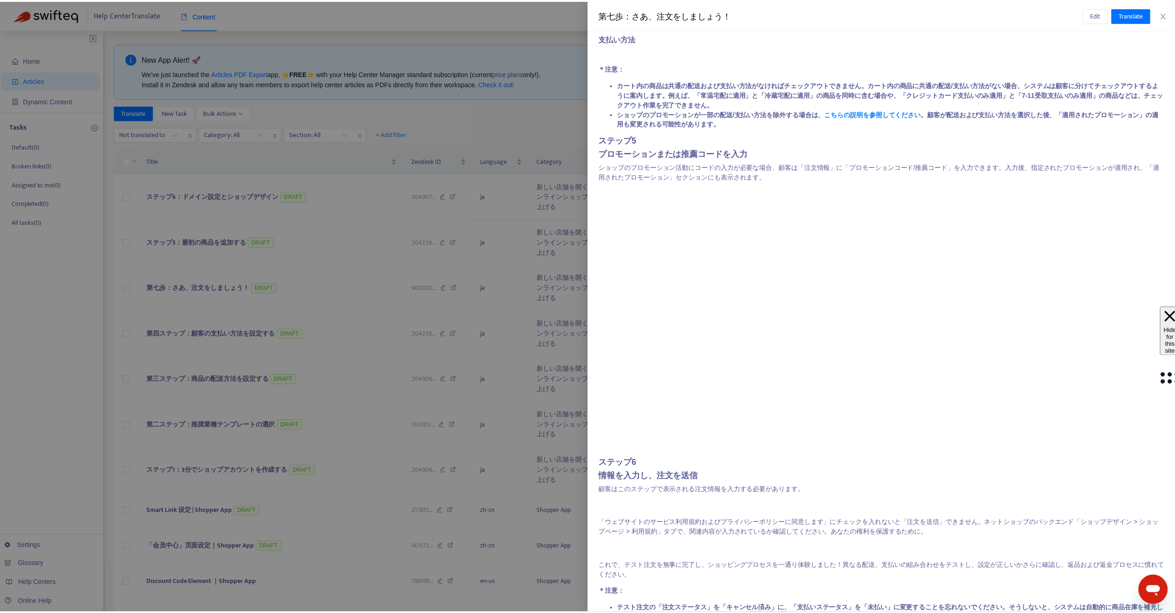
scroll to position [588, 0]
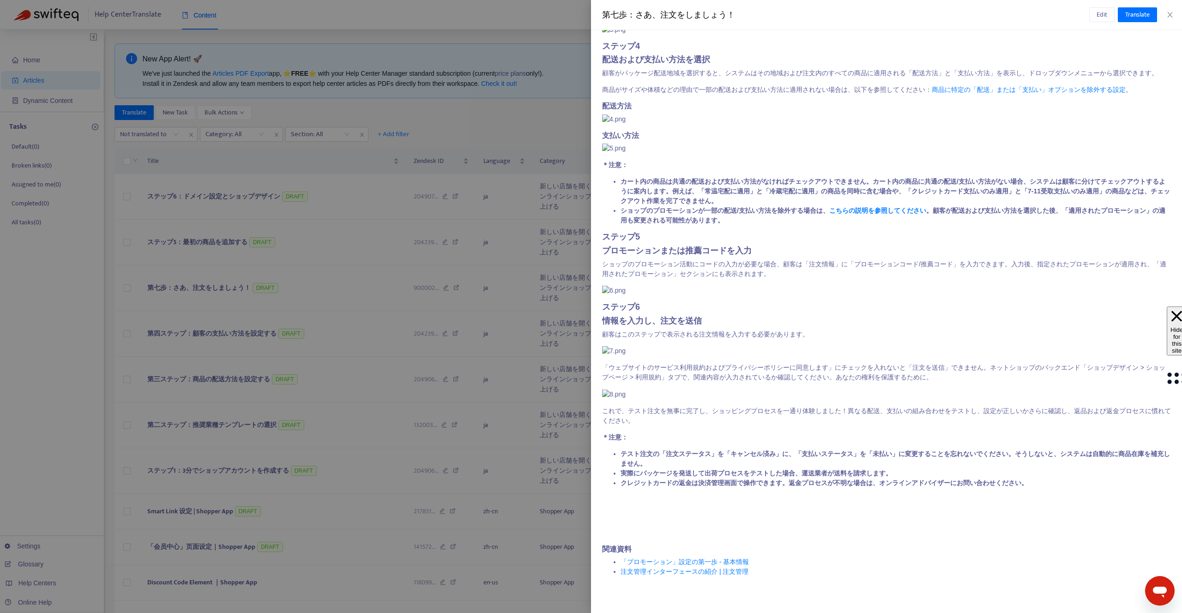
click at [1114, 12] on div "Edit Translate" at bounding box center [1125, 14] width 72 height 15
click at [1110, 12] on button "Edit" at bounding box center [1101, 14] width 25 height 15
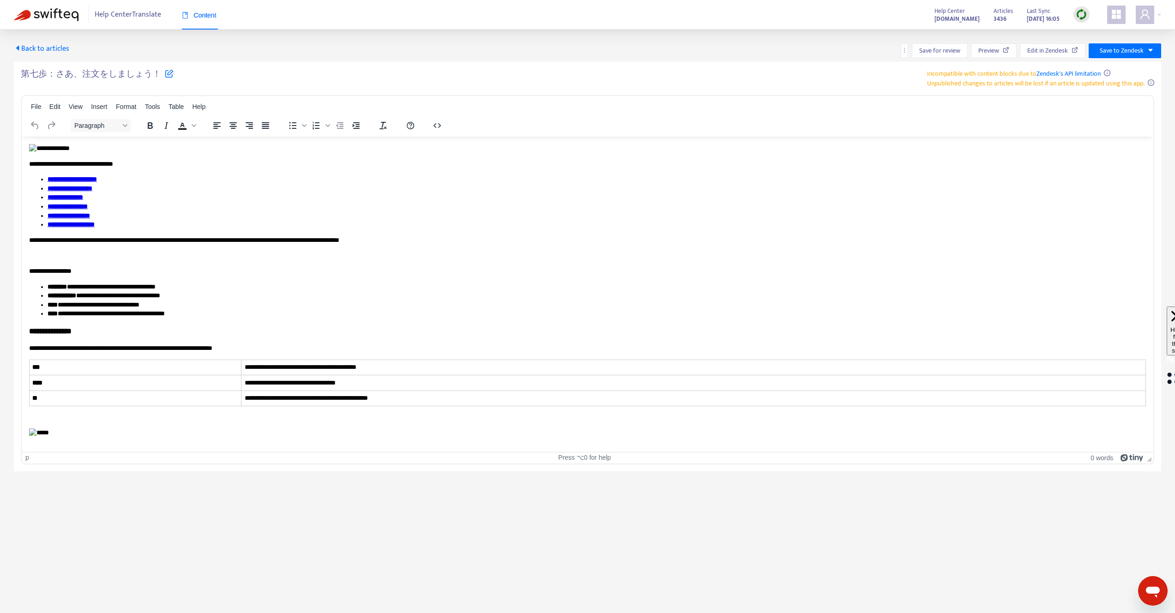
click at [33, 144] on img "Rich Text Area. Press ALT-0 for help." at bounding box center [49, 148] width 41 height 9
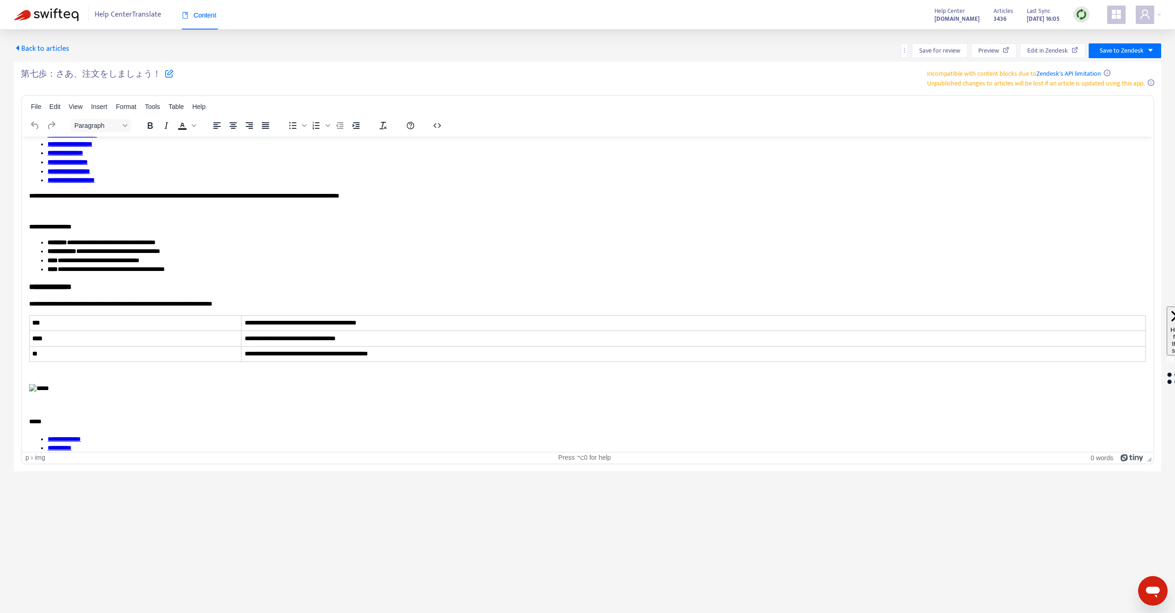
scroll to position [120, 0]
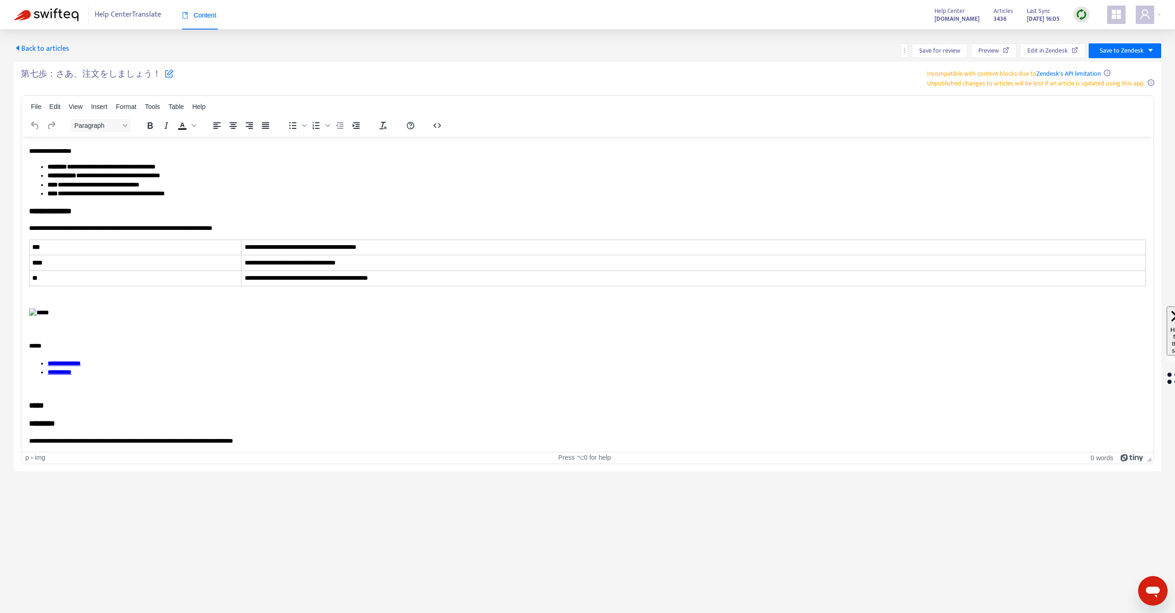
click at [39, 316] on img "Rich Text Area. Press ALT-0 for help." at bounding box center [39, 312] width 20 height 9
click at [124, 343] on h4 "*****" at bounding box center [587, 345] width 1117 height 9
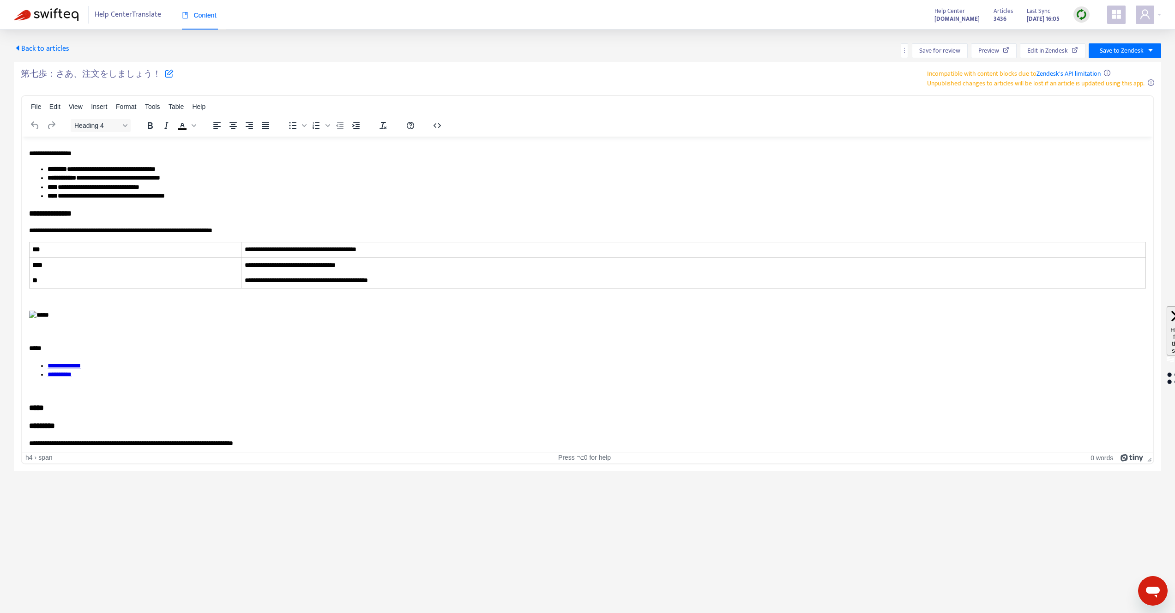
scroll to position [0, 0]
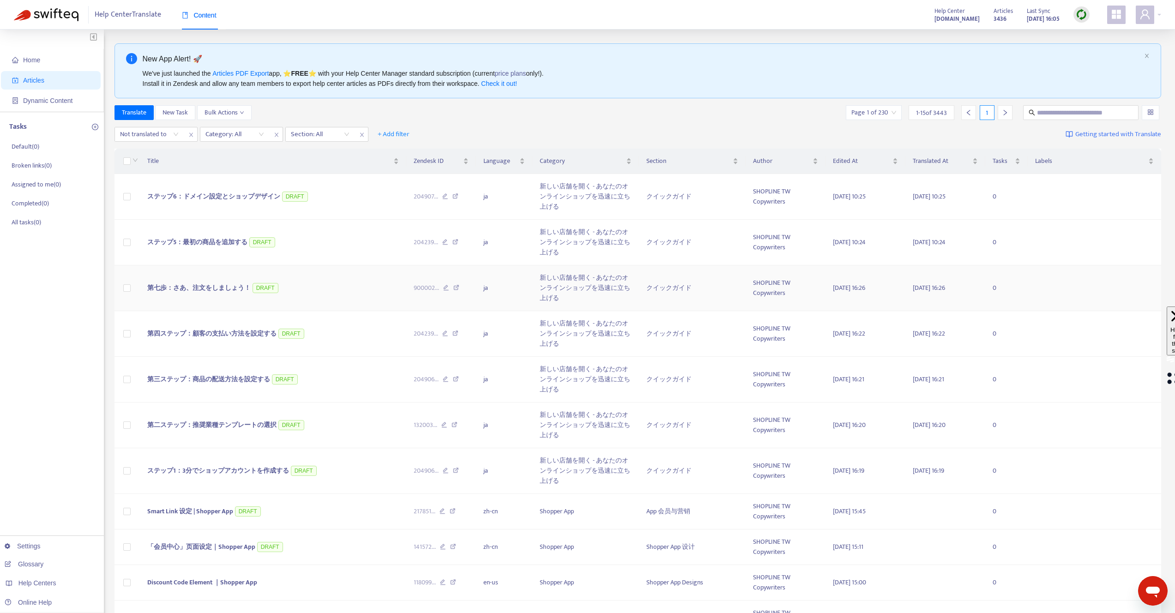
click at [199, 283] on span "第七歩：さあ、注文をしましょう！" at bounding box center [198, 288] width 103 height 11
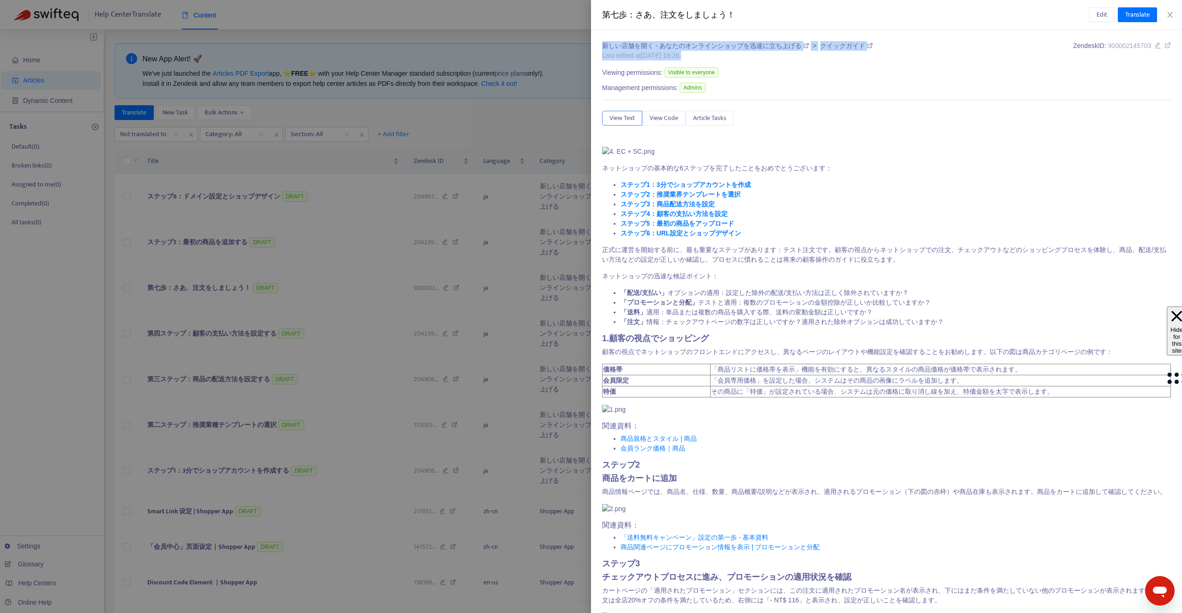
drag, startPoint x: 1086, startPoint y: 11, endPoint x: 1129, endPoint y: 35, distance: 49.2
click at [1127, 35] on div "第七歩：さあ、注文をしましょう！ Edit Translate 新しい店舗を開く - あなたのオンラインショップを迅速に立ち上げる > クイックガイド Las…" at bounding box center [886, 306] width 591 height 613
click at [1143, 15] on span "Translate" at bounding box center [1137, 15] width 24 height 10
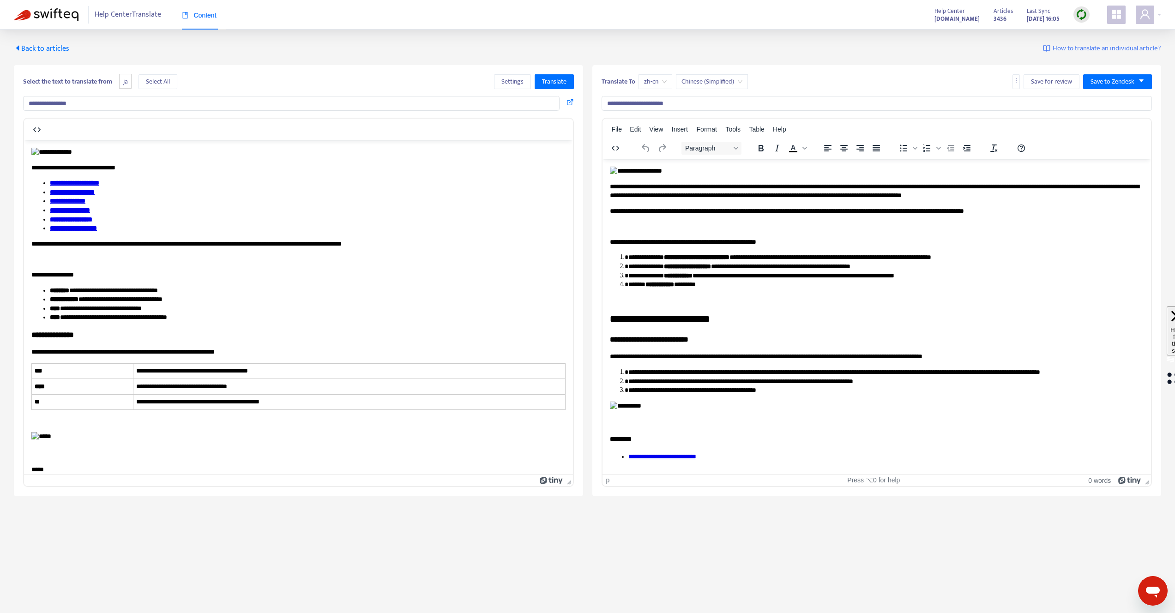
click at [658, 81] on span "zh-cn" at bounding box center [655, 82] width 23 height 14
click at [662, 109] on div "zh-tw" at bounding box center [727, 115] width 172 height 15
type input "**********"
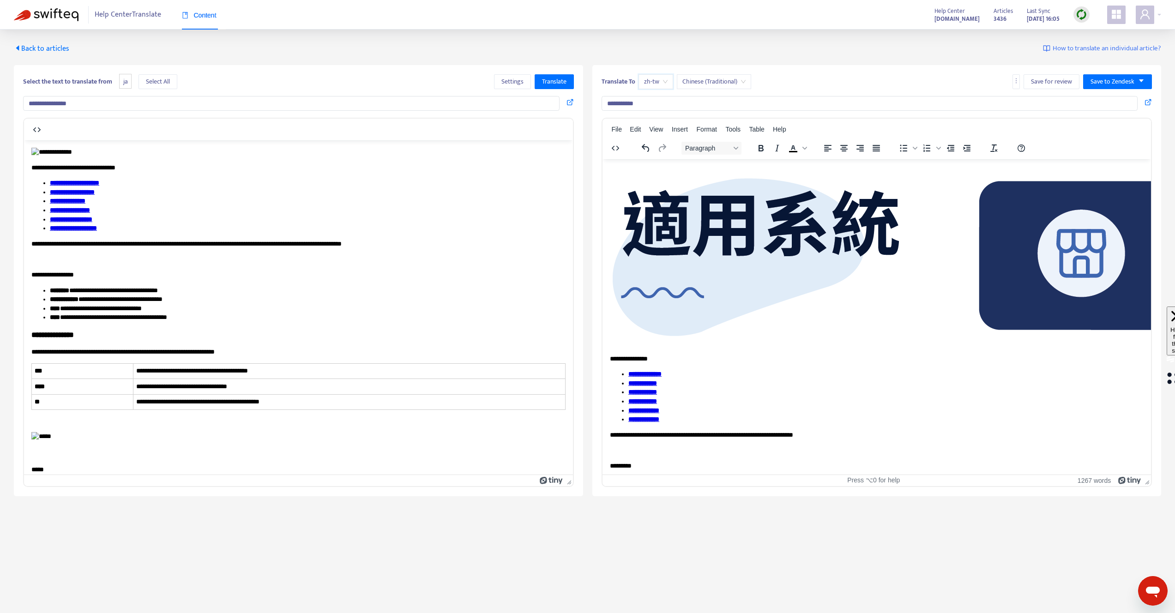
click at [777, 379] on li "**********" at bounding box center [886, 383] width 516 height 9
click at [731, 461] on p "*********" at bounding box center [876, 465] width 534 height 9
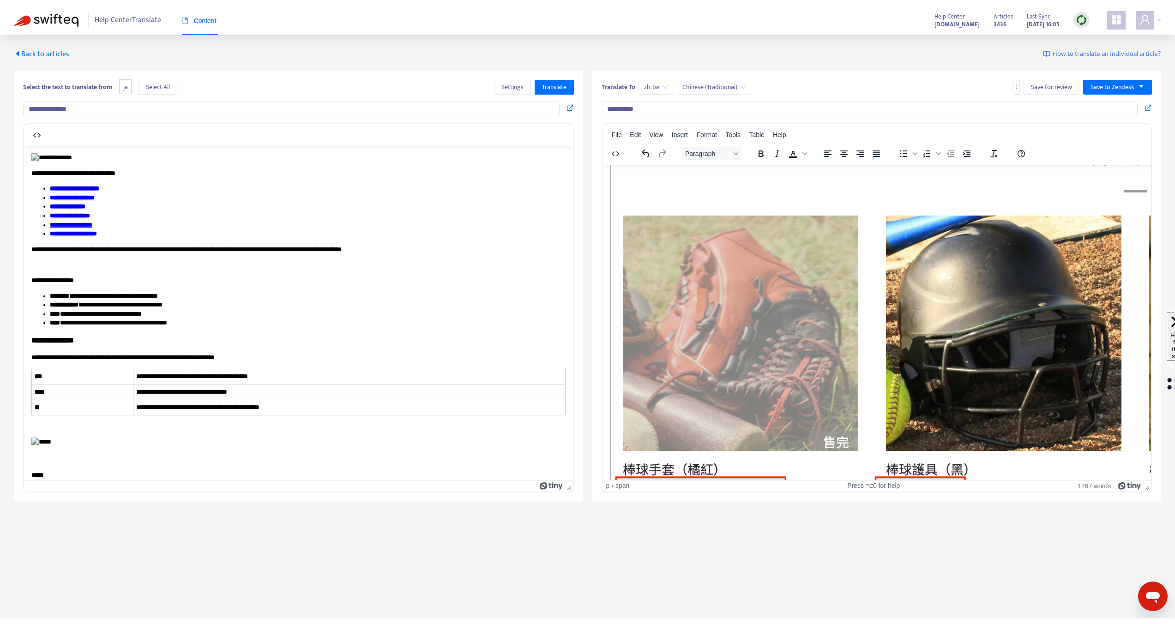
scroll to position [517, 0]
